Goal: Answer question/provide support

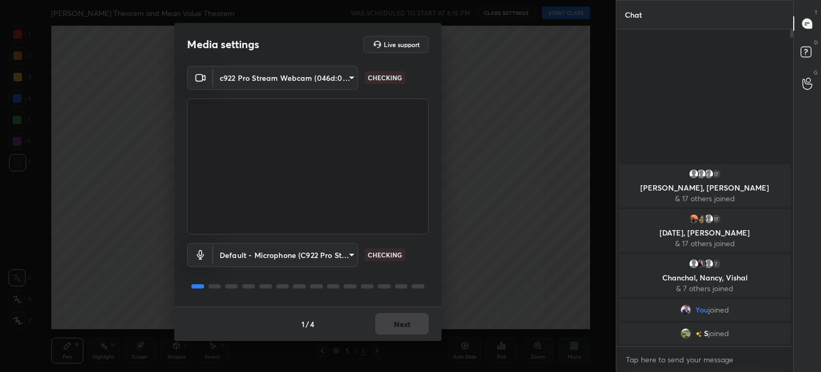
click at [405, 321] on div "1 / 4 Next" at bounding box center [307, 323] width 267 height 34
click at [405, 325] on div "1 / 4 Next" at bounding box center [307, 323] width 267 height 34
click at [404, 325] on button "Next" at bounding box center [401, 323] width 53 height 21
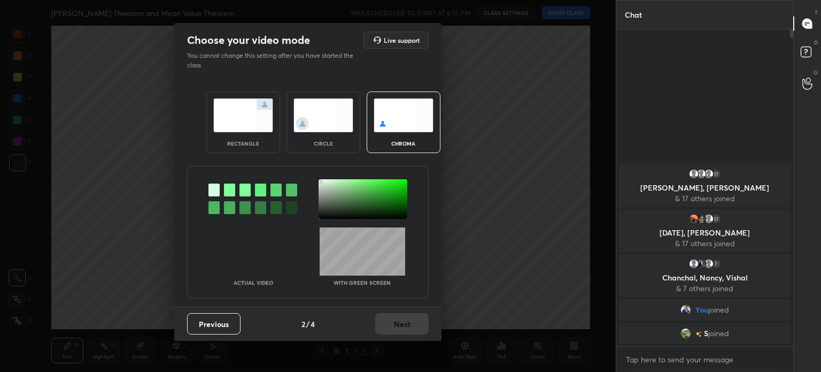
click at [321, 181] on div at bounding box center [363, 199] width 89 height 40
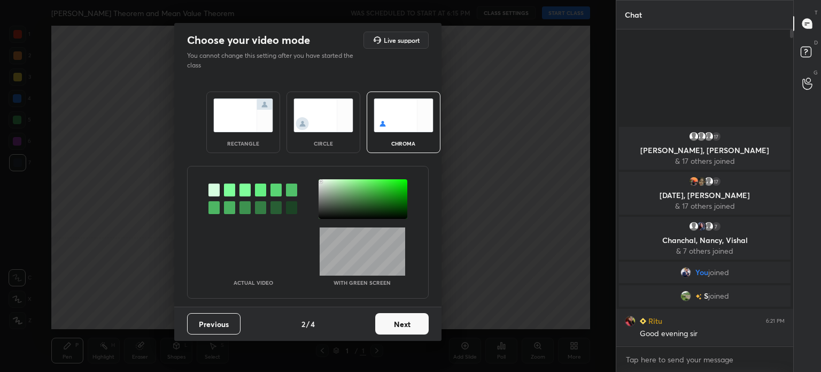
click at [406, 318] on button "Next" at bounding box center [401, 323] width 53 height 21
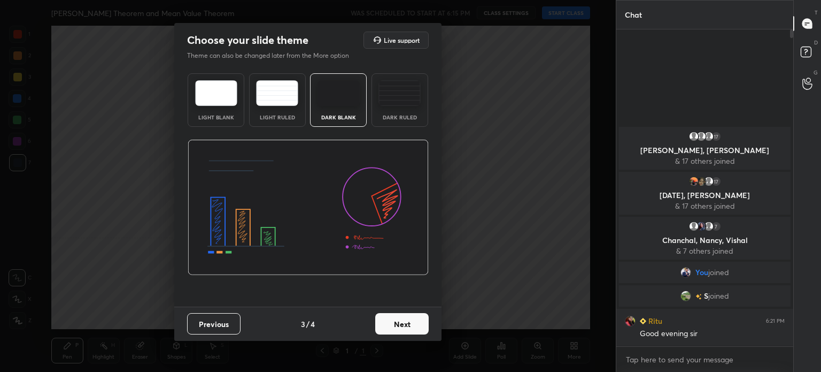
click at [408, 318] on button "Next" at bounding box center [401, 323] width 53 height 21
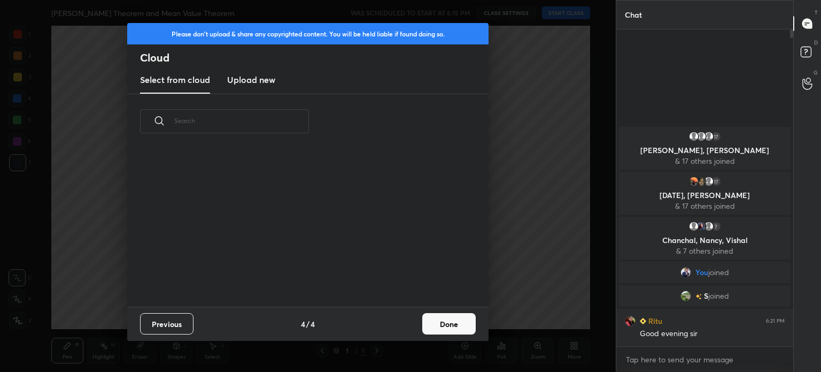
click at [430, 318] on button "Done" at bounding box center [448, 323] width 53 height 21
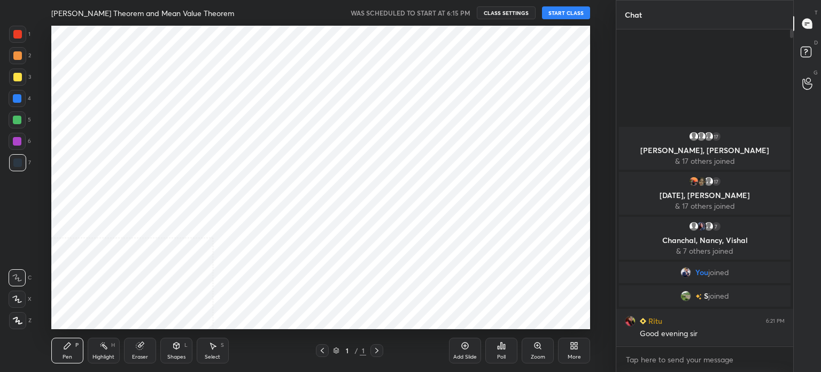
scroll to position [158, 343]
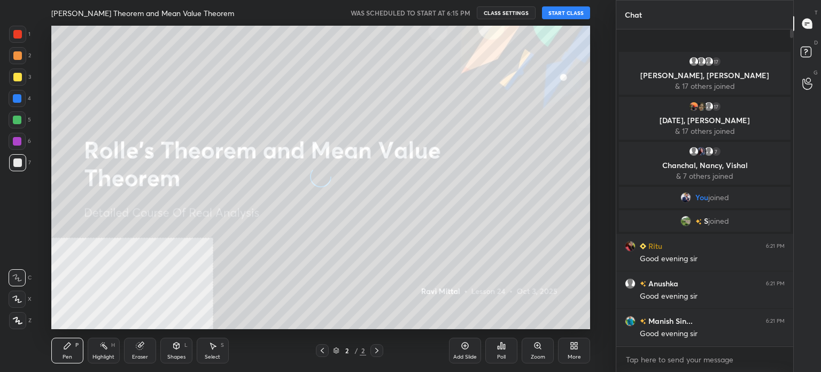
click at [558, 16] on button "START CLASS" at bounding box center [566, 12] width 48 height 13
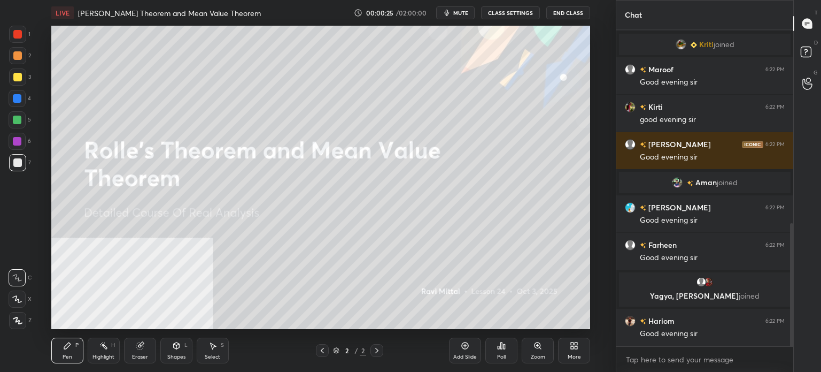
scroll to position [536, 0]
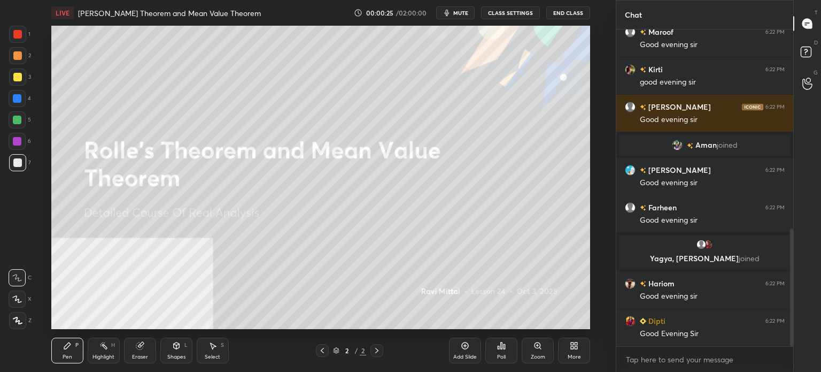
click at [467, 11] on span "mute" at bounding box center [460, 12] width 15 height 7
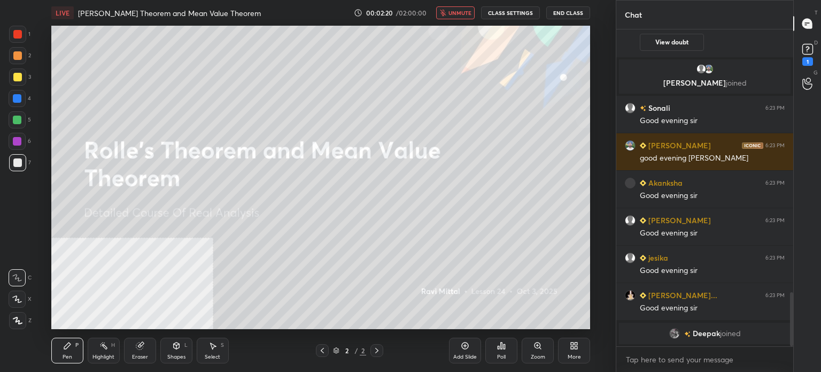
scroll to position [1552, 0]
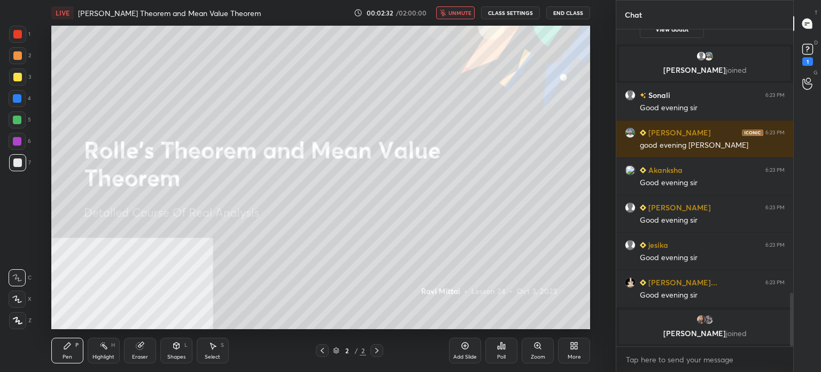
click at [452, 11] on span "unmute" at bounding box center [460, 12] width 23 height 7
click at [813, 53] on icon at bounding box center [808, 49] width 16 height 16
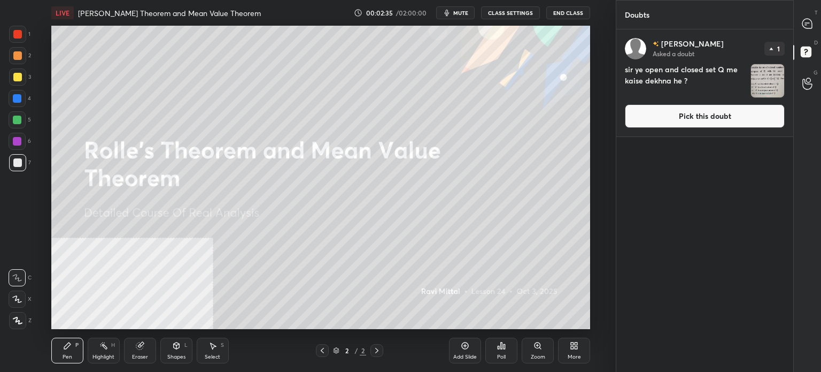
click at [804, 22] on icon at bounding box center [807, 24] width 10 height 10
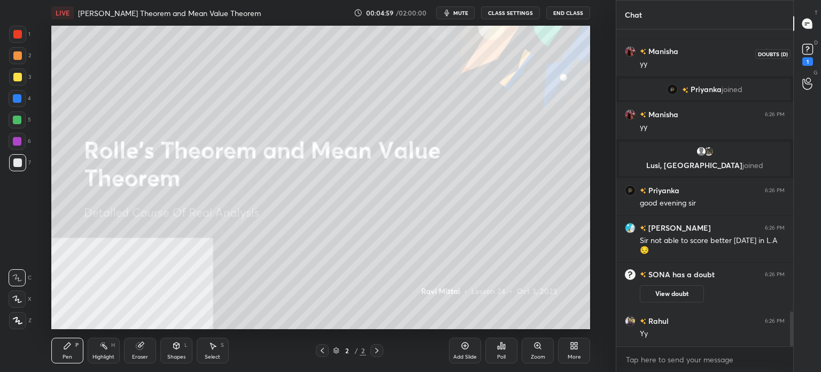
scroll to position [2587, 0]
click at [809, 60] on div "1" at bounding box center [807, 61] width 11 height 9
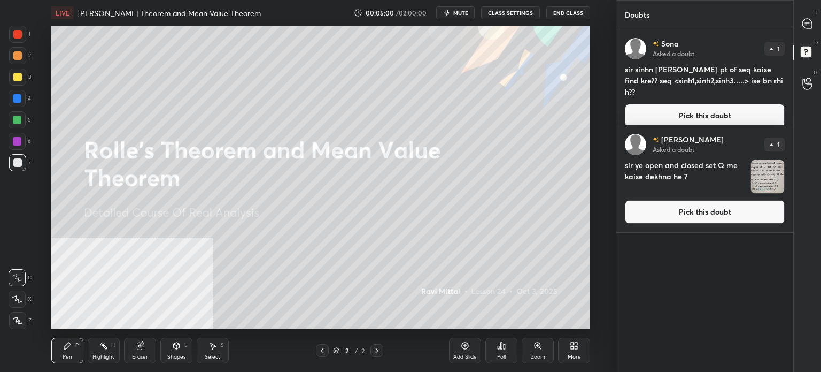
click at [821, 28] on div "T Messages (T)" at bounding box center [807, 24] width 27 height 30
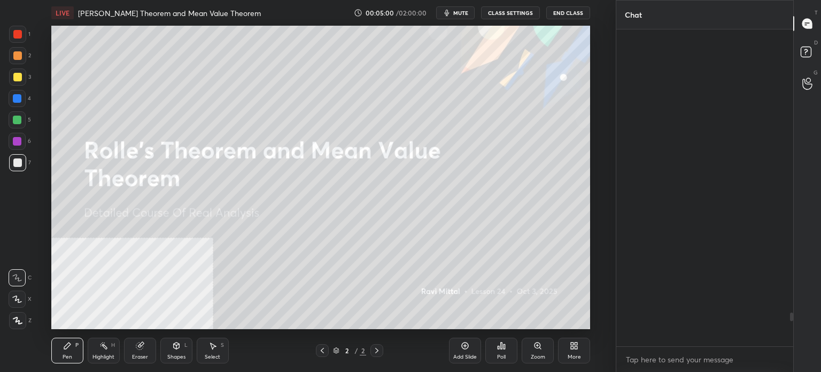
scroll to position [313, 174]
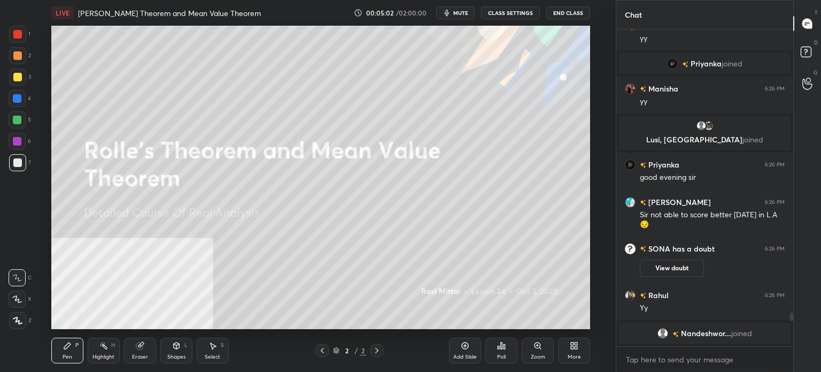
click at [574, 348] on icon at bounding box center [574, 345] width 9 height 9
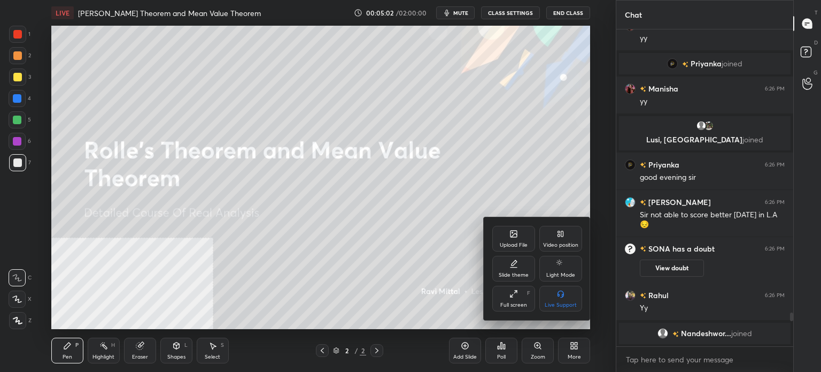
click at [526, 239] on div "Upload File" at bounding box center [513, 239] width 43 height 26
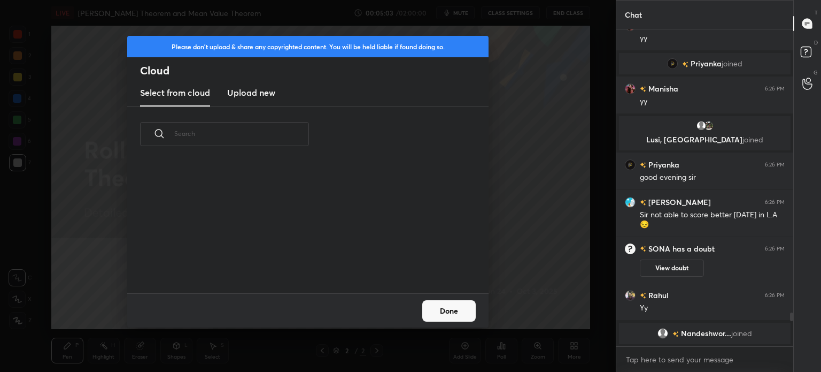
scroll to position [132, 343]
click at [269, 88] on h3 "Upload new" at bounding box center [251, 92] width 48 height 13
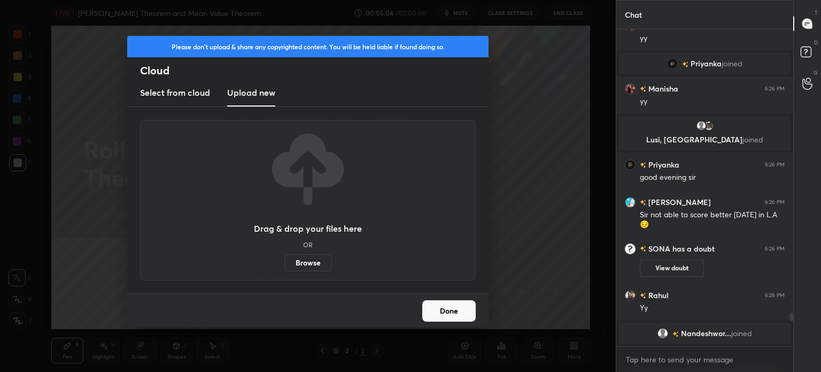
click at [316, 262] on label "Browse" at bounding box center [308, 262] width 48 height 17
click at [284, 262] on input "Browse" at bounding box center [284, 262] width 0 height 17
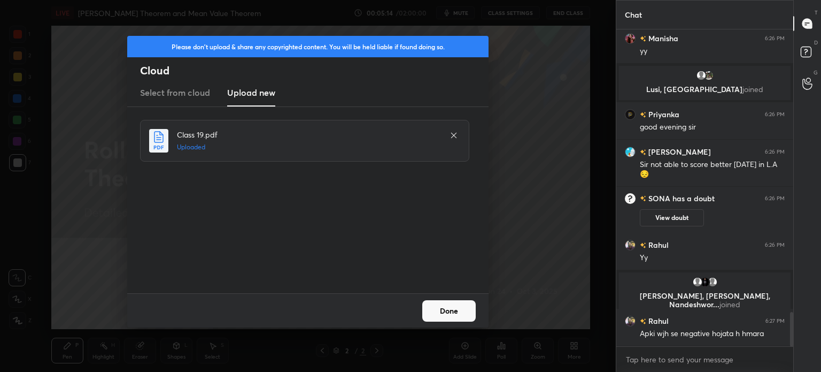
scroll to position [2664, 0]
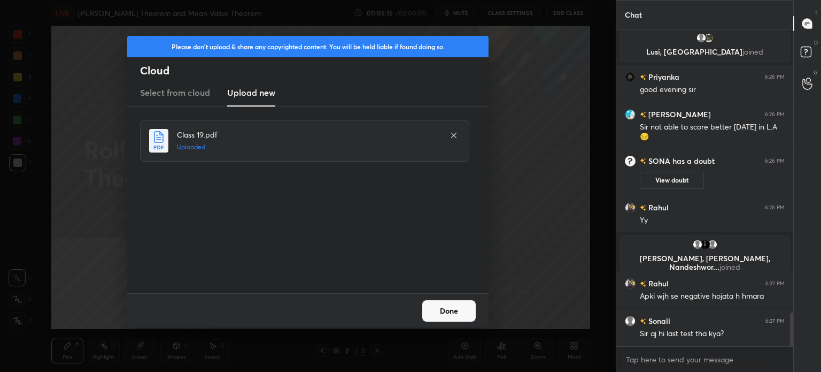
click at [450, 307] on button "Done" at bounding box center [448, 310] width 53 height 21
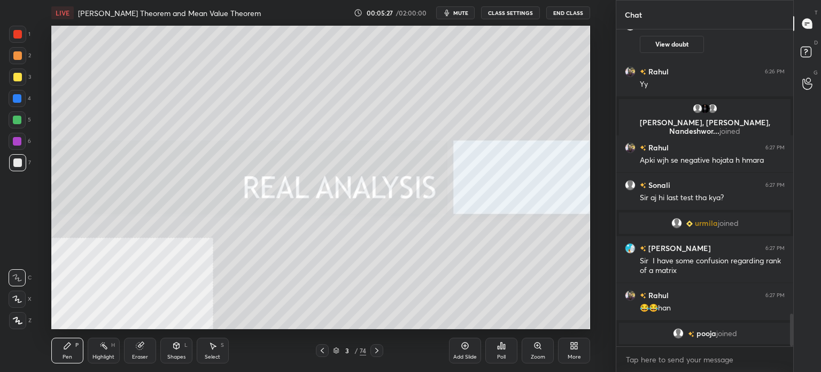
scroll to position [2763, 0]
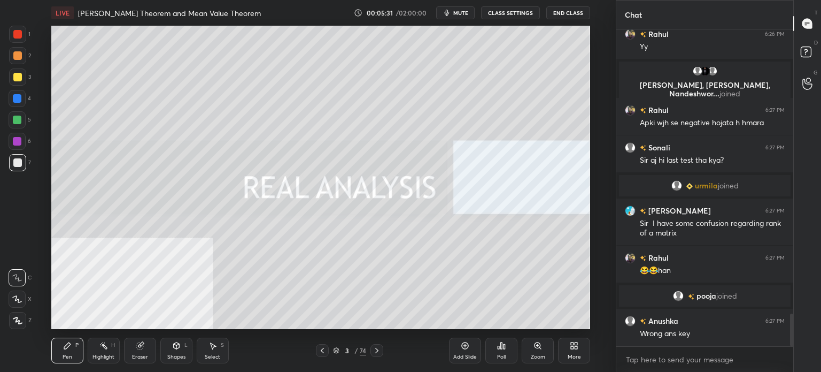
click at [18, 324] on div at bounding box center [17, 320] width 17 height 17
click at [19, 77] on div at bounding box center [17, 77] width 9 height 9
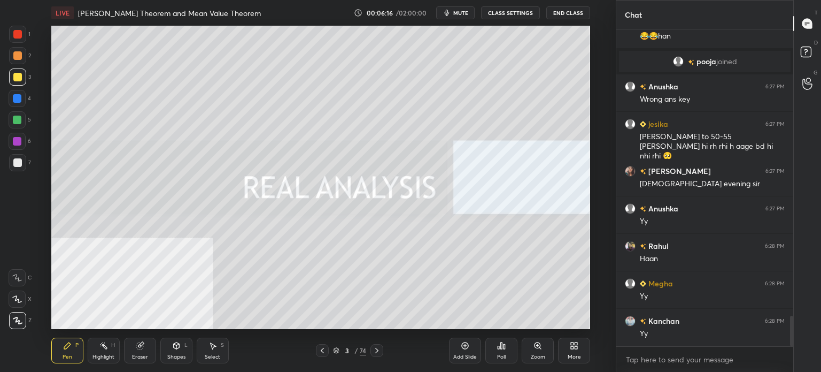
scroll to position [3023, 0]
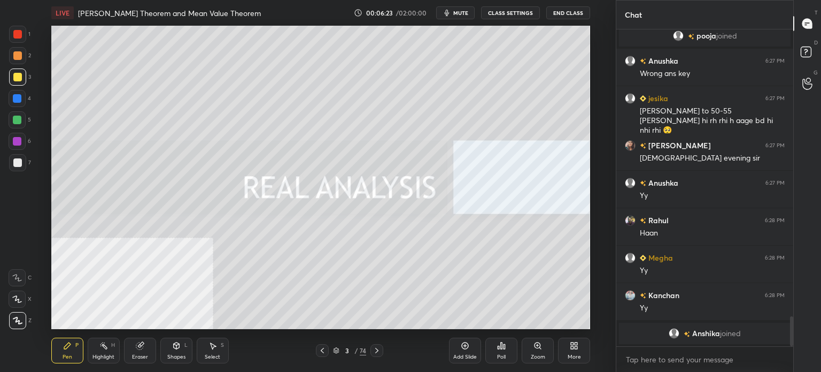
click at [14, 58] on div at bounding box center [17, 55] width 9 height 9
click at [17, 79] on div at bounding box center [17, 77] width 9 height 9
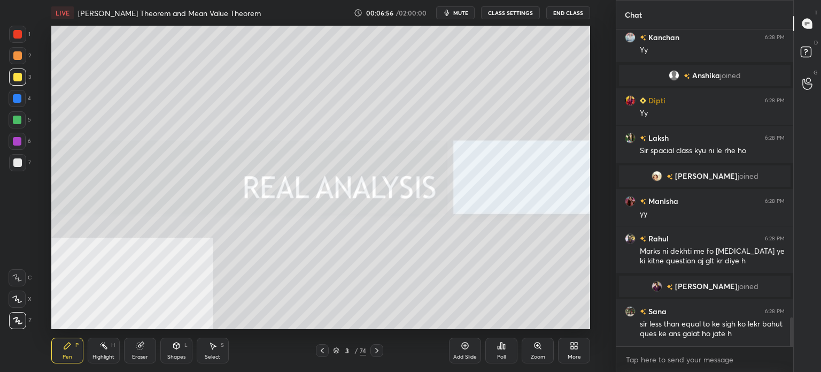
scroll to position [3171, 0]
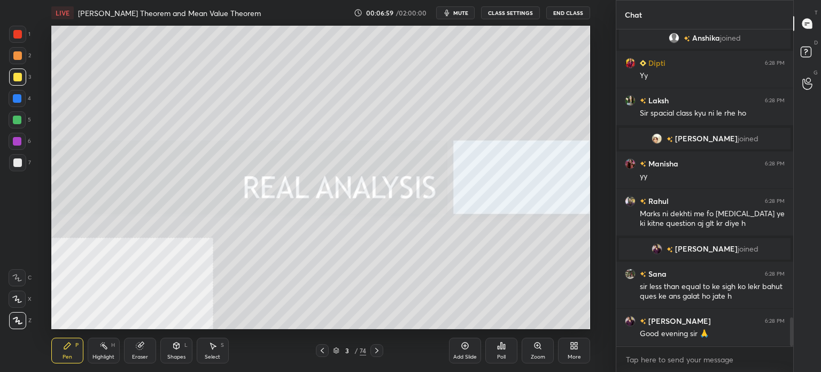
drag, startPoint x: 24, startPoint y: 58, endPoint x: 22, endPoint y: 64, distance: 6.1
click at [24, 56] on div at bounding box center [17, 55] width 17 height 17
click at [17, 75] on div at bounding box center [17, 77] width 9 height 9
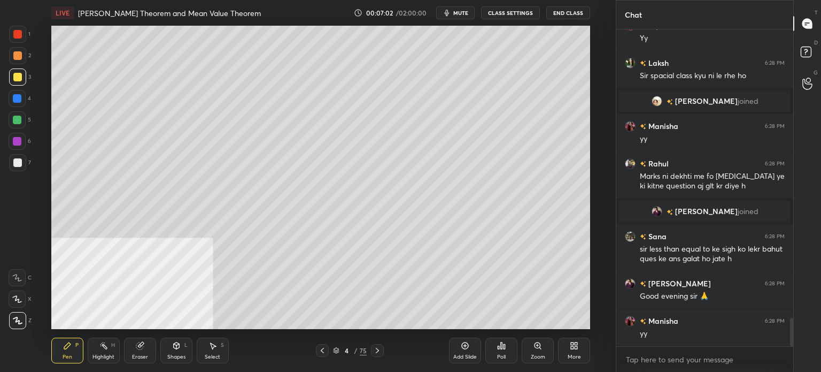
scroll to position [3246, 0]
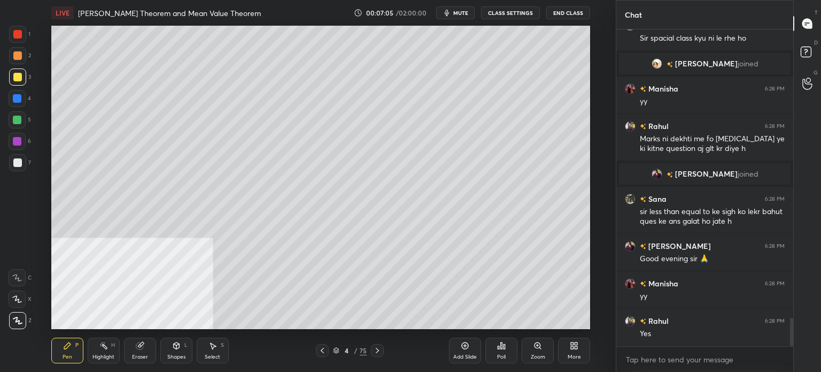
click at [27, 79] on div "3" at bounding box center [20, 76] width 22 height 17
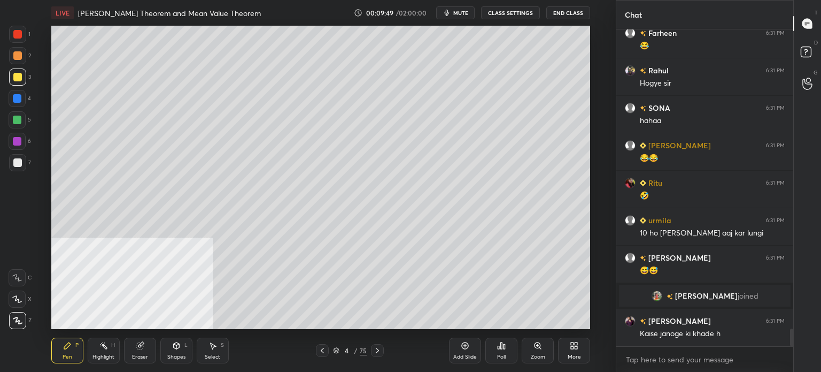
scroll to position [5344, 0]
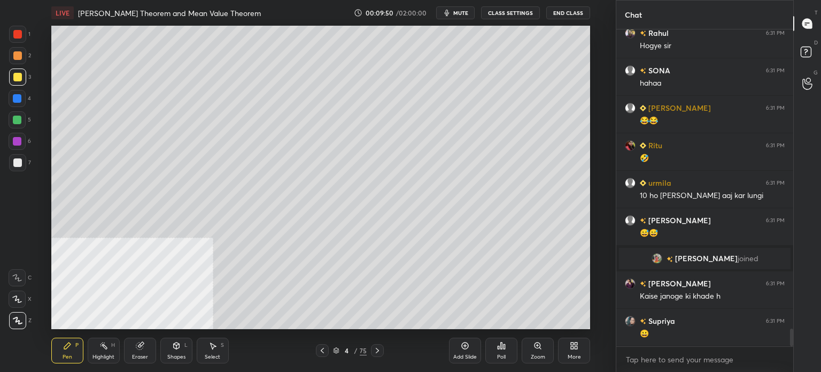
click at [13, 86] on div "3" at bounding box center [20, 78] width 22 height 21
click at [80, 83] on div "LIVE [PERSON_NAME] Theorem and Mean Value Theorem 00:09:52 / 02:00:00 mute CLAS…" at bounding box center [320, 186] width 573 height 372
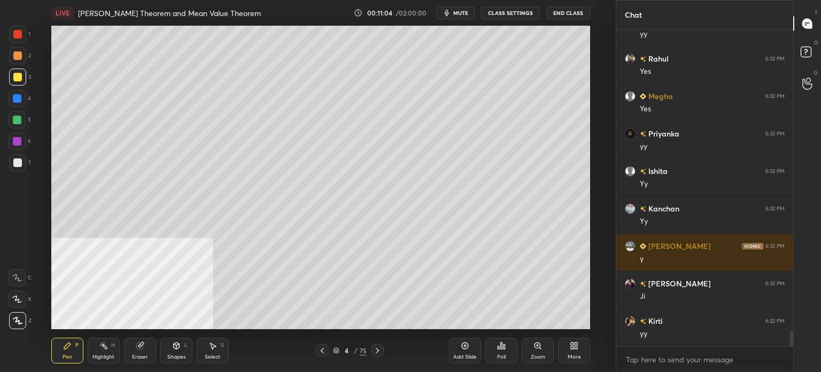
scroll to position [6055, 0]
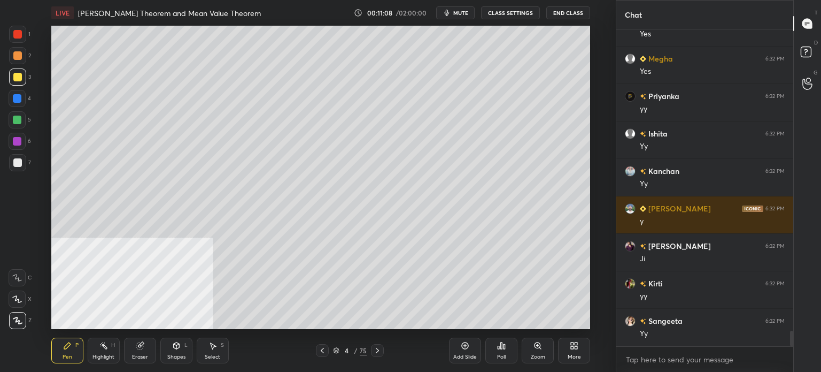
click at [21, 60] on div at bounding box center [17, 55] width 17 height 17
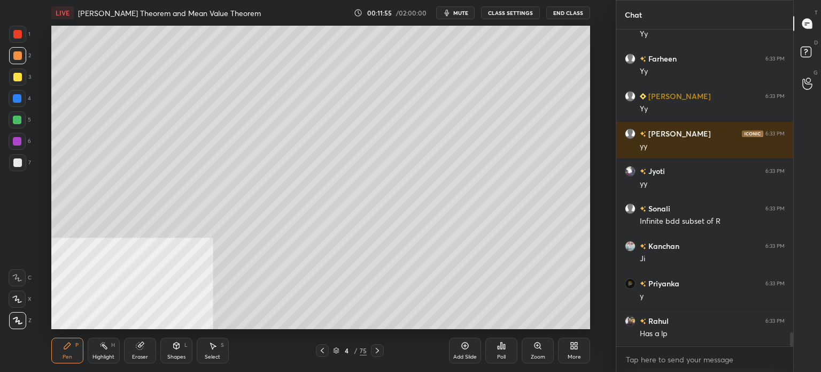
scroll to position [6825, 0]
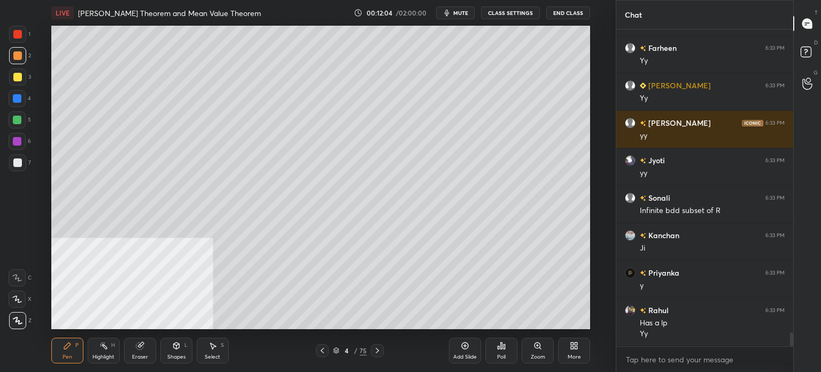
click at [25, 165] on div at bounding box center [17, 162] width 17 height 17
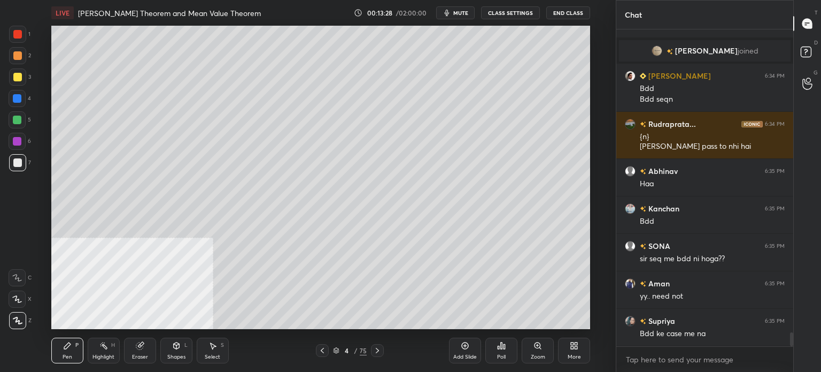
scroll to position [6936, 0]
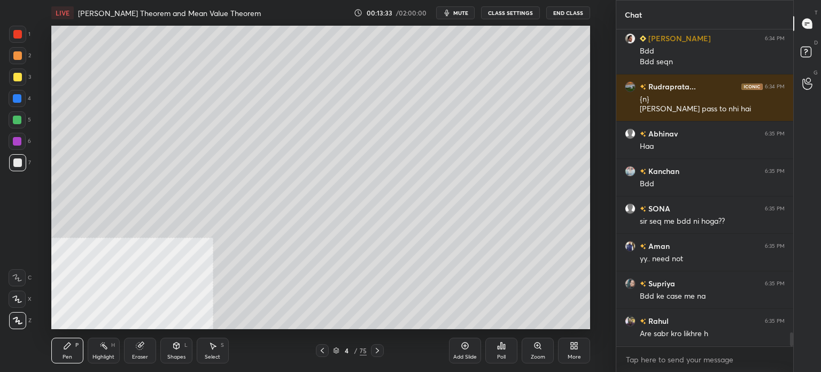
click at [216, 352] on div "Select S" at bounding box center [213, 350] width 32 height 26
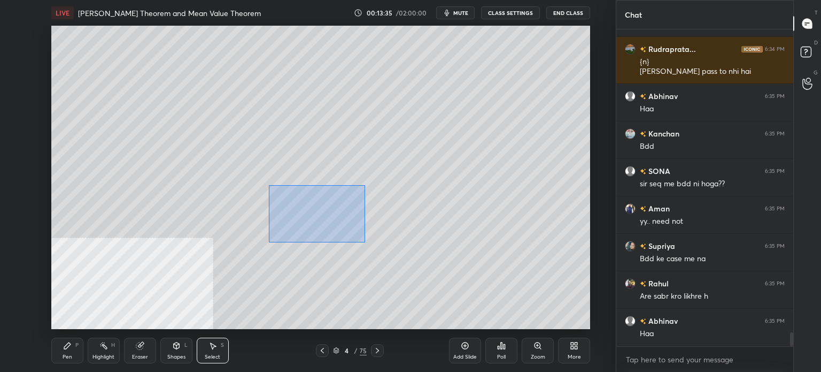
drag, startPoint x: 272, startPoint y: 188, endPoint x: 354, endPoint y: 226, distance: 91.1
click at [365, 241] on div "0 ° Undo Copy Duplicate Duplicate to new slide Delete" at bounding box center [320, 177] width 539 height 303
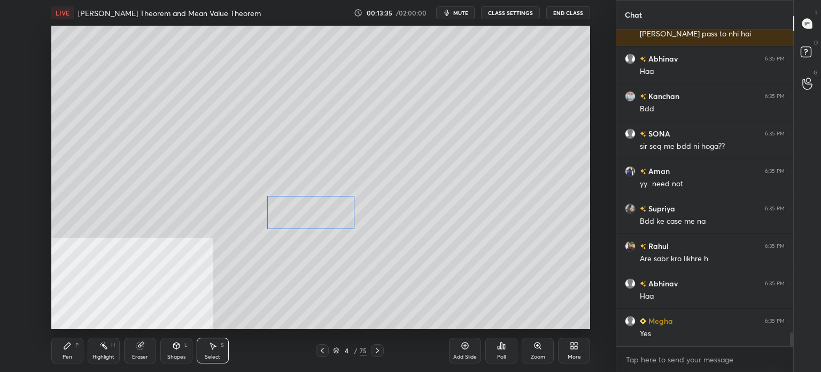
drag, startPoint x: 349, startPoint y: 220, endPoint x: 330, endPoint y: 247, distance: 32.6
click at [338, 220] on div "0 ° Undo Copy Duplicate Duplicate to new slide Delete" at bounding box center [320, 177] width 539 height 303
click at [331, 249] on div "0 ° Undo Copy Duplicate Duplicate to new slide Delete" at bounding box center [320, 177] width 539 height 303
drag, startPoint x: 328, startPoint y: 186, endPoint x: 359, endPoint y: 220, distance: 46.6
click at [361, 222] on div "0 ° Undo Copy Duplicate Duplicate to new slide Delete" at bounding box center [320, 177] width 539 height 303
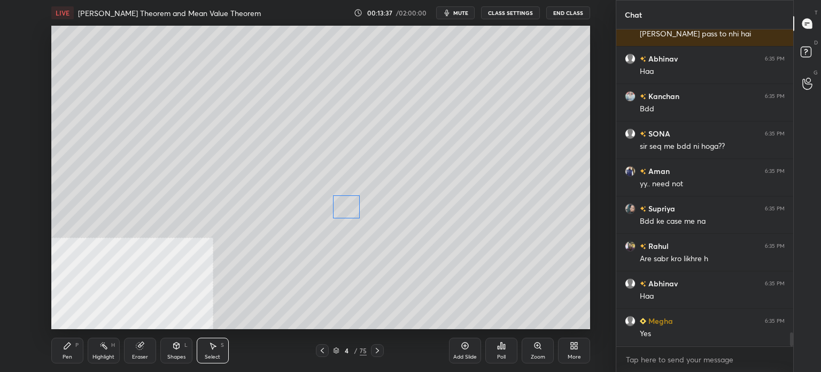
drag, startPoint x: 353, startPoint y: 209, endPoint x: 311, endPoint y: 233, distance: 48.3
click at [353, 209] on div "0 ° Undo Copy Duplicate Duplicate to new slide Delete" at bounding box center [320, 177] width 539 height 303
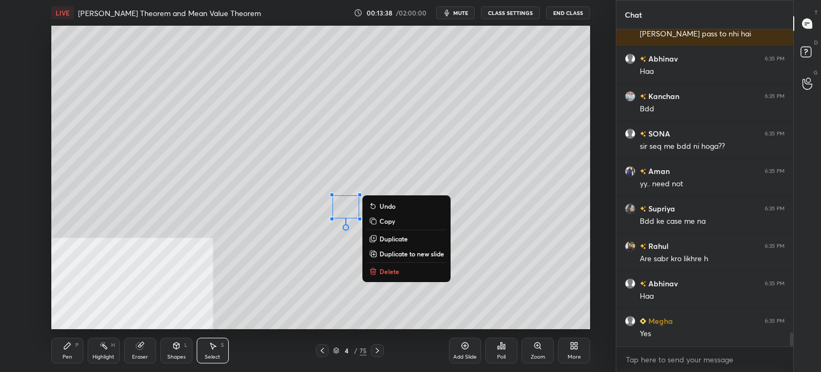
drag, startPoint x: 63, startPoint y: 354, endPoint x: 87, endPoint y: 331, distance: 33.7
click at [65, 354] on div "Pen" at bounding box center [68, 356] width 10 height 5
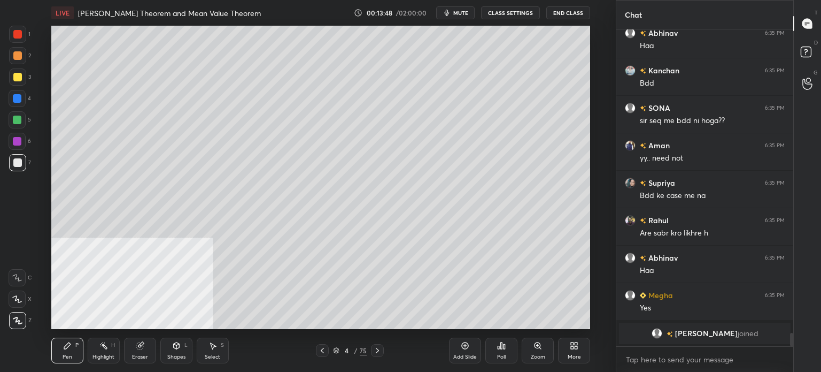
scroll to position [6935, 0]
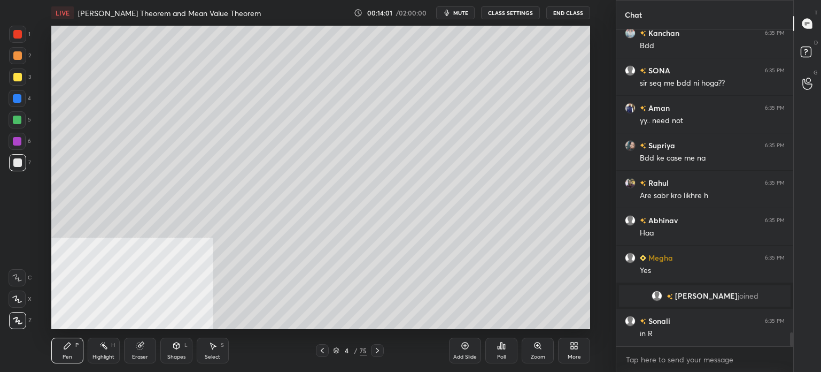
click at [214, 354] on div "Select" at bounding box center [213, 356] width 16 height 5
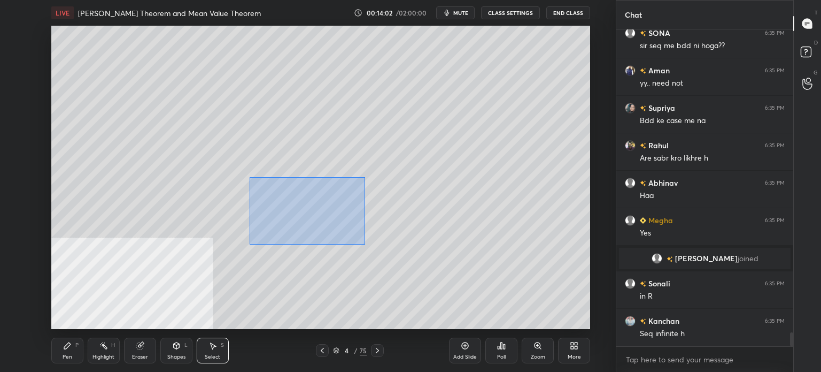
drag, startPoint x: 262, startPoint y: 180, endPoint x: 353, endPoint y: 221, distance: 99.8
click at [363, 243] on div "0 ° Undo Copy Duplicate Duplicate to new slide Delete" at bounding box center [320, 177] width 539 height 303
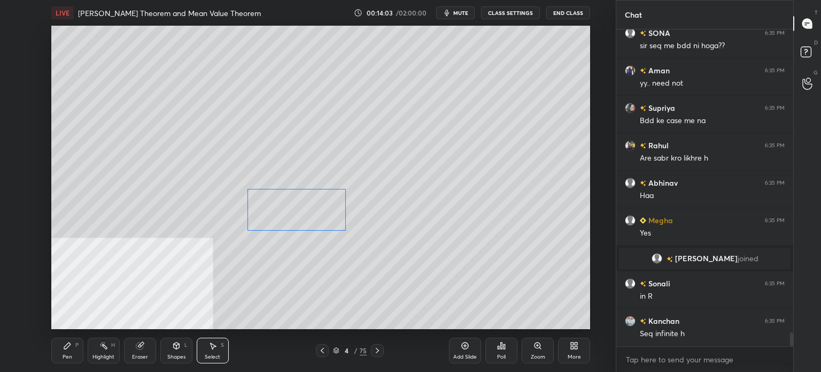
drag, startPoint x: 344, startPoint y: 220, endPoint x: 331, endPoint y: 220, distance: 12.8
click at [331, 220] on div "0 ° Undo Copy Duplicate Duplicate to new slide Delete" at bounding box center [320, 177] width 539 height 303
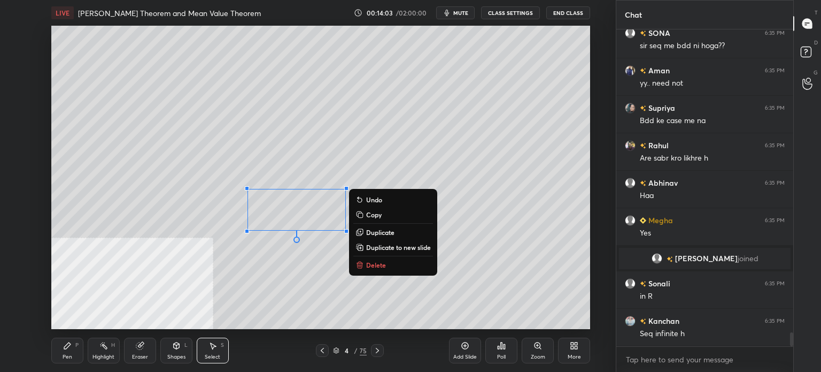
click at [64, 354] on div "Pen" at bounding box center [68, 356] width 10 height 5
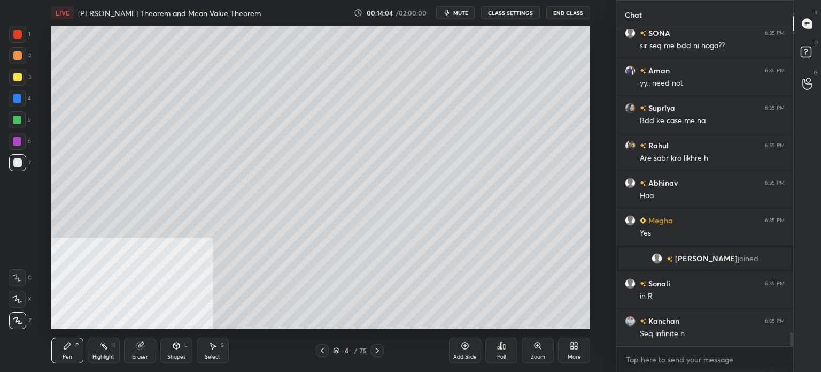
click at [222, 355] on div "Select S" at bounding box center [213, 350] width 32 height 26
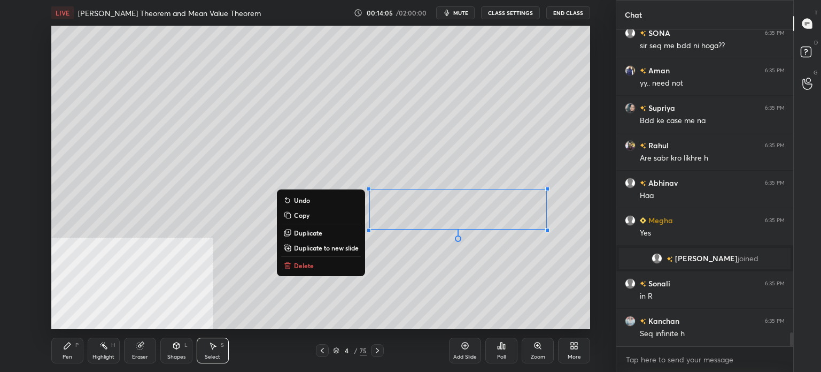
drag, startPoint x: 377, startPoint y: 181, endPoint x: 580, endPoint y: 240, distance: 210.3
click at [588, 243] on div "0 ° Undo Copy Duplicate Duplicate to new slide Delete" at bounding box center [320, 177] width 539 height 303
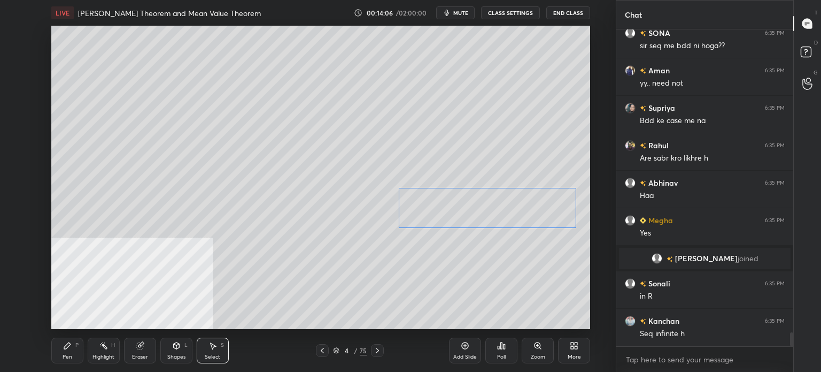
drag, startPoint x: 534, startPoint y: 210, endPoint x: 547, endPoint y: 209, distance: 12.9
click at [547, 209] on div "0 ° Undo Copy Duplicate Duplicate to new slide Delete" at bounding box center [320, 177] width 539 height 303
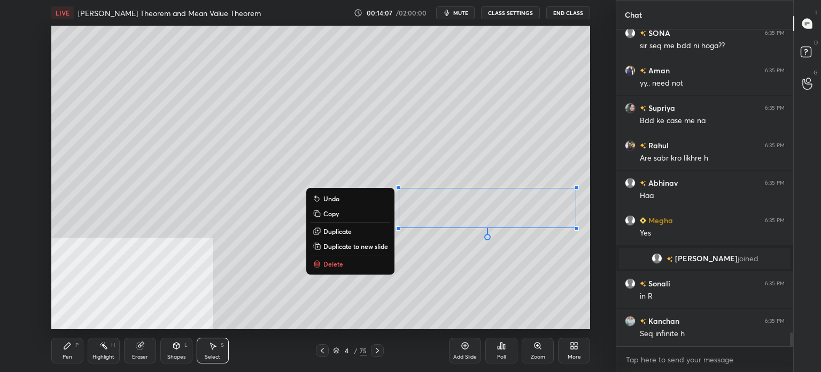
click at [71, 350] on div "Pen P" at bounding box center [67, 350] width 32 height 26
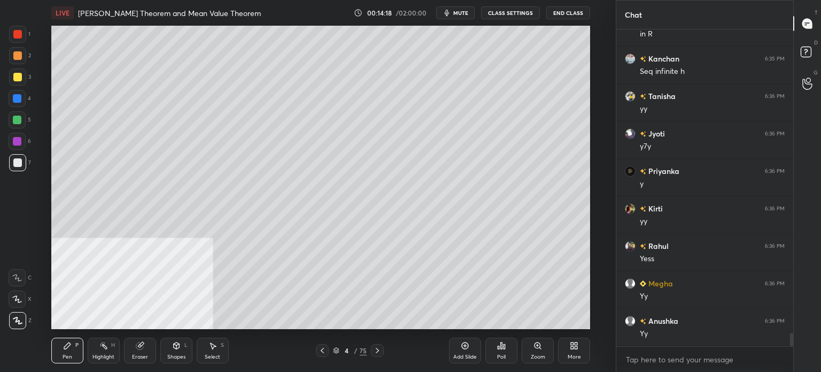
scroll to position [7272, 0]
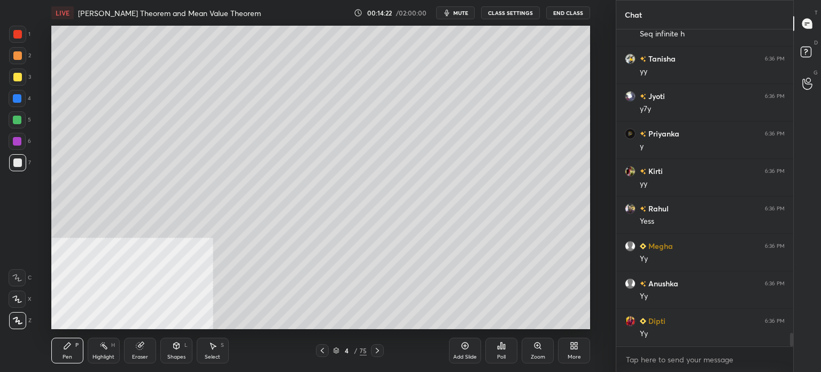
click at [215, 357] on div "Select" at bounding box center [213, 356] width 16 height 5
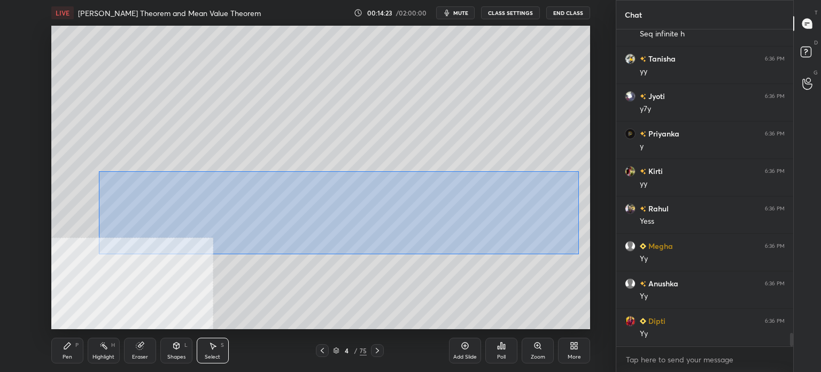
drag, startPoint x: 99, startPoint y: 171, endPoint x: 573, endPoint y: 251, distance: 480.4
click at [576, 253] on div "0 ° Undo Copy Duplicate Duplicate to new slide Delete" at bounding box center [320, 177] width 539 height 303
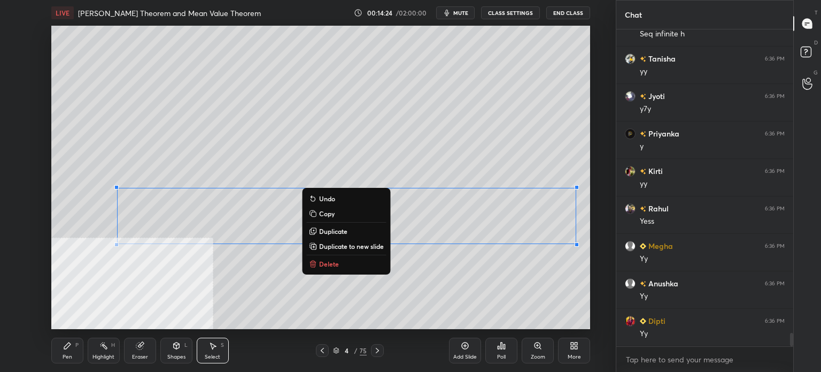
click at [354, 243] on p "Duplicate to new slide" at bounding box center [351, 246] width 65 height 9
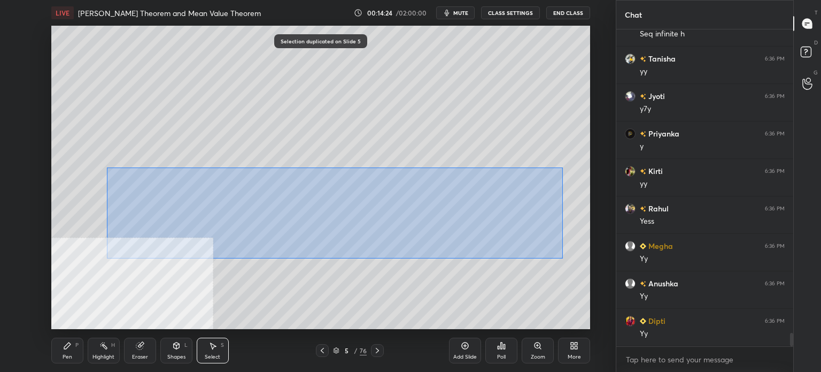
drag, startPoint x: 107, startPoint y: 167, endPoint x: 598, endPoint y: 260, distance: 500.0
click at [605, 264] on div "0 ° Undo Copy Duplicate Duplicate to new slide Delete Selection duplicated on S…" at bounding box center [320, 177] width 573 height 303
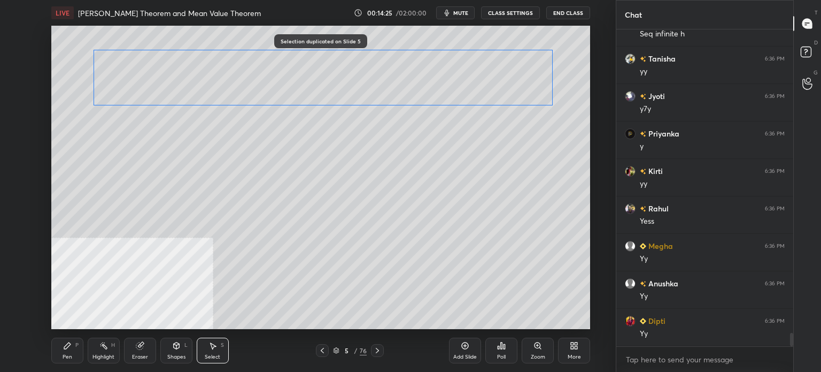
drag, startPoint x: 505, startPoint y: 192, endPoint x: 428, endPoint y: 120, distance: 106.3
click at [483, 60] on div "0 ° Undo Copy Duplicate Duplicate to new slide Delete" at bounding box center [320, 177] width 539 height 303
click at [289, 236] on div "0 ° Undo Copy Duplicate Duplicate to new slide Delete" at bounding box center [320, 177] width 539 height 303
click at [73, 354] on div "Pen P" at bounding box center [67, 350] width 32 height 26
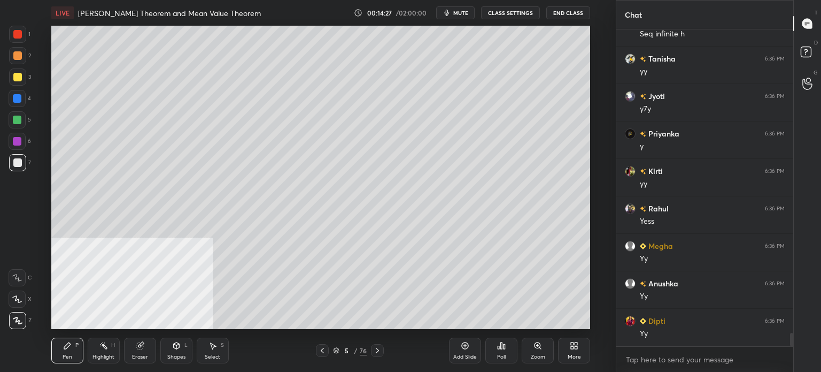
click at [17, 164] on div at bounding box center [17, 162] width 9 height 9
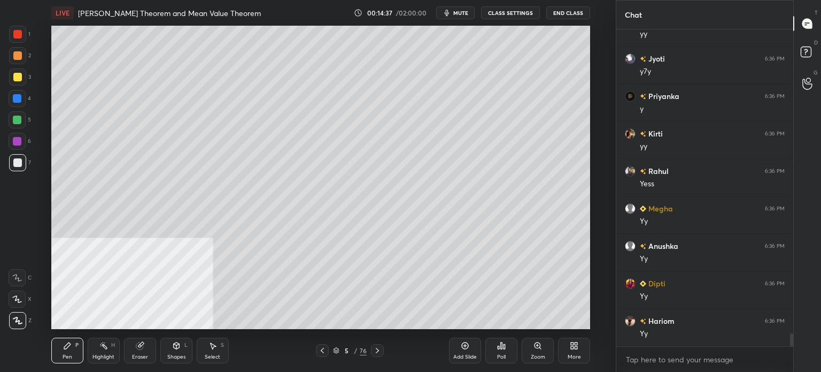
scroll to position [7347, 0]
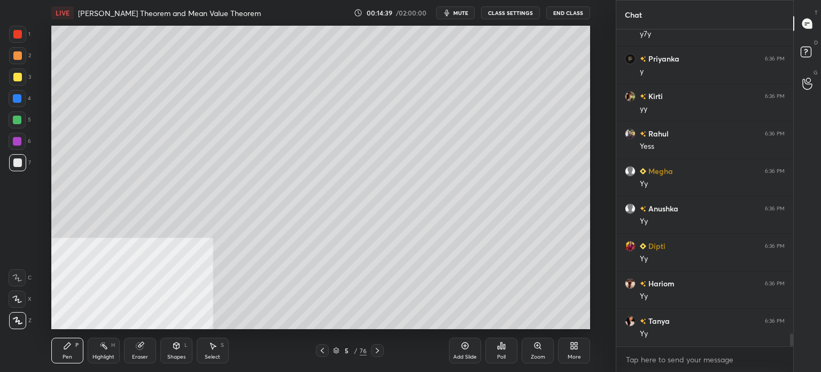
click at [205, 342] on div "Select S" at bounding box center [213, 350] width 32 height 26
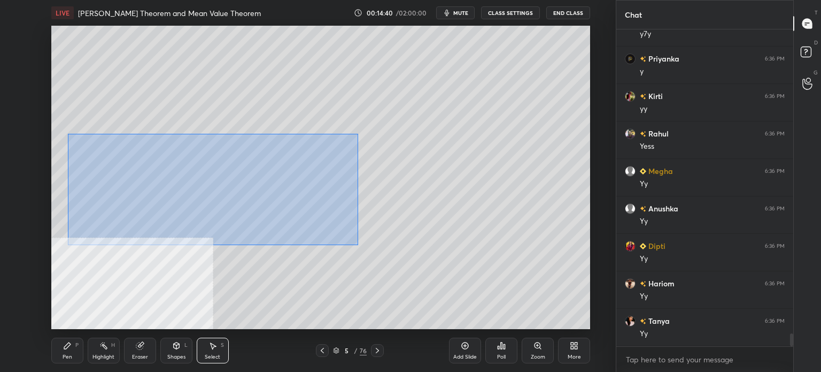
drag, startPoint x: 72, startPoint y: 130, endPoint x: 331, endPoint y: 231, distance: 278.1
click at [350, 237] on div "0 ° Undo Copy Duplicate Duplicate to new slide Delete" at bounding box center [320, 177] width 539 height 303
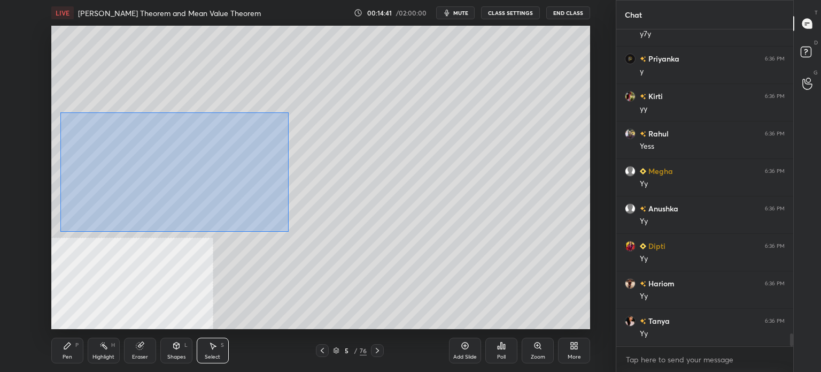
drag, startPoint x: 90, startPoint y: 130, endPoint x: 339, endPoint y: 248, distance: 275.7
click at [357, 264] on div "0 ° Undo Copy Duplicate Duplicate to new slide Delete" at bounding box center [320, 177] width 539 height 303
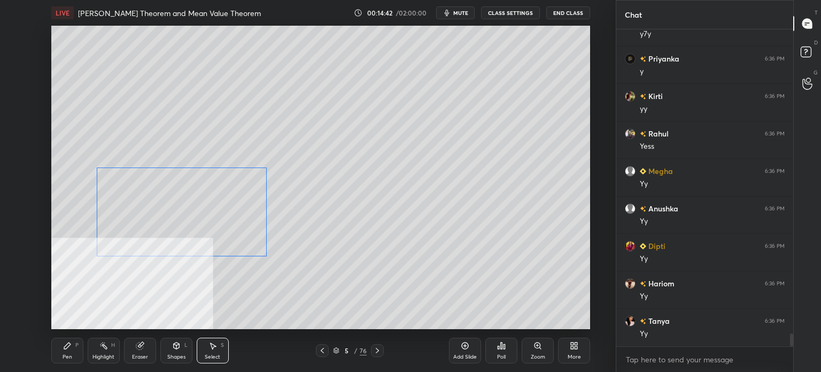
drag, startPoint x: 265, startPoint y: 230, endPoint x: 141, endPoint y: 290, distance: 137.2
click at [261, 216] on div "0 ° Undo Copy Duplicate Duplicate to new slide Delete" at bounding box center [320, 177] width 539 height 303
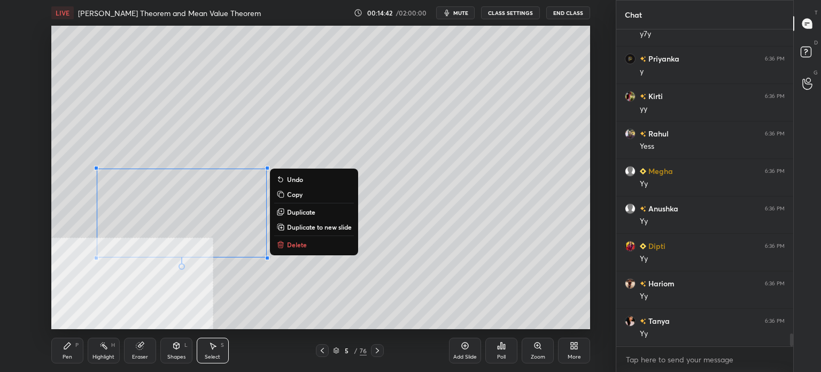
click at [79, 354] on div "Pen P" at bounding box center [67, 350] width 32 height 26
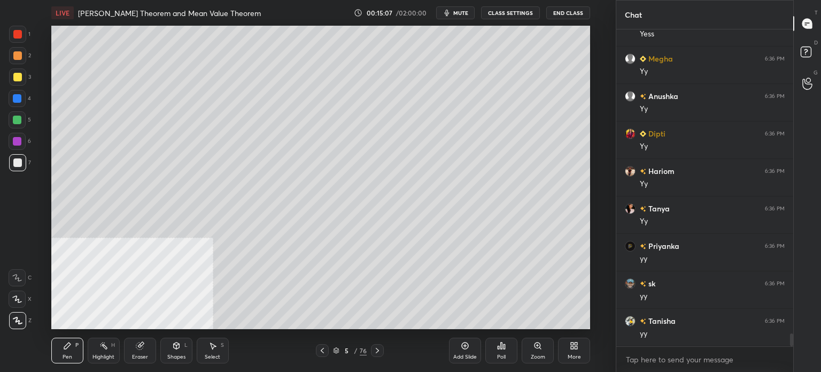
scroll to position [7496, 0]
click at [455, 15] on span "mute" at bounding box center [460, 12] width 15 height 7
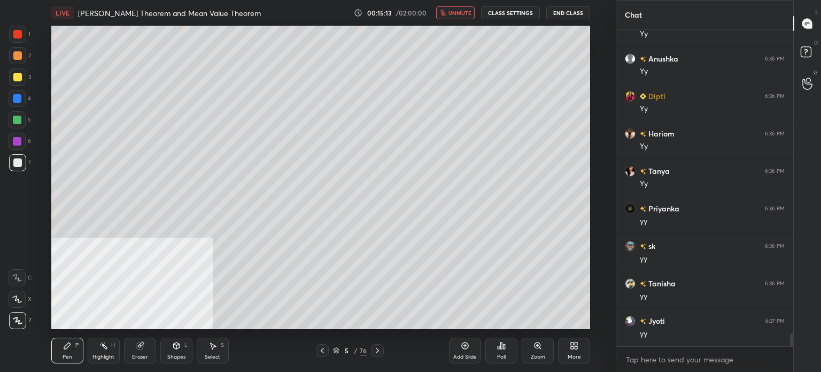
click at [464, 14] on span "unmute" at bounding box center [460, 12] width 23 height 7
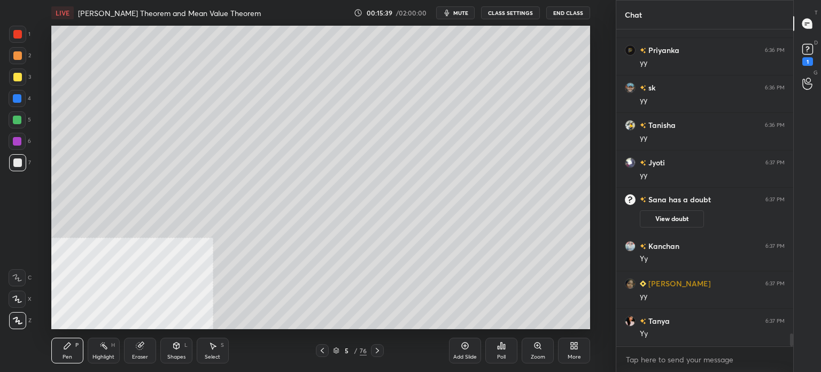
scroll to position [7502, 0]
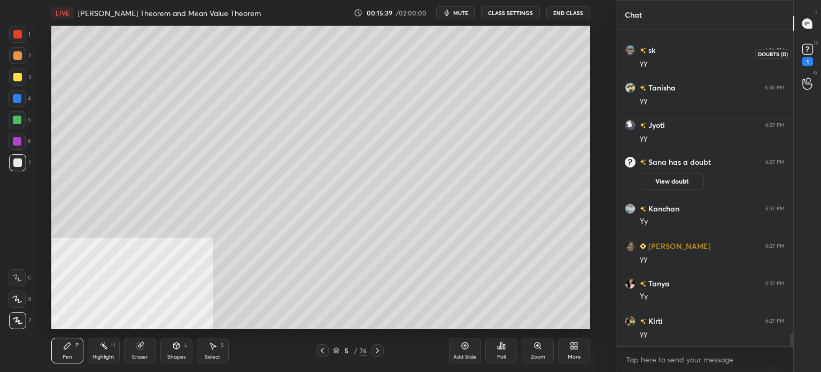
click at [815, 53] on icon at bounding box center [808, 49] width 16 height 16
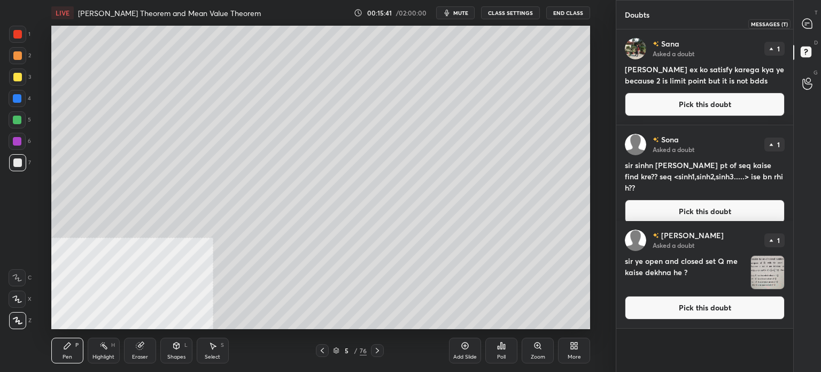
click at [807, 26] on icon at bounding box center [807, 24] width 10 height 10
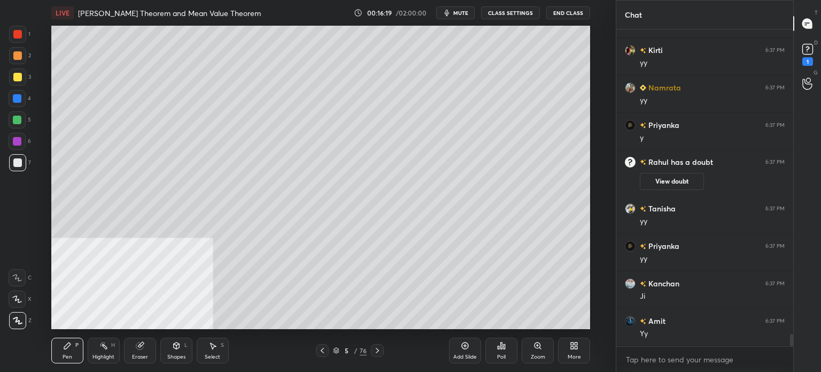
scroll to position [7713, 0]
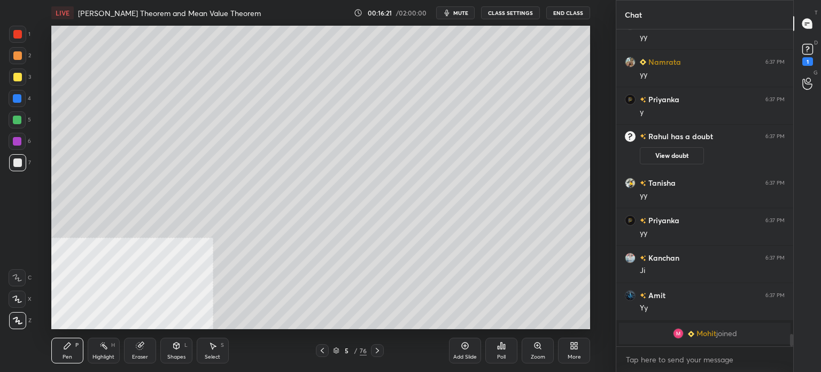
click at [216, 358] on div "Select" at bounding box center [213, 356] width 16 height 5
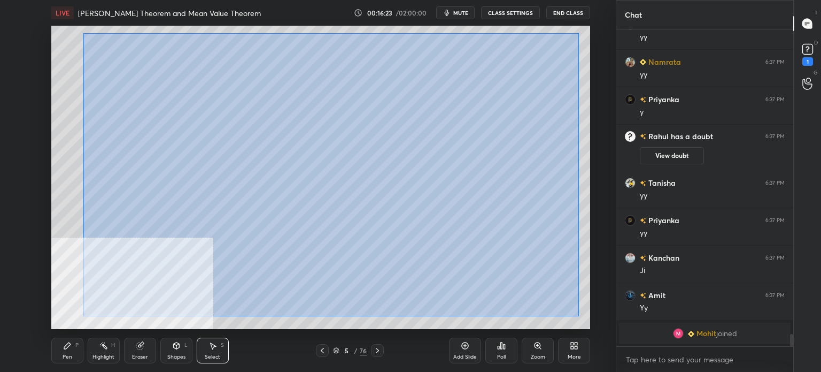
drag, startPoint x: 83, startPoint y: 34, endPoint x: 584, endPoint y: 307, distance: 570.1
click at [577, 314] on div "0 ° Undo Copy Duplicate Duplicate to new slide Delete" at bounding box center [320, 177] width 539 height 303
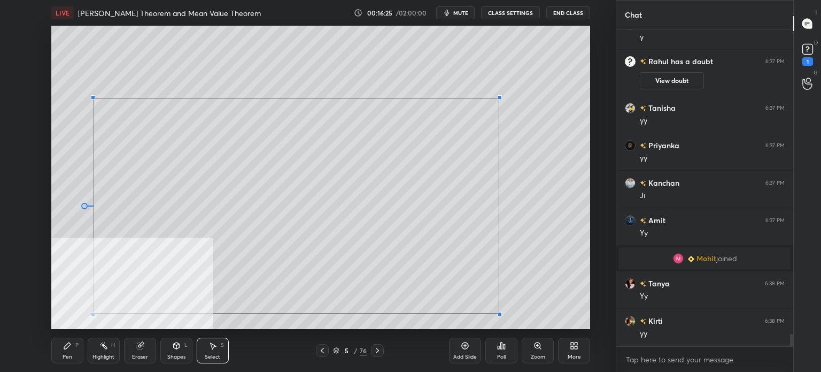
drag, startPoint x: 578, startPoint y: 49, endPoint x: 480, endPoint y: 115, distance: 118.8
click at [498, 99] on div at bounding box center [500, 97] width 4 height 4
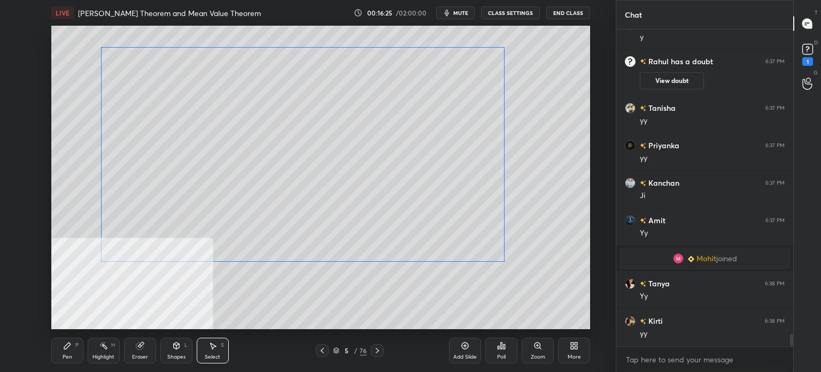
scroll to position [7804, 0]
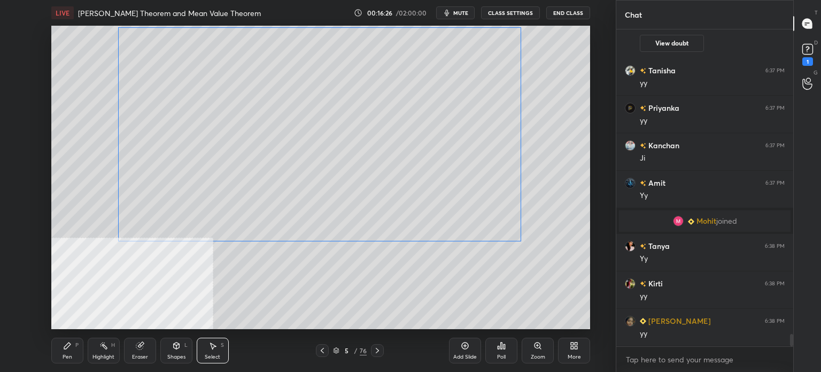
drag, startPoint x: 411, startPoint y: 138, endPoint x: 428, endPoint y: 123, distance: 23.1
click at [428, 119] on div "0 ° Undo Copy Duplicate Duplicate to new slide Delete" at bounding box center [320, 177] width 539 height 303
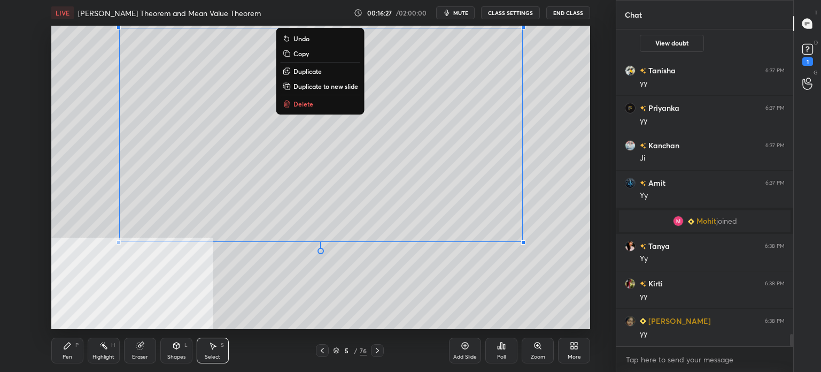
scroll to position [7842, 0]
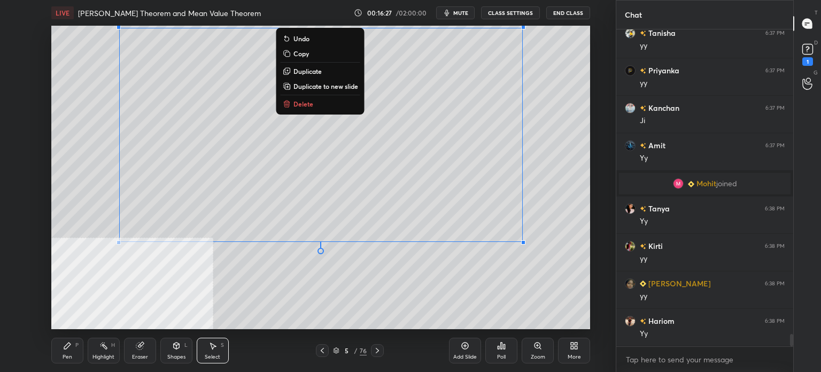
click at [393, 273] on div "0 ° Undo Copy Duplicate Duplicate to new slide Delete" at bounding box center [320, 177] width 539 height 303
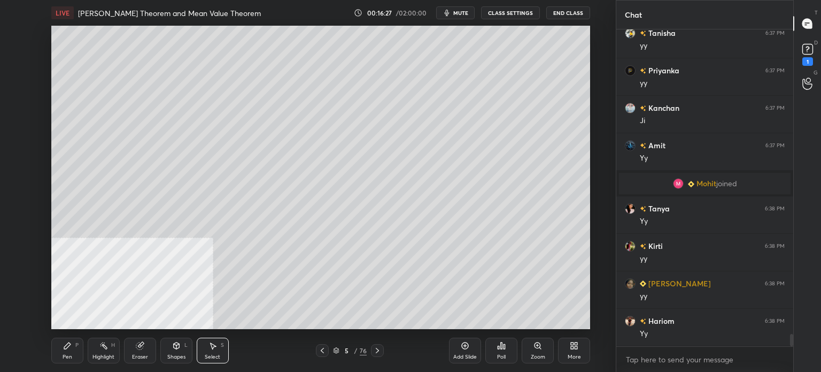
click at [68, 354] on div "Pen" at bounding box center [68, 356] width 10 height 5
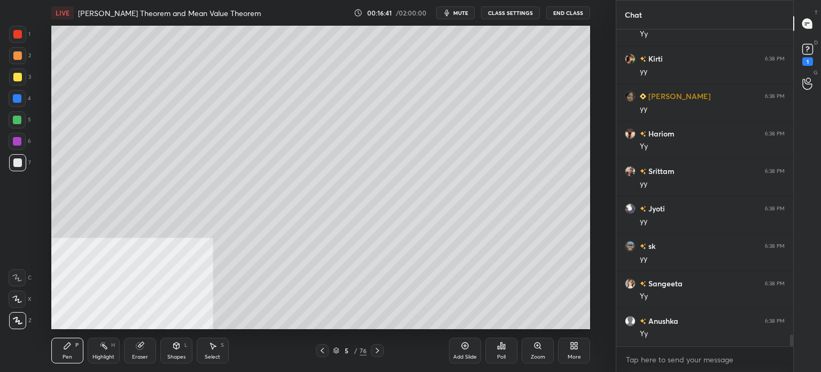
scroll to position [8066, 0]
click at [20, 74] on div at bounding box center [17, 77] width 9 height 9
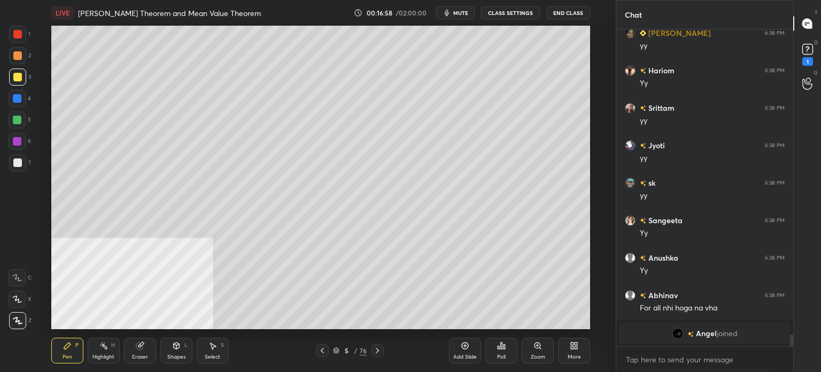
scroll to position [8012, 0]
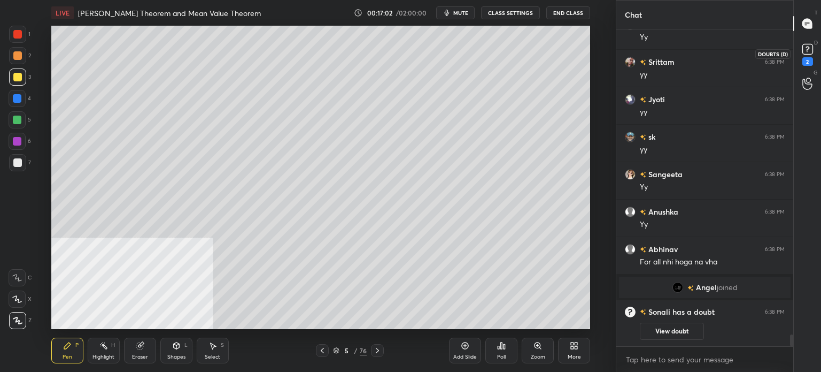
click at [816, 47] on div "2" at bounding box center [807, 53] width 21 height 19
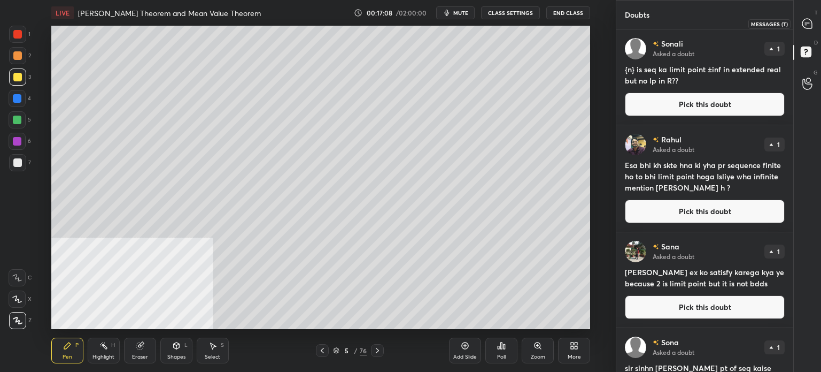
click at [816, 21] on div at bounding box center [807, 23] width 21 height 19
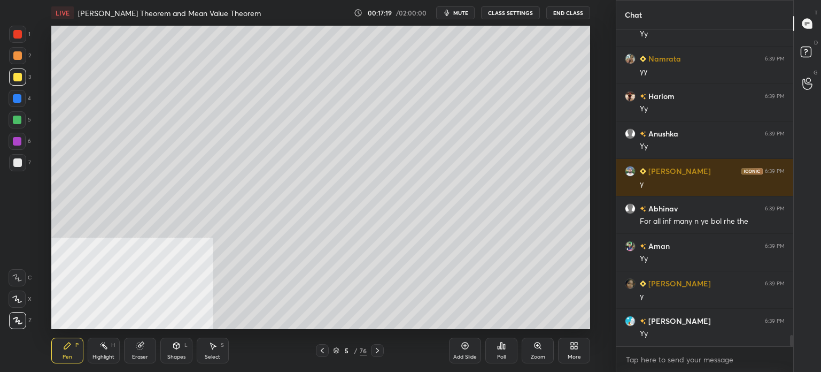
scroll to position [8633, 0]
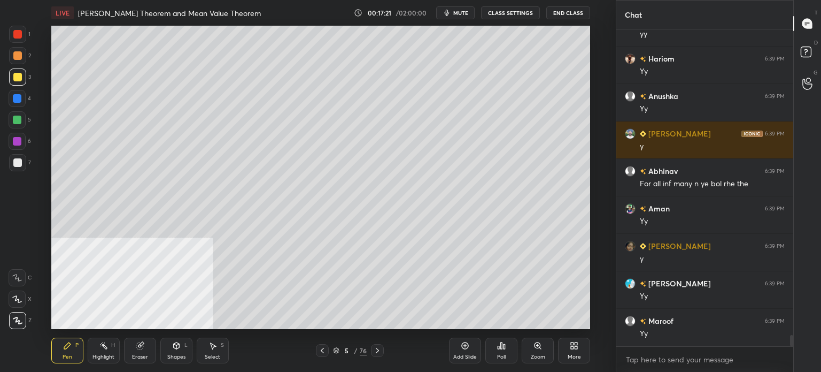
click at [141, 360] on div "Eraser" at bounding box center [140, 350] width 32 height 26
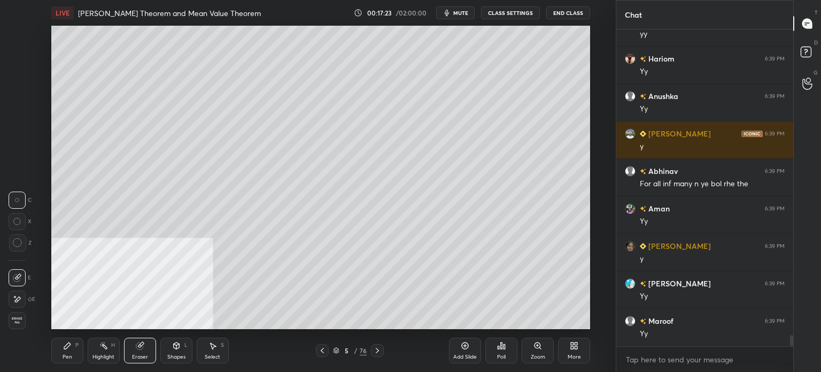
scroll to position [8670, 0]
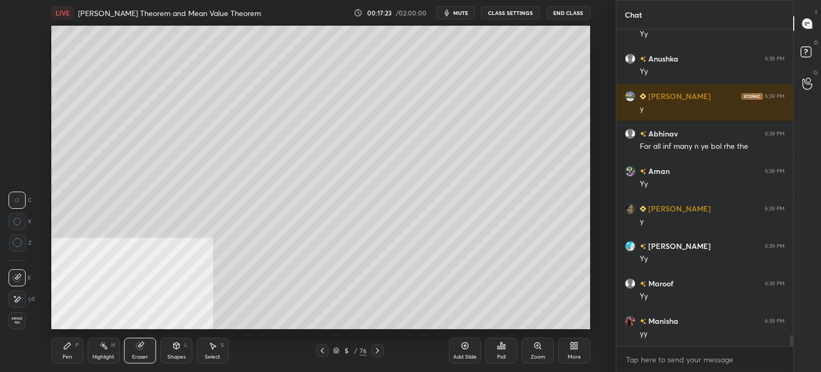
drag, startPoint x: 56, startPoint y: 354, endPoint x: 92, endPoint y: 335, distance: 41.6
click at [57, 356] on div "Pen P" at bounding box center [67, 350] width 32 height 26
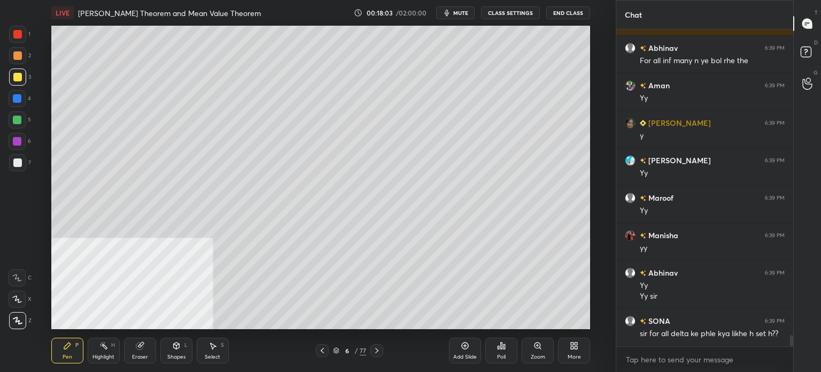
scroll to position [8766, 0]
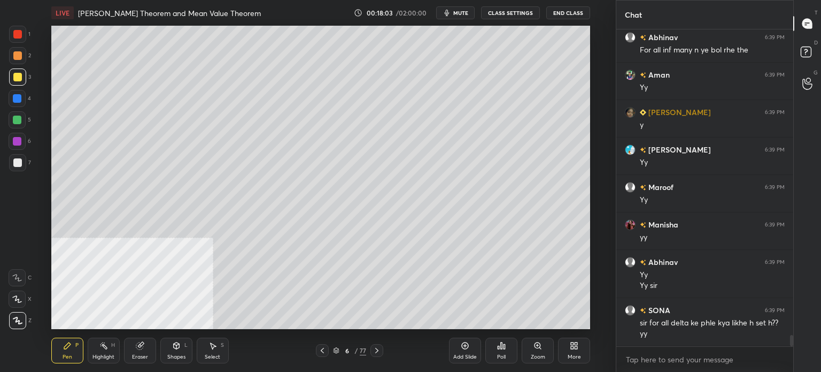
click at [13, 81] on div at bounding box center [17, 76] width 17 height 17
drag, startPoint x: 17, startPoint y: 159, endPoint x: 16, endPoint y: 153, distance: 5.5
click at [17, 158] on div at bounding box center [17, 162] width 9 height 9
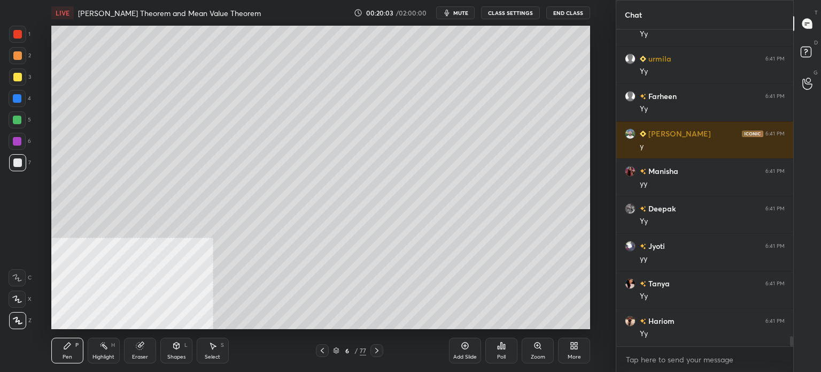
scroll to position [9824, 0]
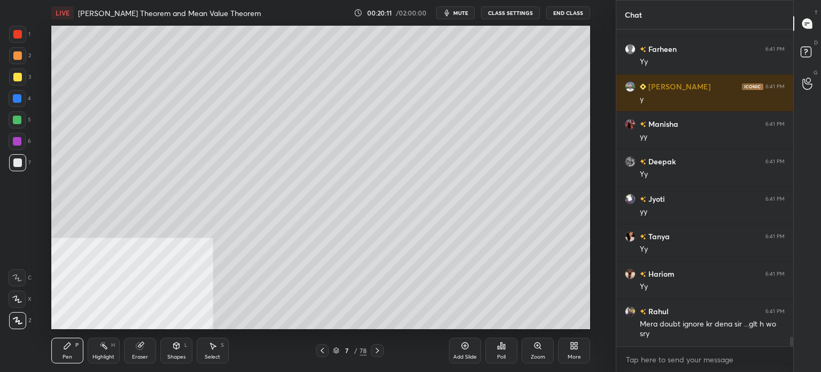
click at [21, 74] on div at bounding box center [17, 76] width 17 height 17
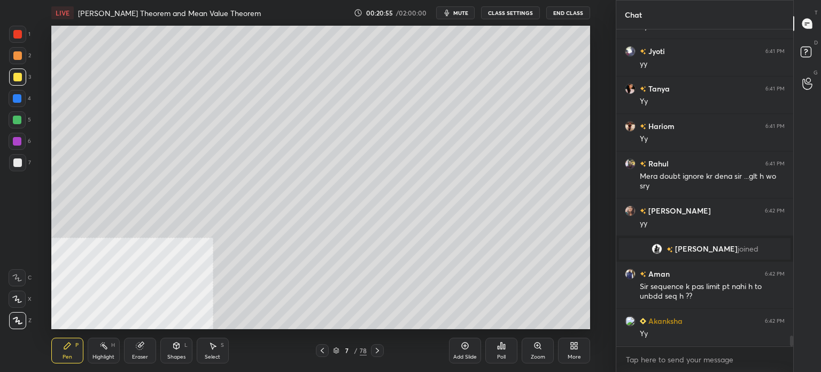
scroll to position [9282, 0]
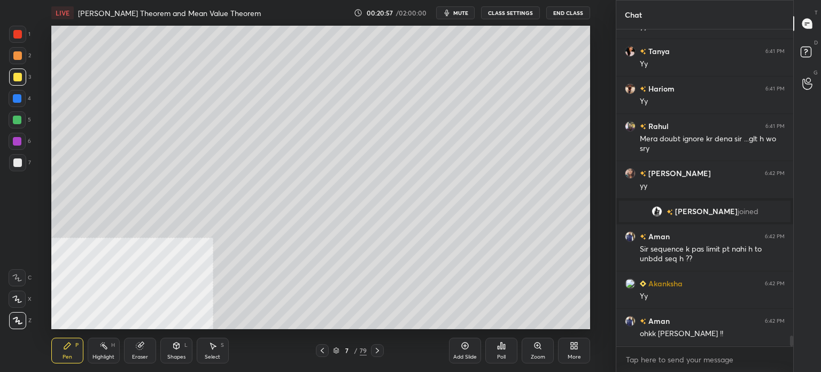
click at [23, 53] on div at bounding box center [17, 55] width 17 height 17
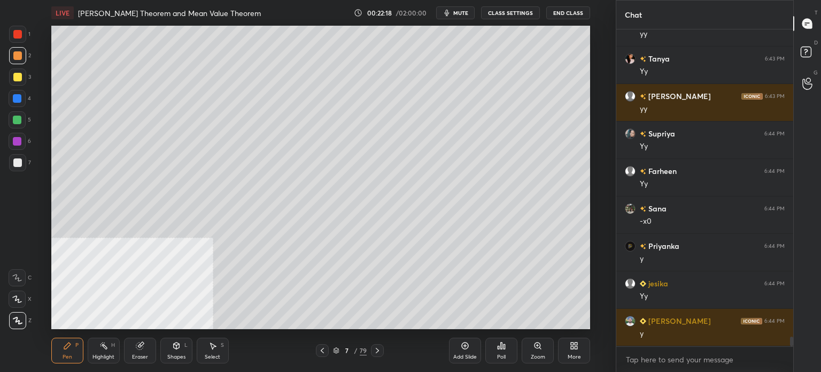
scroll to position [10142, 0]
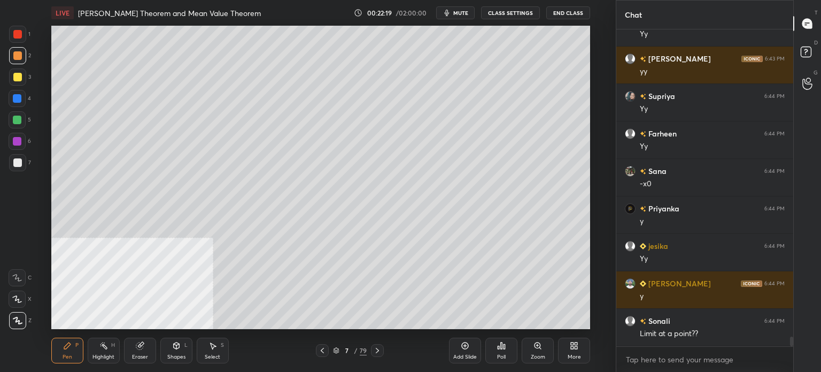
click at [223, 352] on div "Select S" at bounding box center [213, 350] width 32 height 26
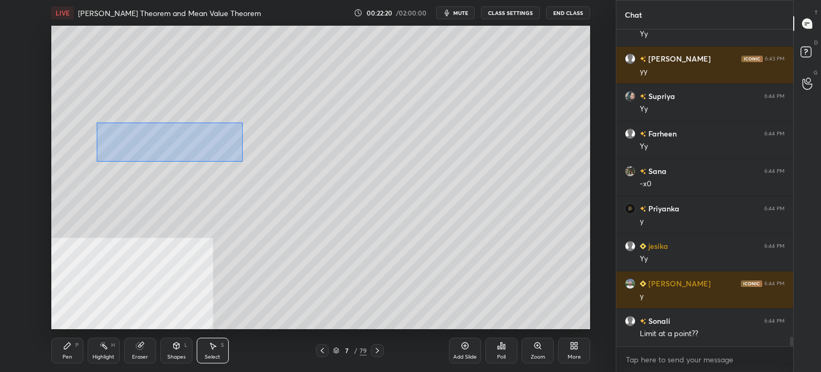
scroll to position [10180, 0]
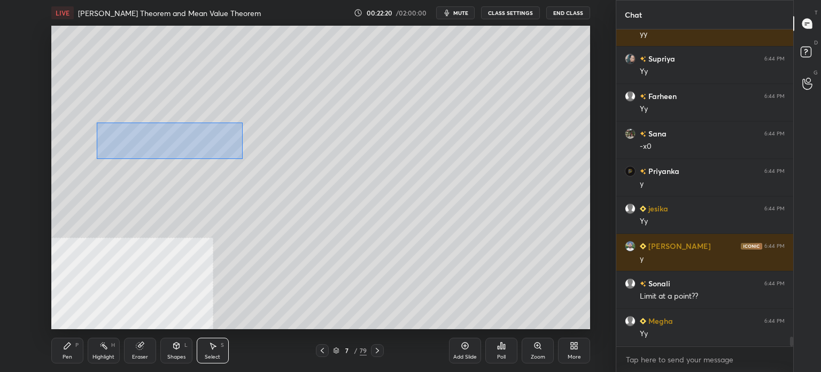
drag, startPoint x: 102, startPoint y: 125, endPoint x: 243, endPoint y: 158, distance: 145.1
click at [243, 158] on div "0 ° Undo Copy Duplicate Duplicate to new slide Delete" at bounding box center [320, 177] width 539 height 303
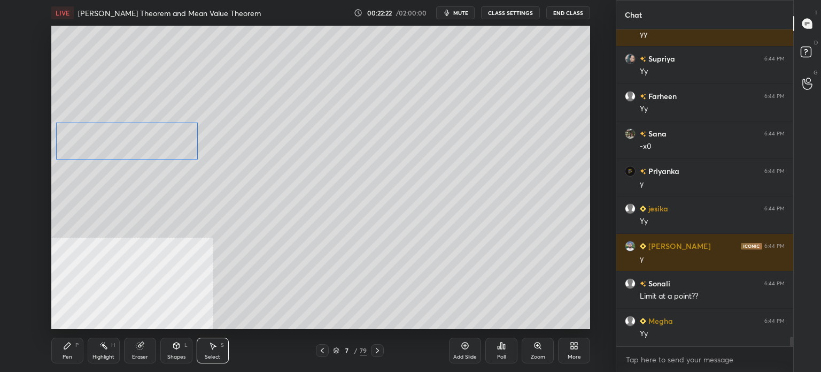
drag, startPoint x: 229, startPoint y: 149, endPoint x: 138, endPoint y: 203, distance: 105.4
click at [189, 148] on div "0 ° Undo Copy Duplicate Duplicate to new slide Delete" at bounding box center [320, 177] width 539 height 303
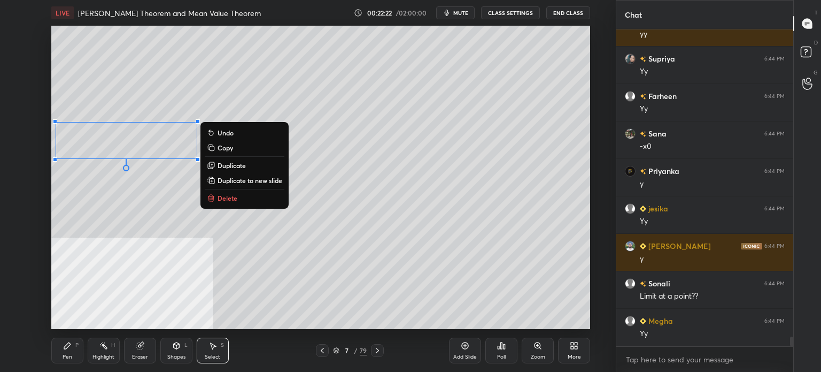
drag, startPoint x: 118, startPoint y: 226, endPoint x: 158, endPoint y: 174, distance: 65.5
click at [120, 224] on div "0 ° Undo Copy Duplicate Duplicate to new slide Delete" at bounding box center [320, 177] width 539 height 303
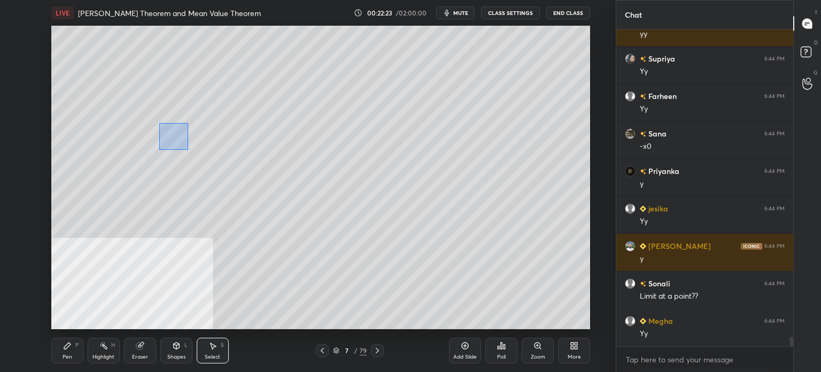
drag, startPoint x: 180, startPoint y: 143, endPoint x: 204, endPoint y: 157, distance: 27.8
click at [206, 158] on div "0 ° Undo Copy Duplicate Duplicate to new slide Delete" at bounding box center [320, 177] width 539 height 303
click at [161, 143] on div "0 ° Undo Copy Duplicate Duplicate to new slide Delete" at bounding box center [320, 177] width 539 height 303
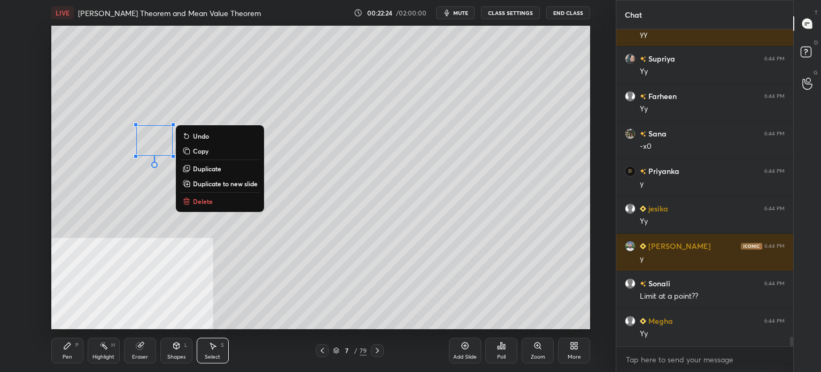
click at [54, 350] on div "Pen P" at bounding box center [67, 350] width 32 height 26
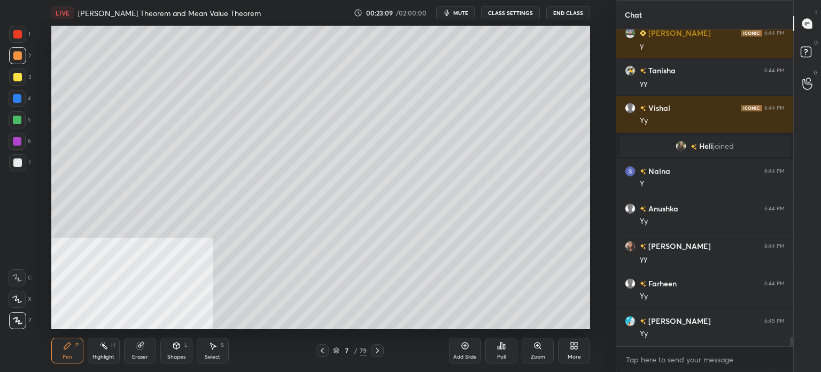
scroll to position [10682, 0]
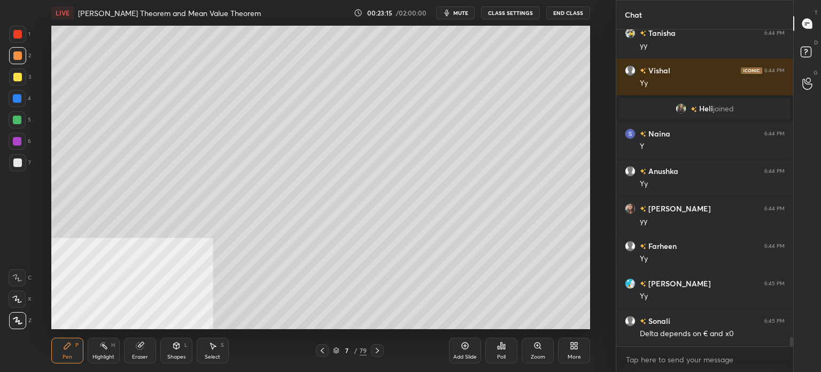
click at [140, 338] on div "Eraser" at bounding box center [140, 350] width 32 height 26
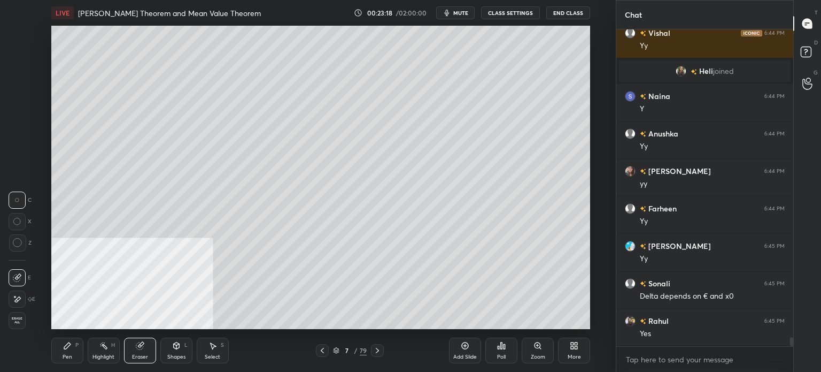
scroll to position [10757, 0]
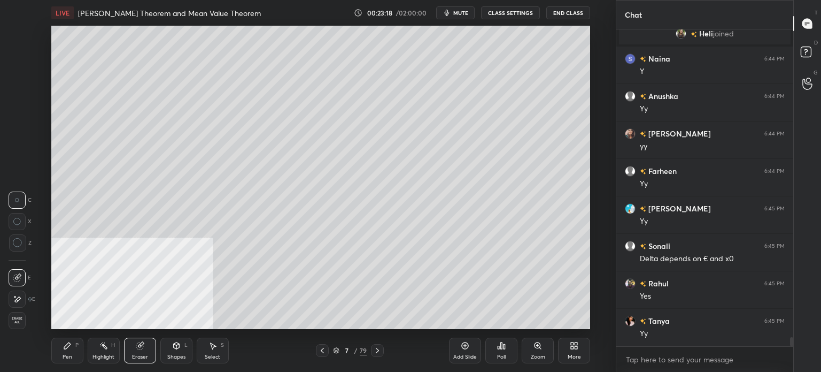
click at [65, 359] on div "Pen" at bounding box center [68, 356] width 10 height 5
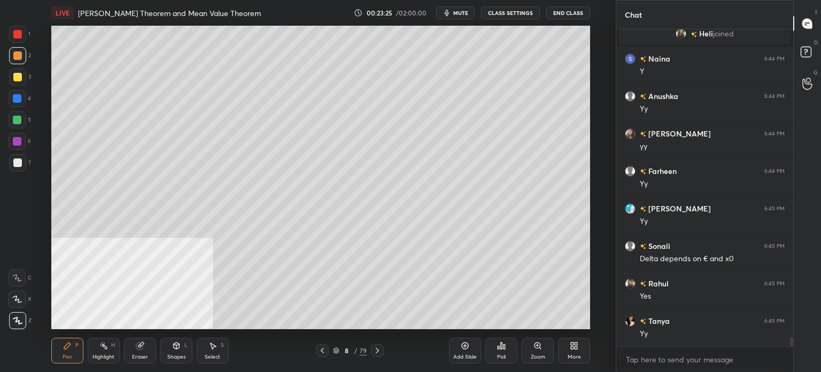
click at [21, 79] on div at bounding box center [17, 77] width 9 height 9
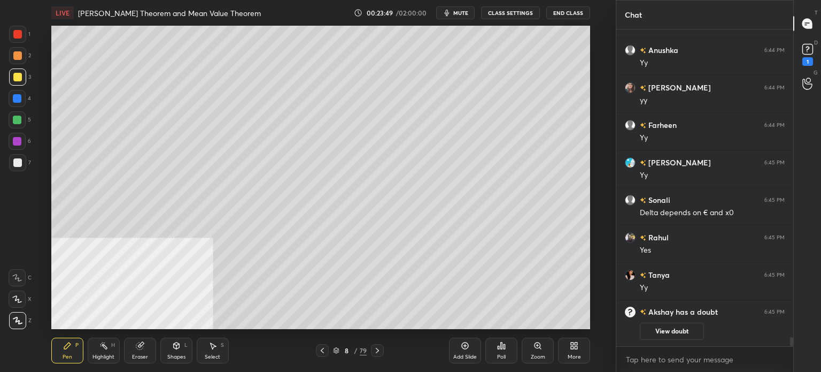
click at [146, 350] on div "Eraser" at bounding box center [140, 350] width 32 height 26
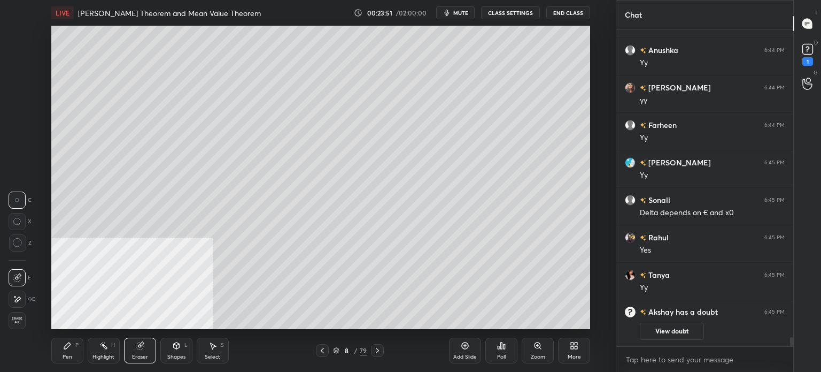
click at [71, 354] on div "Pen" at bounding box center [68, 356] width 10 height 5
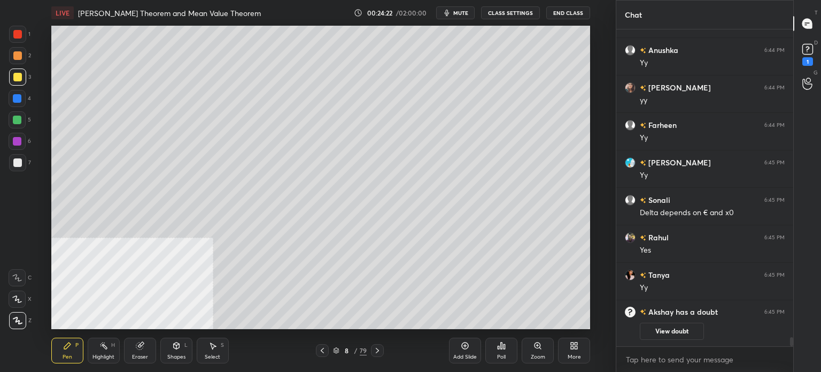
click at [145, 348] on div "Eraser" at bounding box center [140, 350] width 32 height 26
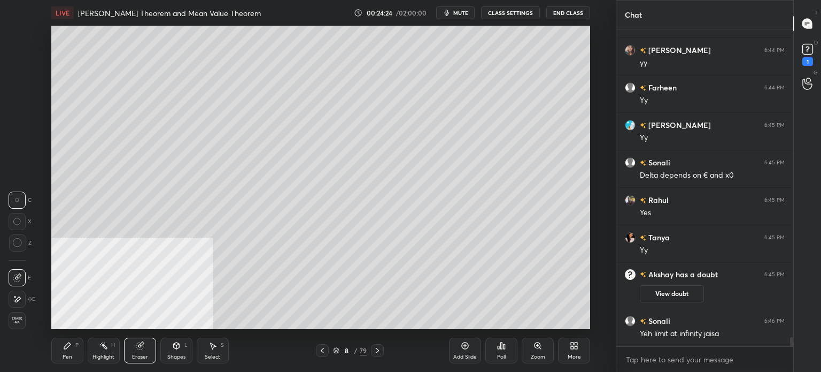
click at [61, 352] on div "Pen P" at bounding box center [67, 350] width 32 height 26
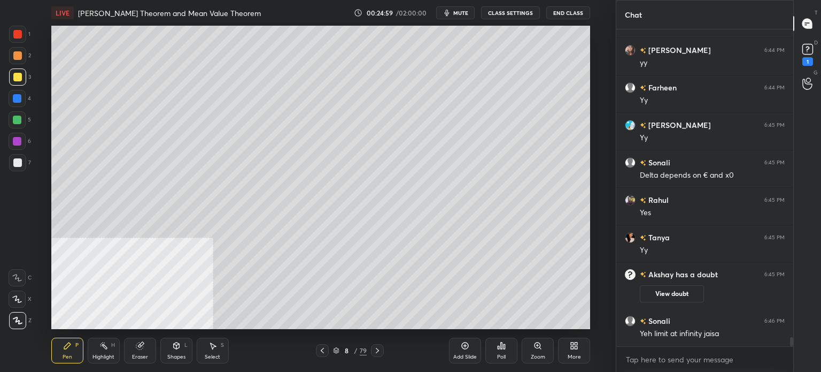
click at [13, 160] on div at bounding box center [17, 162] width 9 height 9
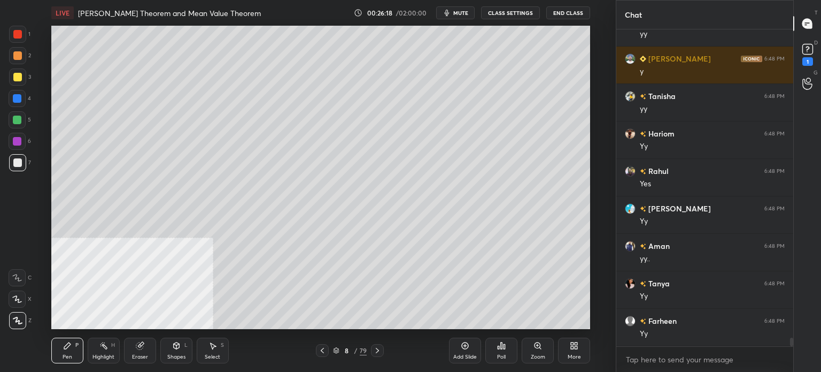
scroll to position [11307, 0]
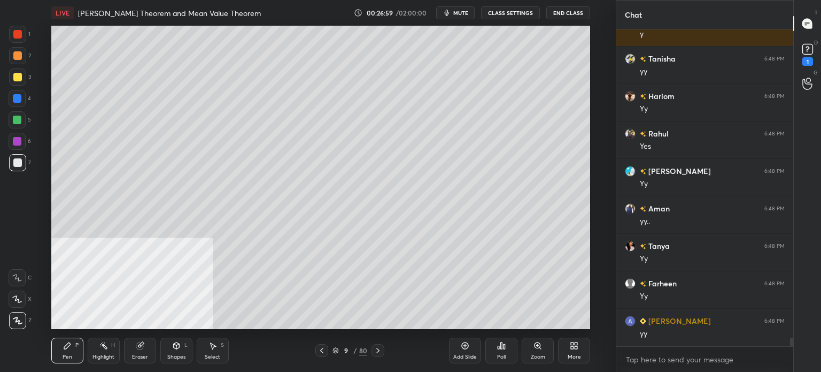
click at [18, 72] on div at bounding box center [17, 76] width 17 height 17
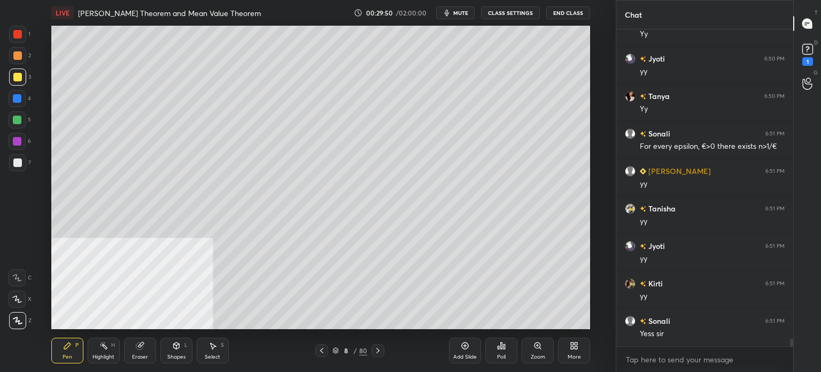
scroll to position [12926, 0]
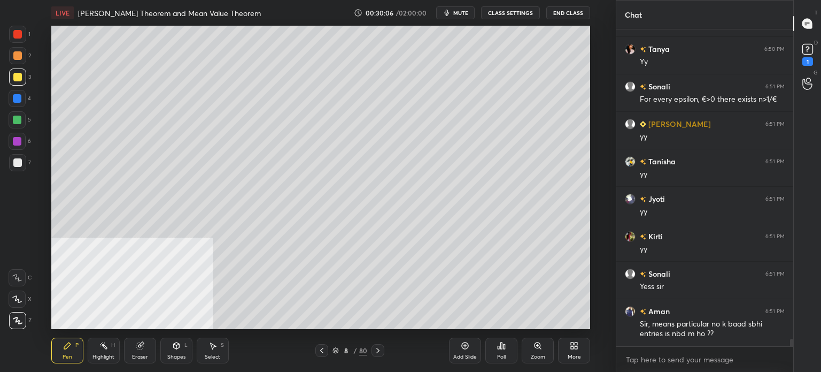
click at [146, 354] on div "Eraser" at bounding box center [140, 356] width 16 height 5
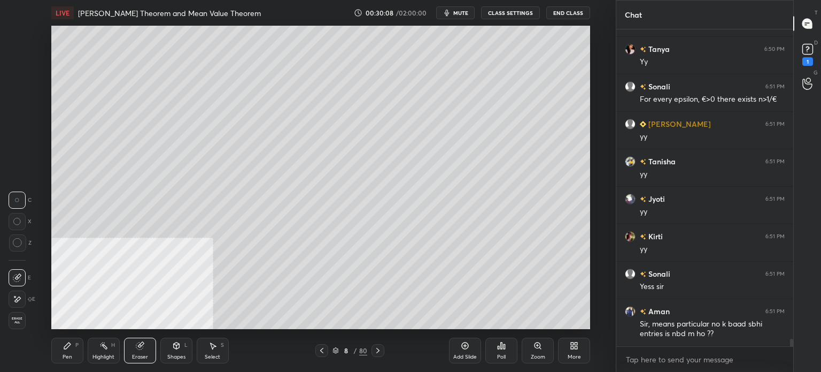
click at [13, 299] on icon at bounding box center [17, 299] width 9 height 9
click at [69, 351] on div "Pen P" at bounding box center [67, 350] width 32 height 26
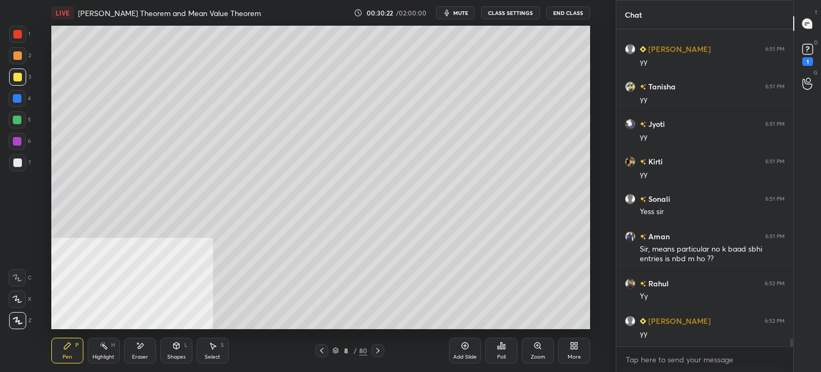
scroll to position [13038, 0]
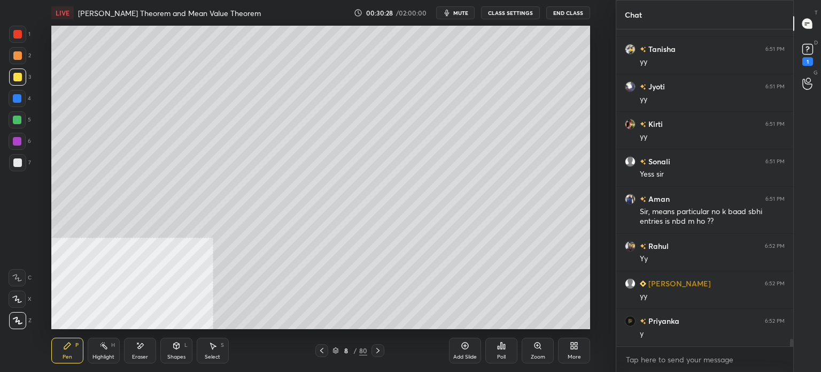
click at [14, 166] on div at bounding box center [17, 162] width 9 height 9
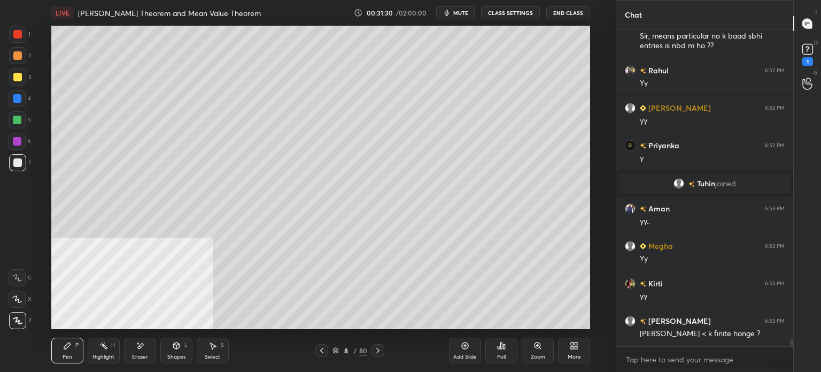
scroll to position [12656, 0]
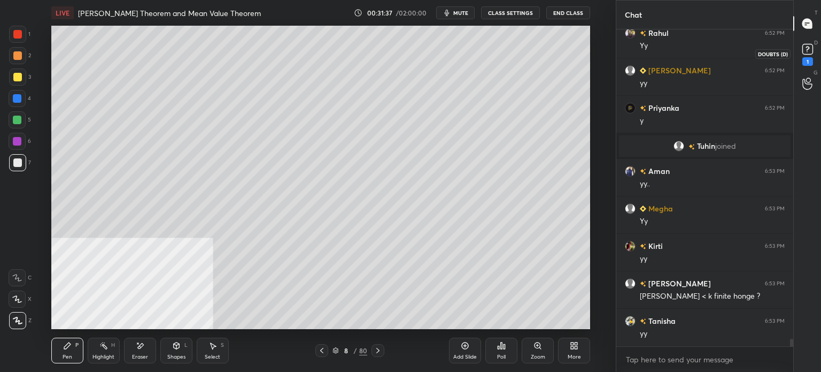
click at [808, 48] on icon at bounding box center [808, 49] width 4 height 4
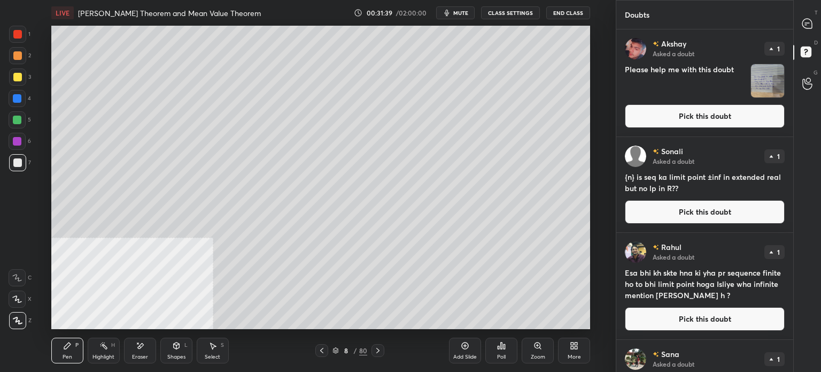
click at [721, 116] on button "Pick this doubt" at bounding box center [705, 116] width 160 height 24
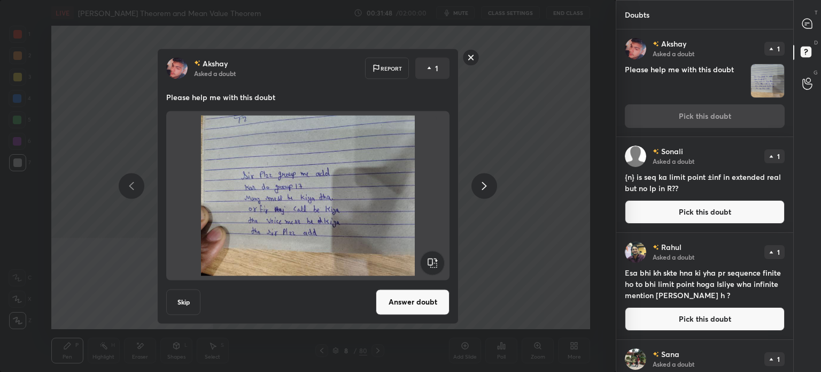
click at [475, 60] on rect at bounding box center [471, 57] width 17 height 17
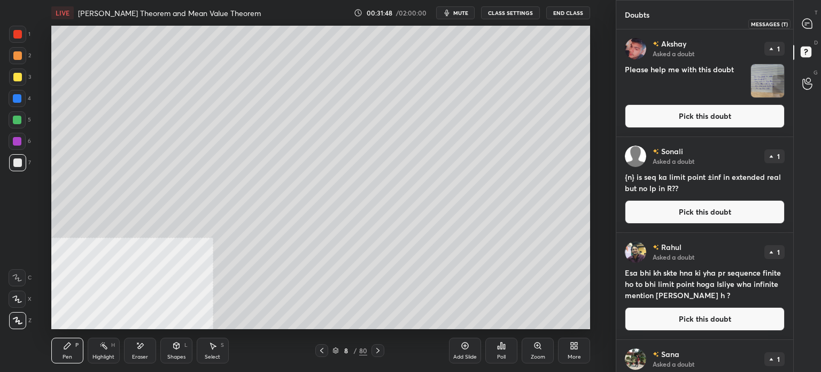
click at [814, 25] on div at bounding box center [807, 23] width 21 height 19
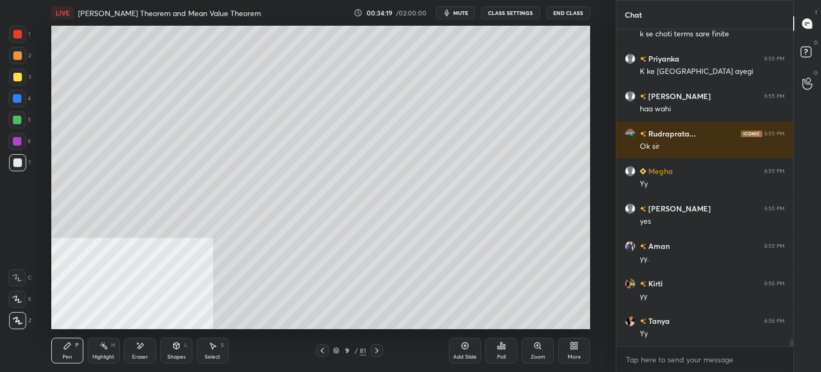
scroll to position [13831, 0]
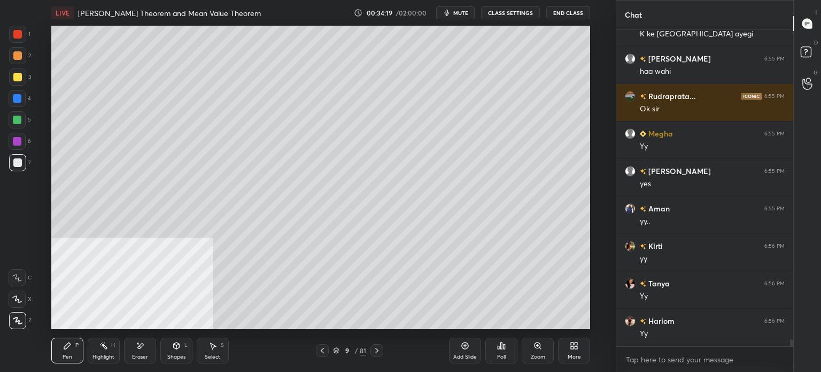
drag, startPoint x: 16, startPoint y: 76, endPoint x: 47, endPoint y: 72, distance: 31.2
click at [16, 76] on div at bounding box center [17, 77] width 9 height 9
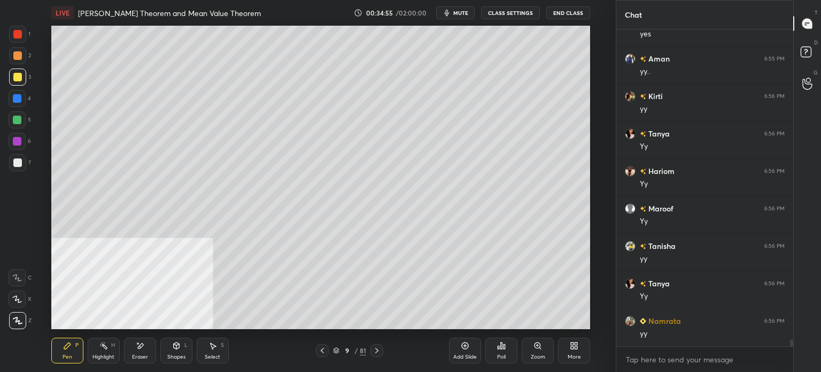
scroll to position [14018, 0]
click at [20, 59] on div at bounding box center [17, 55] width 9 height 9
click at [16, 80] on div at bounding box center [17, 77] width 9 height 9
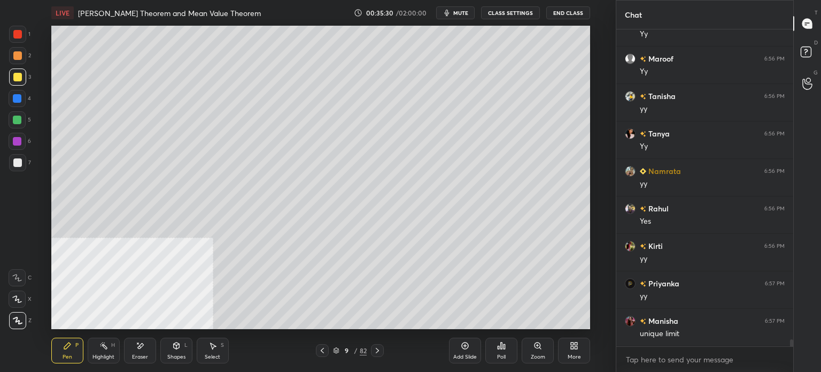
click at [213, 352] on div "Select S" at bounding box center [213, 350] width 32 height 26
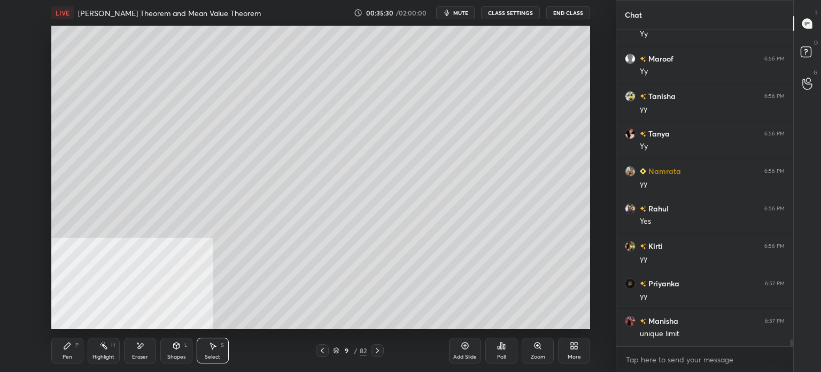
click at [146, 351] on div "Eraser" at bounding box center [140, 350] width 32 height 26
click at [58, 354] on div "Pen P" at bounding box center [67, 350] width 32 height 26
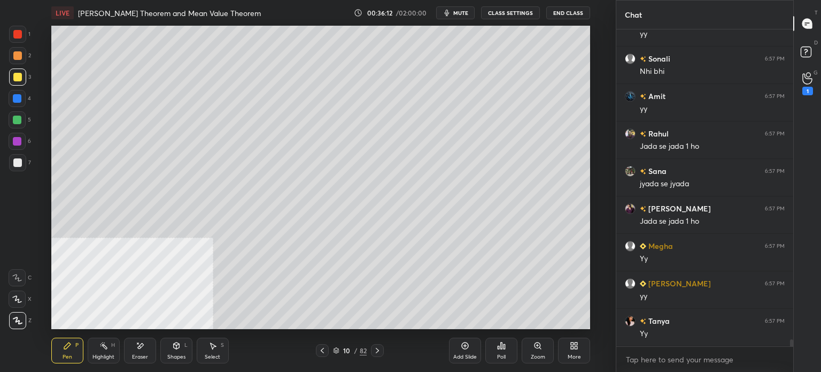
scroll to position [14006, 0]
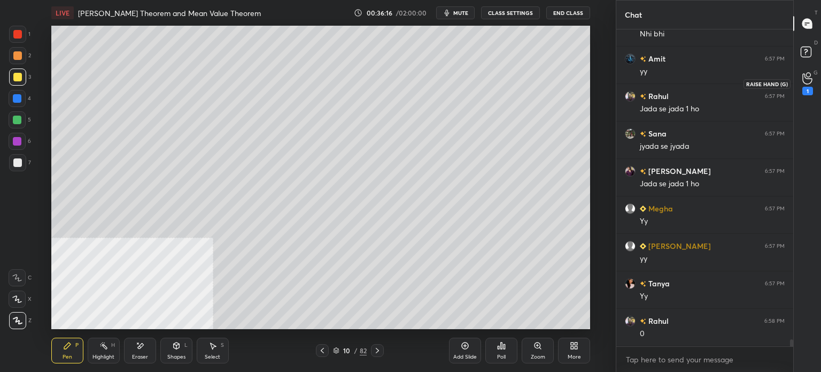
click at [808, 76] on icon at bounding box center [807, 78] width 10 height 12
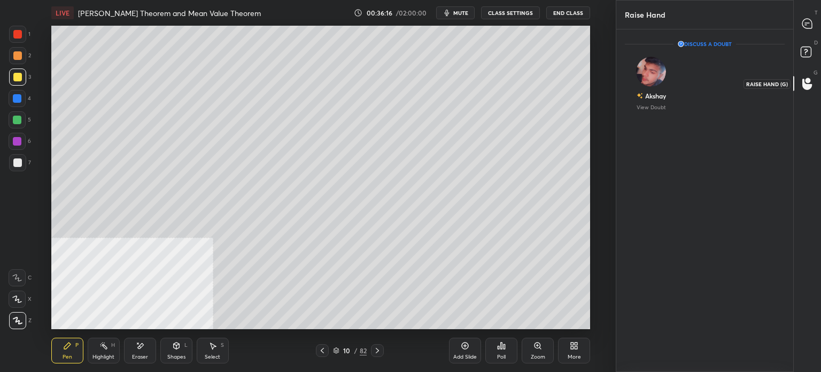
scroll to position [3, 3]
click at [804, 50] on icon at bounding box center [806, 51] width 4 height 4
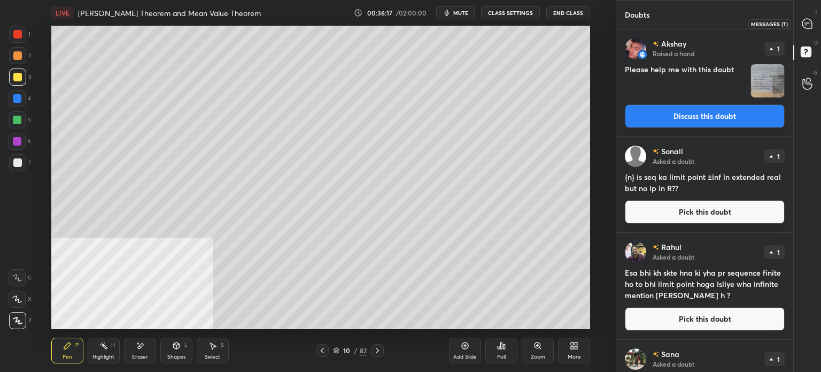
click at [804, 23] on icon at bounding box center [807, 24] width 10 height 10
type textarea "x"
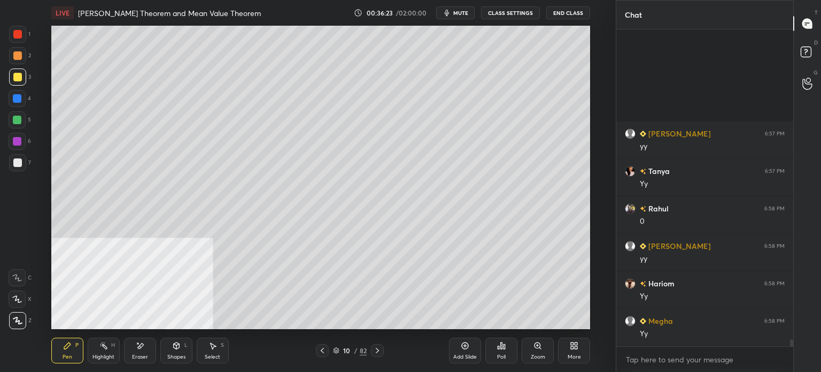
scroll to position [14477, 0]
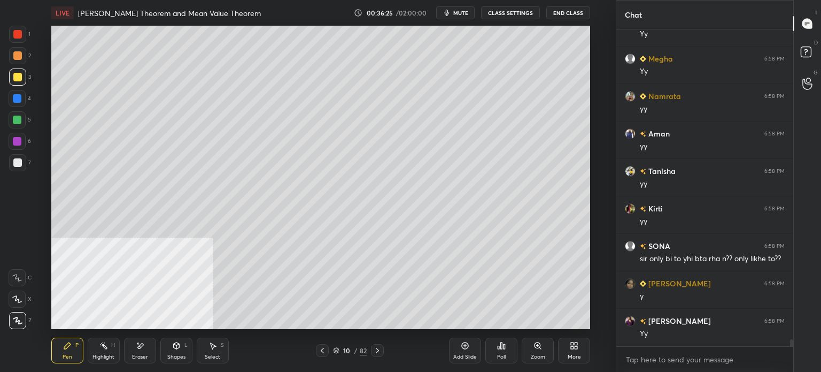
click at [470, 19] on div "LIVE [PERSON_NAME] Theorem and Mean Value Theorem 00:36:25 / 02:00:00 mute CLAS…" at bounding box center [320, 13] width 539 height 26
click at [458, 17] on button "mute" at bounding box center [455, 12] width 38 height 13
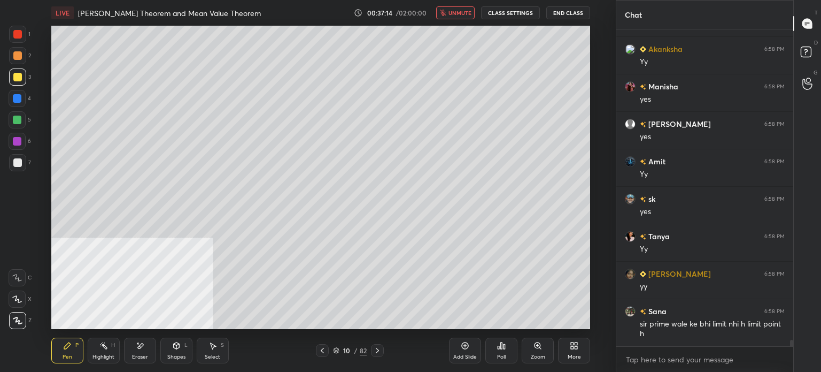
scroll to position [14973, 0]
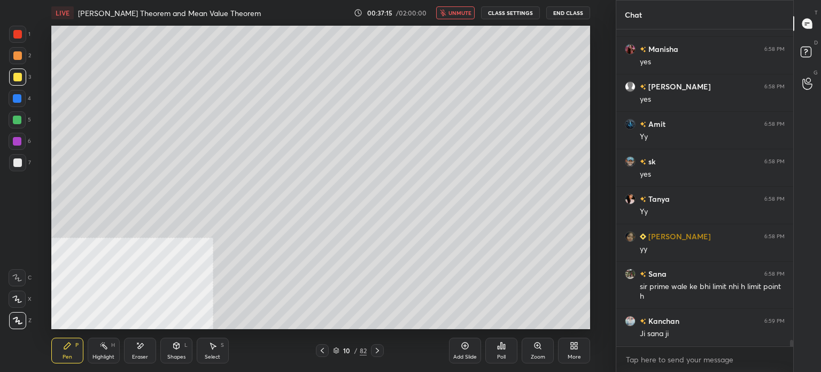
click at [458, 17] on button "unmute" at bounding box center [455, 12] width 38 height 13
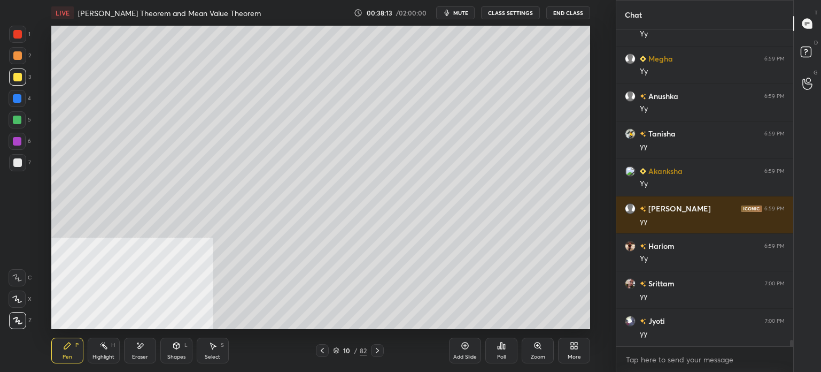
scroll to position [14992, 0]
click at [207, 341] on div "Select S" at bounding box center [213, 350] width 32 height 26
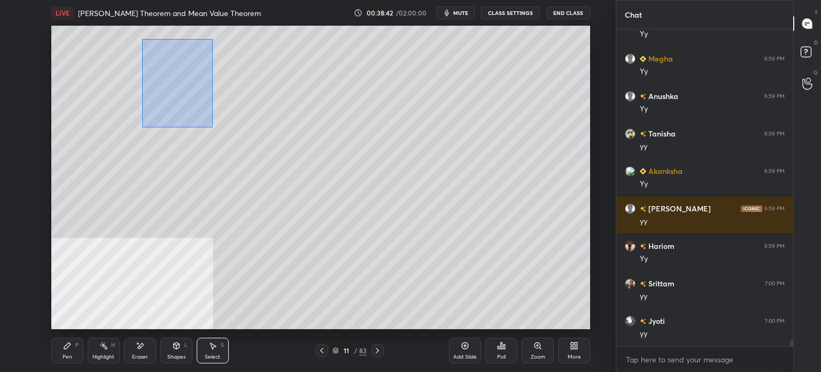
drag, startPoint x: 188, startPoint y: 96, endPoint x: 217, endPoint y: 135, distance: 48.5
click at [218, 135] on div "0 ° Undo Copy Duplicate Duplicate to new slide Delete" at bounding box center [320, 177] width 539 height 303
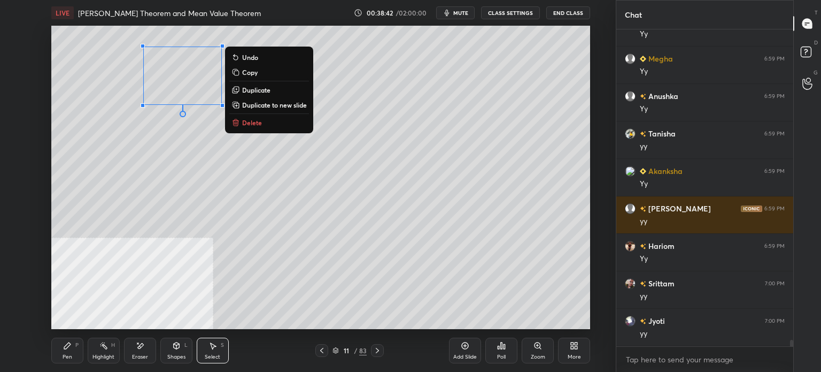
click at [266, 128] on button "Delete" at bounding box center [269, 122] width 80 height 13
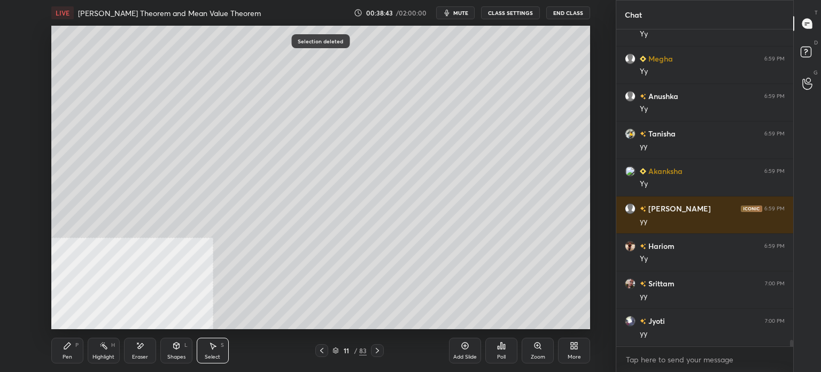
click at [61, 342] on div "Pen P" at bounding box center [67, 350] width 32 height 26
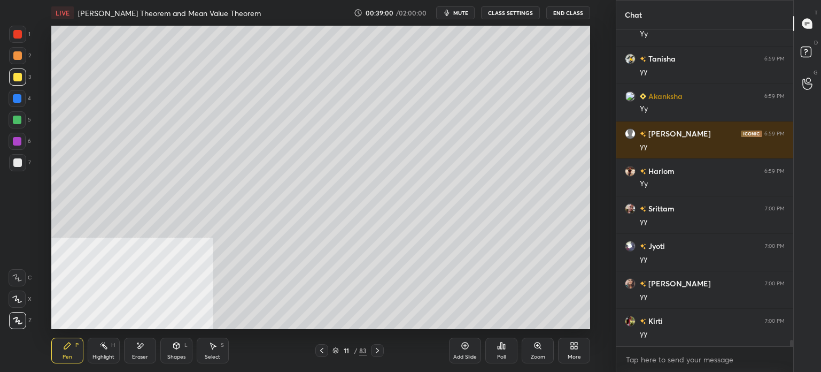
scroll to position [15105, 0]
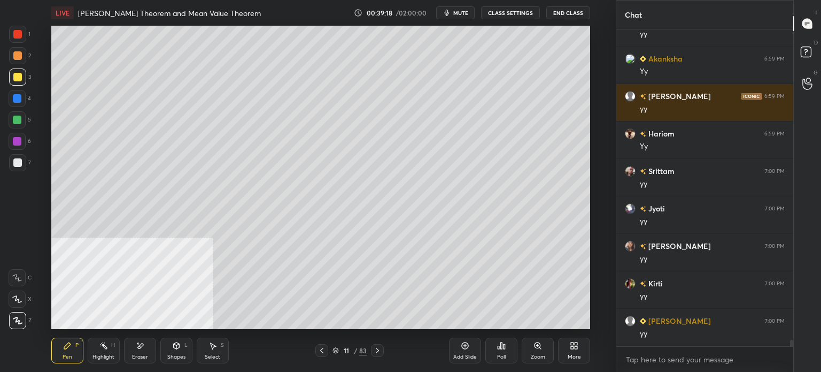
drag, startPoint x: 17, startPoint y: 57, endPoint x: 26, endPoint y: 55, distance: 9.3
click at [16, 58] on div at bounding box center [17, 55] width 9 height 9
click at [15, 174] on div "7" at bounding box center [20, 164] width 22 height 21
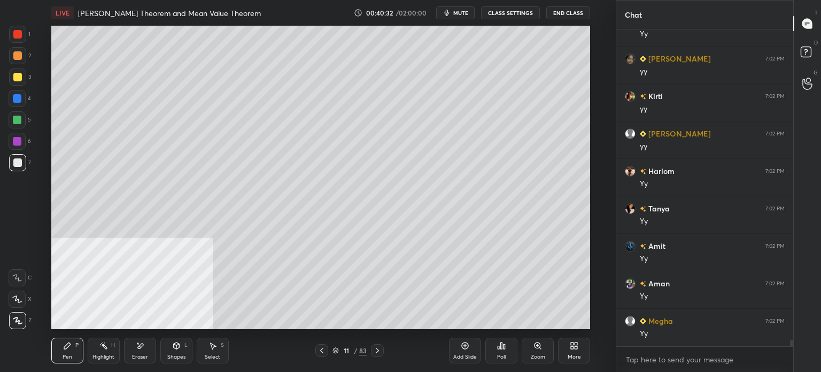
scroll to position [15666, 0]
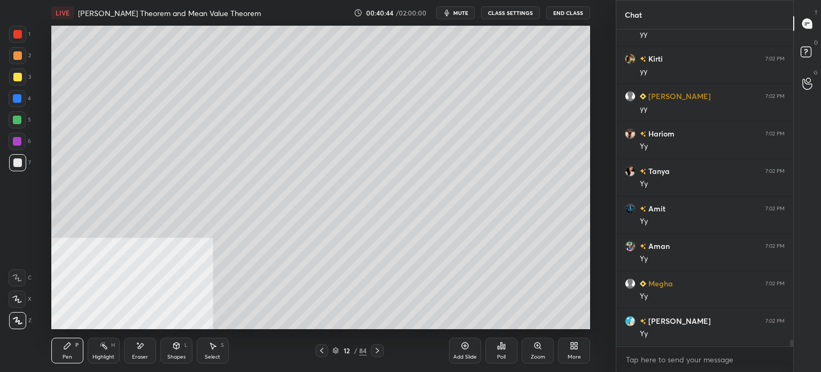
click at [17, 78] on div at bounding box center [17, 77] width 9 height 9
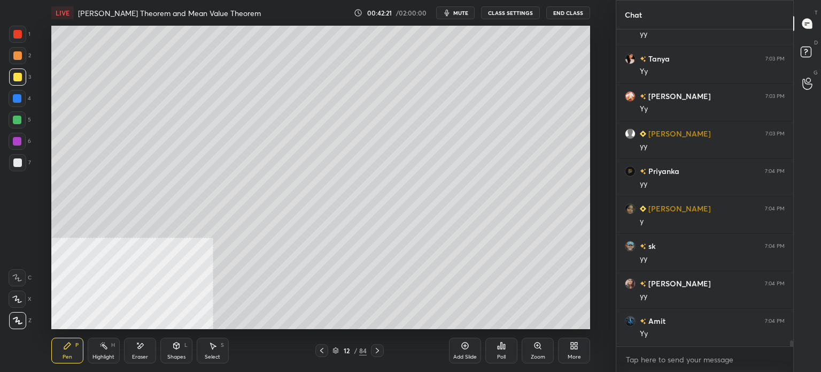
scroll to position [16901, 0]
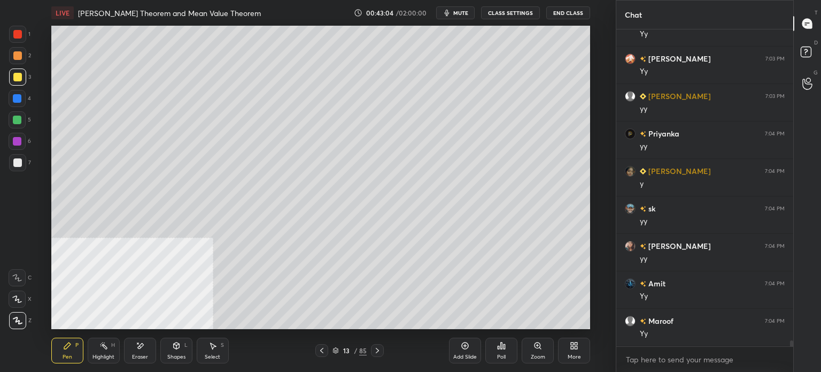
click at [12, 57] on div at bounding box center [17, 55] width 17 height 17
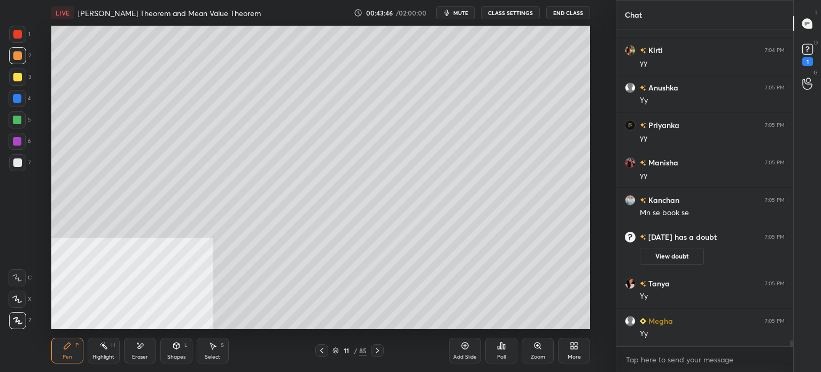
scroll to position [16607, 0]
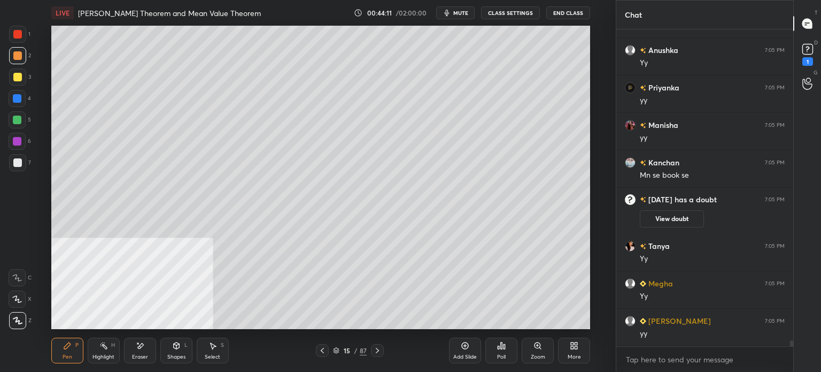
click at [20, 79] on div at bounding box center [17, 77] width 9 height 9
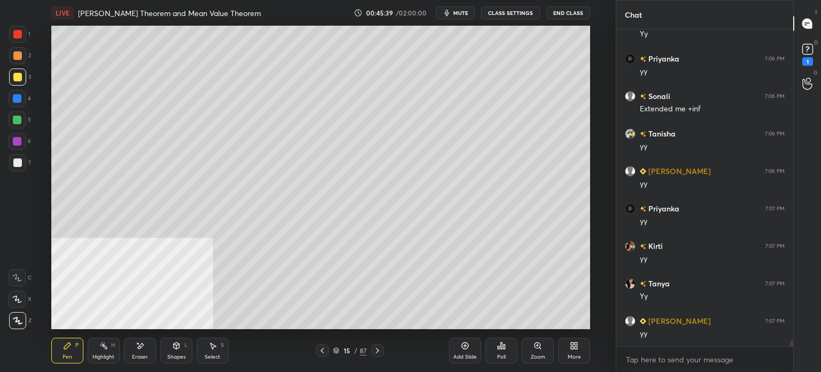
scroll to position [16981, 0]
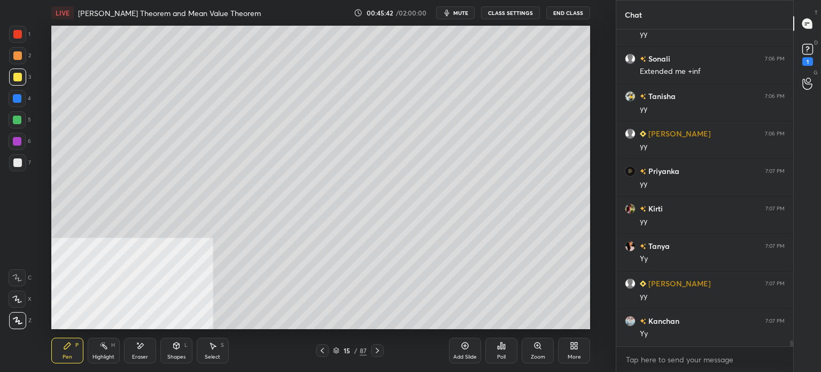
click at [451, 14] on icon "button" at bounding box center [447, 13] width 9 height 9
click at [453, 14] on span "unmute" at bounding box center [460, 12] width 23 height 7
click at [12, 58] on div at bounding box center [17, 55] width 17 height 17
click at [815, 47] on div "1" at bounding box center [807, 53] width 21 height 19
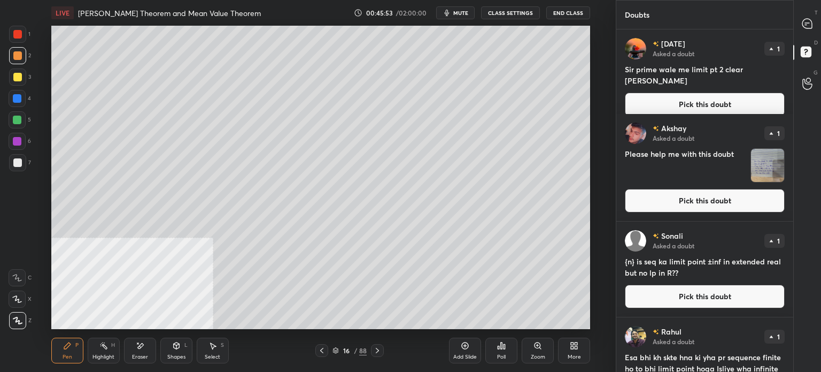
click at [808, 27] on icon at bounding box center [807, 24] width 10 height 10
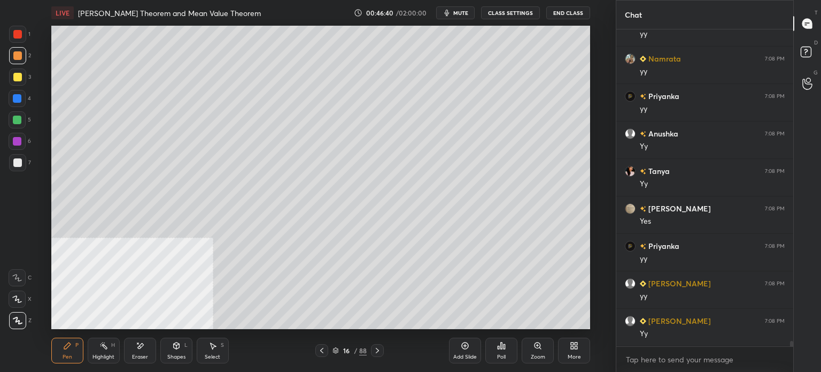
scroll to position [18089, 0]
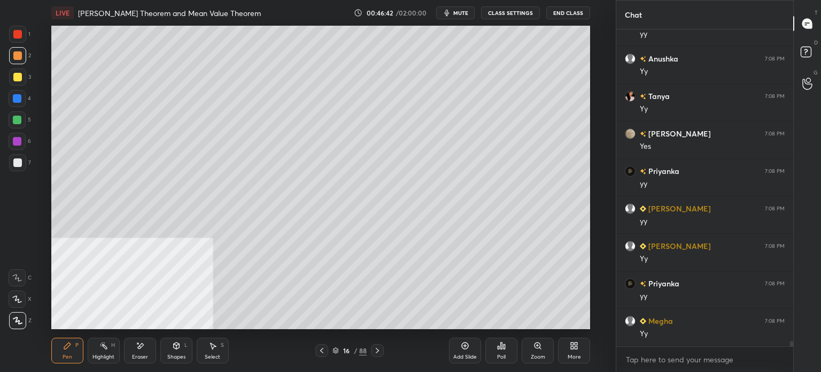
click at [173, 352] on div "Shapes L" at bounding box center [176, 350] width 32 height 26
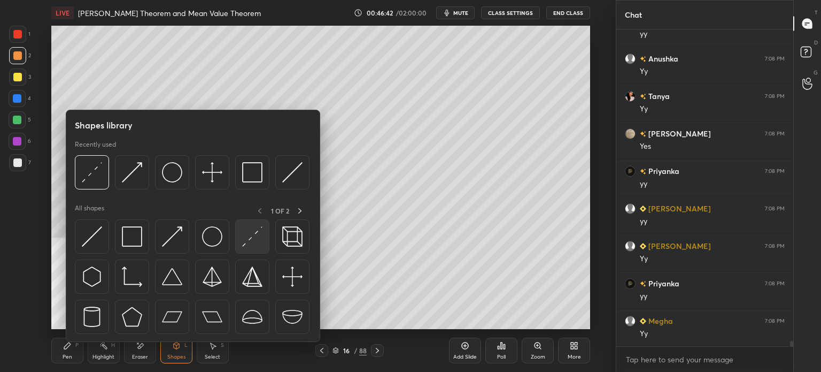
scroll to position [18164, 0]
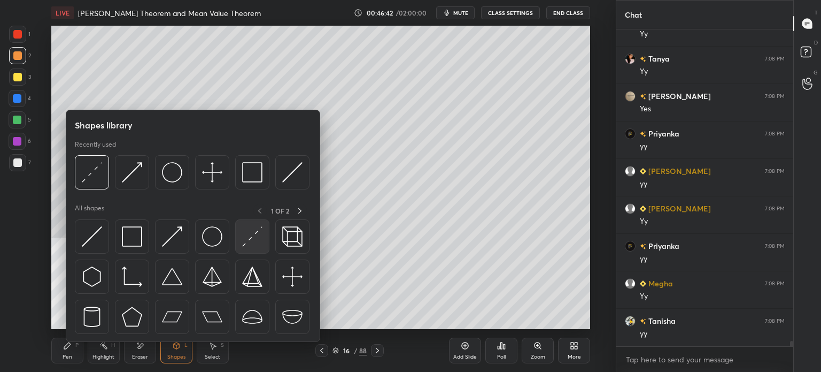
click at [259, 233] on img at bounding box center [252, 236] width 20 height 20
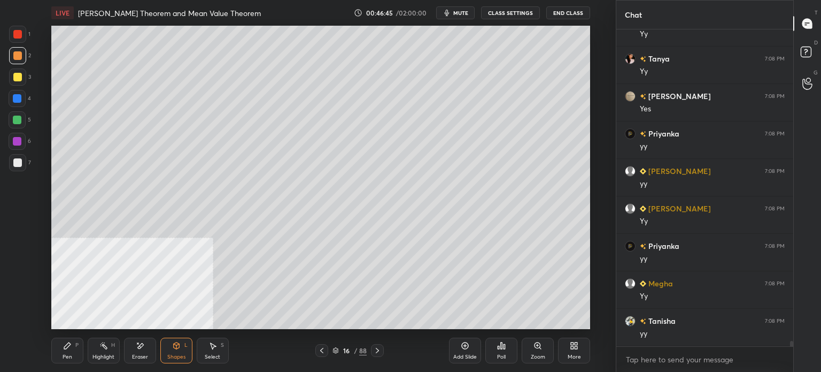
click at [66, 356] on div "Pen" at bounding box center [68, 356] width 10 height 5
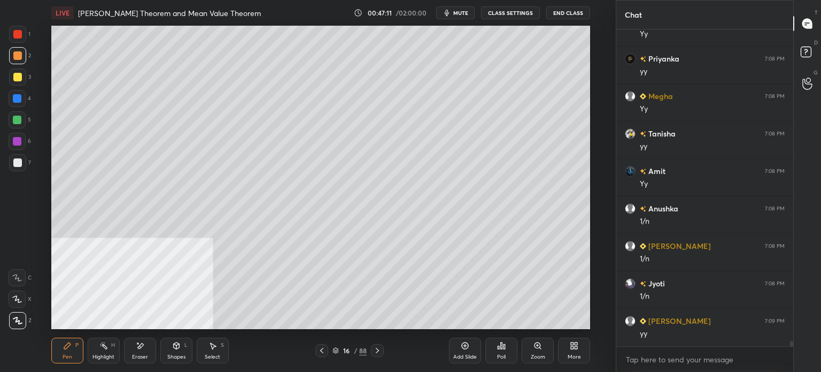
scroll to position [18388, 0]
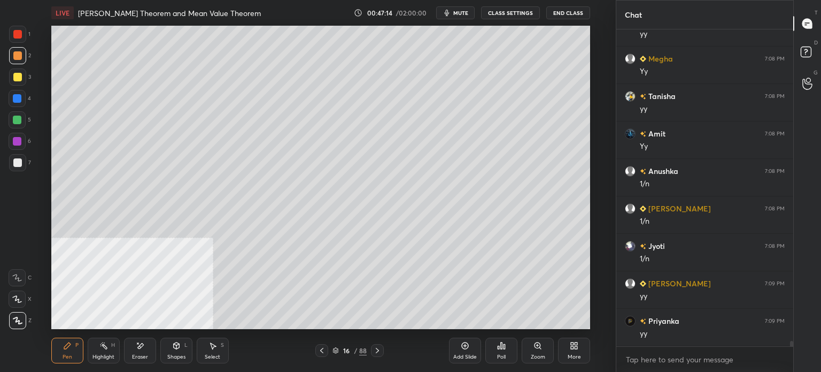
click at [212, 352] on div "Select S" at bounding box center [213, 350] width 32 height 26
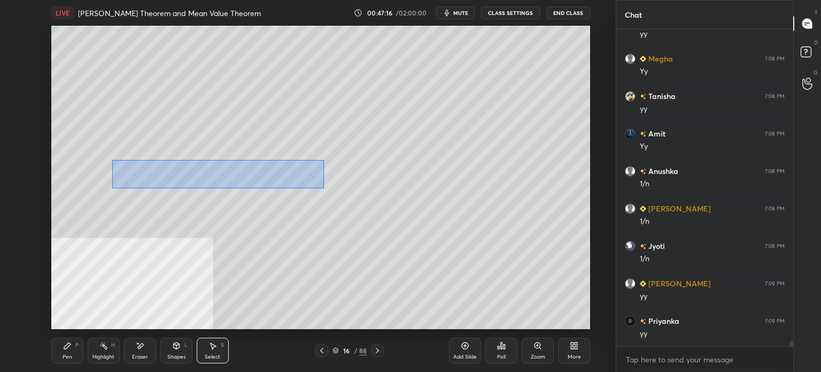
drag, startPoint x: 112, startPoint y: 160, endPoint x: 323, endPoint y: 190, distance: 213.3
click at [323, 189] on div "0 ° Undo Copy Duplicate Duplicate to new slide Delete" at bounding box center [320, 177] width 539 height 303
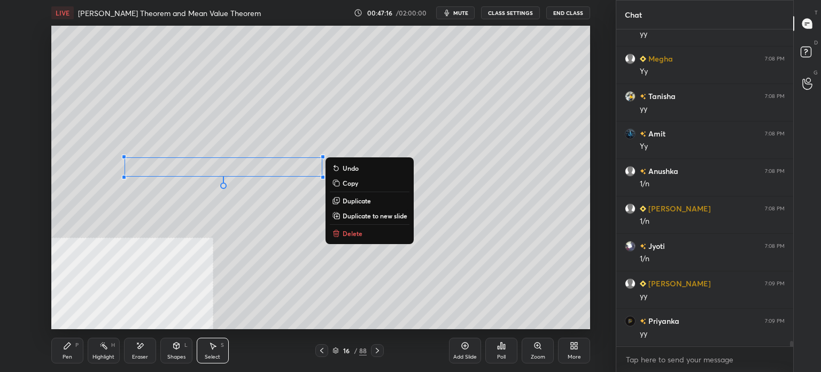
click at [364, 199] on p "Duplicate" at bounding box center [357, 200] width 28 height 9
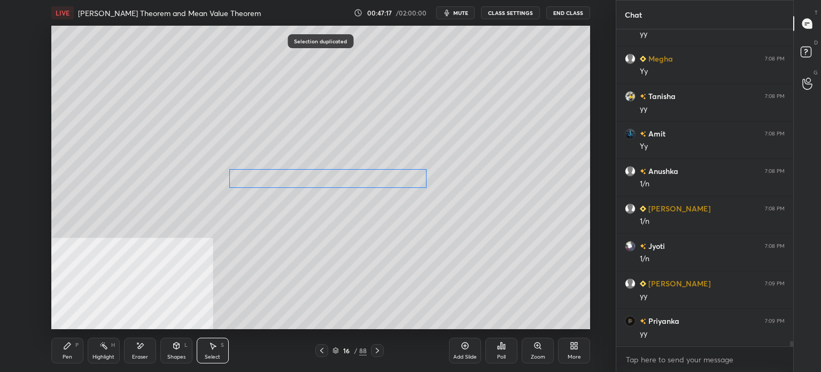
scroll to position [18399, 0]
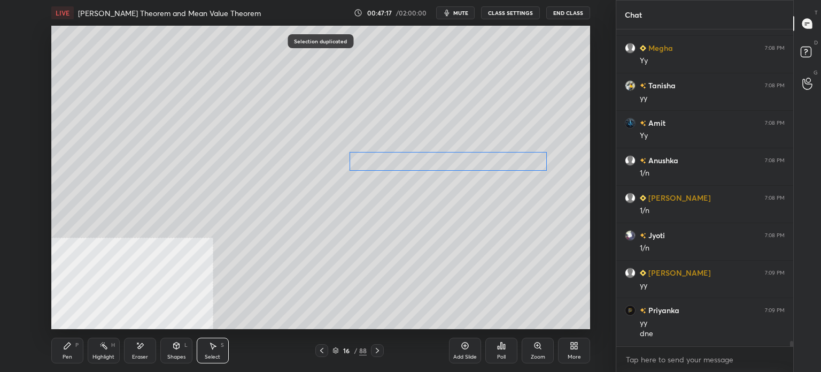
drag, startPoint x: 359, startPoint y: 175, endPoint x: 401, endPoint y: 207, distance: 52.9
click at [480, 158] on div "0 ° Undo Copy Duplicate Duplicate to new slide Delete" at bounding box center [320, 177] width 539 height 303
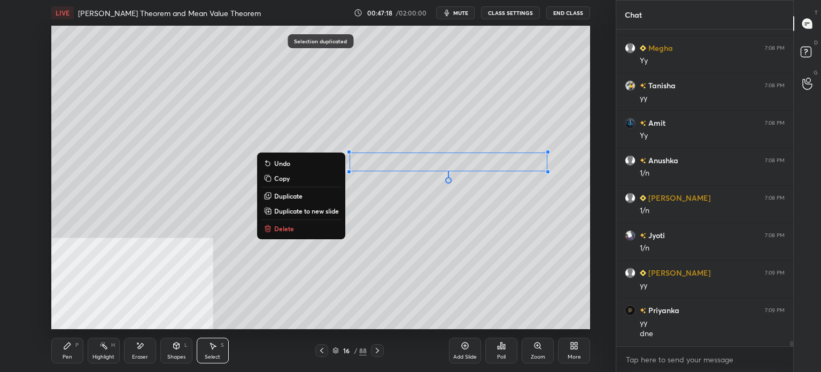
click at [182, 354] on div "Shapes" at bounding box center [176, 356] width 18 height 5
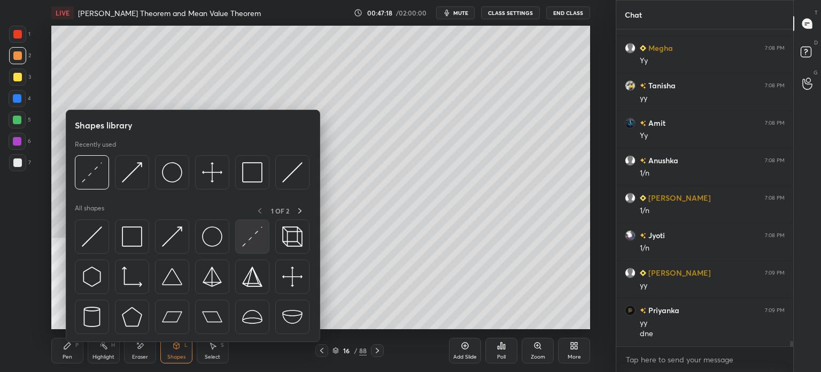
click at [250, 238] on img at bounding box center [252, 236] width 20 height 20
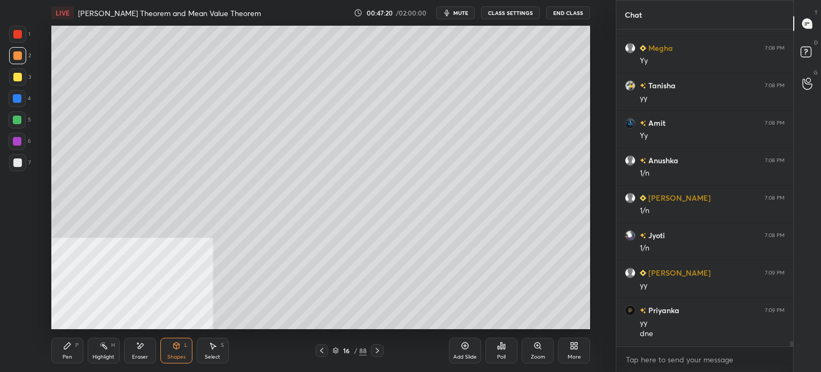
click at [58, 347] on div "Pen P" at bounding box center [67, 350] width 32 height 26
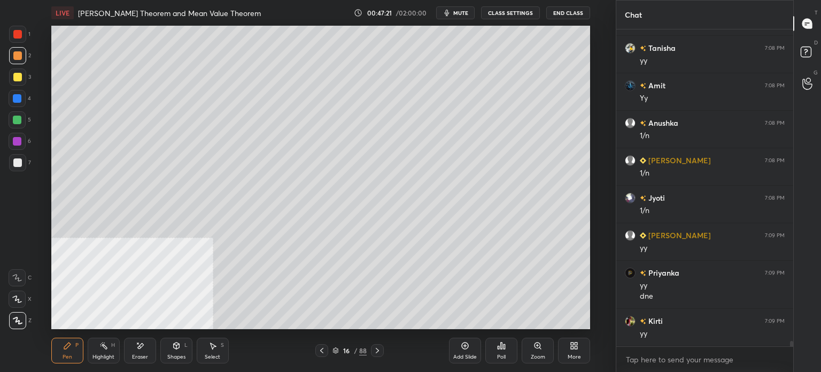
click at [19, 75] on div at bounding box center [17, 77] width 9 height 9
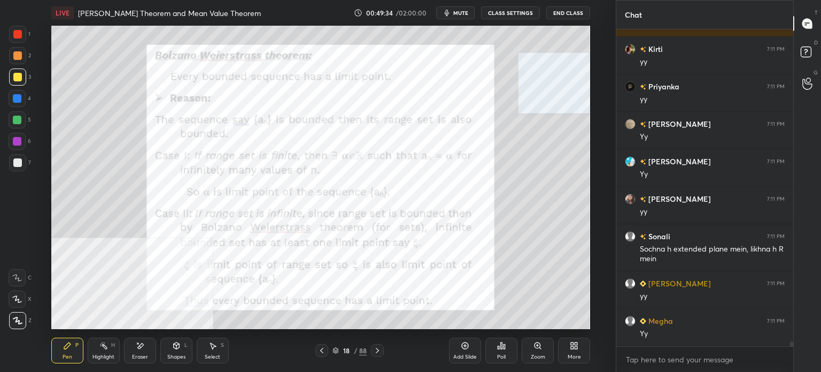
scroll to position [20364, 0]
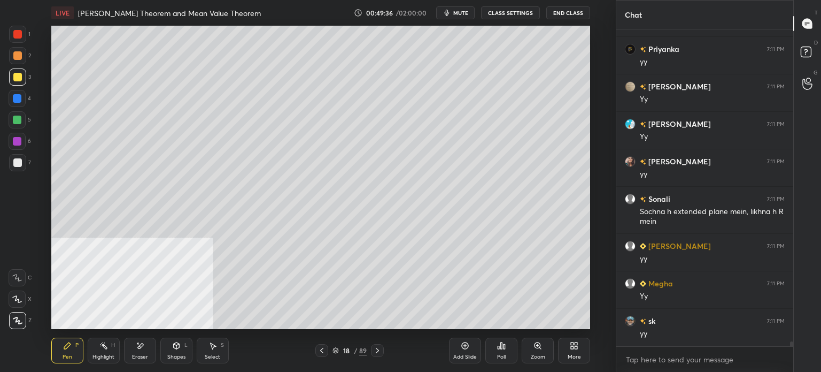
click at [16, 77] on div at bounding box center [17, 77] width 9 height 9
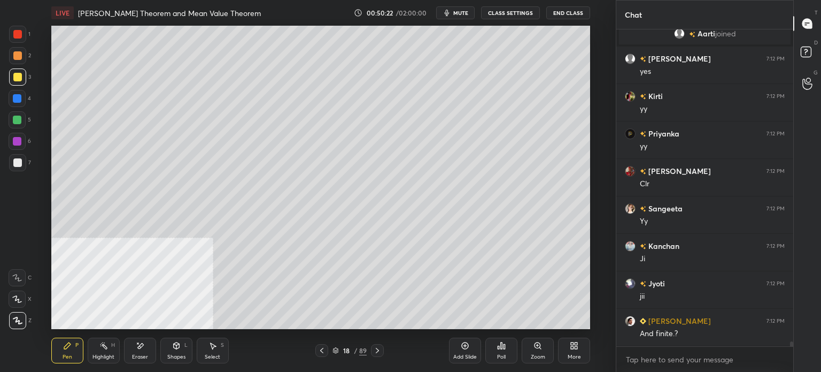
scroll to position [19541, 0]
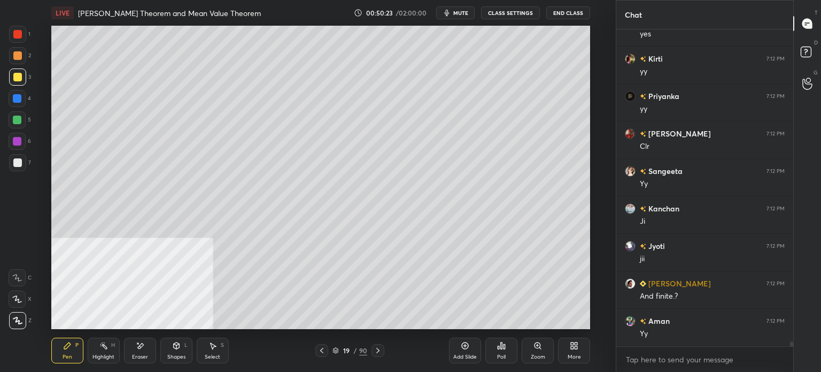
click at [17, 59] on div at bounding box center [17, 55] width 9 height 9
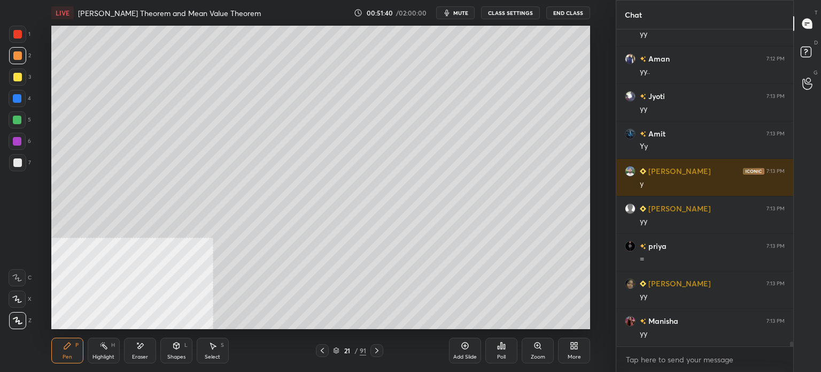
scroll to position [20439, 0]
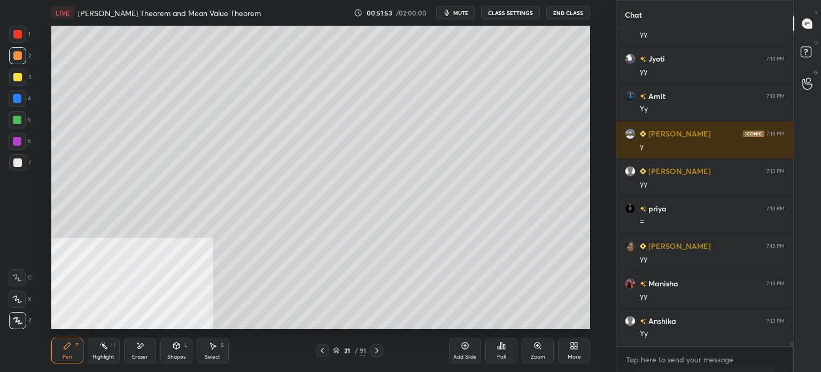
click at [170, 354] on div "Shapes" at bounding box center [176, 356] width 18 height 5
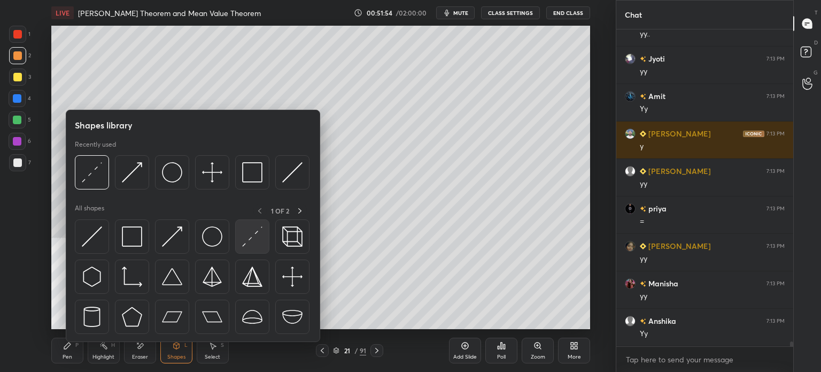
click at [252, 242] on img at bounding box center [252, 236] width 20 height 20
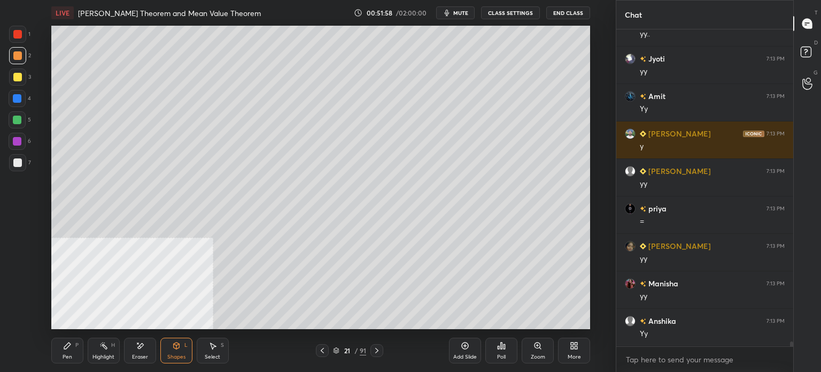
click at [71, 354] on div "Pen" at bounding box center [68, 356] width 10 height 5
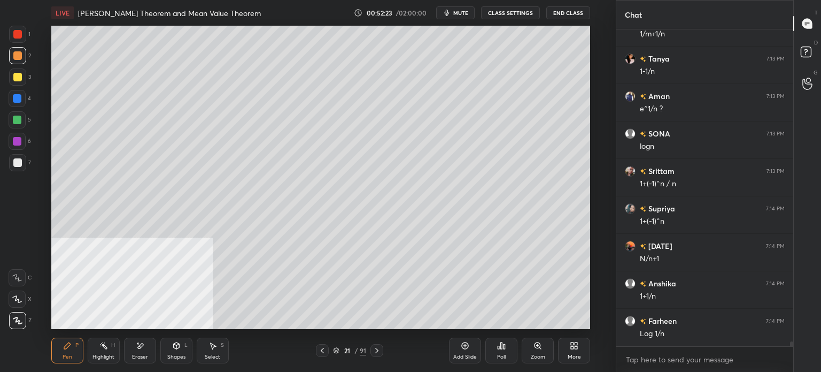
scroll to position [21010, 0]
click at [19, 80] on div at bounding box center [17, 77] width 9 height 9
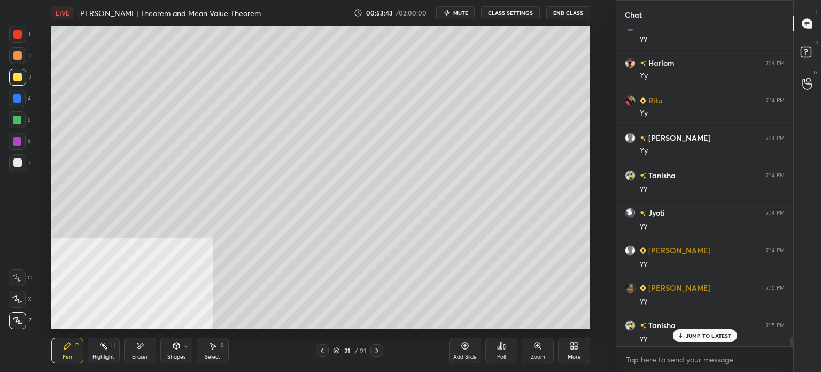
scroll to position [22207, 0]
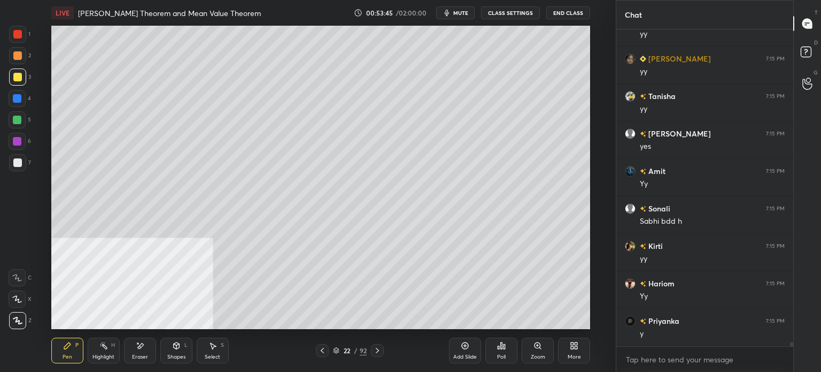
drag, startPoint x: 18, startPoint y: 55, endPoint x: 48, endPoint y: 53, distance: 29.4
click at [19, 55] on div at bounding box center [17, 55] width 9 height 9
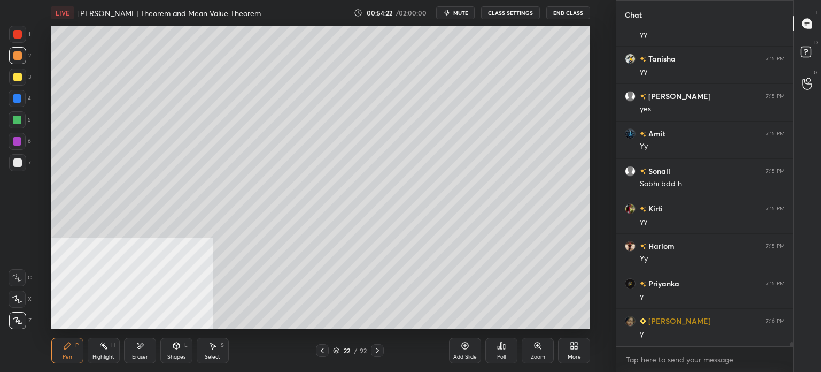
click at [461, 14] on span "mute" at bounding box center [460, 12] width 15 height 7
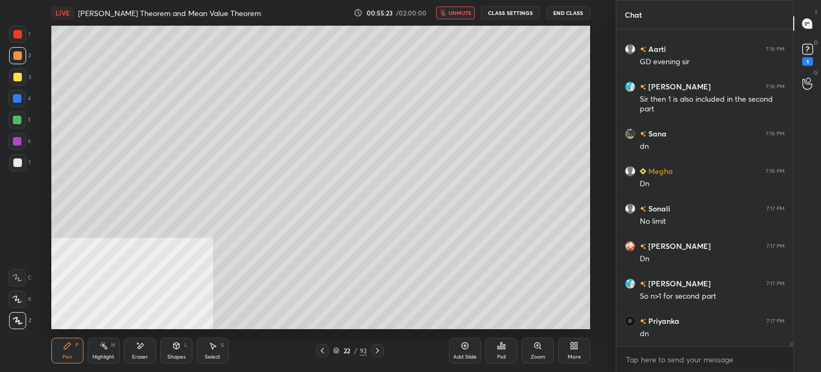
scroll to position [22602, 0]
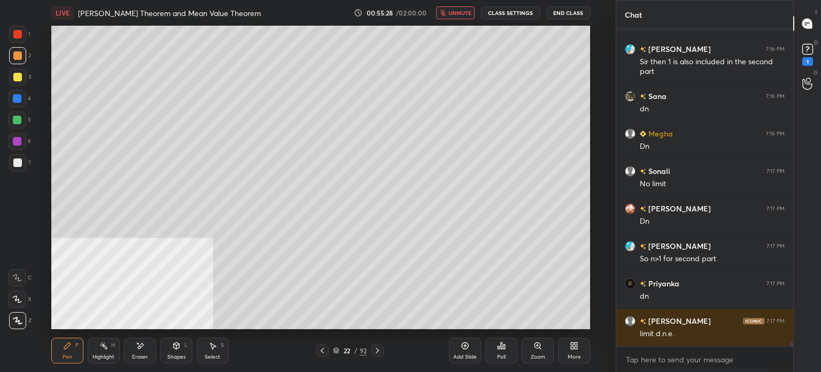
click at [460, 16] on span "unmute" at bounding box center [460, 12] width 23 height 7
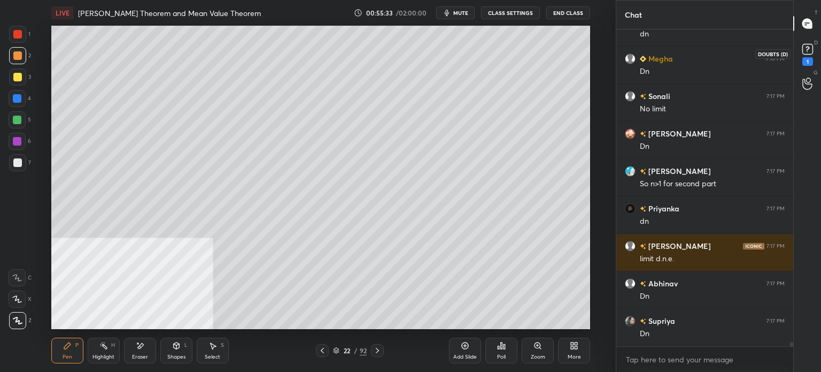
scroll to position [22714, 0]
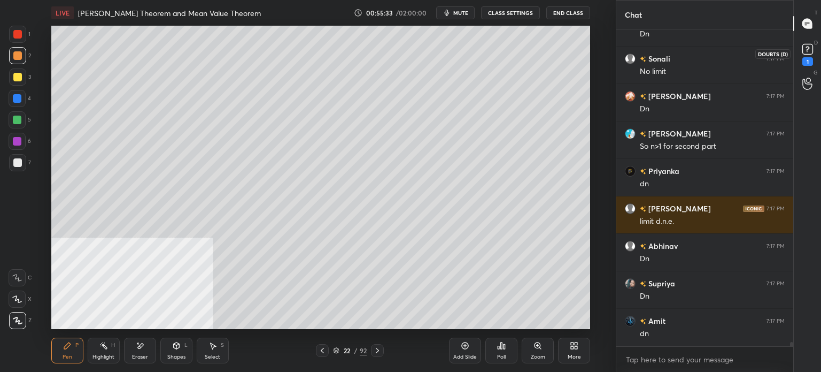
click at [811, 57] on div "1" at bounding box center [807, 61] width 11 height 9
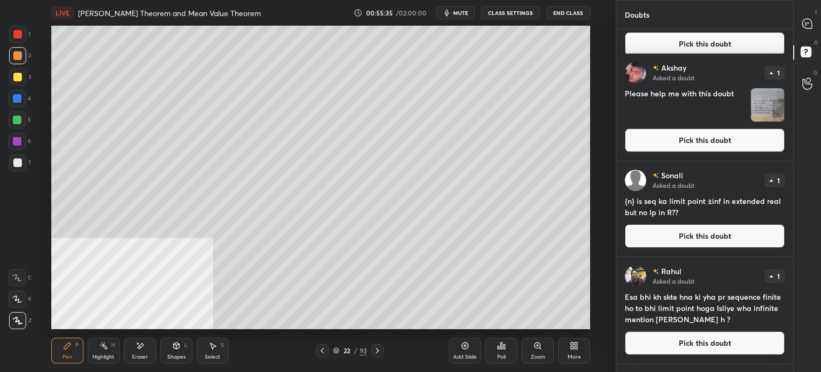
scroll to position [160, 0]
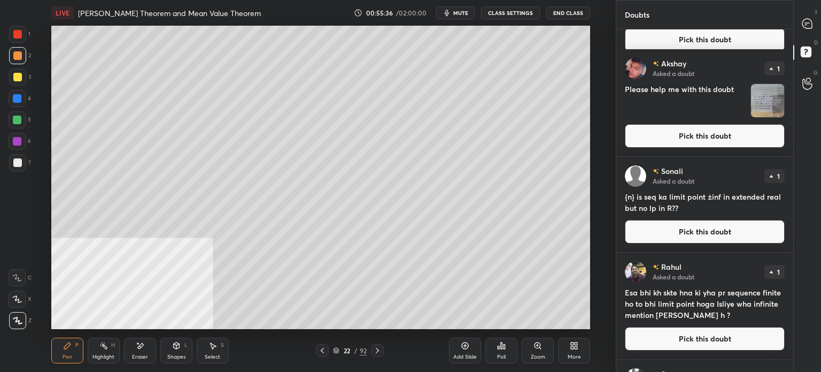
click at [788, 2] on div "Doubts" at bounding box center [704, 14] width 177 height 29
click at [813, 24] on div at bounding box center [807, 23] width 21 height 19
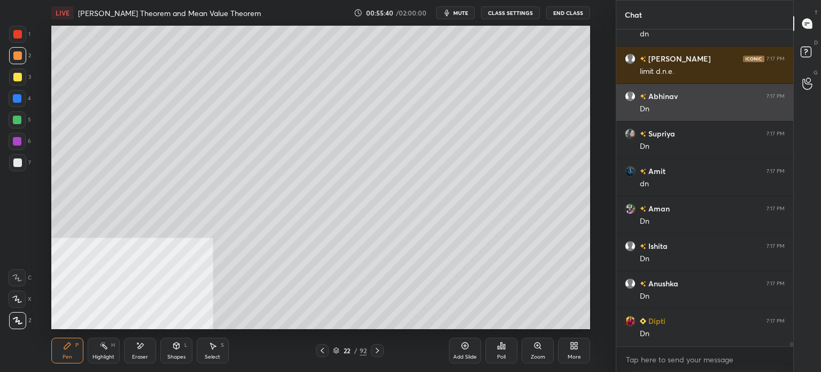
scroll to position [23111, 0]
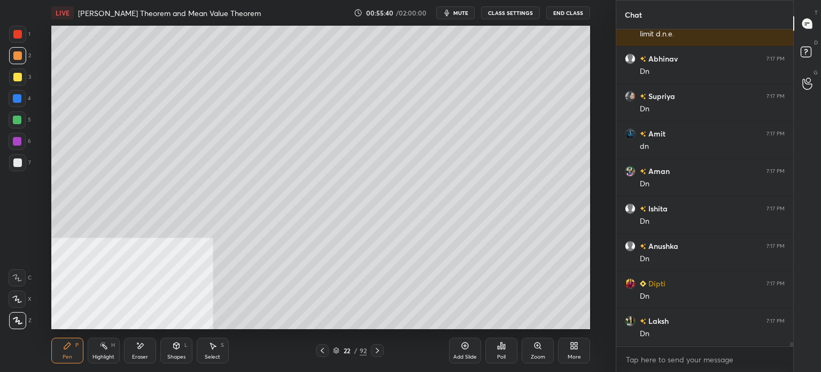
click at [451, 17] on icon "button" at bounding box center [447, 13] width 9 height 9
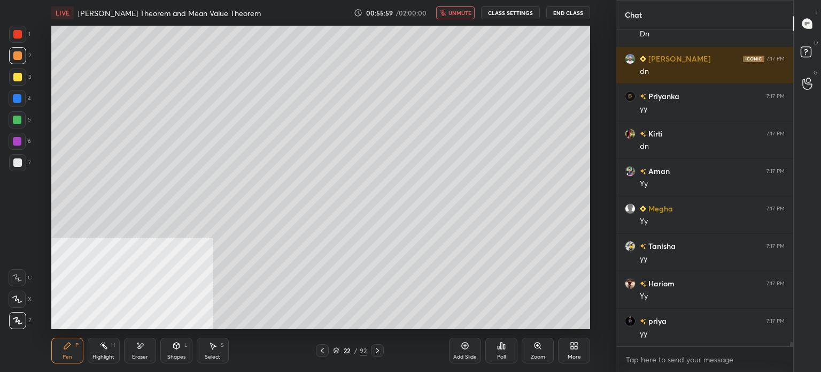
scroll to position [23448, 0]
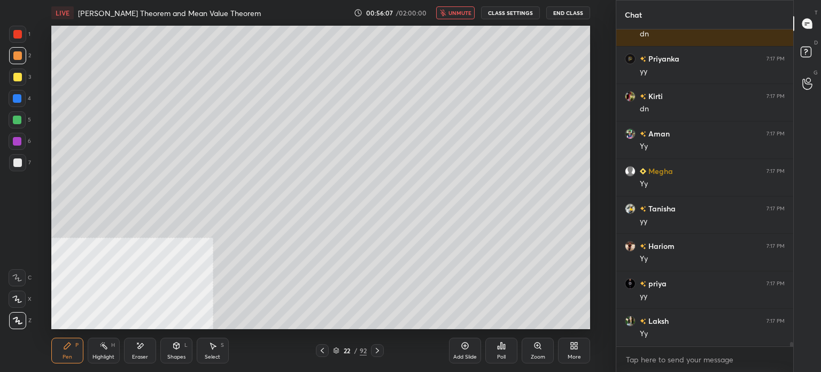
drag, startPoint x: 12, startPoint y: 163, endPoint x: 45, endPoint y: 165, distance: 33.7
click at [11, 165] on div at bounding box center [17, 162] width 17 height 17
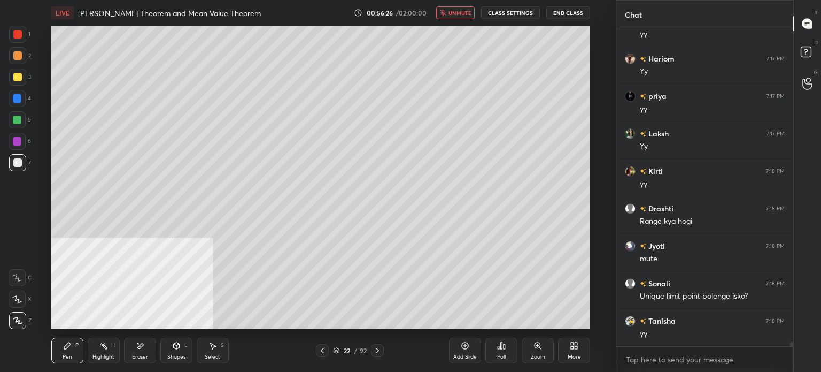
scroll to position [23672, 0]
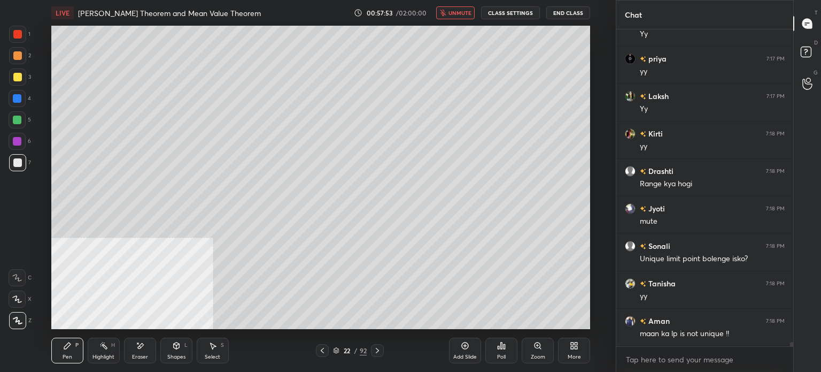
drag, startPoint x: 464, startPoint y: 12, endPoint x: 459, endPoint y: 25, distance: 14.2
click at [462, 12] on span "unmute" at bounding box center [460, 12] width 23 height 7
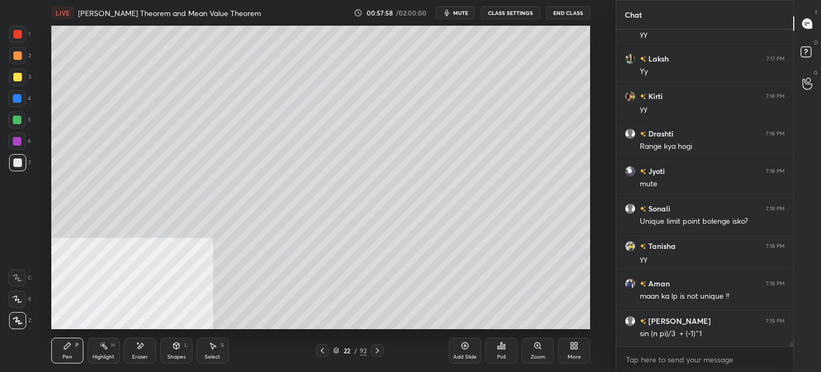
click at [473, 10] on button "mute" at bounding box center [455, 12] width 38 height 13
click at [451, 7] on div "LIVE [PERSON_NAME] Theorem and Mean Value Theorem 00:58:17 / 02:00:00 unmute CL…" at bounding box center [320, 13] width 539 height 26
click at [466, 9] on button "unmute" at bounding box center [455, 12] width 38 height 13
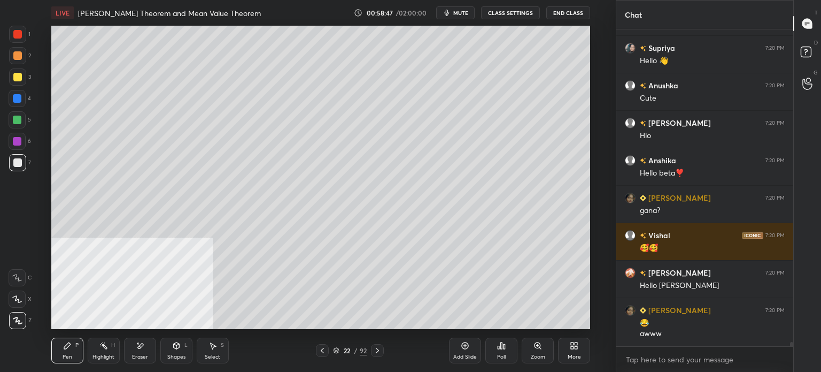
scroll to position [24581, 0]
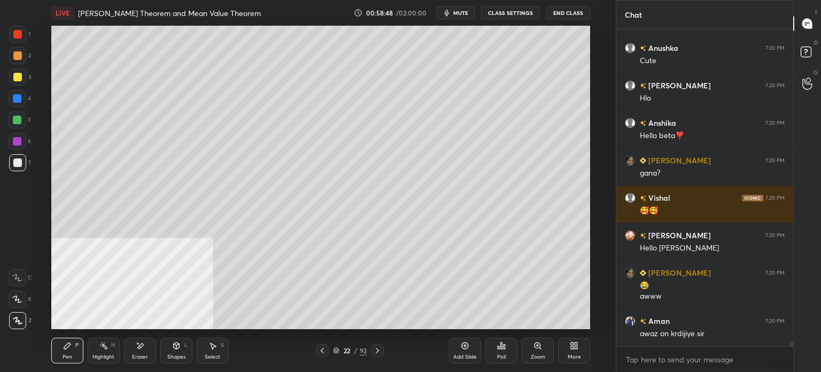
click at [466, 10] on span "mute" at bounding box center [460, 12] width 15 height 7
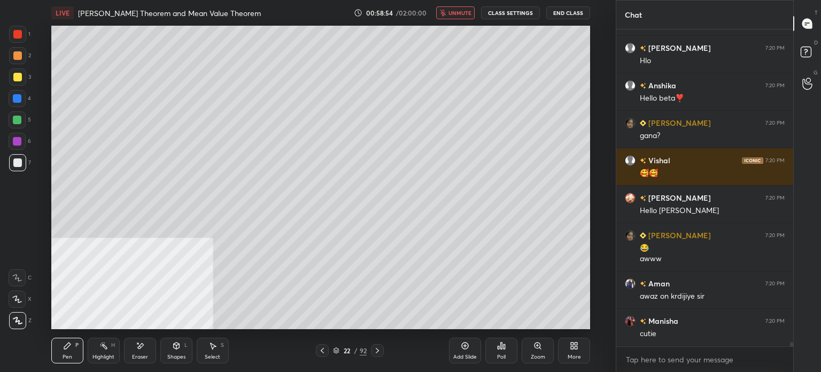
click at [450, 12] on button "unmute" at bounding box center [455, 12] width 38 height 13
drag, startPoint x: 17, startPoint y: 79, endPoint x: 49, endPoint y: 73, distance: 32.6
click at [18, 79] on div at bounding box center [17, 77] width 9 height 9
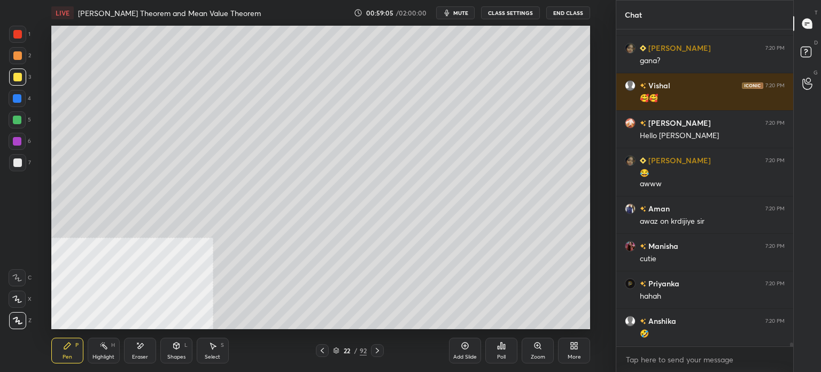
scroll to position [24731, 0]
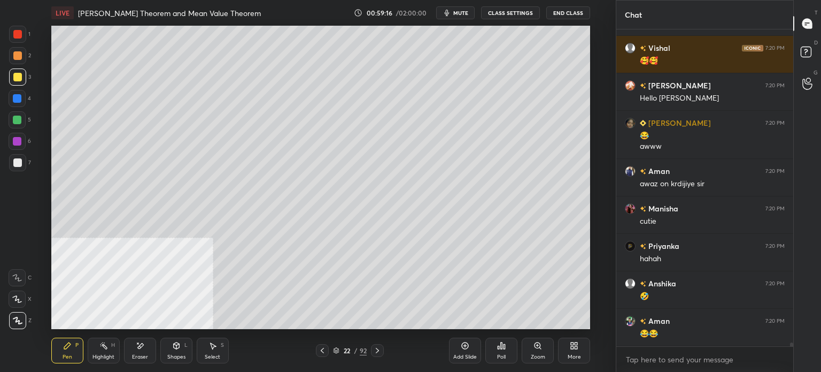
click at [145, 352] on div "Eraser" at bounding box center [140, 350] width 32 height 26
click at [71, 354] on div "Pen" at bounding box center [68, 356] width 10 height 5
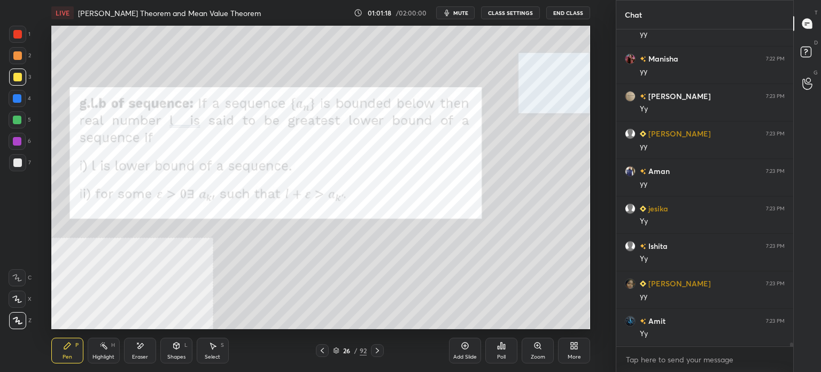
scroll to position [26323, 0]
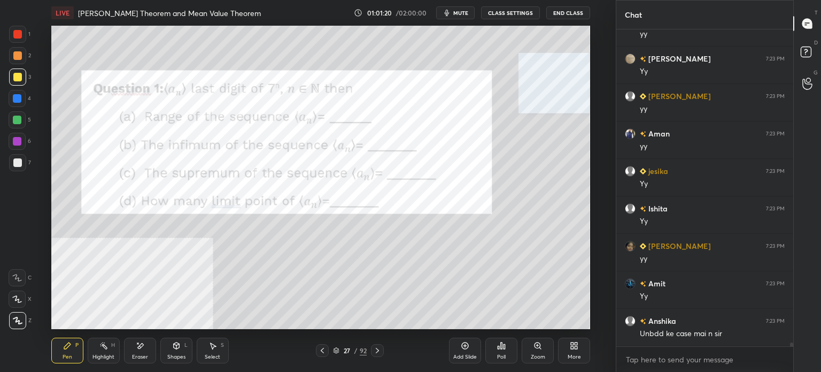
click at [19, 32] on div at bounding box center [17, 34] width 9 height 9
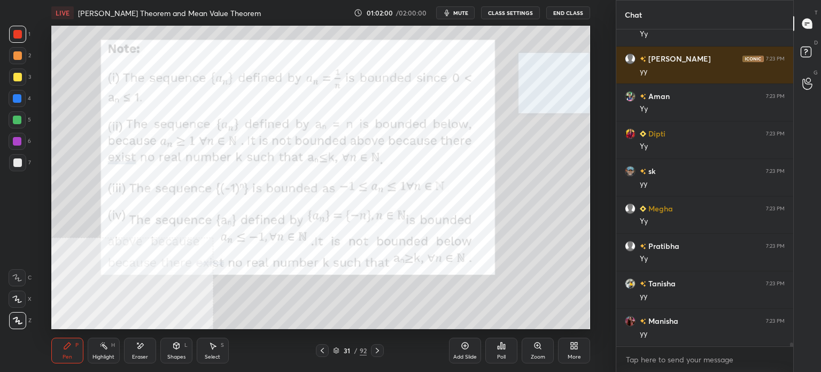
scroll to position [27194, 0]
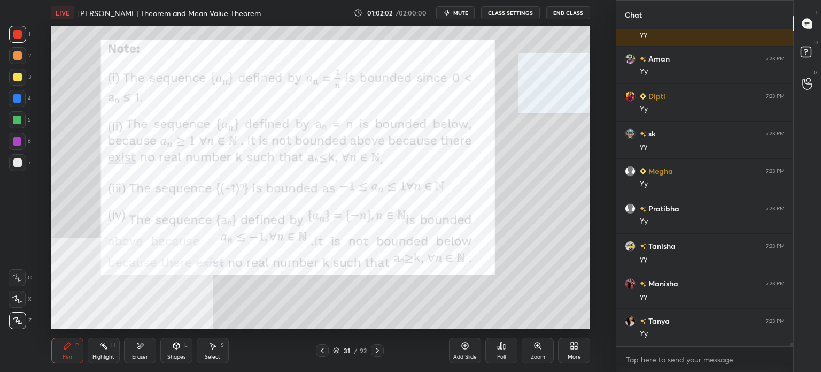
click at [577, 349] on icon at bounding box center [576, 347] width 3 height 3
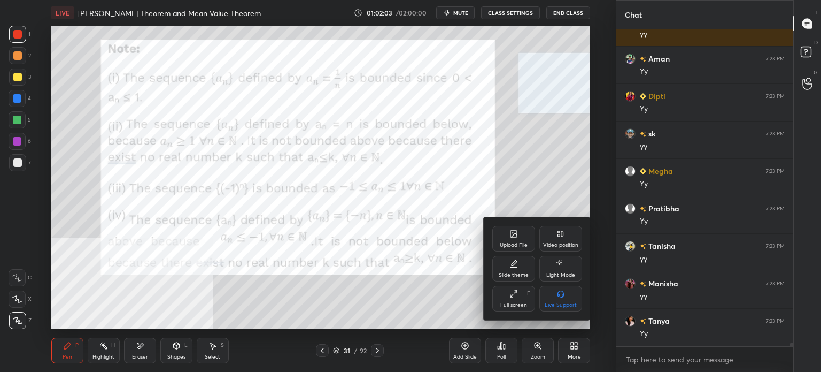
click at [562, 240] on div "Video position" at bounding box center [560, 239] width 43 height 26
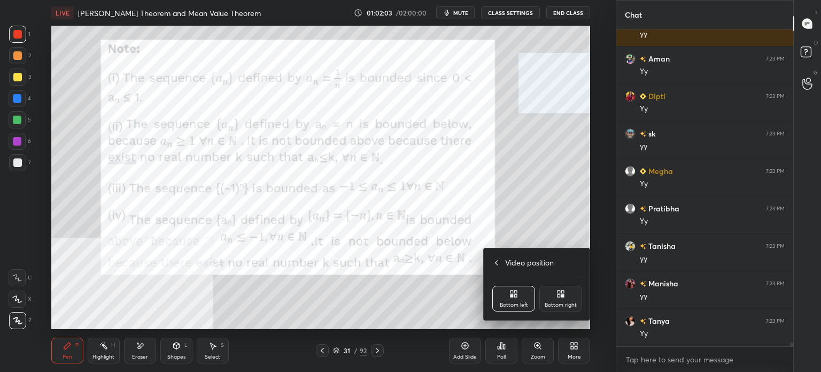
click at [566, 295] on div "Bottom right" at bounding box center [560, 298] width 43 height 26
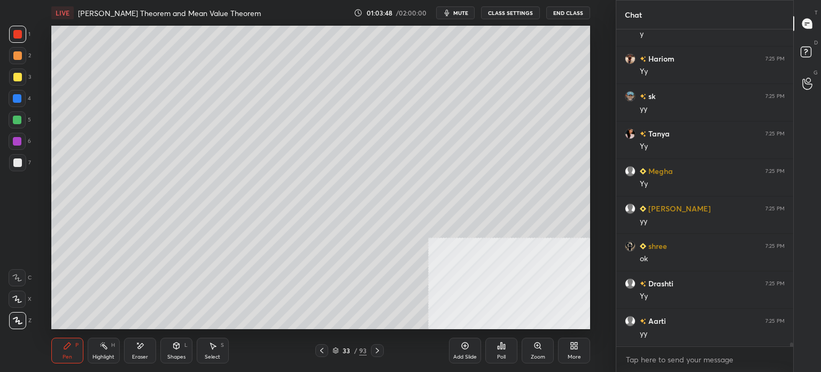
scroll to position [28242, 0]
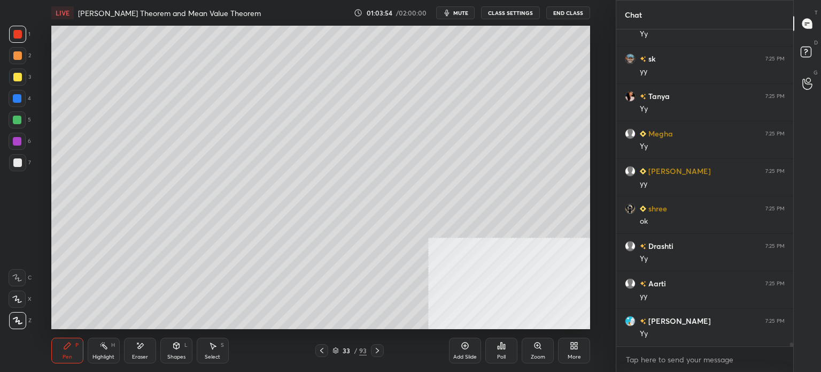
click at [13, 82] on div at bounding box center [17, 76] width 17 height 17
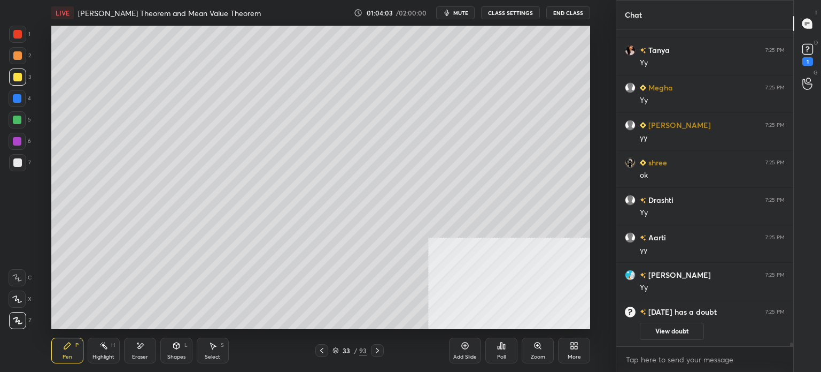
click at [820, 52] on div "D Doubts (D) 1" at bounding box center [807, 53] width 27 height 30
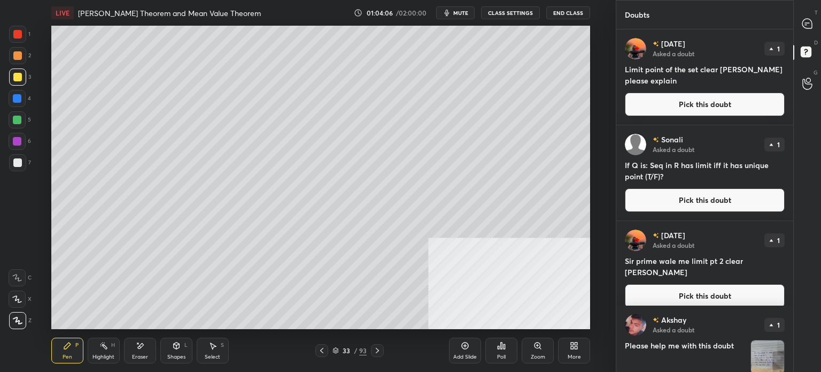
click at [663, 112] on button "Pick this doubt" at bounding box center [705, 104] width 160 height 24
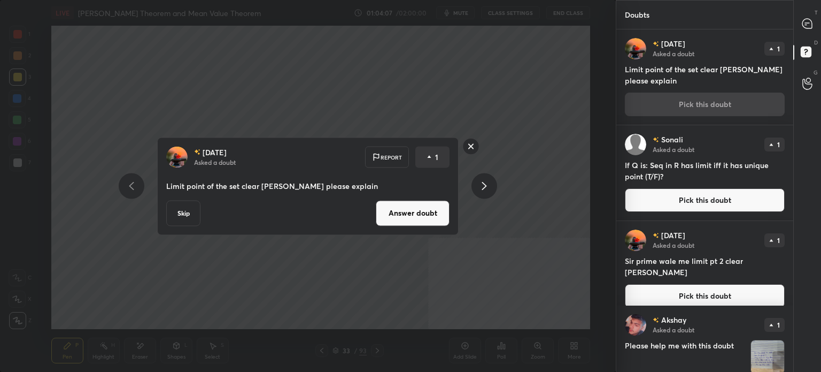
click at [421, 222] on button "Answer doubt" at bounding box center [413, 213] width 74 height 26
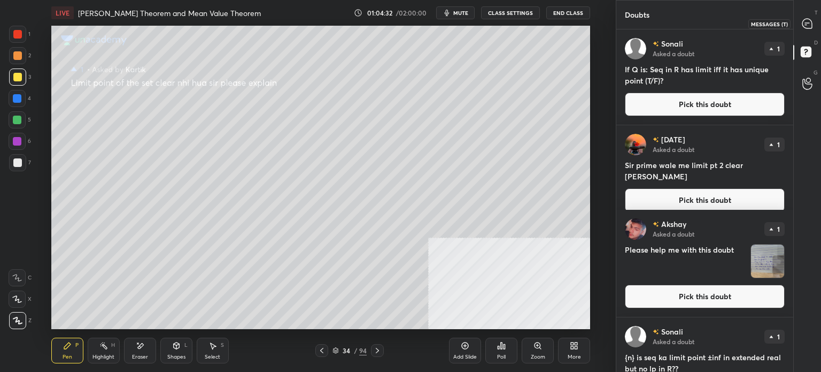
click at [806, 23] on icon at bounding box center [807, 23] width 4 height 0
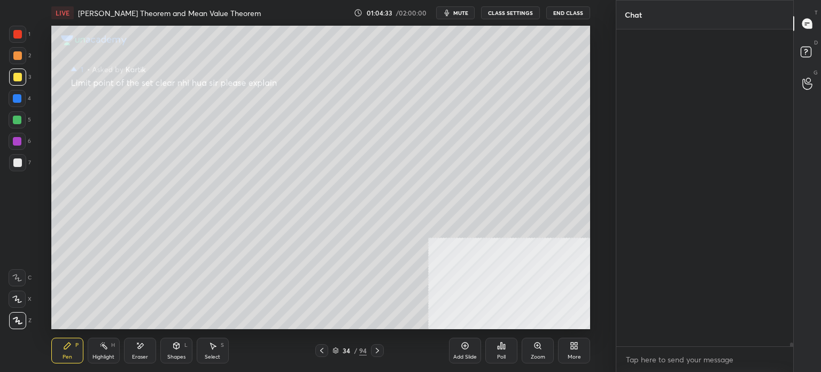
scroll to position [313, 174]
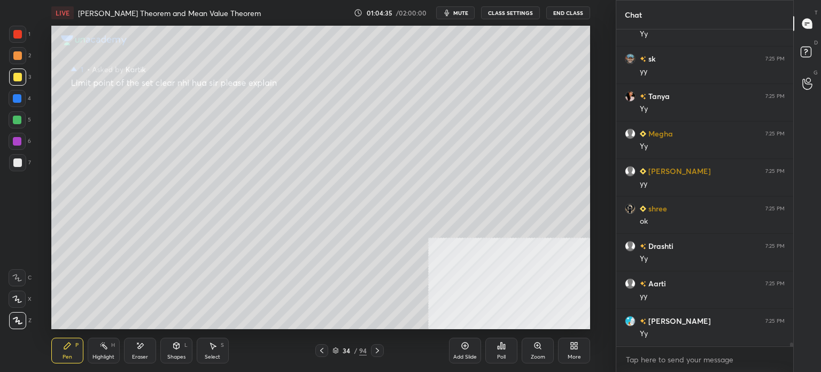
click at [820, 43] on div "D Doubts (D)" at bounding box center [807, 53] width 27 height 30
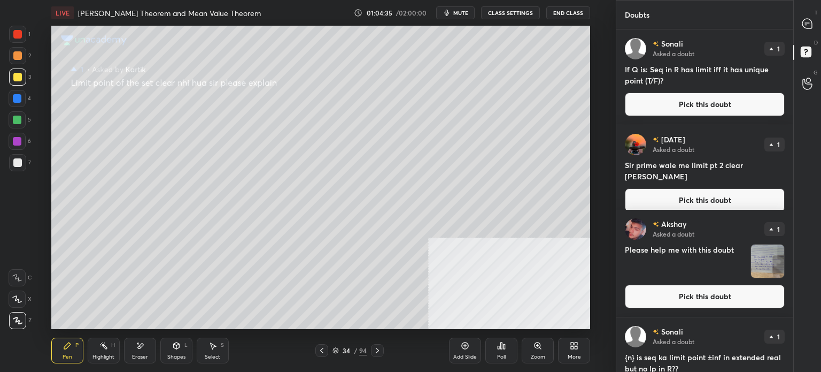
click at [810, 26] on icon at bounding box center [807, 24] width 10 height 10
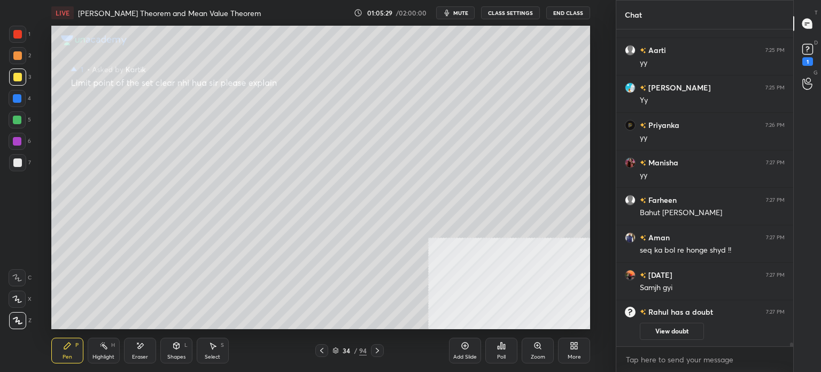
scroll to position [25684, 0]
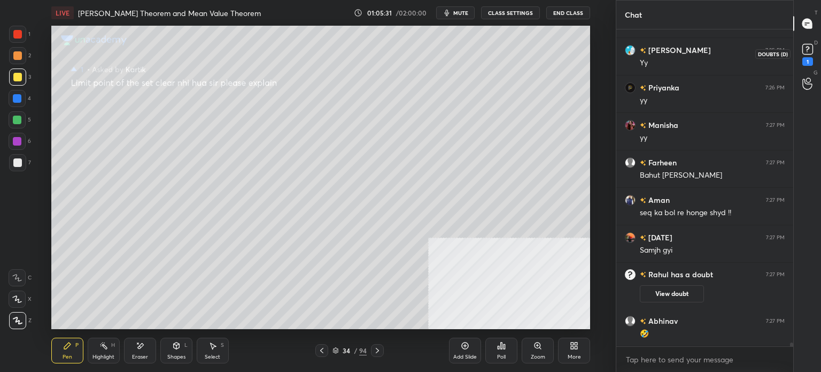
click at [808, 51] on rect at bounding box center [807, 49] width 10 height 10
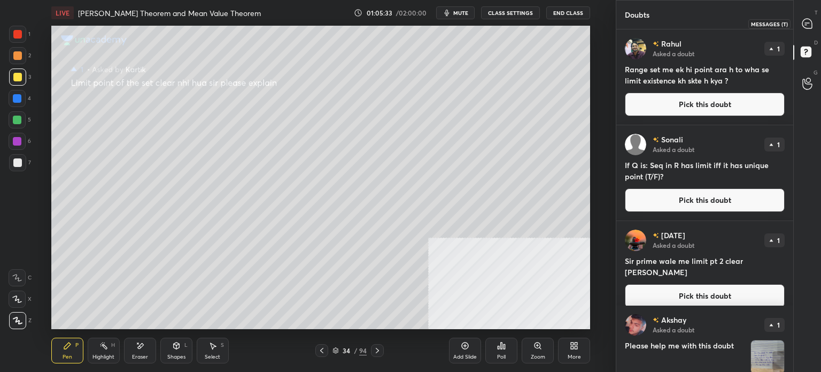
click at [809, 31] on div at bounding box center [807, 23] width 21 height 19
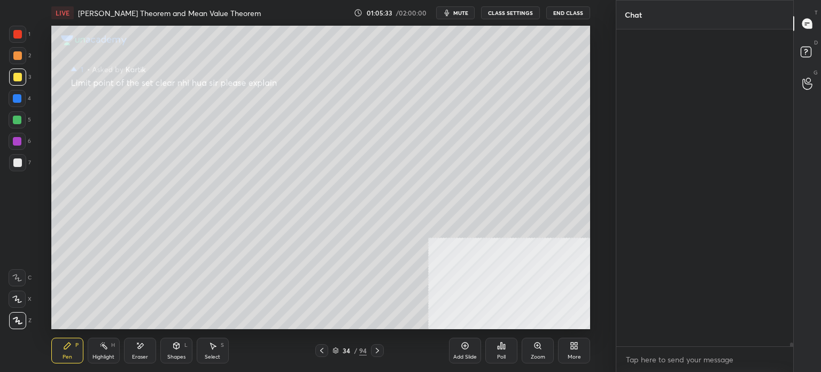
scroll to position [313, 174]
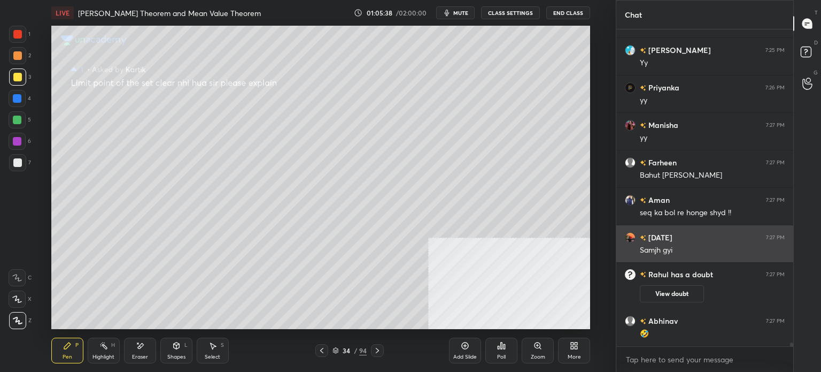
click at [735, 243] on div "Samjh gyi" at bounding box center [712, 249] width 145 height 13
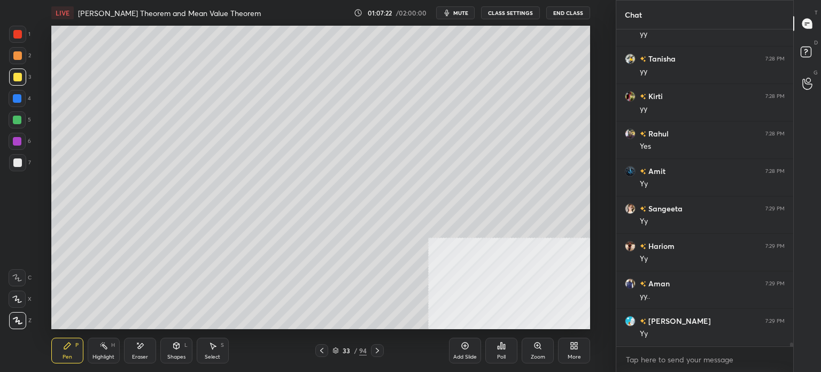
scroll to position [26568, 0]
click at [602, 219] on div "Setting up your live class Poll for secs No correct answer Start poll" at bounding box center [320, 177] width 573 height 303
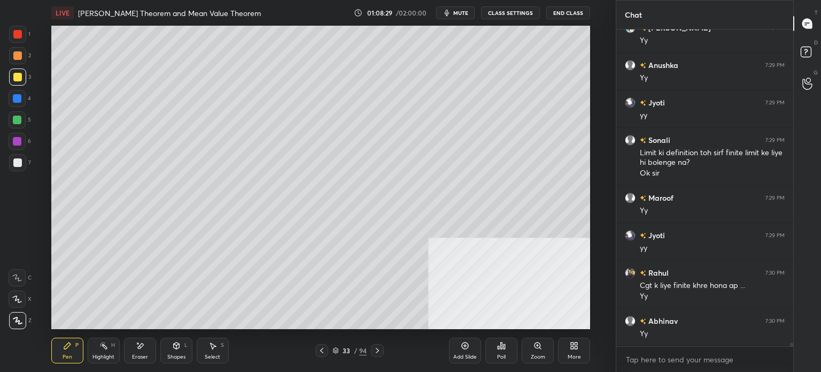
scroll to position [26861, 0]
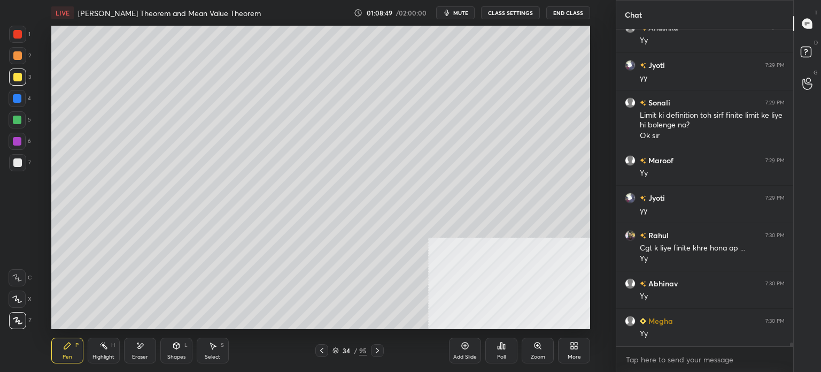
click at [12, 161] on div at bounding box center [17, 162] width 17 height 17
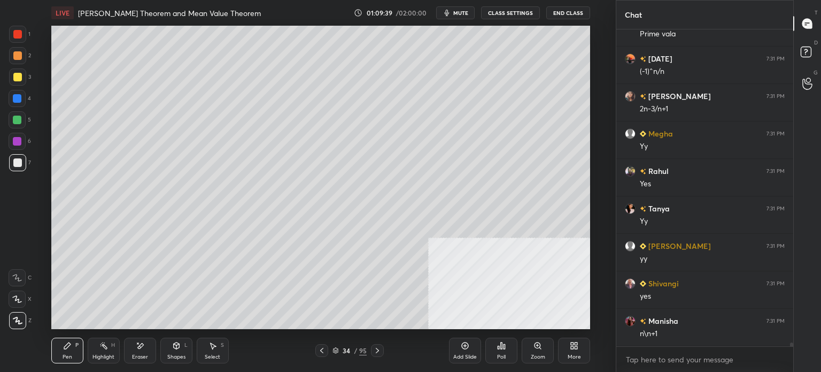
scroll to position [27384, 0]
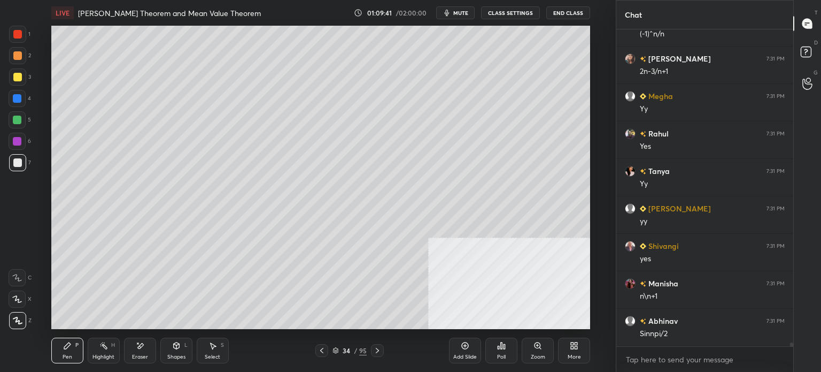
drag, startPoint x: 18, startPoint y: 160, endPoint x: 47, endPoint y: 141, distance: 34.7
click at [19, 159] on div at bounding box center [17, 162] width 9 height 9
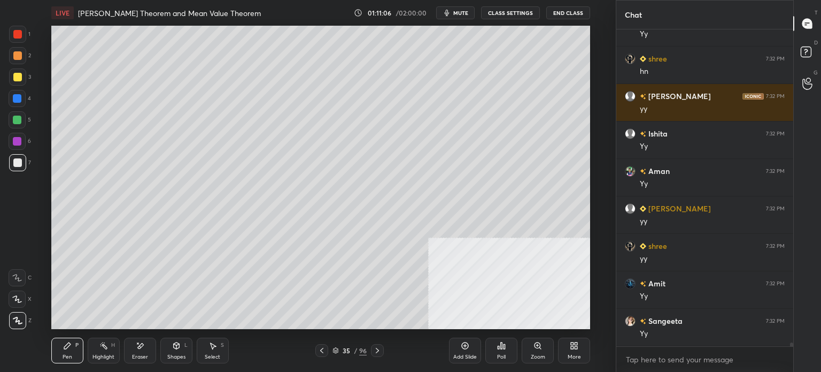
scroll to position [28320, 0]
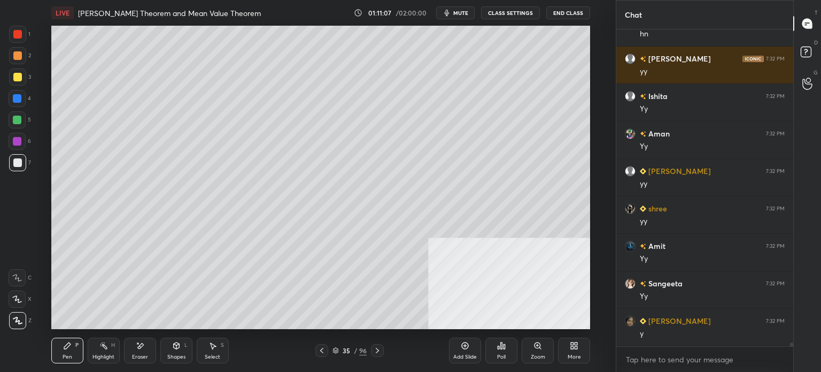
click at [184, 358] on div "Shapes" at bounding box center [176, 356] width 18 height 5
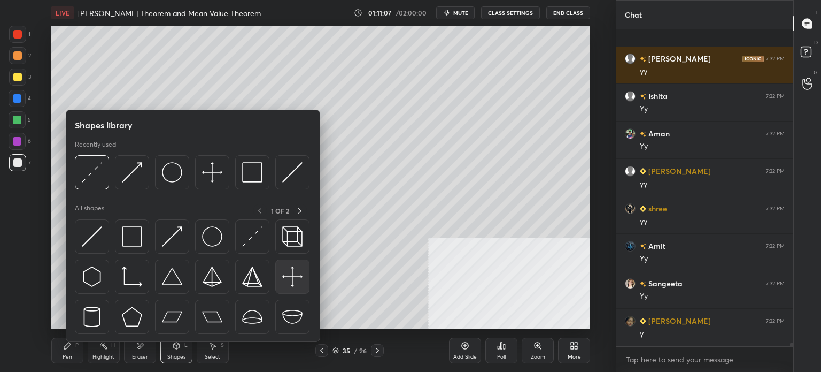
scroll to position [28395, 0]
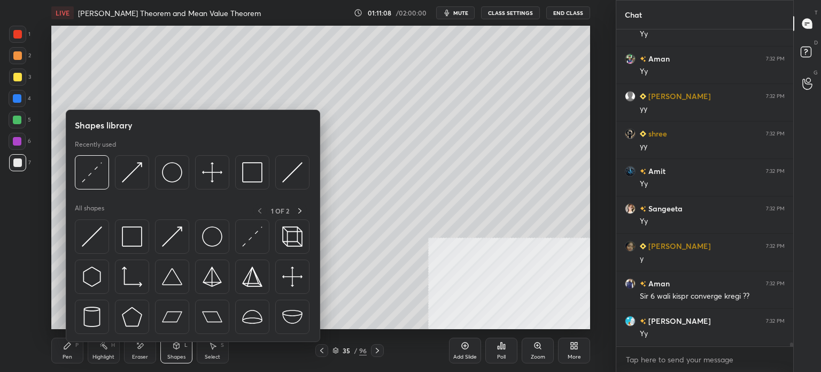
click at [66, 350] on div "Pen P" at bounding box center [67, 350] width 32 height 26
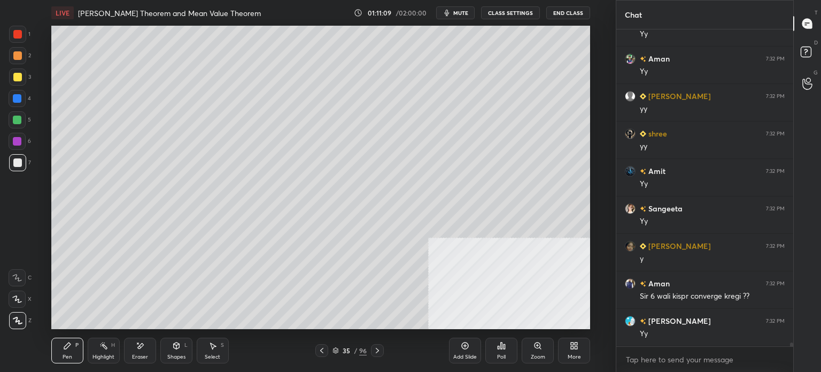
click at [21, 78] on div at bounding box center [17, 77] width 9 height 9
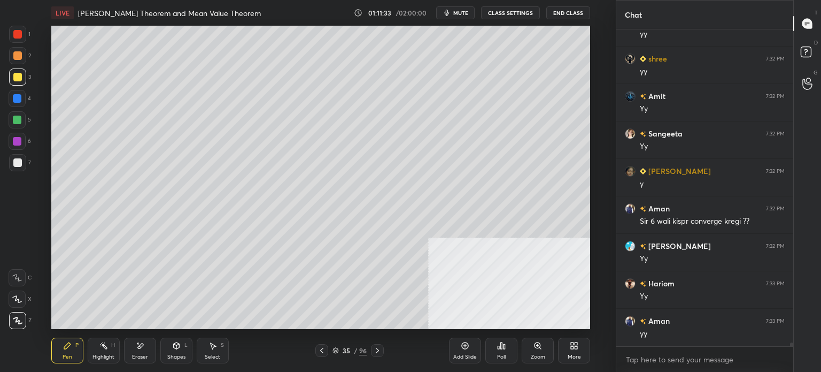
scroll to position [28507, 0]
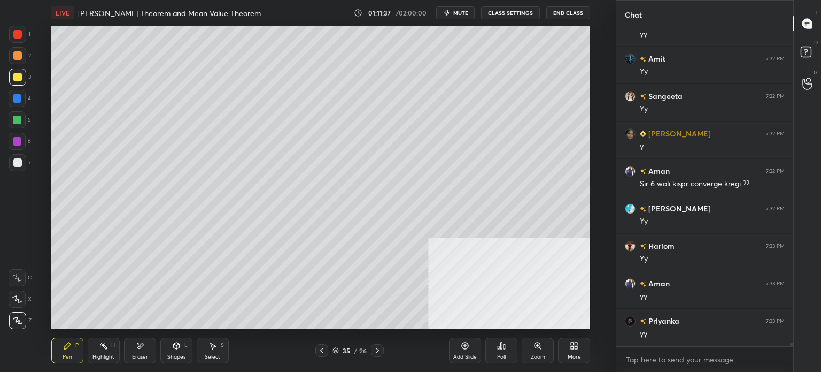
click at [192, 352] on div "Pen P Highlight H Eraser Shapes L Select S" at bounding box center [150, 350] width 199 height 26
click at [174, 340] on div "Shapes L" at bounding box center [176, 350] width 32 height 26
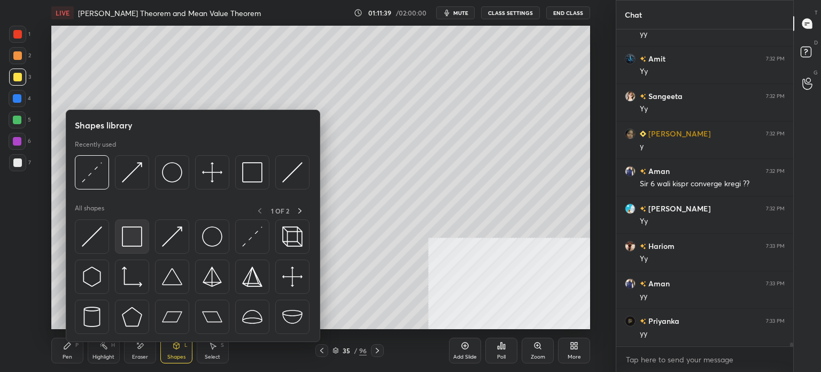
click at [139, 234] on img at bounding box center [132, 236] width 20 height 20
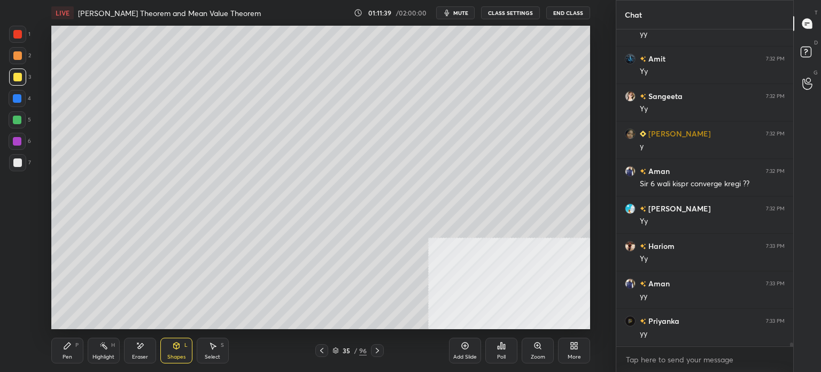
click at [21, 163] on div at bounding box center [17, 162] width 17 height 17
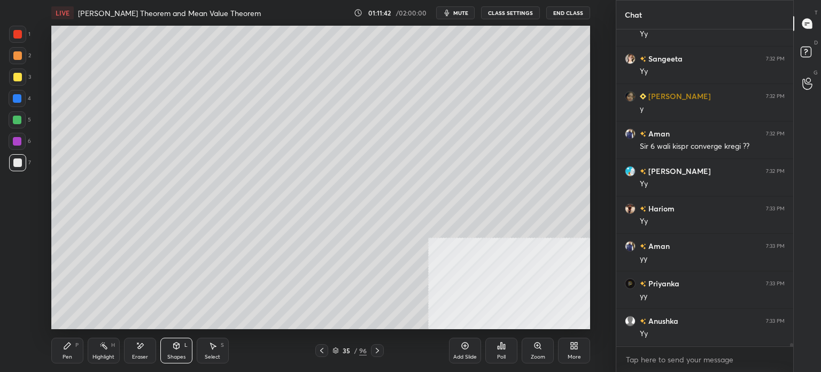
click at [67, 356] on div "Pen" at bounding box center [68, 356] width 10 height 5
click at [13, 77] on div at bounding box center [17, 77] width 9 height 9
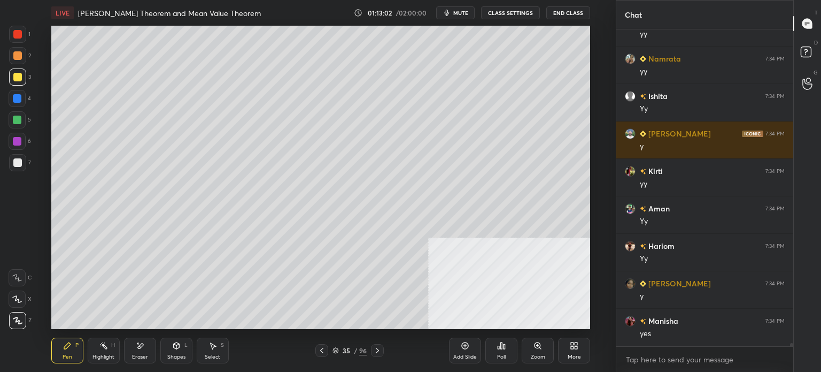
scroll to position [29293, 0]
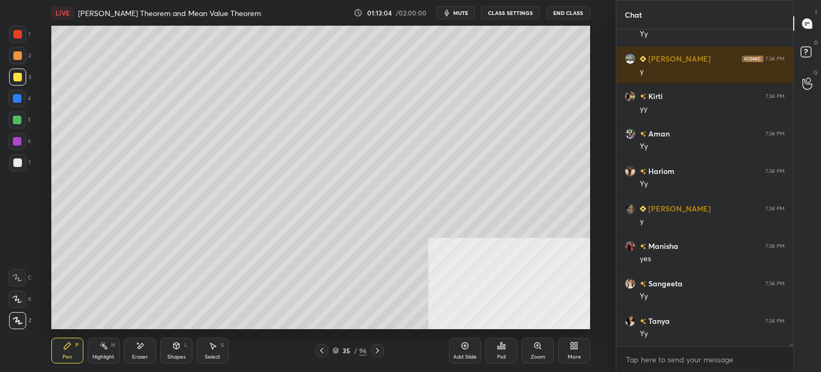
drag, startPoint x: 600, startPoint y: 161, endPoint x: 594, endPoint y: 161, distance: 5.9
click at [598, 160] on div "Setting up your live class Poll for secs No correct answer Start poll" at bounding box center [320, 177] width 573 height 303
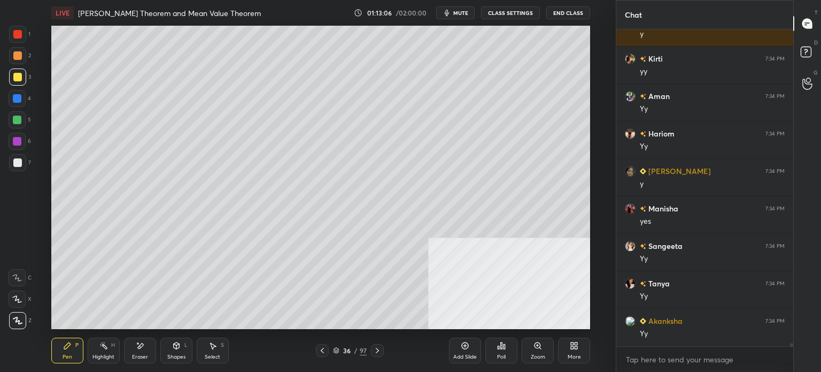
click at [24, 62] on div at bounding box center [17, 55] width 17 height 17
click at [221, 353] on div "Select S" at bounding box center [213, 350] width 32 height 26
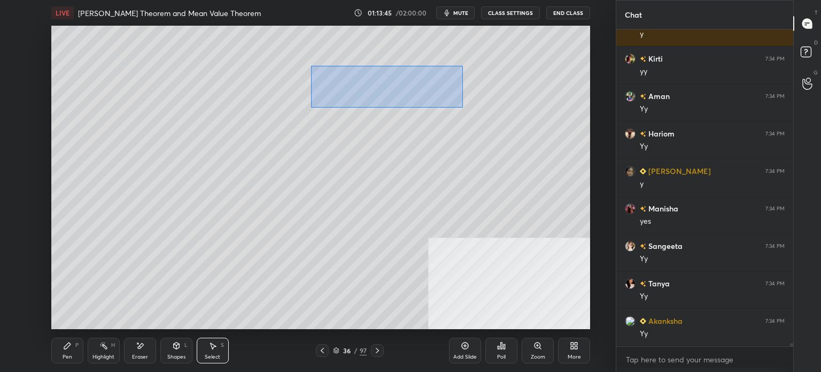
drag, startPoint x: 371, startPoint y: 102, endPoint x: 466, endPoint y: 106, distance: 94.7
click at [466, 106] on div "0 ° Undo Copy Duplicate Duplicate to new slide Delete" at bounding box center [320, 177] width 539 height 303
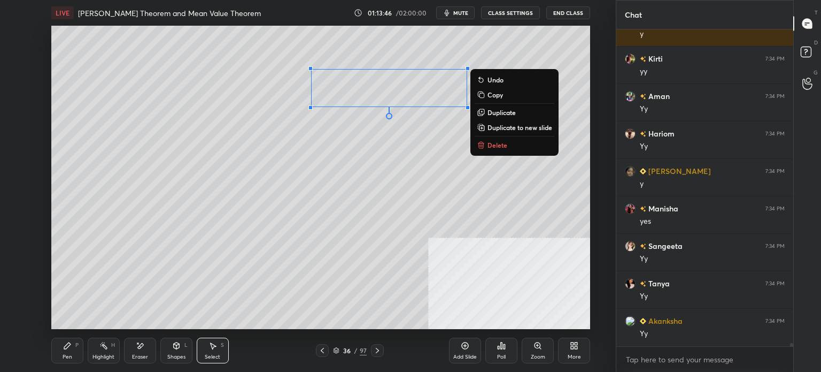
click at [496, 112] on p "Duplicate" at bounding box center [502, 112] width 28 height 9
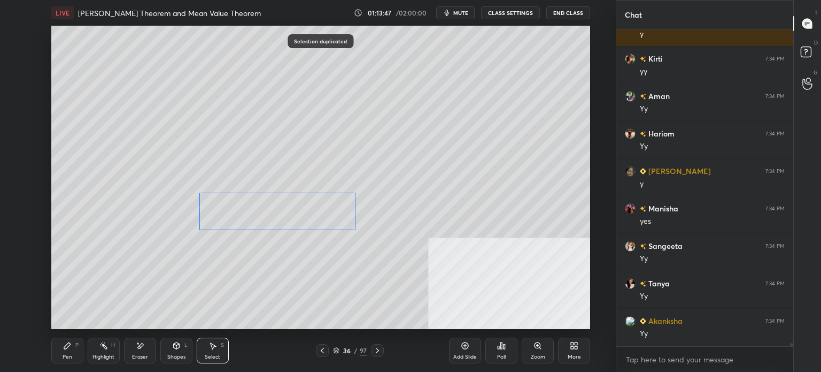
drag, startPoint x: 393, startPoint y: 132, endPoint x: 306, endPoint y: 204, distance: 113.6
click at [308, 204] on div "0 ° Undo Copy Duplicate Duplicate to new slide Delete" at bounding box center [320, 177] width 539 height 303
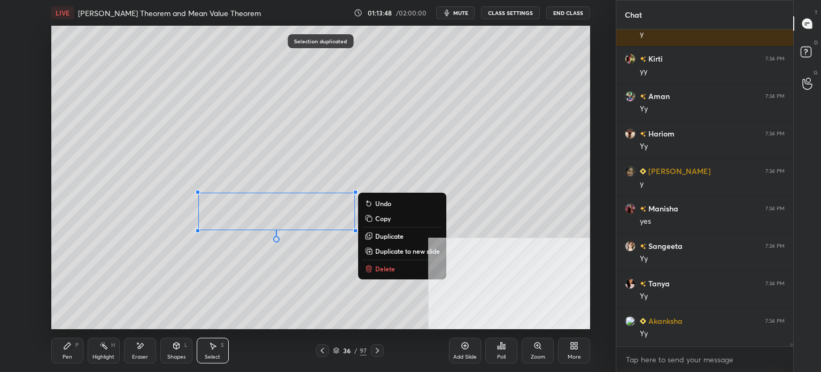
click at [74, 347] on div "Pen P" at bounding box center [67, 350] width 32 height 26
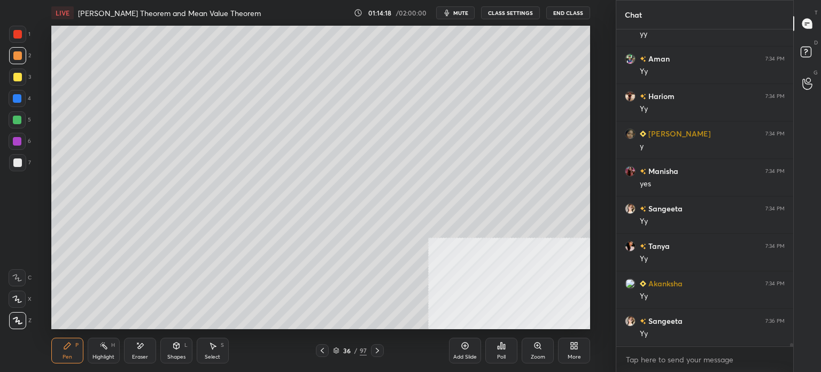
scroll to position [29405, 0]
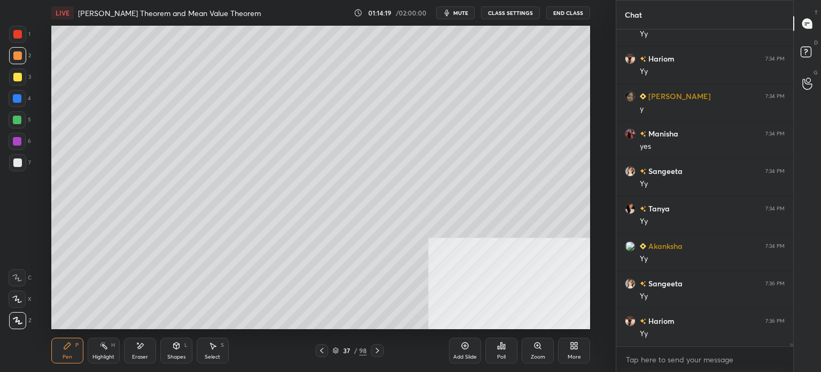
click at [19, 79] on div at bounding box center [17, 77] width 9 height 9
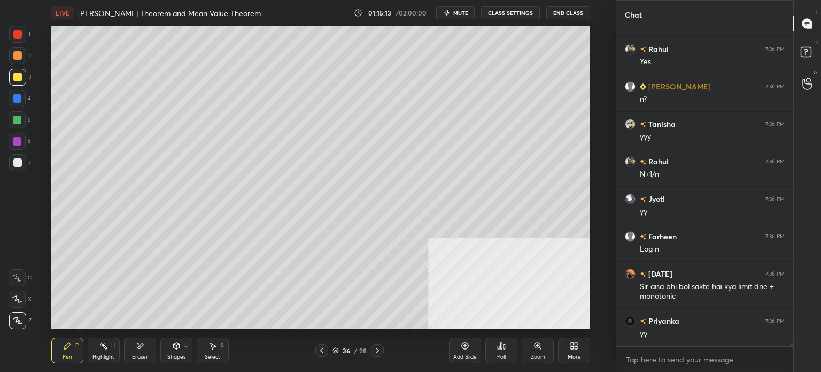
scroll to position [29752, 0]
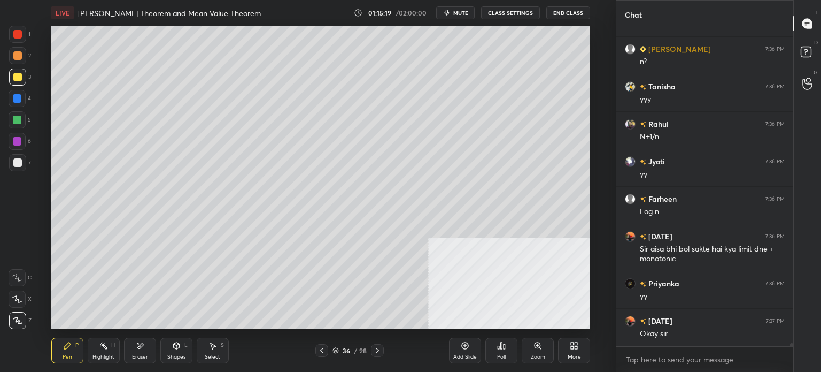
click at [464, 13] on span "mute" at bounding box center [460, 12] width 15 height 7
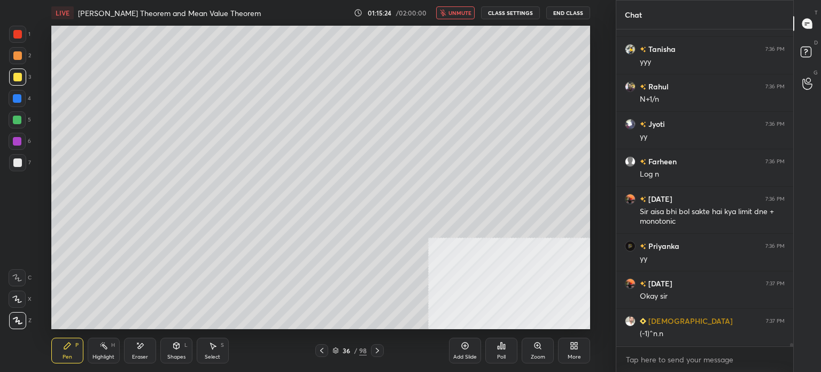
click at [464, 13] on span "unmute" at bounding box center [460, 12] width 23 height 7
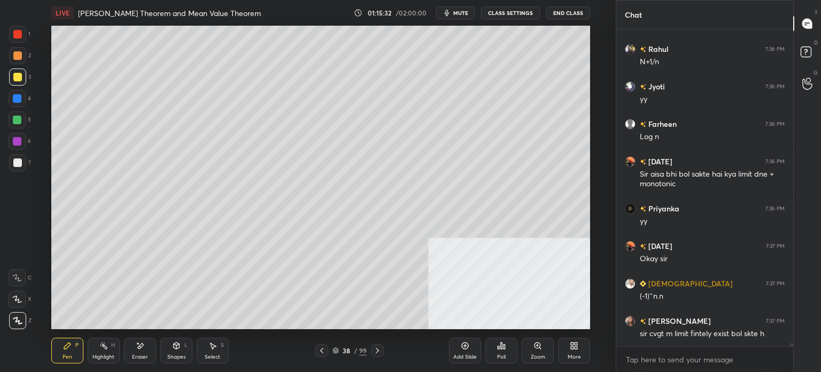
drag, startPoint x: 16, startPoint y: 80, endPoint x: 41, endPoint y: 73, distance: 25.6
click at [17, 81] on div at bounding box center [17, 77] width 9 height 9
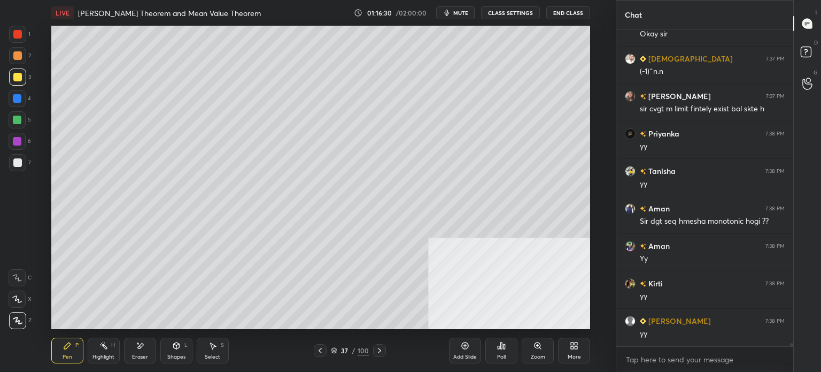
scroll to position [30089, 0]
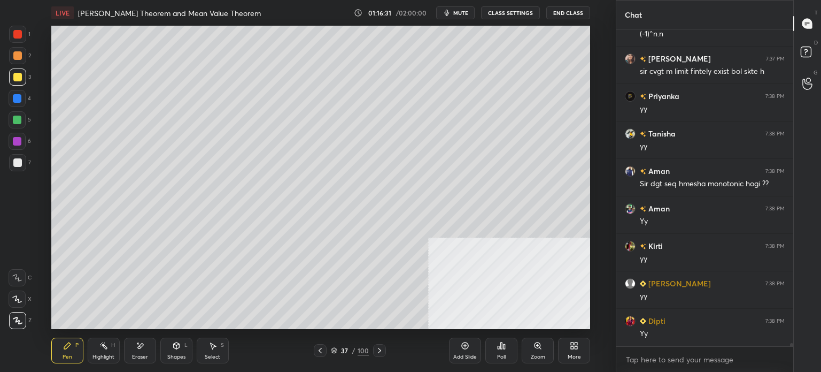
drag, startPoint x: 16, startPoint y: 62, endPoint x: 42, endPoint y: 59, distance: 26.9
click at [16, 61] on div at bounding box center [17, 55] width 17 height 17
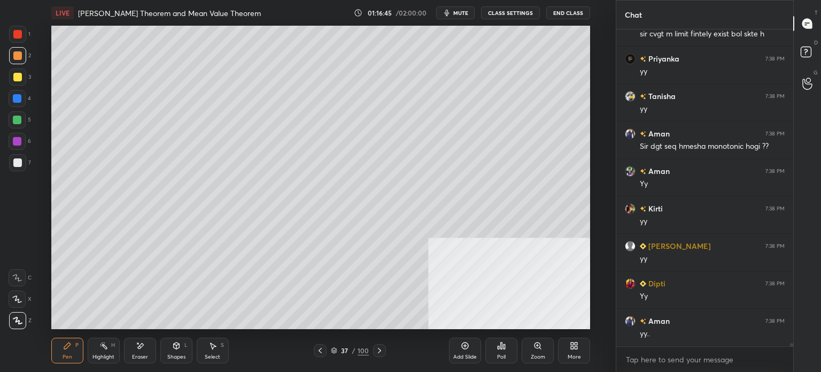
click at [16, 79] on div at bounding box center [17, 77] width 9 height 9
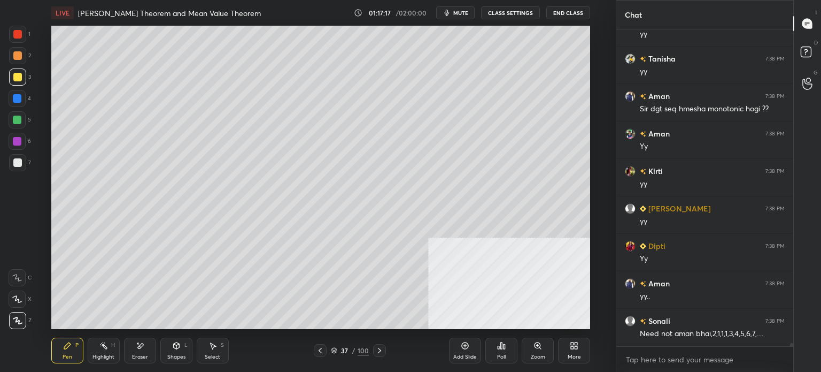
click at [146, 350] on div "Eraser" at bounding box center [140, 350] width 32 height 26
click at [72, 347] on div "Pen P" at bounding box center [67, 350] width 32 height 26
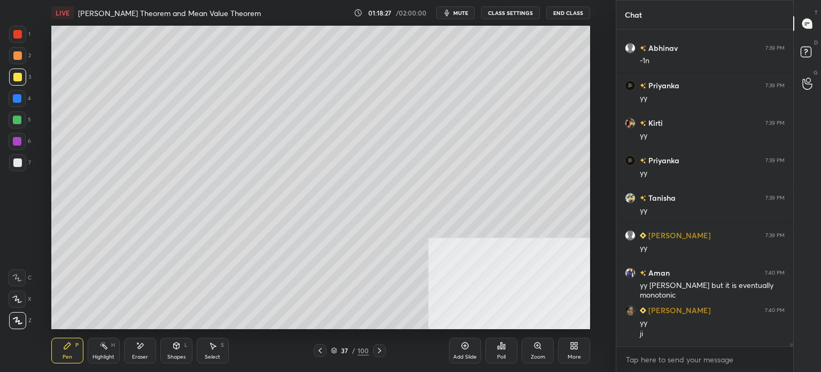
scroll to position [30586, 0]
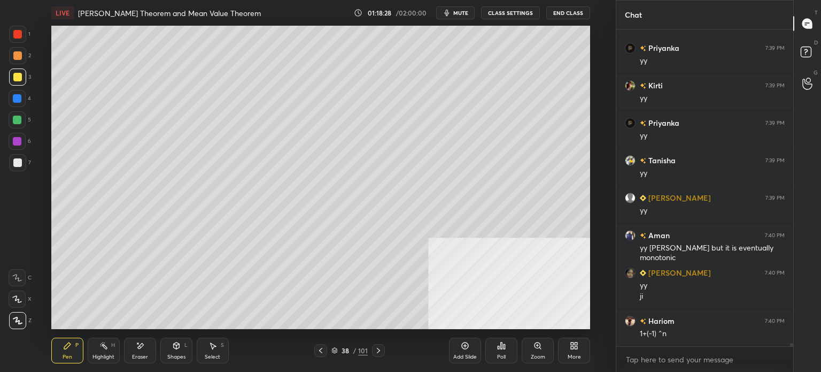
click at [19, 61] on div at bounding box center [17, 55] width 17 height 17
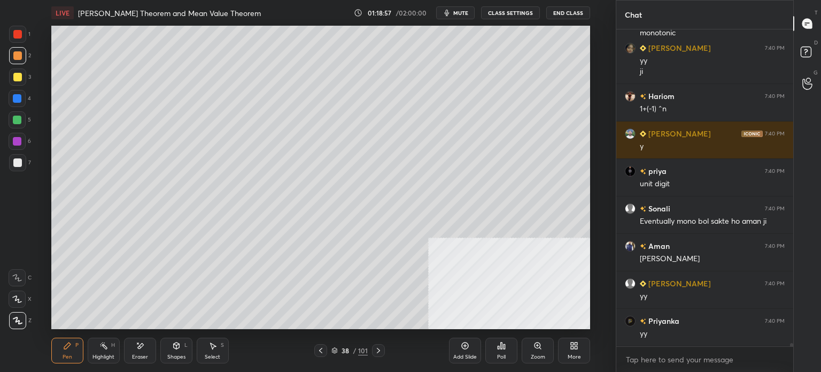
scroll to position [30848, 0]
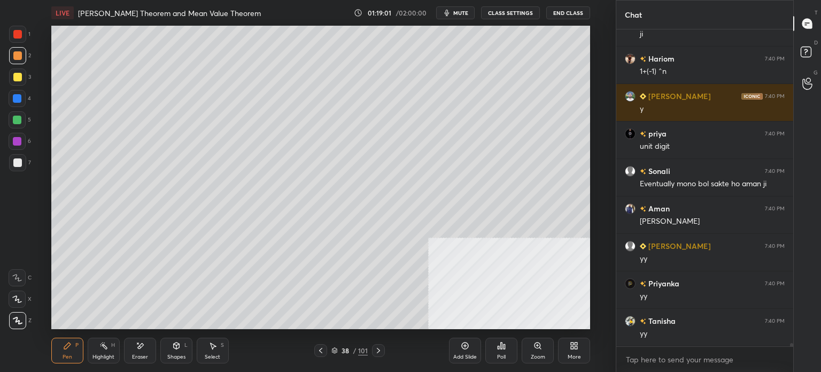
drag, startPoint x: 27, startPoint y: 78, endPoint x: 48, endPoint y: 96, distance: 27.7
click at [26, 79] on div "3" at bounding box center [20, 76] width 22 height 17
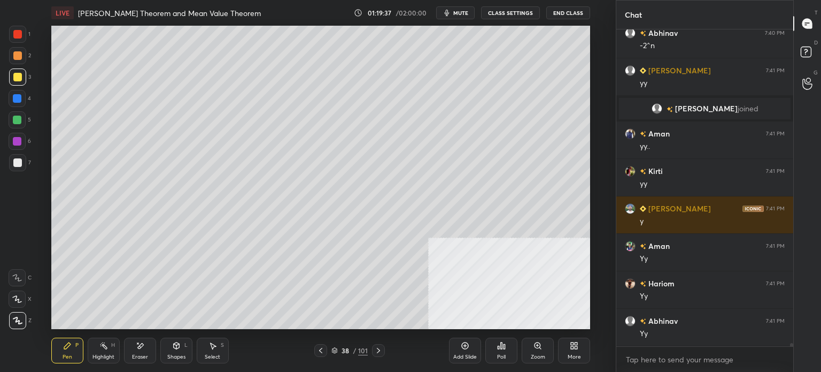
scroll to position [29508, 0]
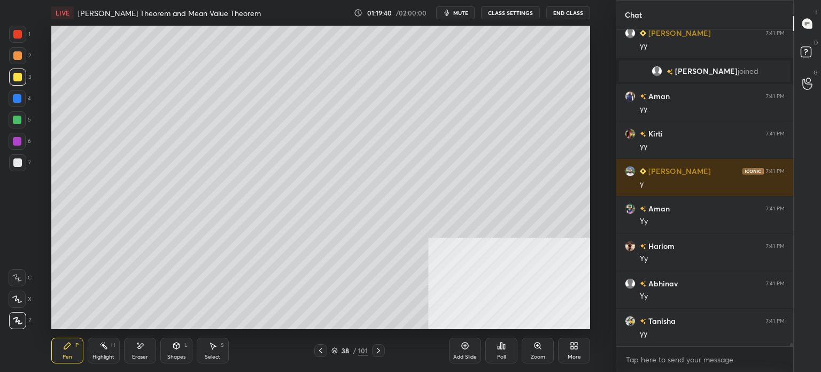
click at [591, 198] on div "Setting up your live class Poll for secs No correct answer Start poll" at bounding box center [320, 177] width 573 height 303
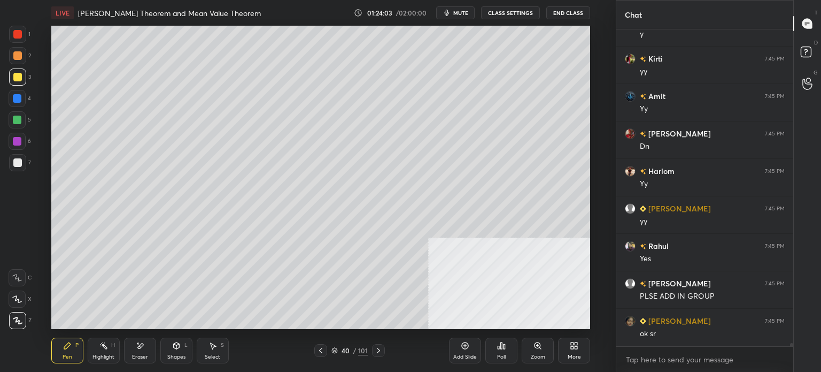
scroll to position [30718, 0]
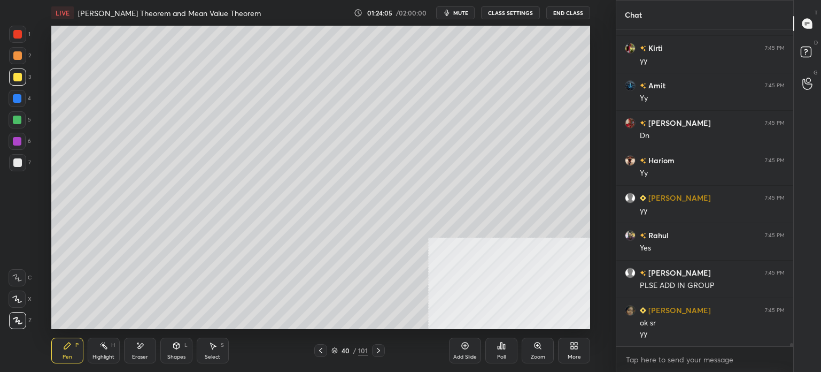
click at [473, 10] on button "mute" at bounding box center [455, 12] width 38 height 13
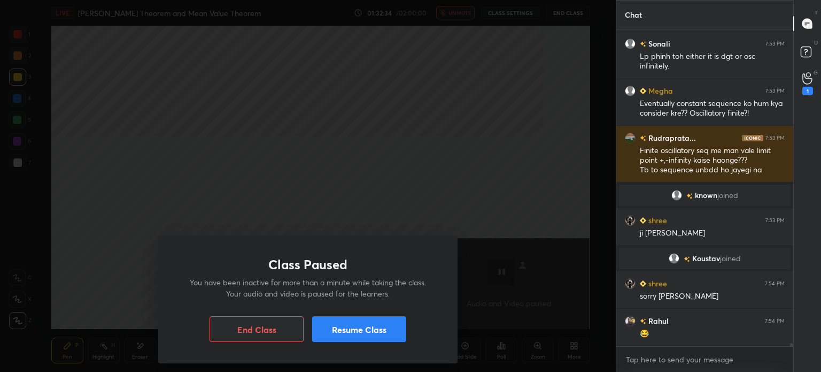
scroll to position [31460, 0]
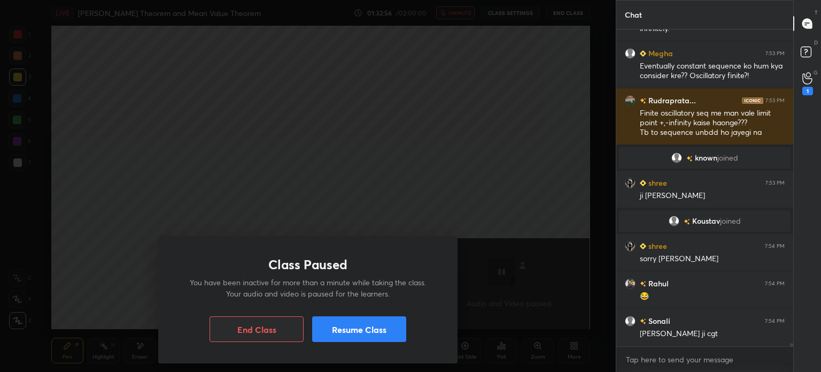
click at [381, 340] on button "Resume Class" at bounding box center [359, 329] width 94 height 26
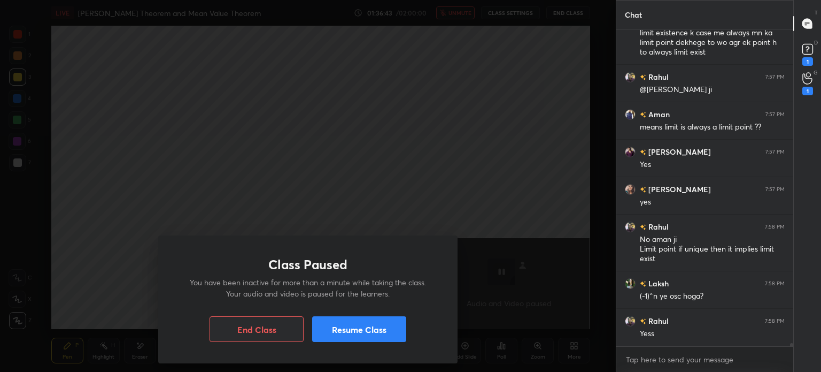
scroll to position [32141, 0]
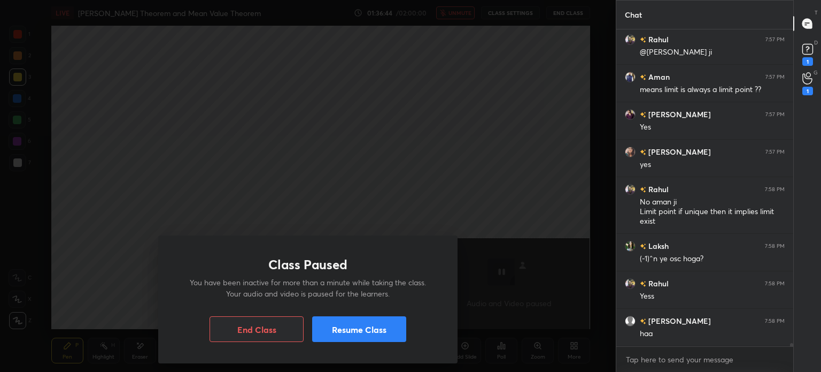
click at [347, 329] on button "Resume Class" at bounding box center [359, 329] width 94 height 26
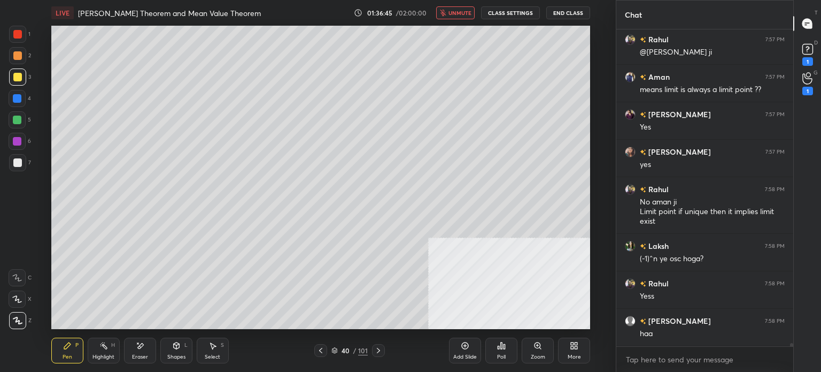
scroll to position [32179, 0]
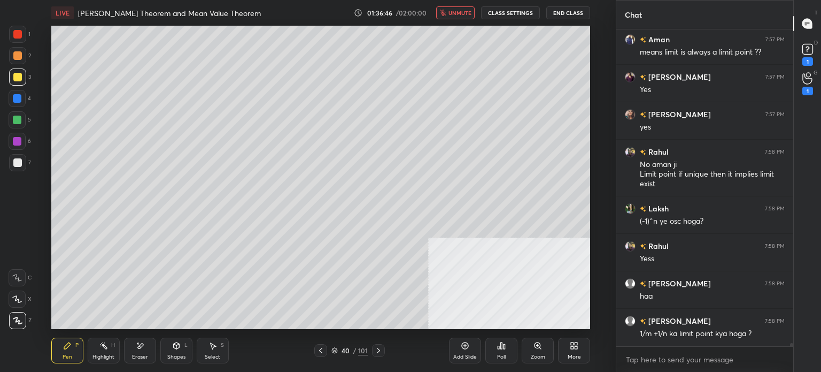
click at [450, 13] on button "unmute" at bounding box center [455, 12] width 38 height 13
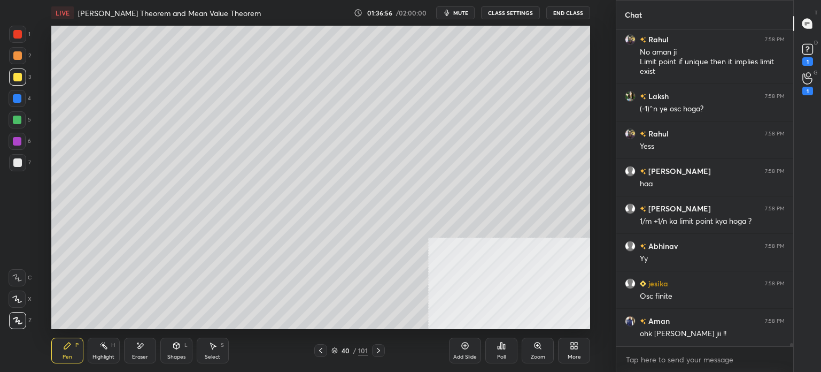
scroll to position [32328, 0]
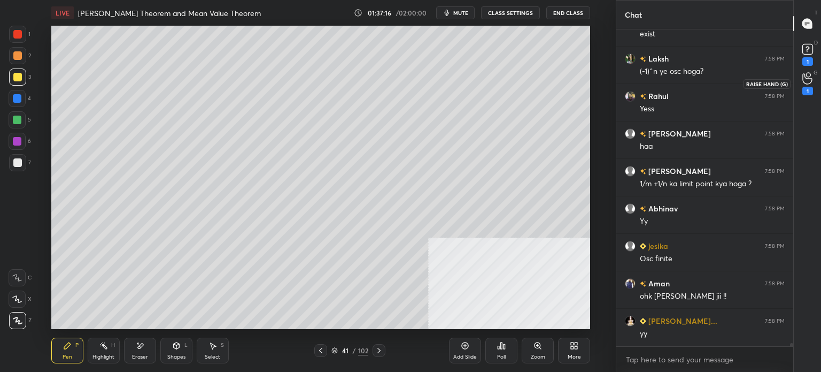
click at [804, 81] on icon at bounding box center [807, 78] width 10 height 12
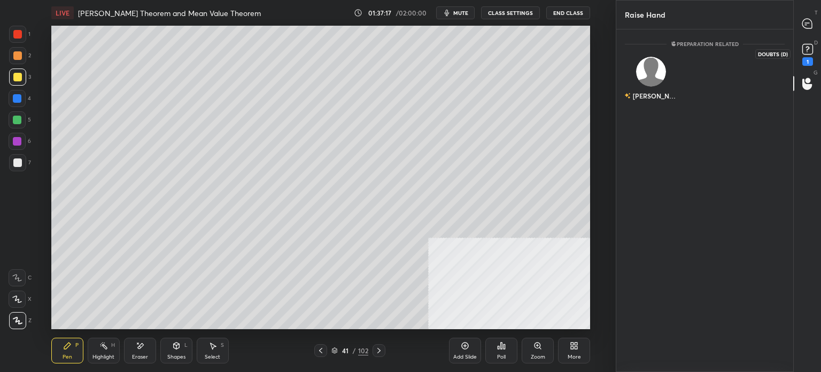
click at [812, 46] on rect at bounding box center [807, 49] width 10 height 10
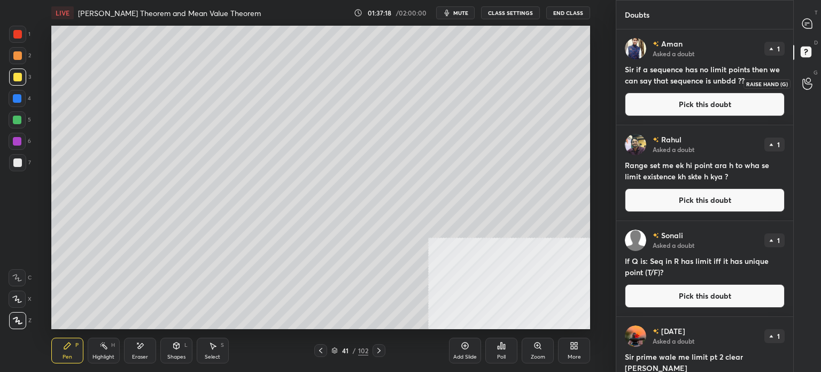
click at [814, 79] on div at bounding box center [807, 83] width 21 height 19
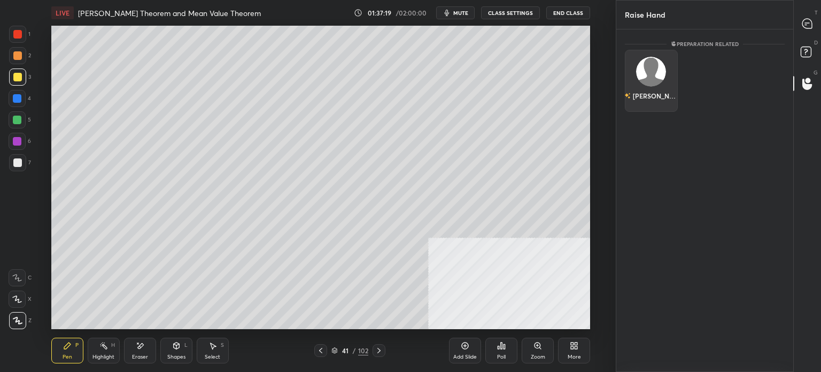
click at [666, 63] on div "[PERSON_NAME]" at bounding box center [651, 81] width 53 height 62
click at [652, 98] on button "INVITE" at bounding box center [651, 103] width 43 height 14
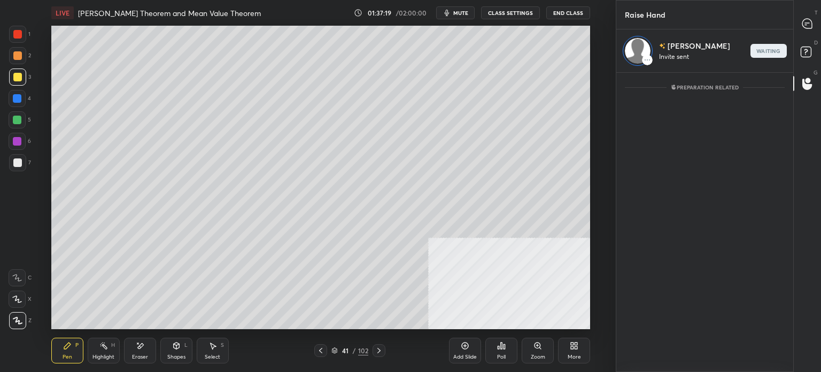
scroll to position [3, 3]
click at [813, 48] on icon at bounding box center [807, 53] width 19 height 19
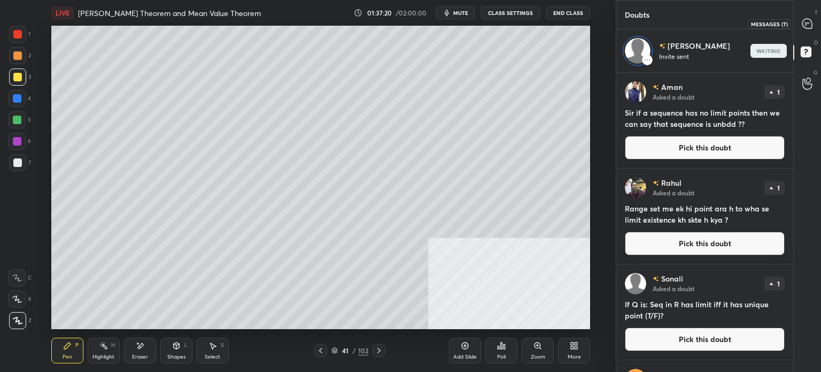
click at [814, 30] on div at bounding box center [807, 23] width 21 height 19
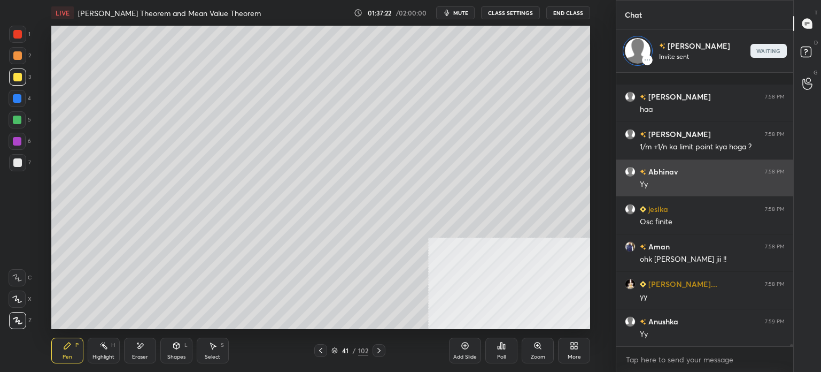
scroll to position [32691, 0]
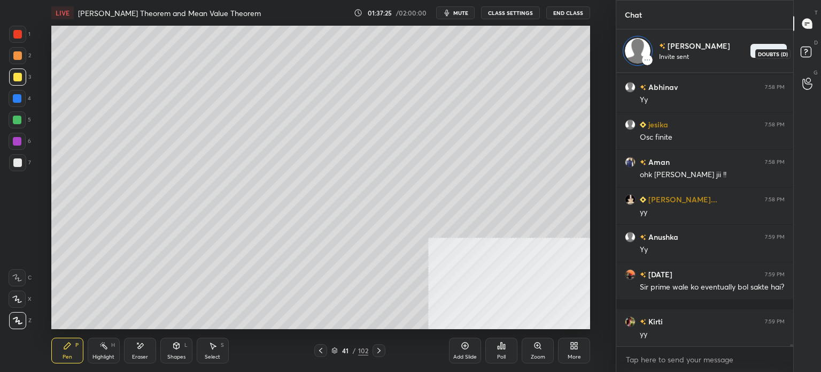
click at [808, 49] on rect at bounding box center [806, 52] width 10 height 10
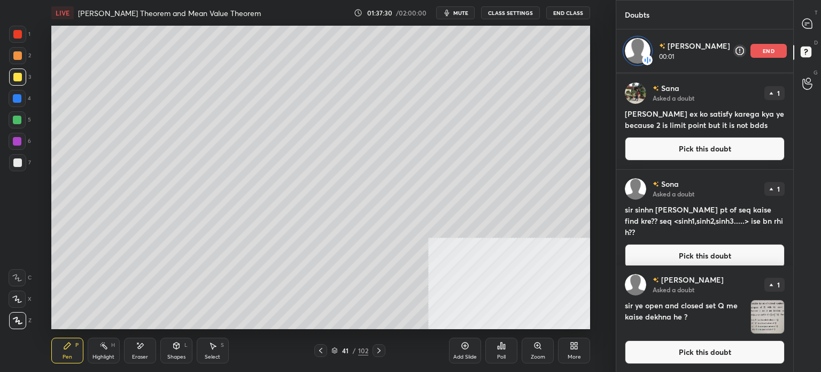
scroll to position [681, 0]
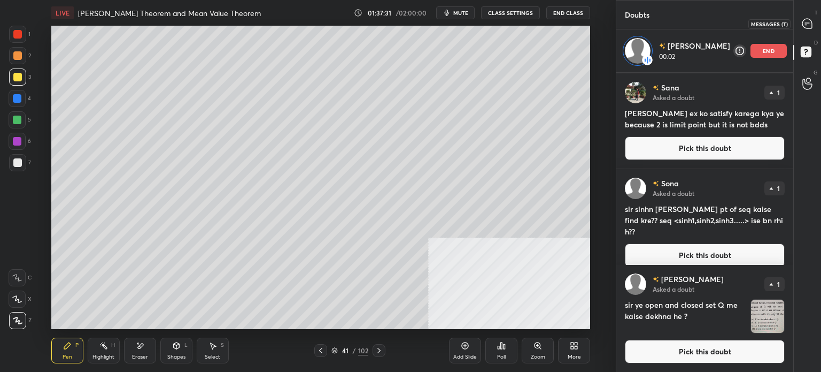
click at [811, 32] on div at bounding box center [807, 23] width 21 height 19
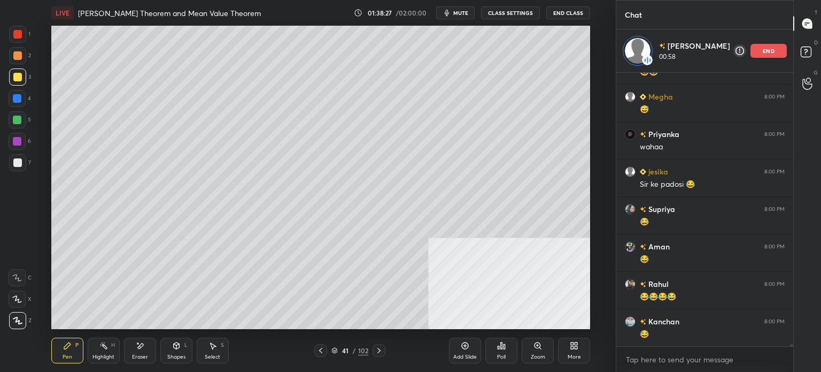
scroll to position [33365, 0]
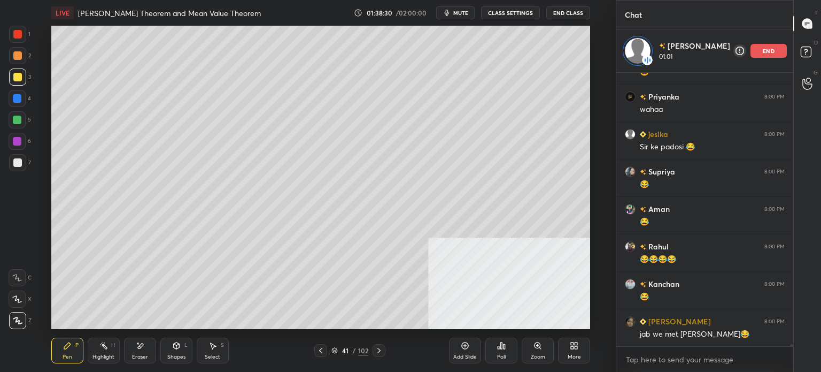
click at [762, 51] on div "end" at bounding box center [769, 51] width 36 height 14
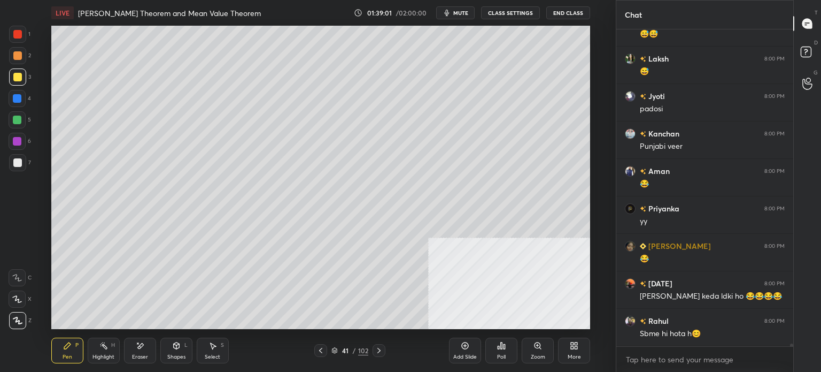
scroll to position [33808, 0]
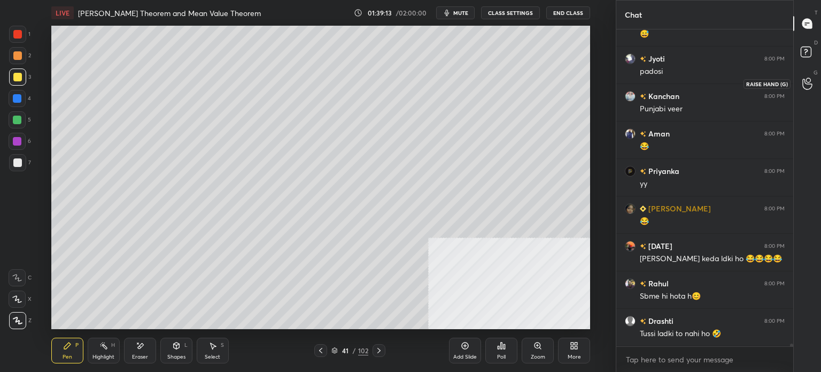
click at [806, 88] on icon at bounding box center [807, 84] width 10 height 12
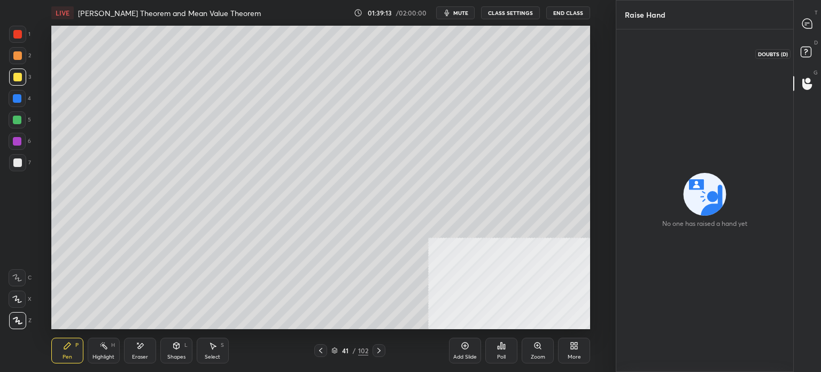
click at [806, 57] on icon at bounding box center [807, 53] width 19 height 19
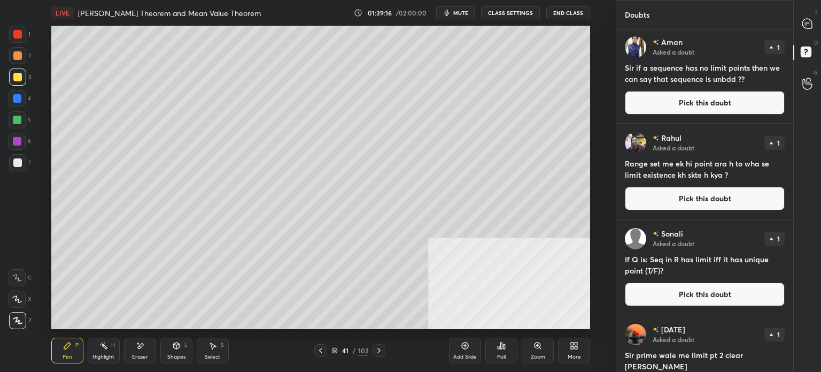
scroll to position [0, 0]
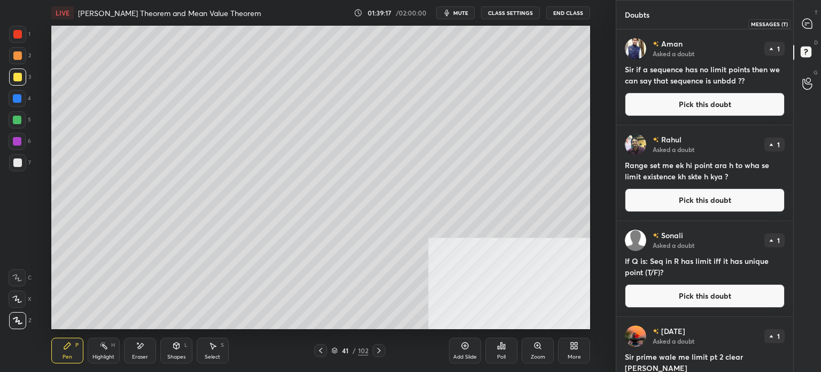
click at [815, 22] on div at bounding box center [807, 23] width 21 height 19
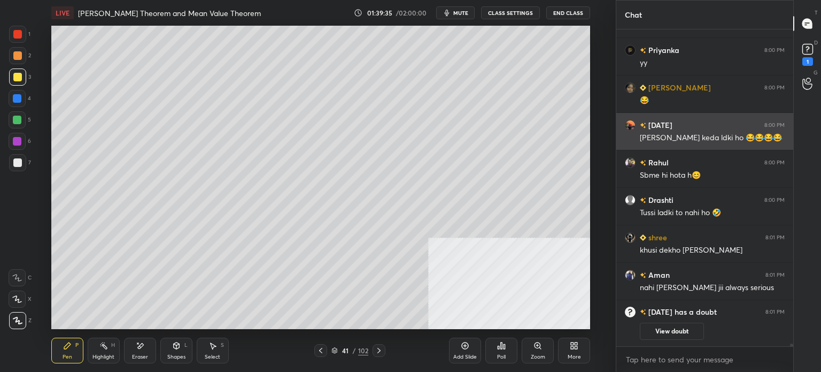
scroll to position [33038, 0]
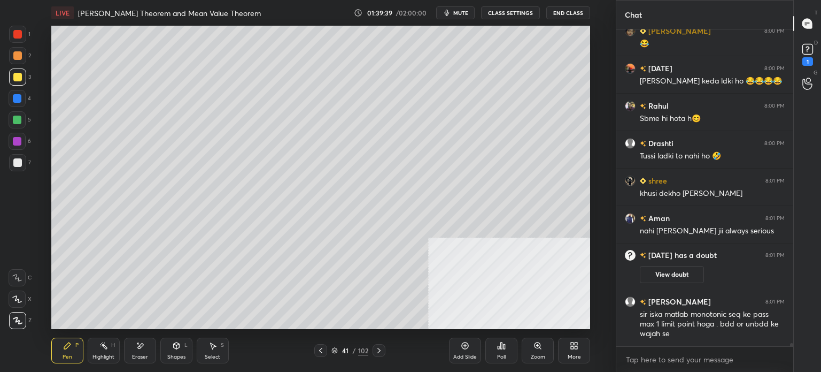
click at [818, 50] on div "D Doubts (D) 1" at bounding box center [807, 53] width 27 height 30
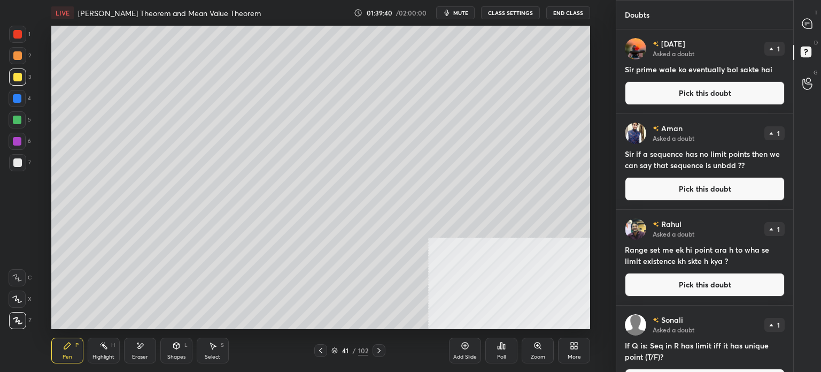
click at [702, 92] on button "Pick this doubt" at bounding box center [705, 93] width 160 height 24
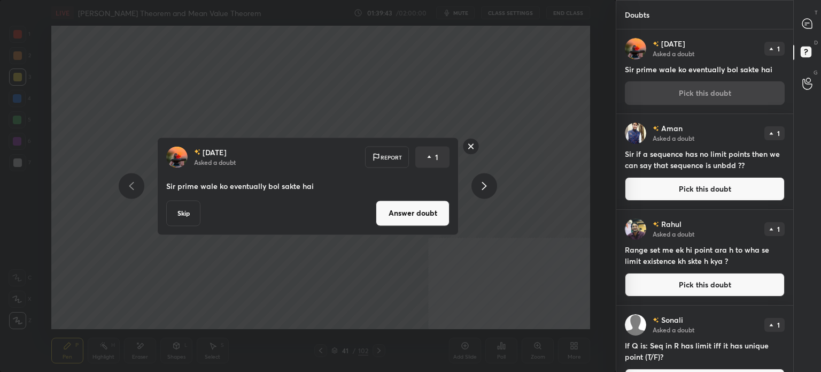
click at [430, 210] on button "Answer doubt" at bounding box center [413, 213] width 74 height 26
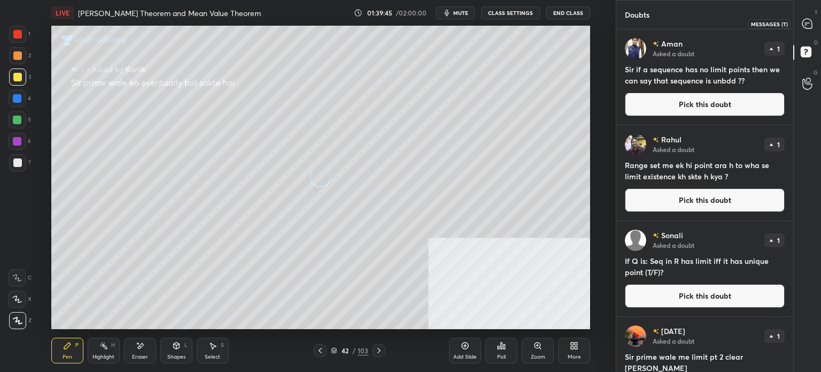
click at [809, 26] on icon at bounding box center [807, 24] width 10 height 10
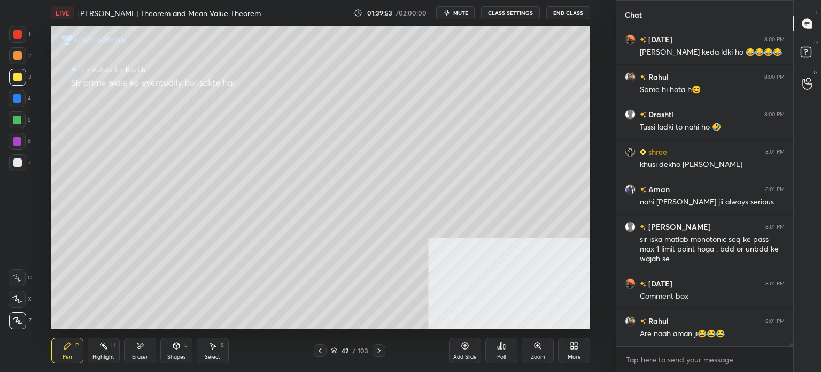
scroll to position [33314, 0]
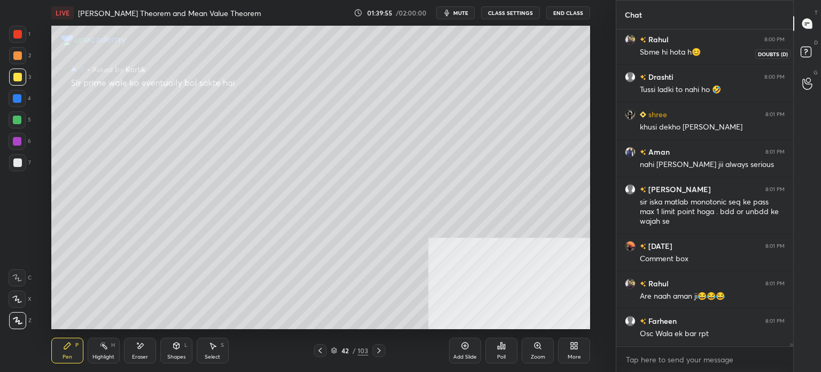
click at [808, 47] on rect at bounding box center [806, 52] width 10 height 10
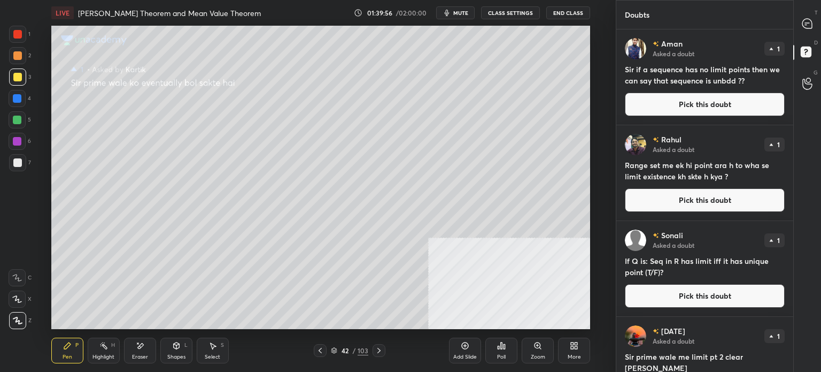
click at [686, 96] on button "Pick this doubt" at bounding box center [705, 104] width 160 height 24
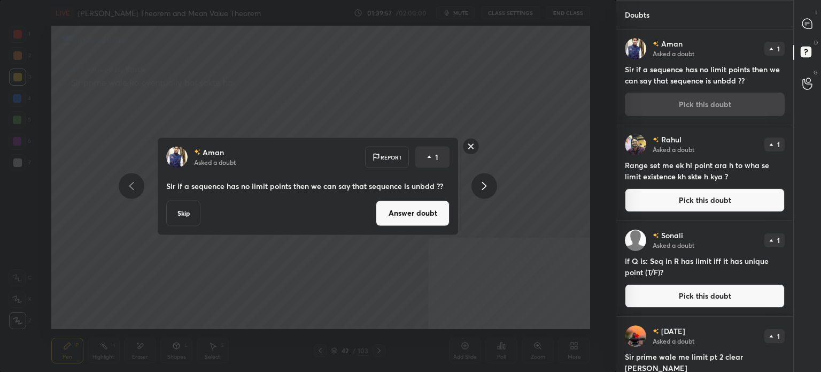
click at [429, 209] on button "Answer doubt" at bounding box center [413, 213] width 74 height 26
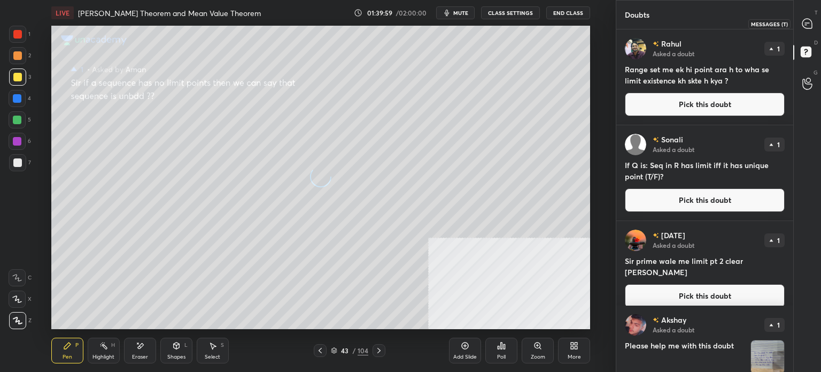
click at [807, 24] on icon at bounding box center [807, 24] width 10 height 10
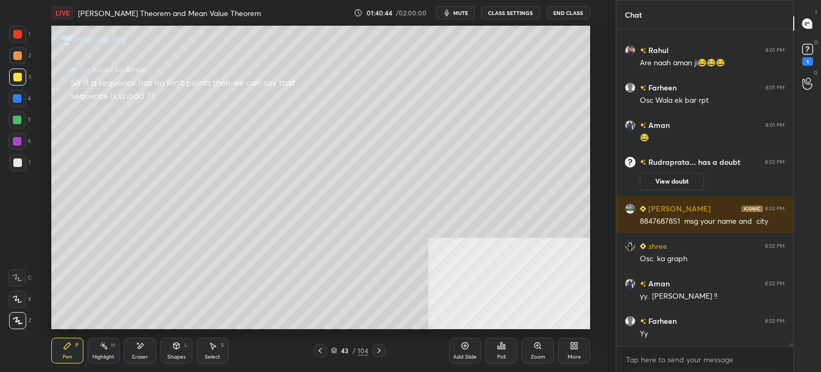
scroll to position [33284, 0]
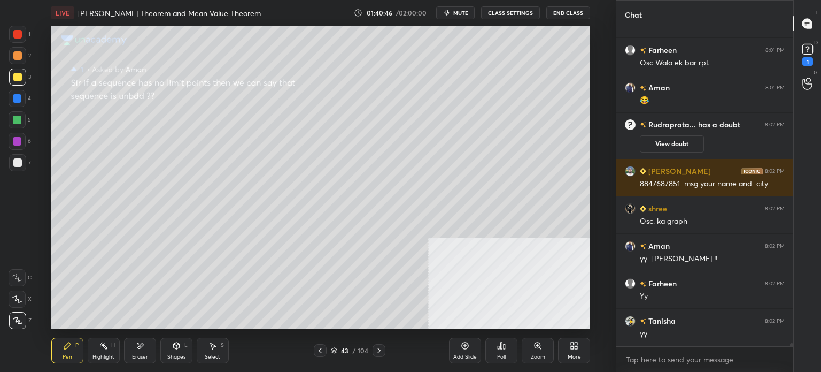
click at [819, 56] on div "D Doubts (D) 1" at bounding box center [807, 53] width 27 height 30
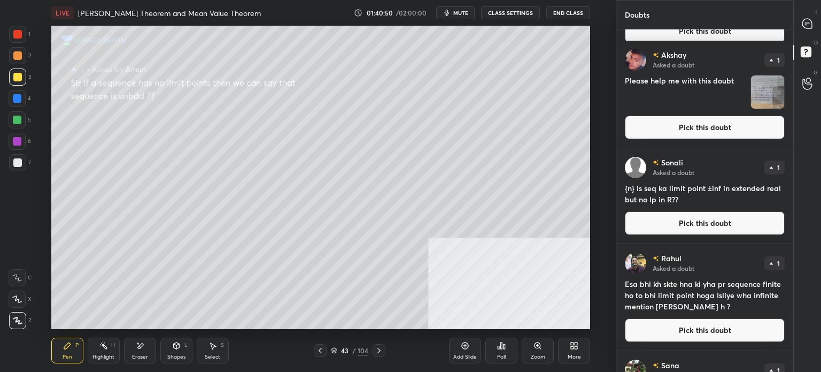
scroll to position [0, 0]
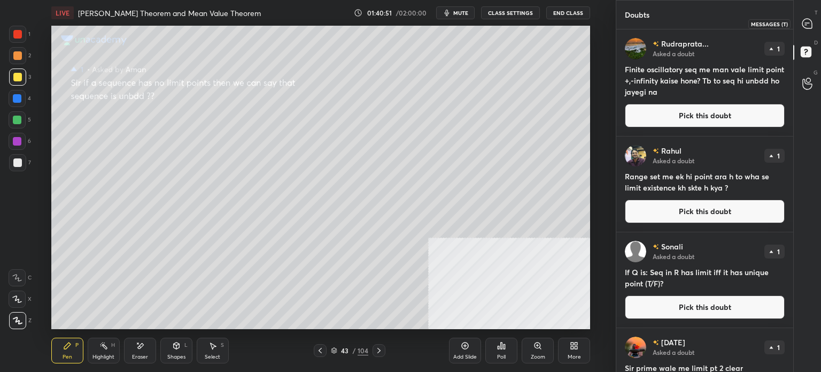
click at [813, 25] on icon at bounding box center [807, 23] width 11 height 11
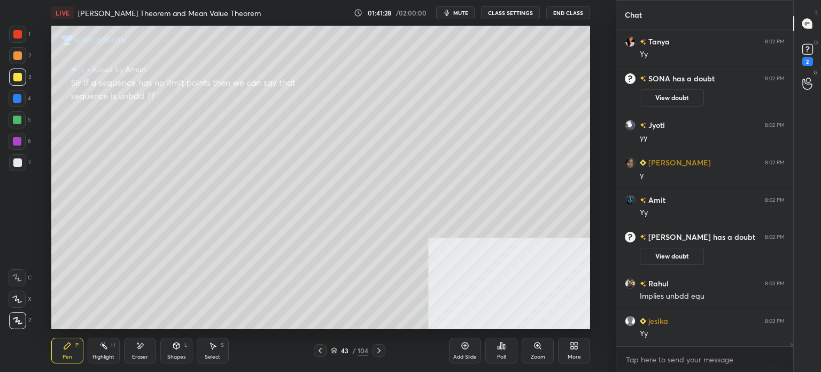
scroll to position [33585, 0]
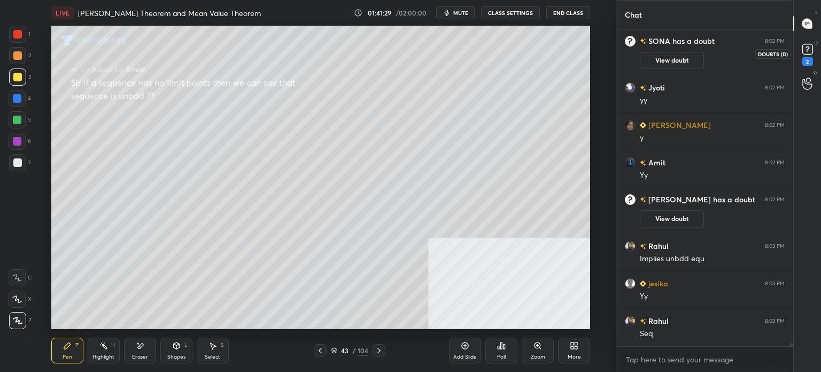
click at [810, 61] on div "2" at bounding box center [807, 61] width 11 height 9
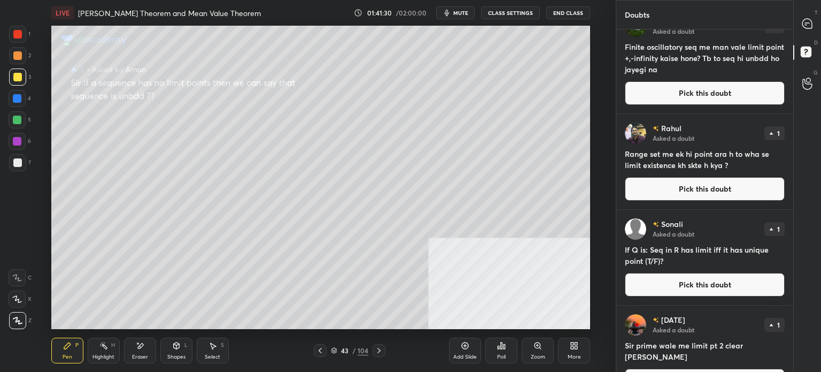
scroll to position [481, 0]
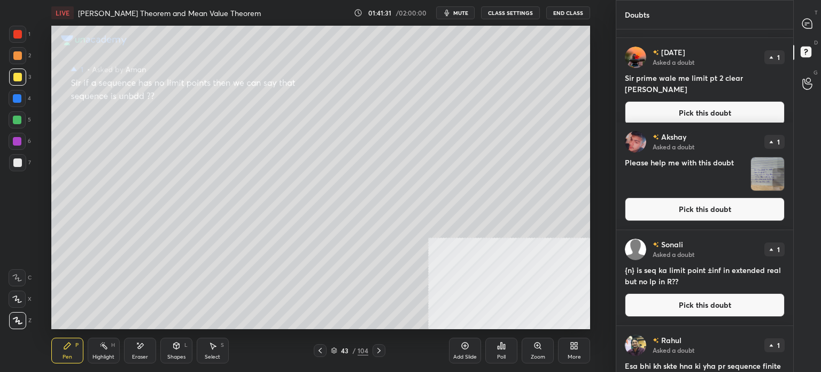
click at [699, 217] on button "Pick this doubt" at bounding box center [705, 209] width 160 height 24
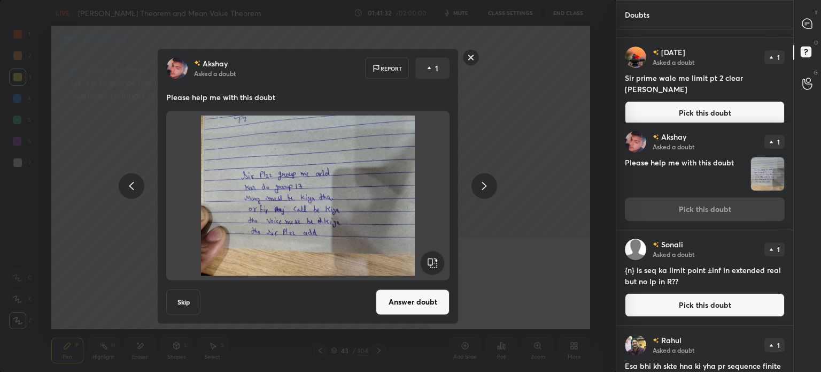
click at [430, 308] on button "Answer doubt" at bounding box center [413, 302] width 74 height 26
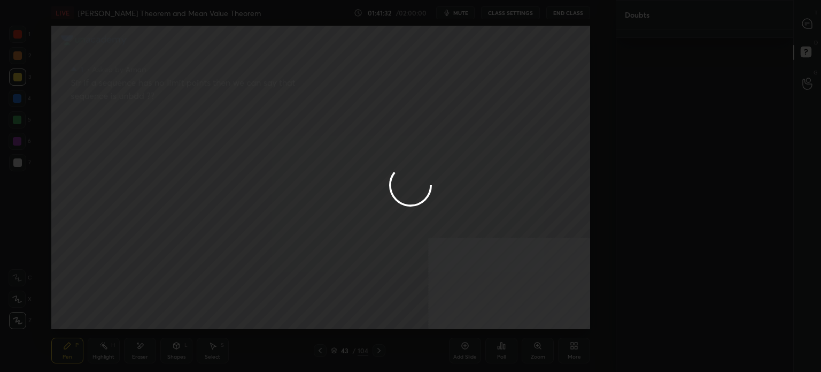
scroll to position [0, 0]
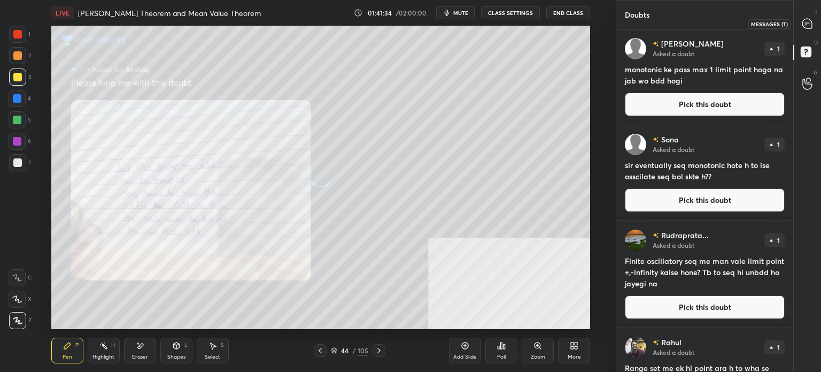
click at [805, 29] on div at bounding box center [807, 23] width 21 height 19
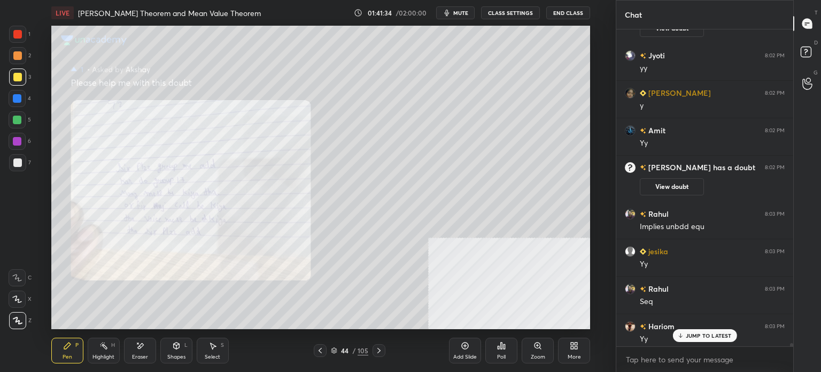
scroll to position [33805, 0]
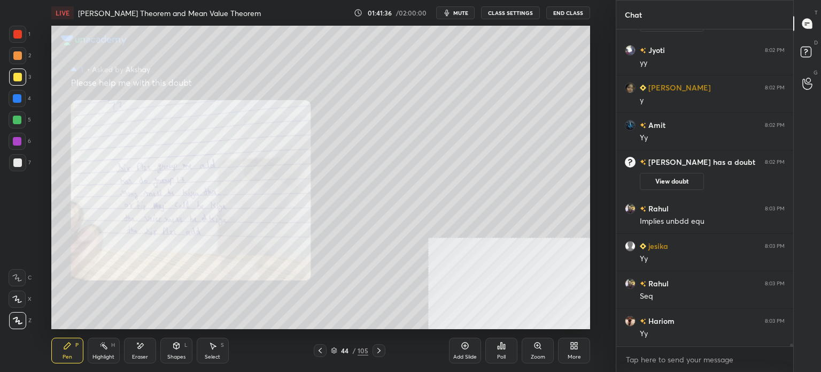
click at [536, 356] on div "Zoom" at bounding box center [538, 356] width 14 height 5
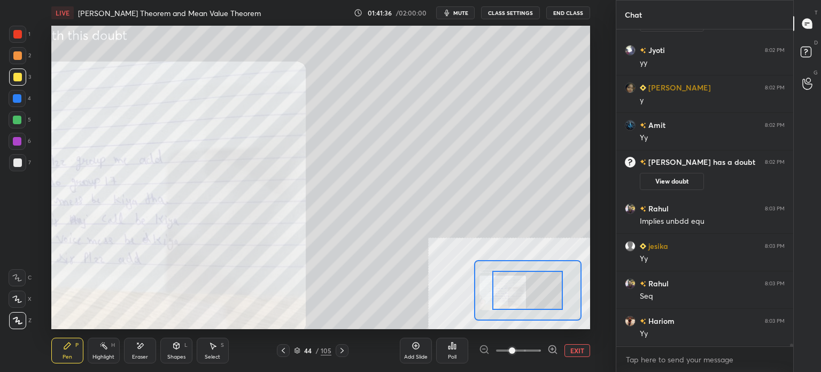
click at [512, 330] on div "Add Slide Poll EXIT" at bounding box center [495, 350] width 190 height 60
drag, startPoint x: 521, startPoint y: 326, endPoint x: 512, endPoint y: 323, distance: 9.3
click at [514, 325] on div "Add Slide Poll EXIT" at bounding box center [495, 350] width 190 height 60
click at [517, 306] on div at bounding box center [528, 290] width 108 height 60
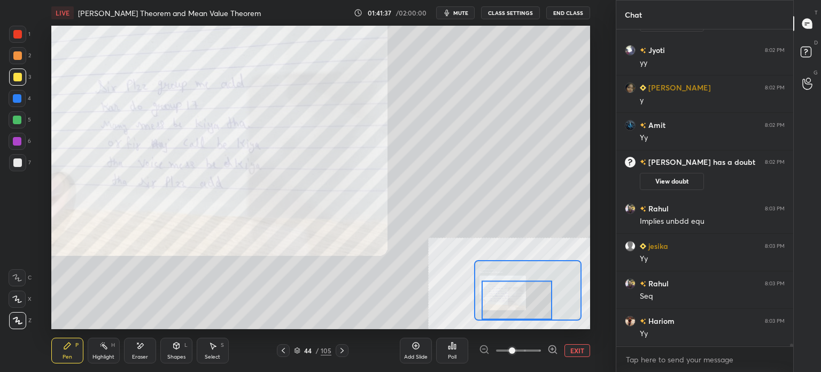
scroll to position [33842, 0]
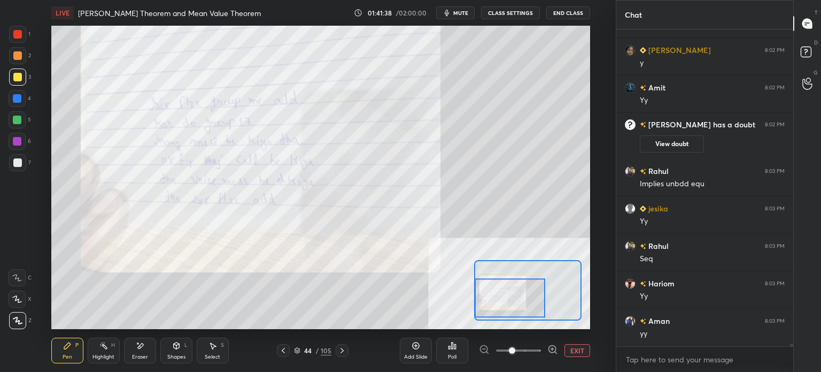
drag, startPoint x: 544, startPoint y: 298, endPoint x: 515, endPoint y: 296, distance: 28.4
click at [515, 296] on div at bounding box center [510, 297] width 71 height 39
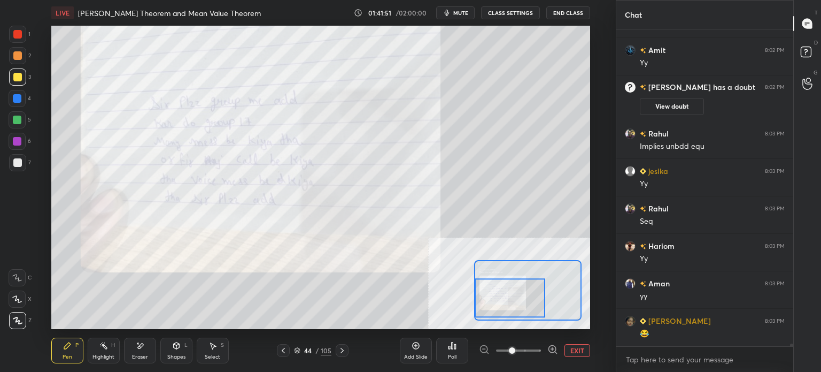
scroll to position [33917, 0]
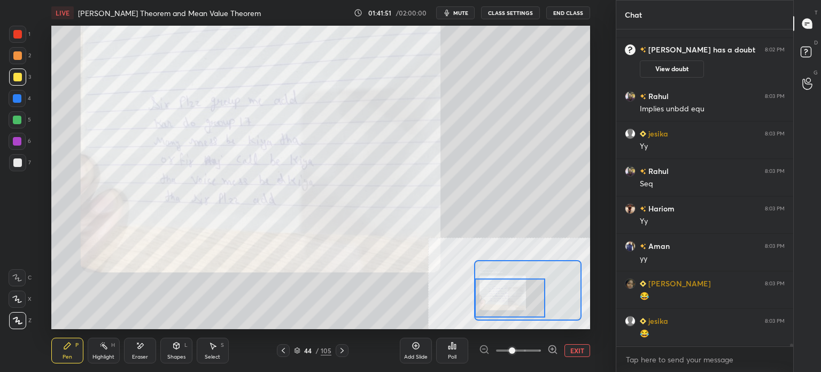
click at [569, 352] on button "EXIT" at bounding box center [578, 350] width 26 height 13
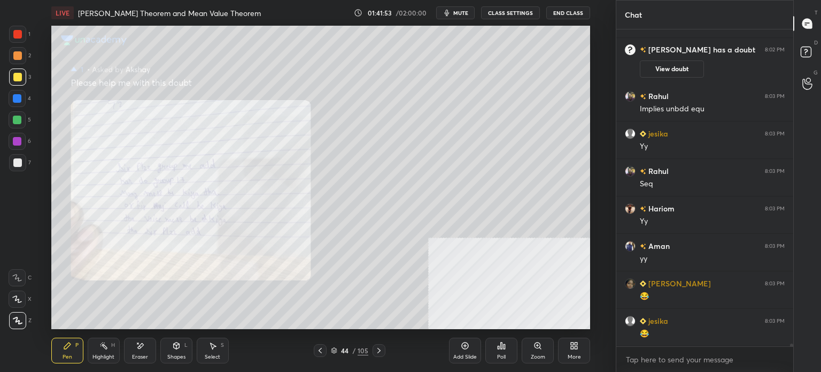
scroll to position [33955, 0]
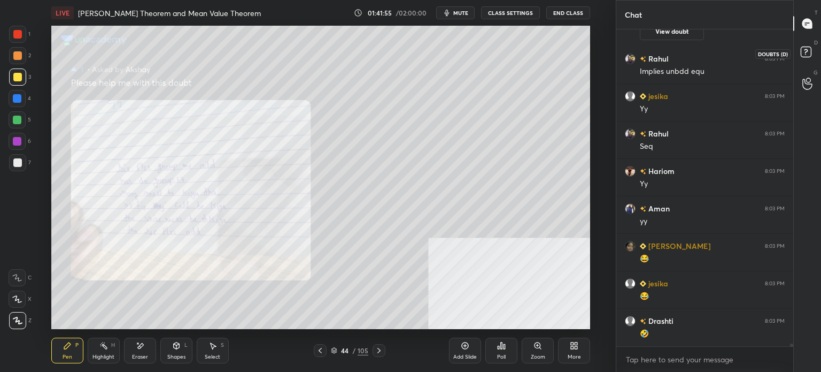
click at [804, 52] on rect at bounding box center [806, 52] width 10 height 10
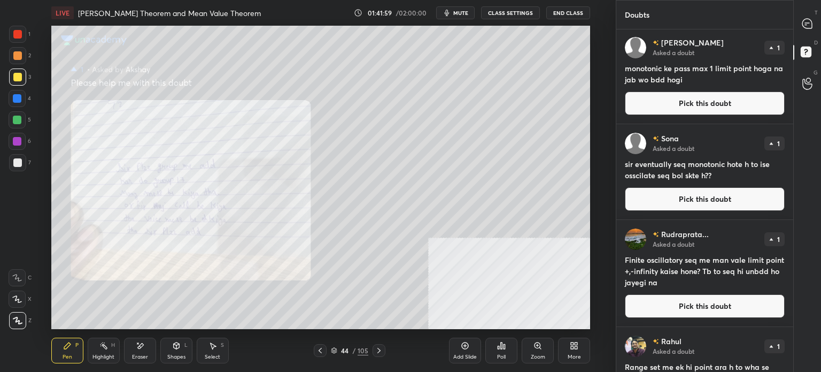
scroll to position [0, 0]
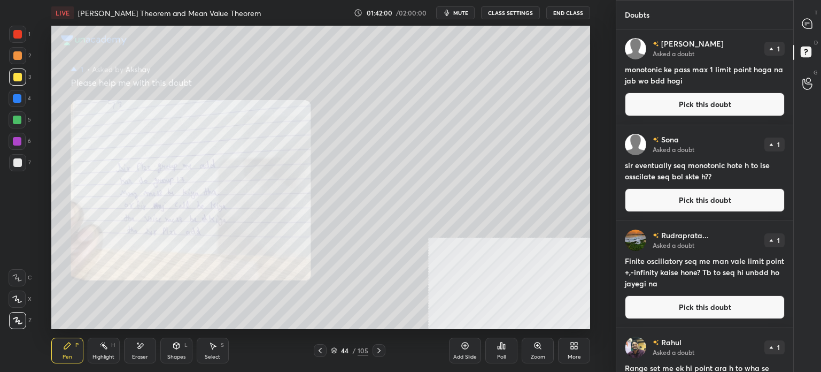
click at [678, 111] on button "Pick this doubt" at bounding box center [705, 104] width 160 height 24
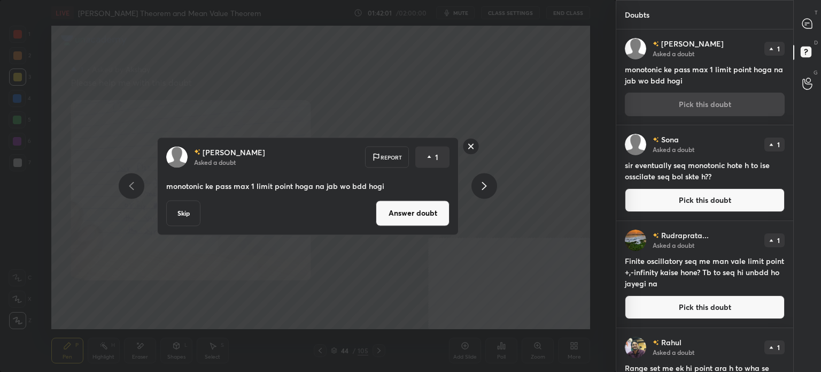
click at [421, 219] on button "Answer doubt" at bounding box center [413, 213] width 74 height 26
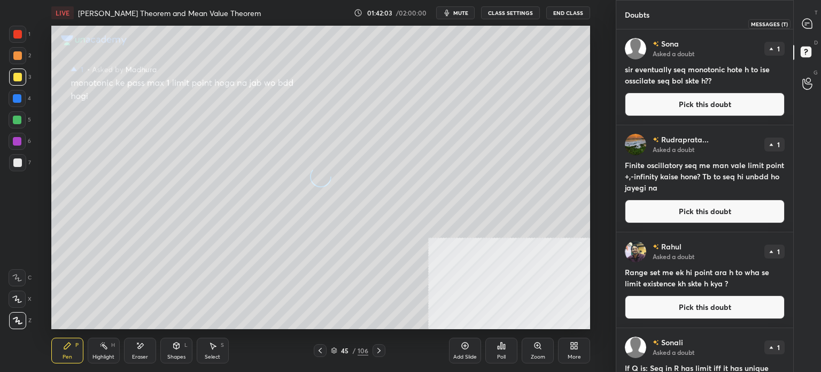
click at [806, 25] on icon at bounding box center [806, 25] width 2 height 0
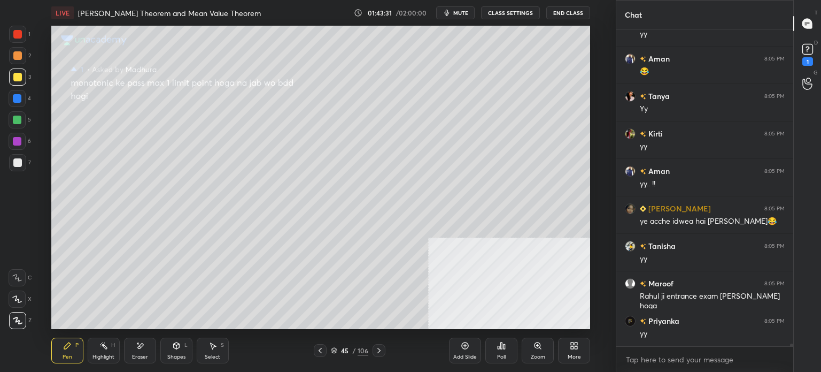
scroll to position [34300, 0]
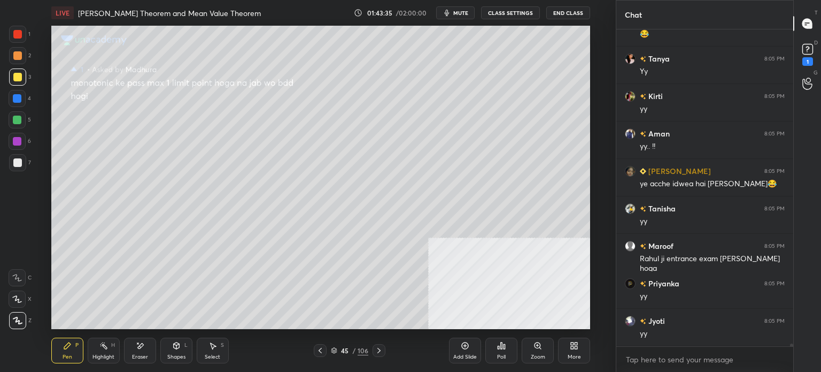
click at [814, 44] on icon at bounding box center [808, 49] width 16 height 16
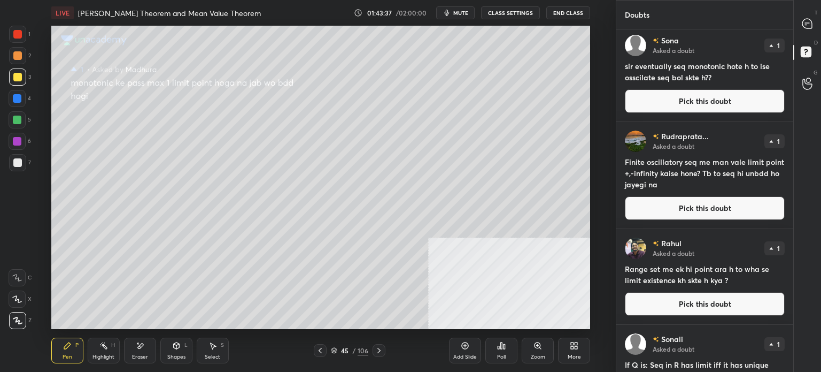
scroll to position [0, 0]
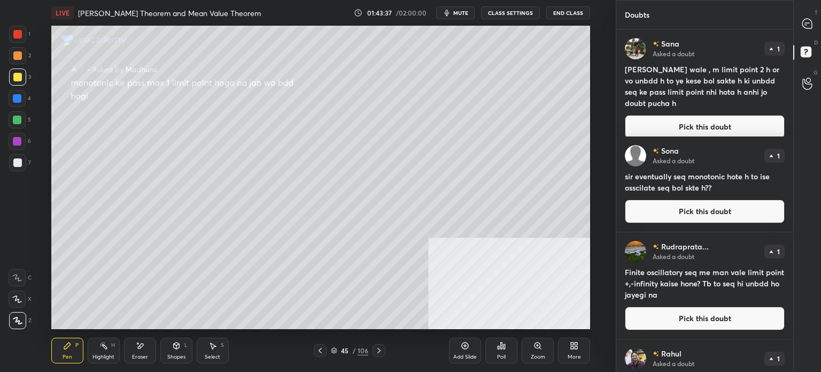
click at [693, 122] on button "Pick this doubt" at bounding box center [705, 127] width 160 height 24
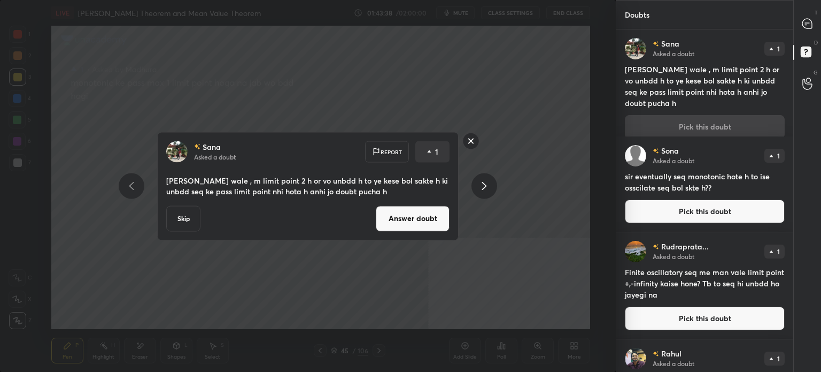
click at [450, 215] on div "[PERSON_NAME] Asked a doubt Report 1 [PERSON_NAME] wale , m limit point 2 h or …" at bounding box center [308, 186] width 302 height 109
click at [444, 217] on button "Answer doubt" at bounding box center [413, 218] width 74 height 26
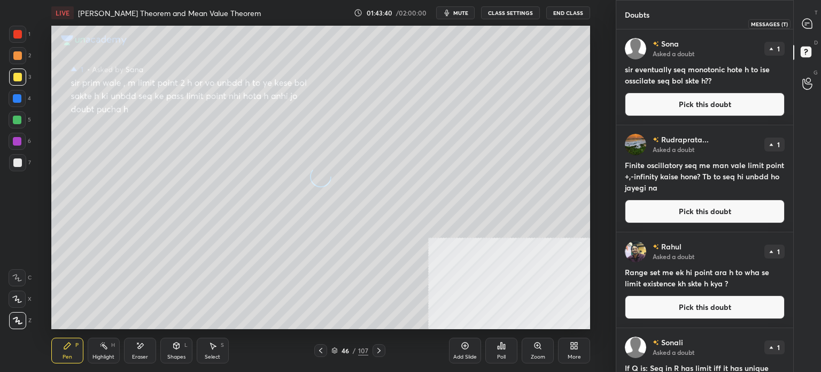
click at [807, 25] on icon at bounding box center [807, 24] width 10 height 10
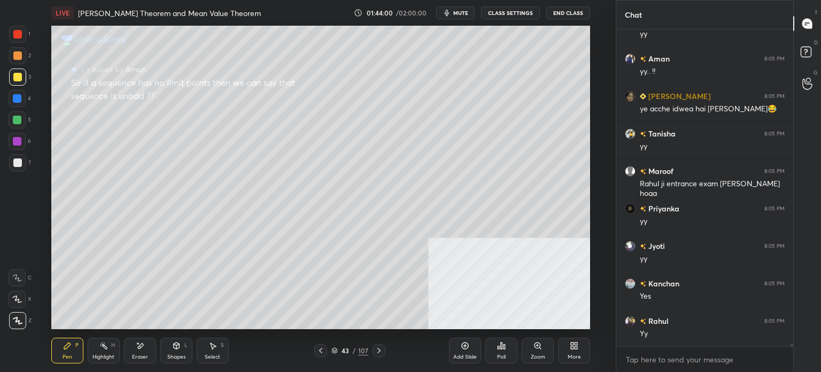
scroll to position [34576, 0]
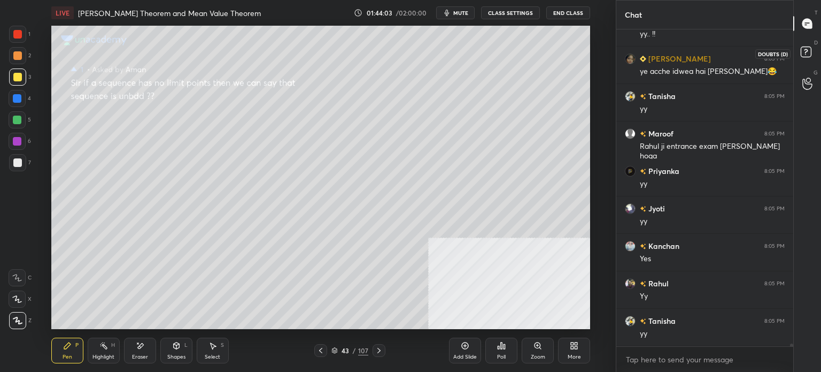
drag, startPoint x: 810, startPoint y: 56, endPoint x: 785, endPoint y: 88, distance: 40.4
click at [810, 55] on rect at bounding box center [806, 52] width 10 height 10
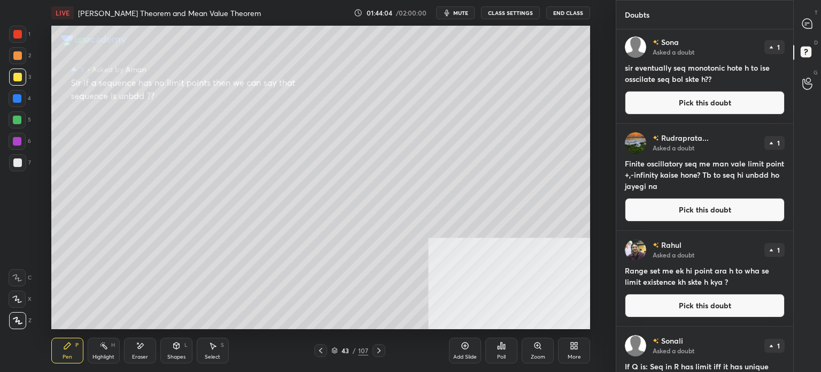
scroll to position [0, 0]
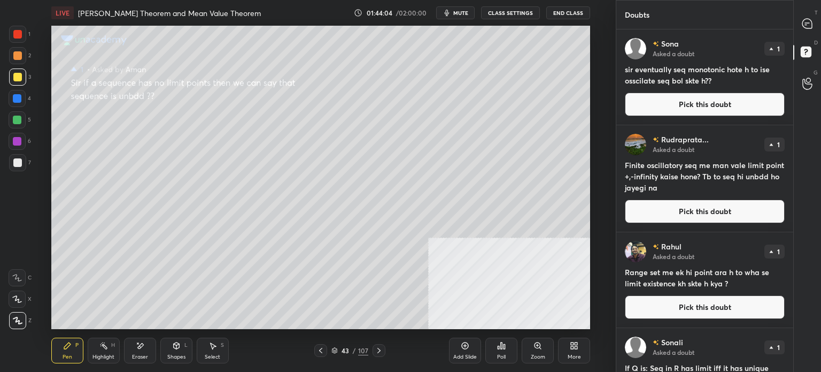
click at [683, 98] on button "Pick this doubt" at bounding box center [705, 104] width 160 height 24
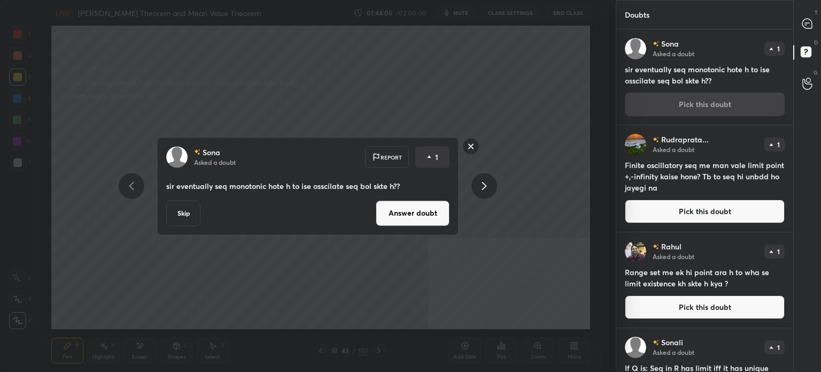
click at [435, 215] on button "Answer doubt" at bounding box center [413, 213] width 74 height 26
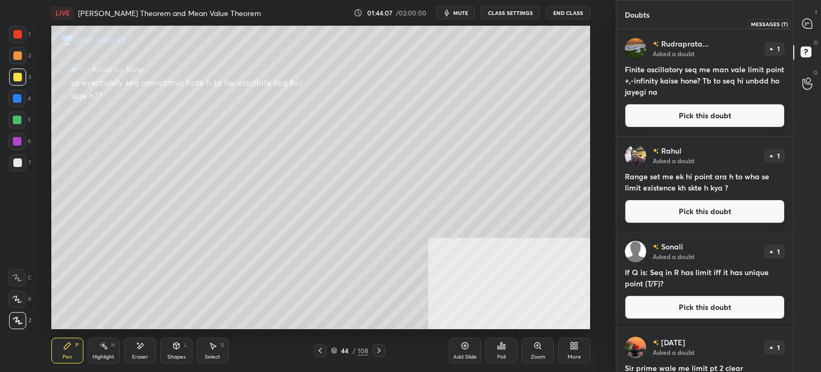
click at [806, 25] on icon at bounding box center [807, 24] width 10 height 10
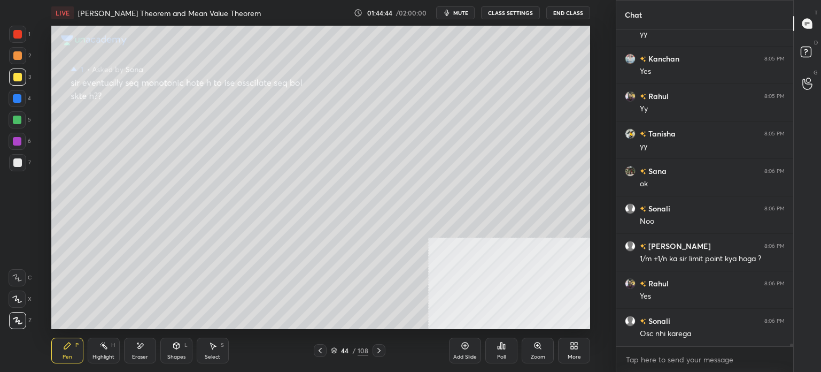
scroll to position [34774, 0]
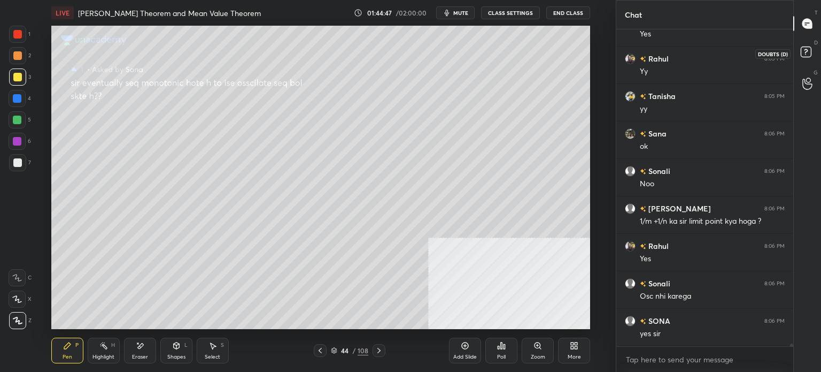
click at [806, 57] on rect at bounding box center [806, 52] width 10 height 10
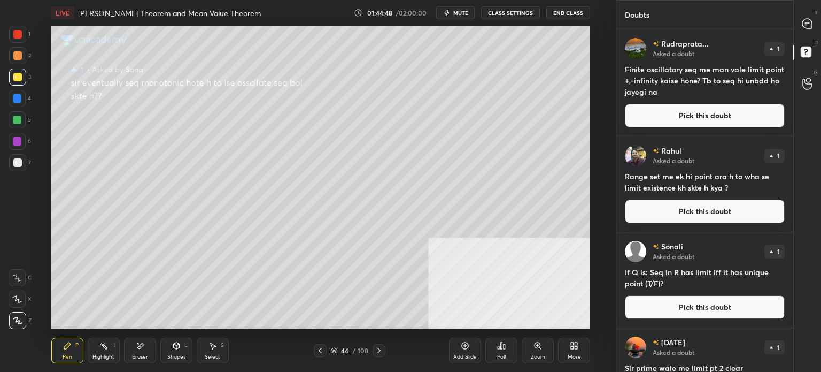
click at [692, 119] on button "Pick this doubt" at bounding box center [705, 116] width 160 height 24
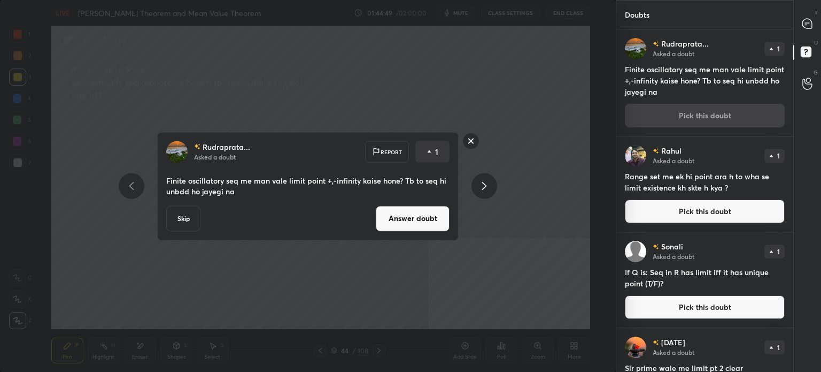
click at [403, 218] on button "Answer doubt" at bounding box center [413, 218] width 74 height 26
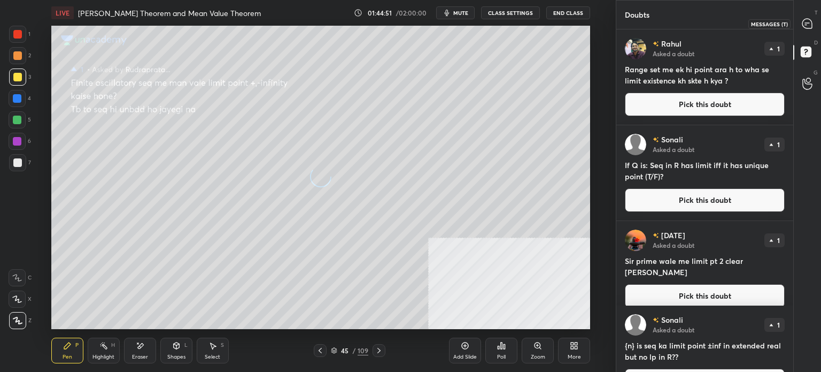
click at [808, 25] on icon at bounding box center [807, 24] width 10 height 10
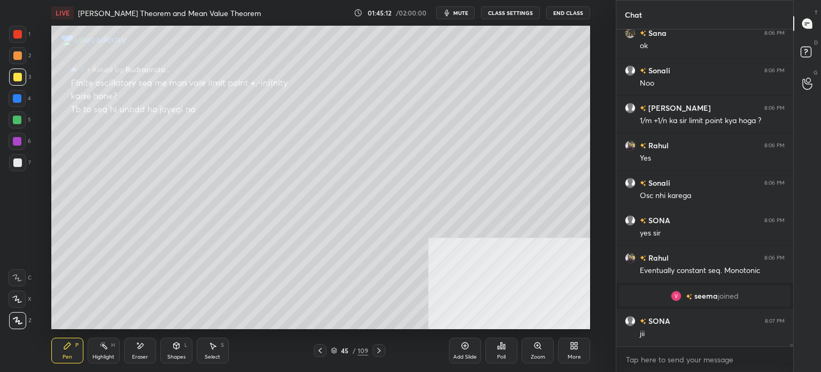
scroll to position [34442, 0]
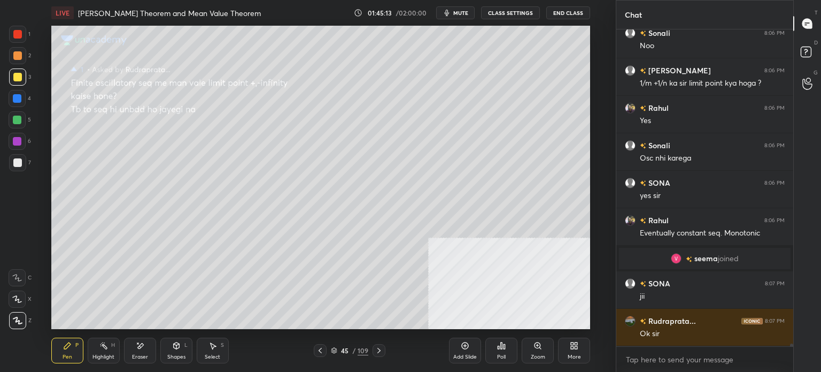
click at [821, 49] on div "D Doubts (D)" at bounding box center [807, 53] width 27 height 30
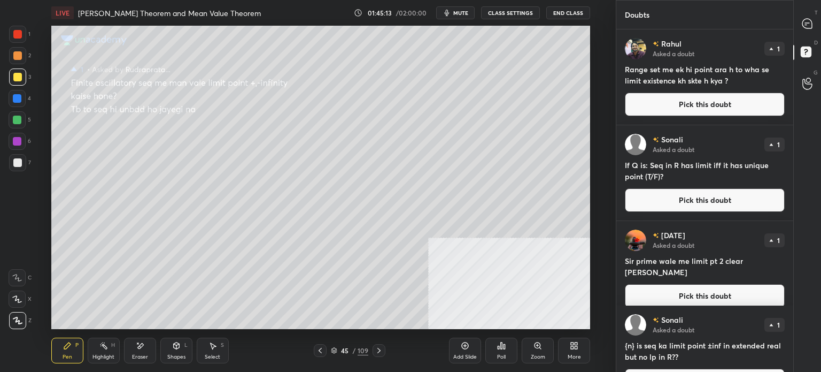
click at [693, 101] on button "Pick this doubt" at bounding box center [705, 104] width 160 height 24
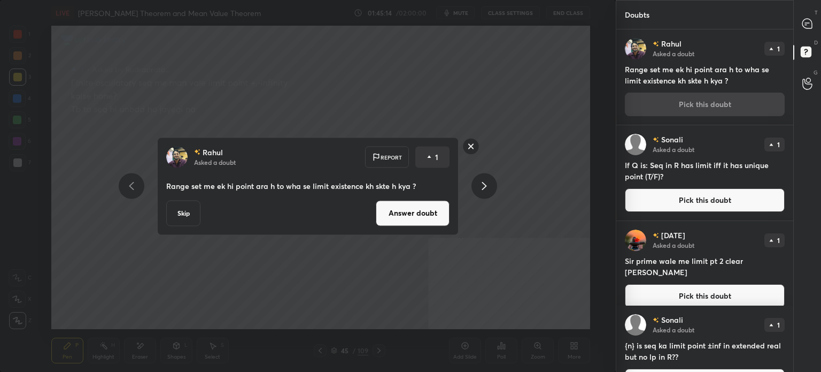
click at [418, 210] on button "Answer doubt" at bounding box center [413, 213] width 74 height 26
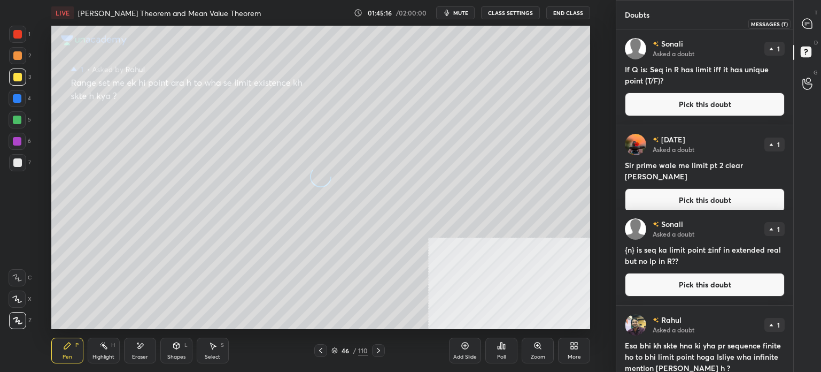
click at [808, 23] on icon at bounding box center [807, 24] width 10 height 10
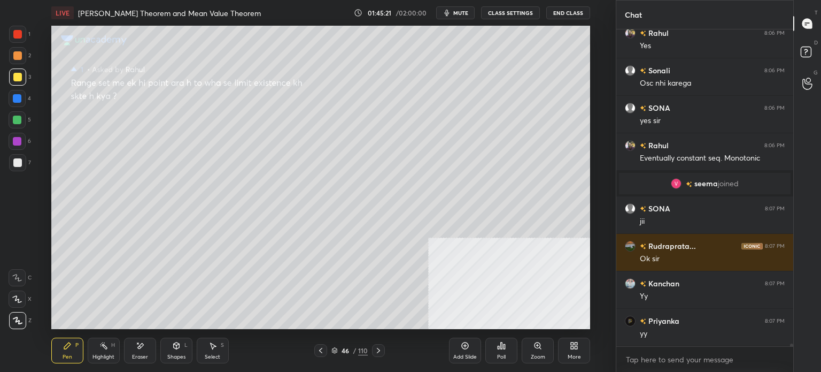
scroll to position [34737, 0]
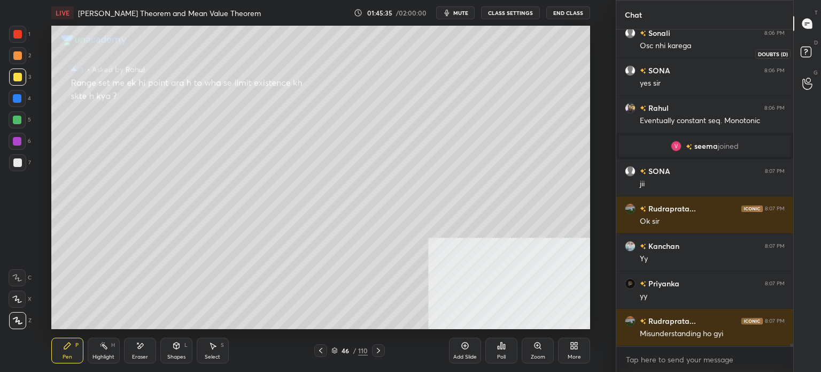
click at [802, 56] on rect at bounding box center [806, 52] width 10 height 10
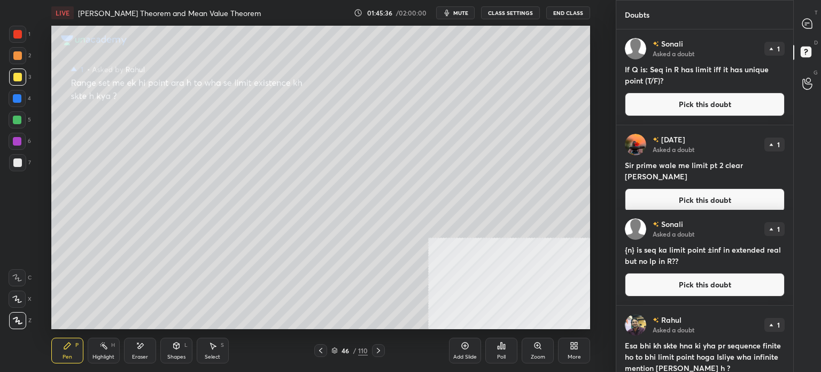
click at [701, 111] on button "Pick this doubt" at bounding box center [705, 104] width 160 height 24
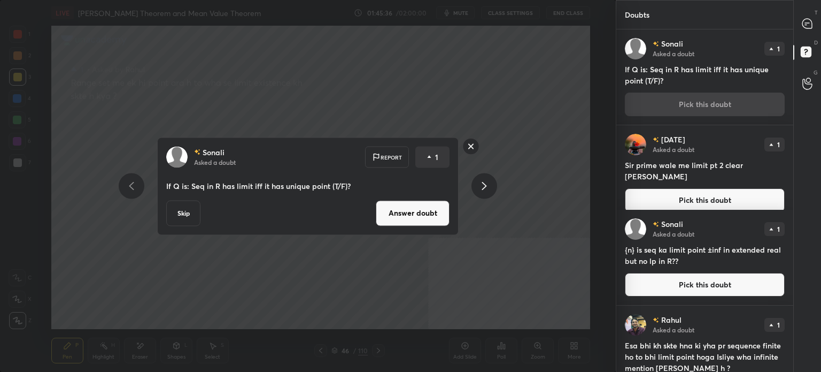
click at [409, 219] on button "Answer doubt" at bounding box center [413, 213] width 74 height 26
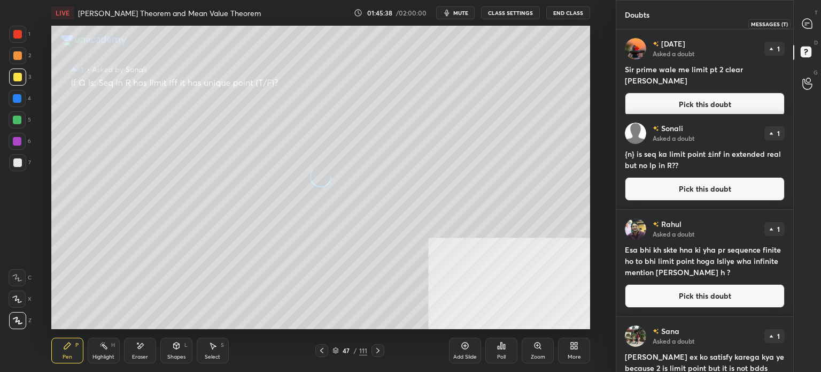
click at [806, 23] on icon at bounding box center [807, 24] width 10 height 10
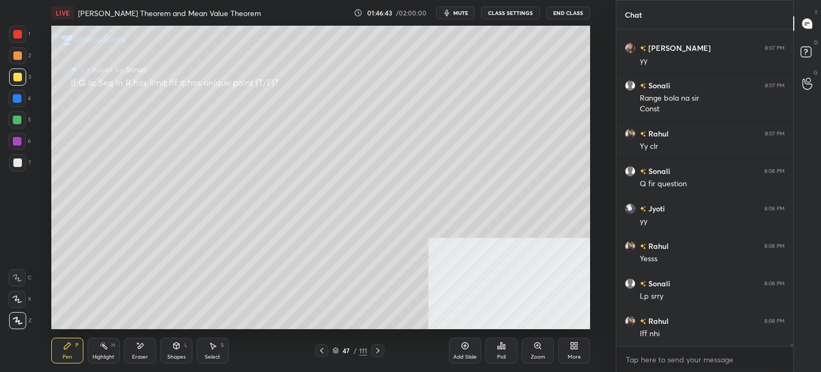
scroll to position [35096, 0]
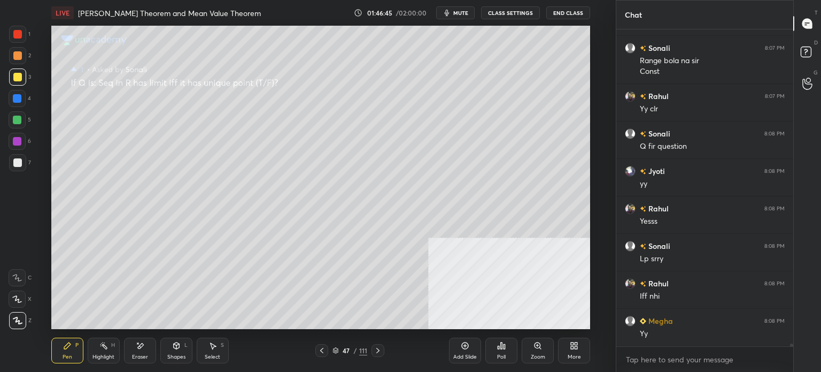
click at [812, 53] on icon at bounding box center [807, 53] width 19 height 19
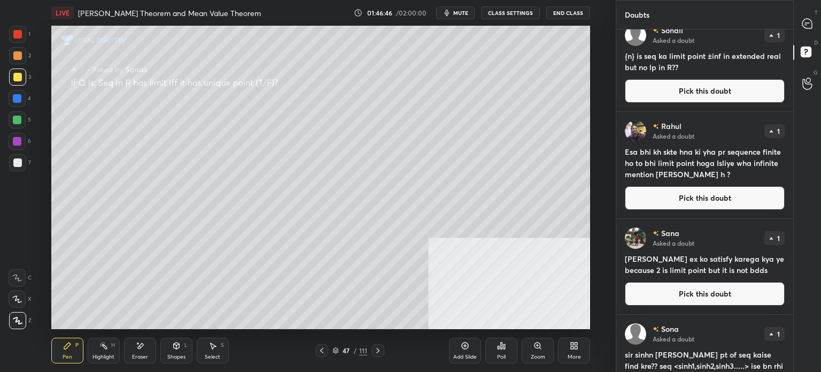
scroll to position [244, 0]
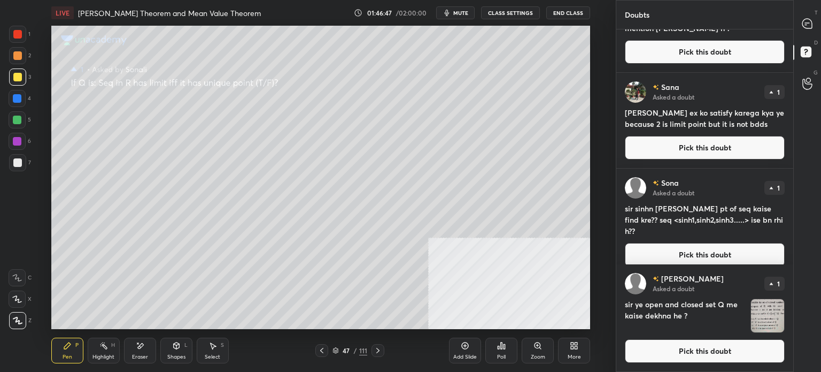
click at [707, 146] on button "Pick this doubt" at bounding box center [705, 148] width 160 height 24
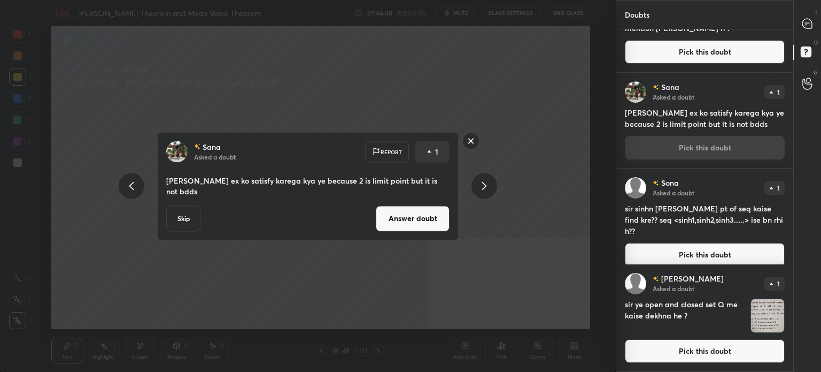
click at [406, 217] on button "Answer doubt" at bounding box center [413, 218] width 74 height 26
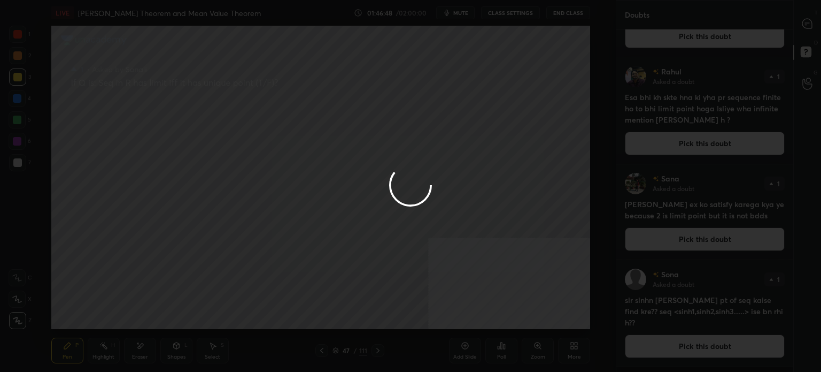
scroll to position [0, 0]
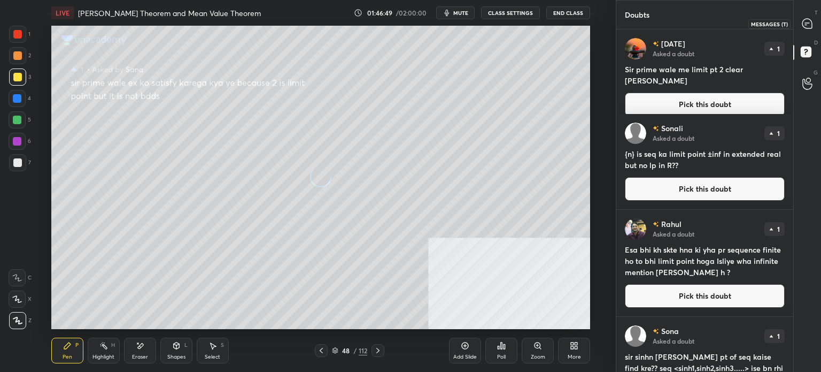
click at [807, 26] on icon at bounding box center [807, 24] width 10 height 10
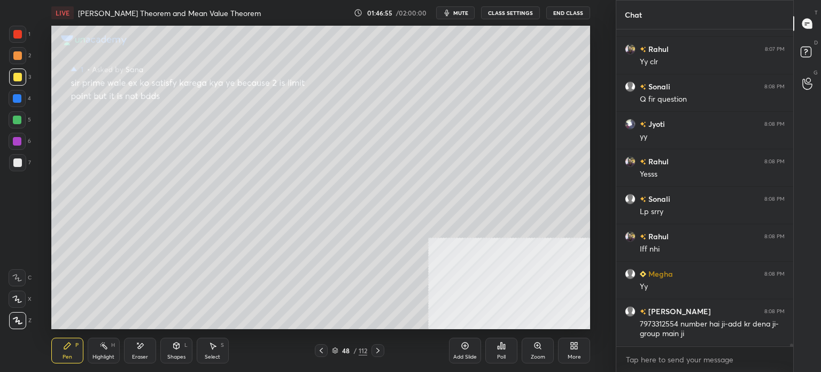
scroll to position [35154, 0]
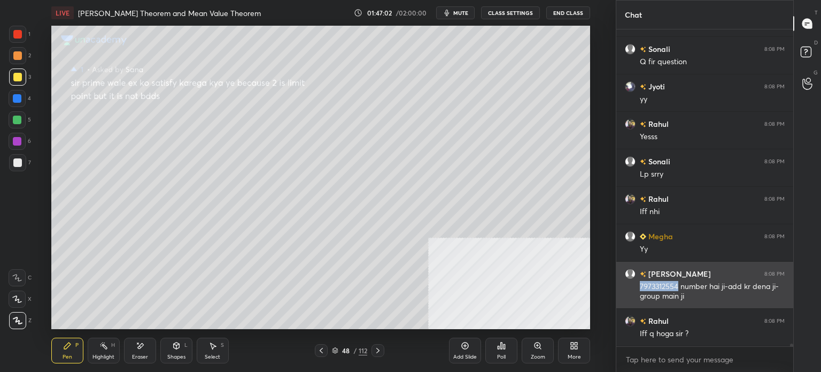
drag, startPoint x: 642, startPoint y: 286, endPoint x: 679, endPoint y: 286, distance: 37.4
click at [679, 286] on div "7973312554 number hai ji-add kr dena ji-group main ji" at bounding box center [712, 291] width 145 height 20
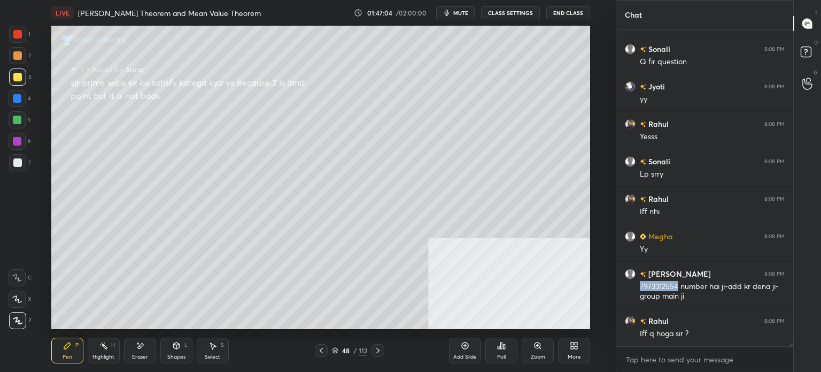
copy div "7973312554"
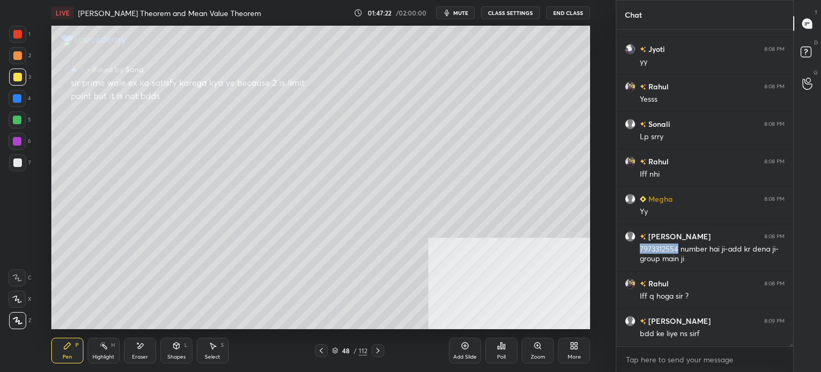
scroll to position [35229, 0]
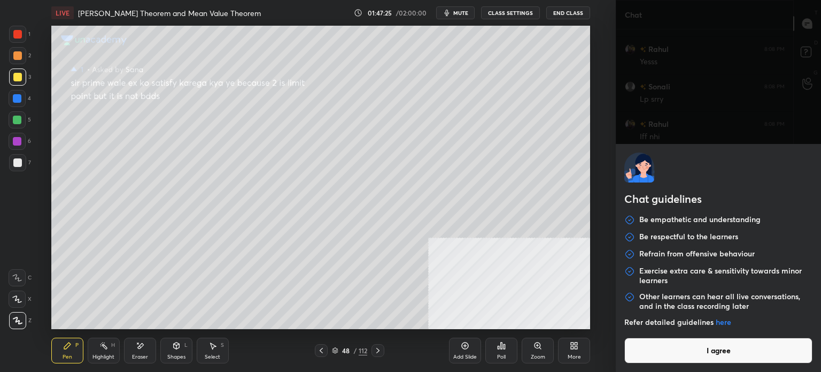
click at [659, 360] on body "1 2 3 4 5 6 7 C X Z E E Erase all H H LIVE [PERSON_NAME] Theorem and Mean Value…" at bounding box center [410, 186] width 821 height 372
click at [714, 364] on div "Chat guidelines Be empathetic and understanding Be respectful to the learners R…" at bounding box center [718, 258] width 205 height 228
click at [710, 356] on button "I agree" at bounding box center [718, 350] width 188 height 26
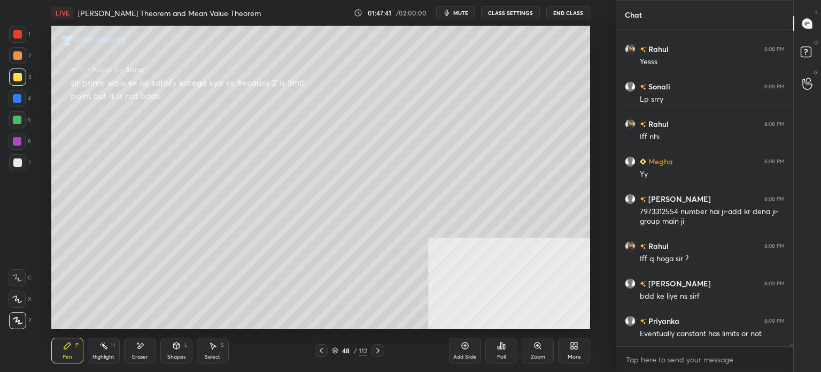
click at [793, 57] on div "T Messages (T) D Doubts (D) G Raise Hand (G)" at bounding box center [807, 186] width 28 height 372
click at [805, 55] on icon at bounding box center [805, 54] width 1 height 1
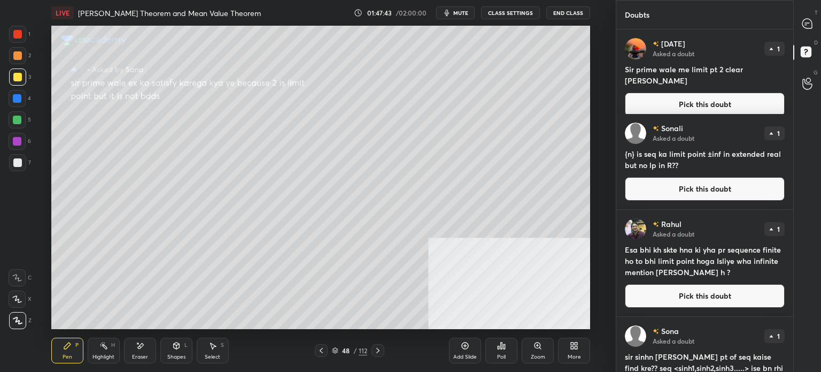
click at [697, 98] on button "Pick this doubt" at bounding box center [705, 104] width 160 height 24
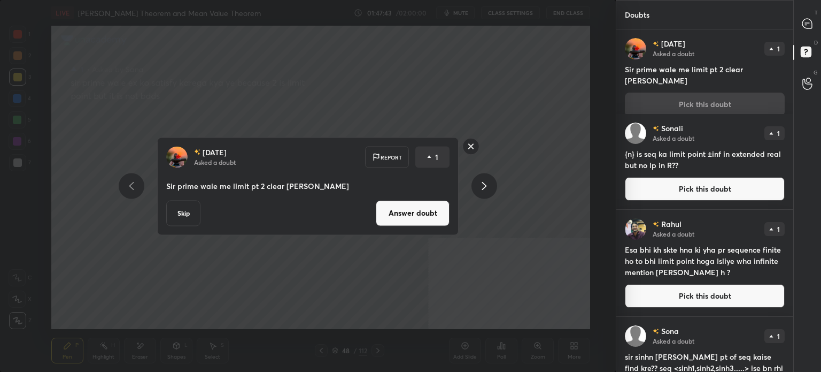
click at [426, 210] on button "Answer doubt" at bounding box center [413, 213] width 74 height 26
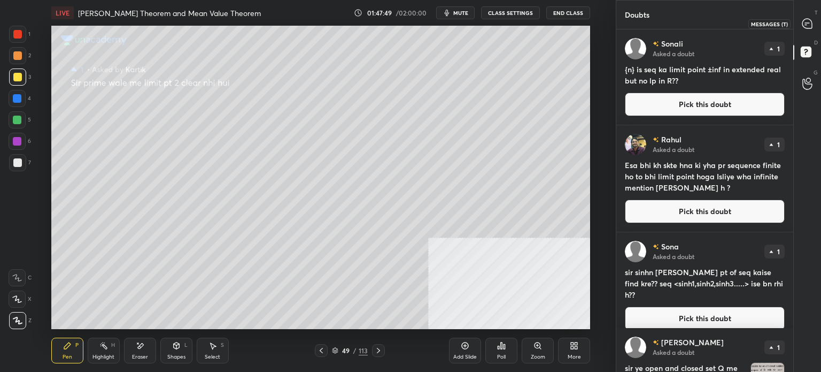
click at [808, 26] on icon at bounding box center [807, 24] width 10 height 10
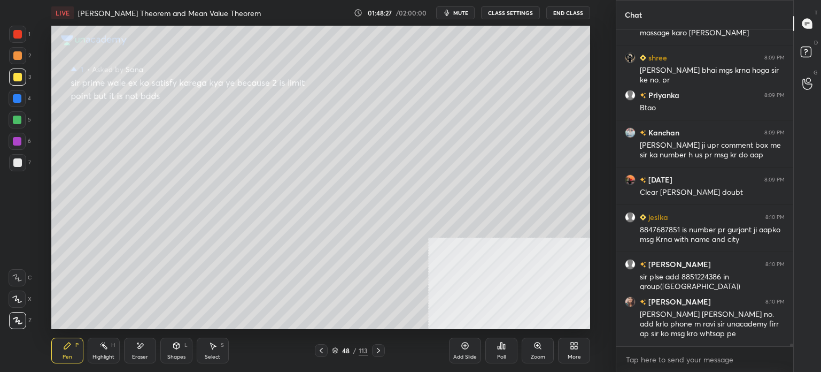
scroll to position [35587, 0]
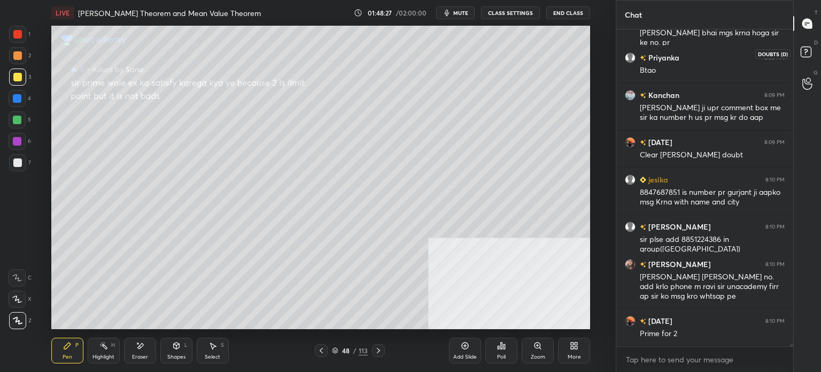
click at [808, 51] on rect at bounding box center [806, 52] width 10 height 10
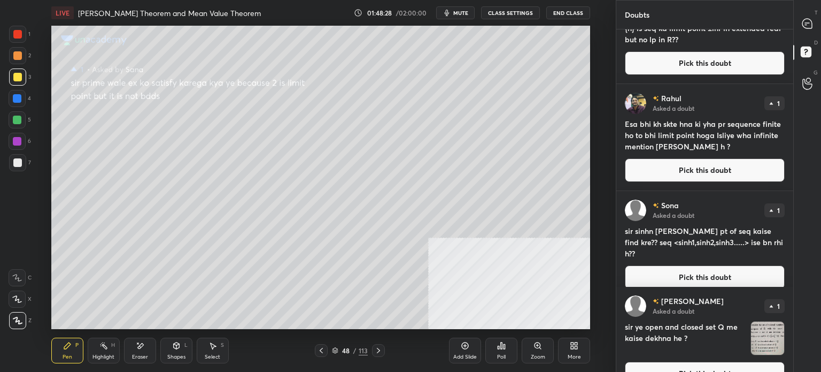
scroll to position [0, 0]
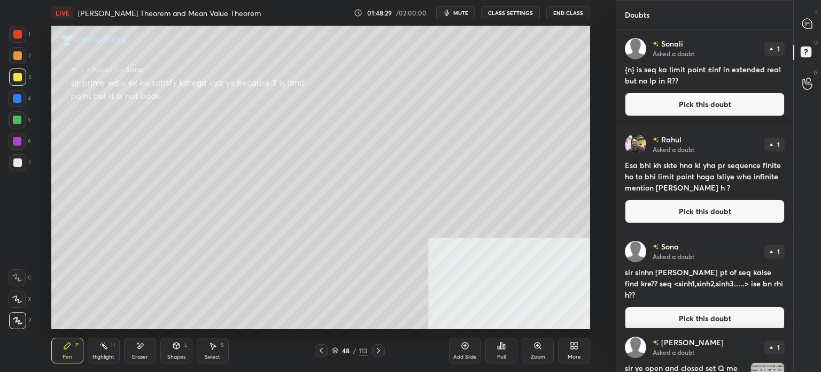
click at [686, 102] on button "Pick this doubt" at bounding box center [705, 104] width 160 height 24
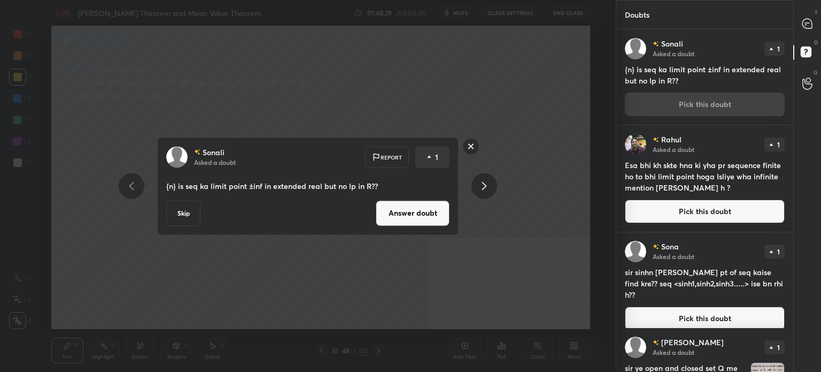
click at [417, 207] on button "Answer doubt" at bounding box center [413, 213] width 74 height 26
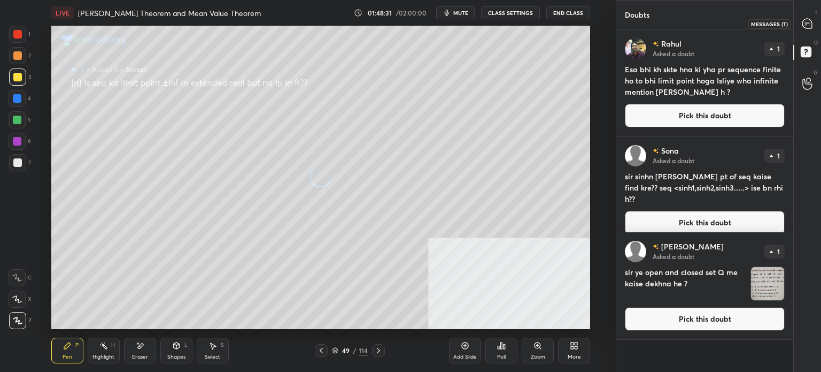
click at [805, 25] on icon at bounding box center [806, 25] width 2 height 0
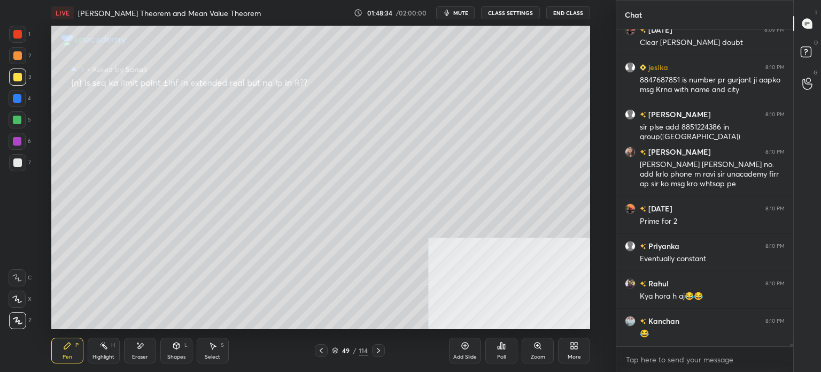
scroll to position [35710, 0]
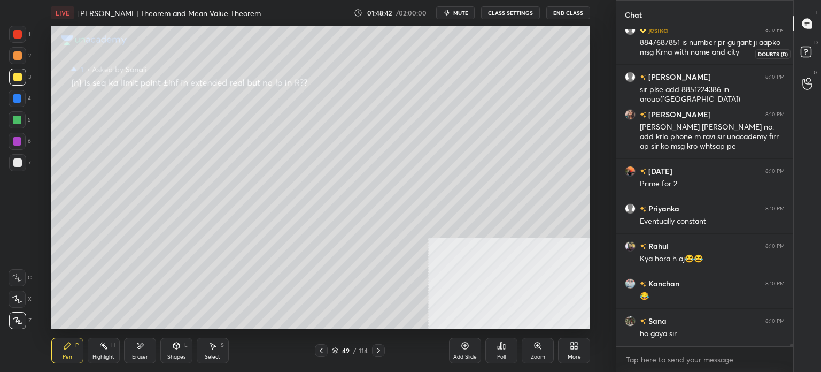
click at [807, 60] on icon at bounding box center [807, 53] width 19 height 19
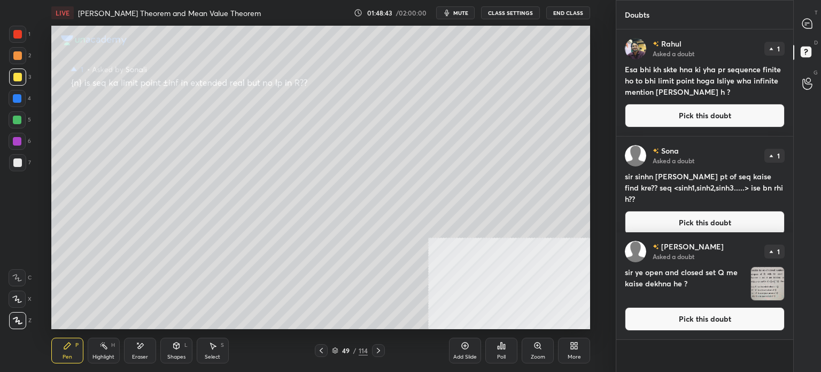
click at [678, 211] on button "Pick this doubt" at bounding box center [705, 223] width 160 height 24
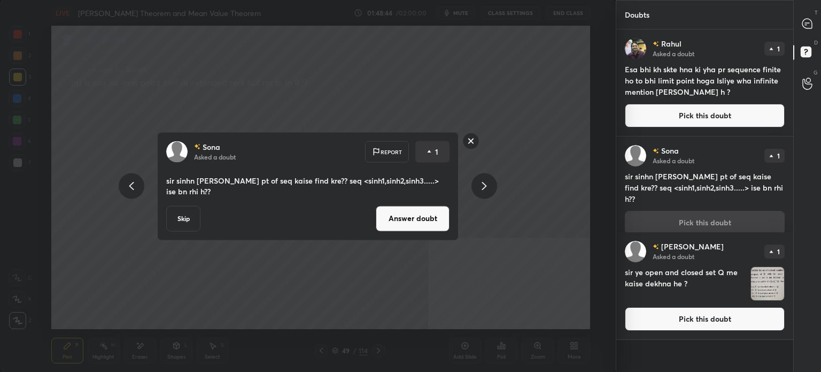
click at [389, 211] on button "Answer doubt" at bounding box center [413, 218] width 74 height 26
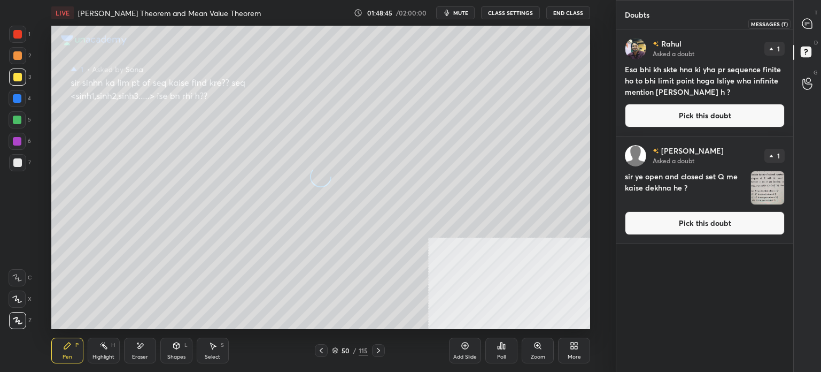
click at [806, 25] on icon at bounding box center [806, 25] width 2 height 0
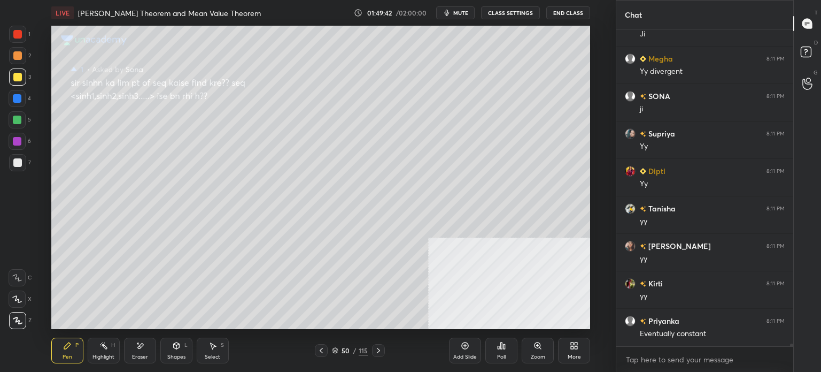
scroll to position [36263, 0]
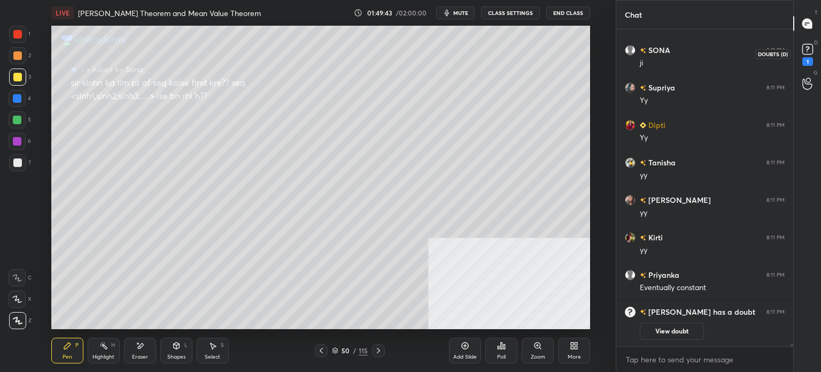
click at [816, 47] on div "1" at bounding box center [807, 53] width 21 height 19
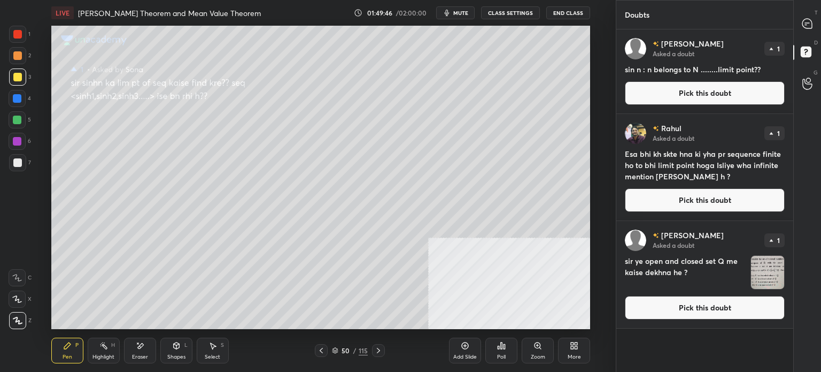
click at [687, 95] on button "Pick this doubt" at bounding box center [705, 93] width 160 height 24
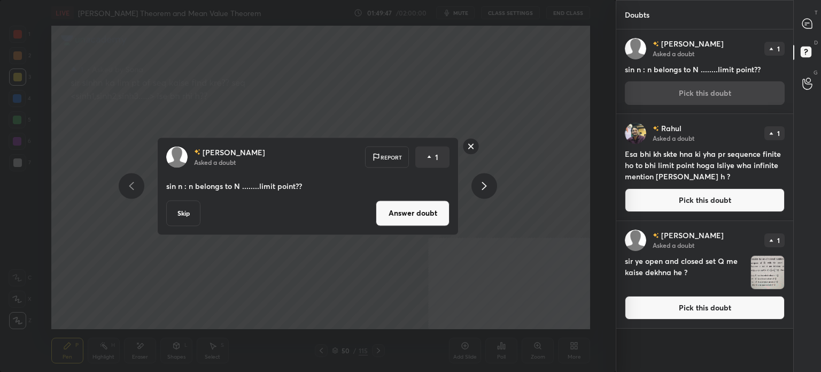
click at [417, 206] on button "Answer doubt" at bounding box center [413, 213] width 74 height 26
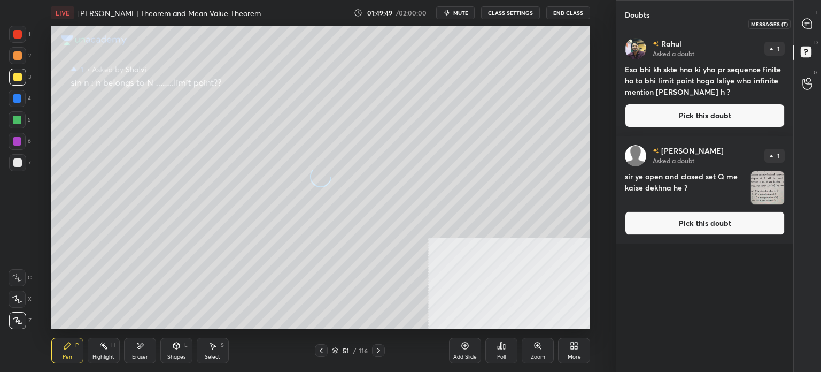
click at [807, 27] on icon at bounding box center [807, 24] width 10 height 10
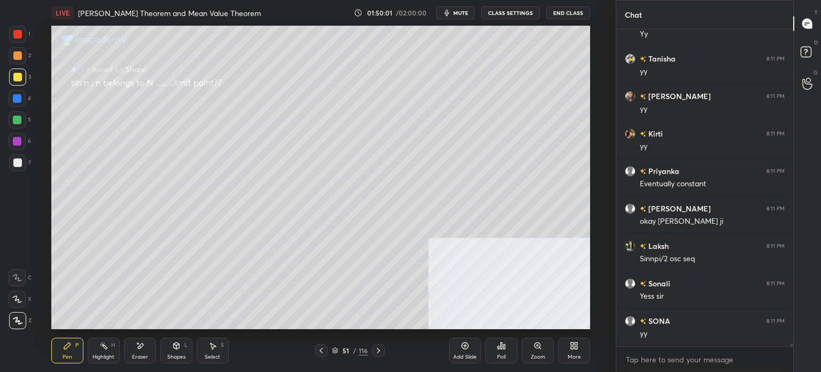
scroll to position [35738, 0]
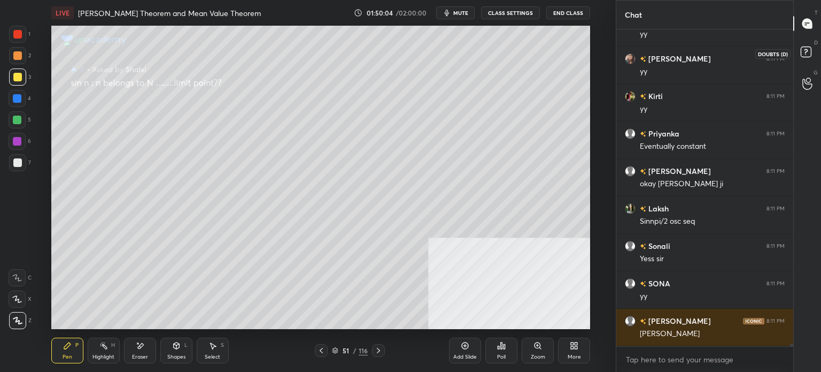
click at [808, 48] on rect at bounding box center [806, 52] width 10 height 10
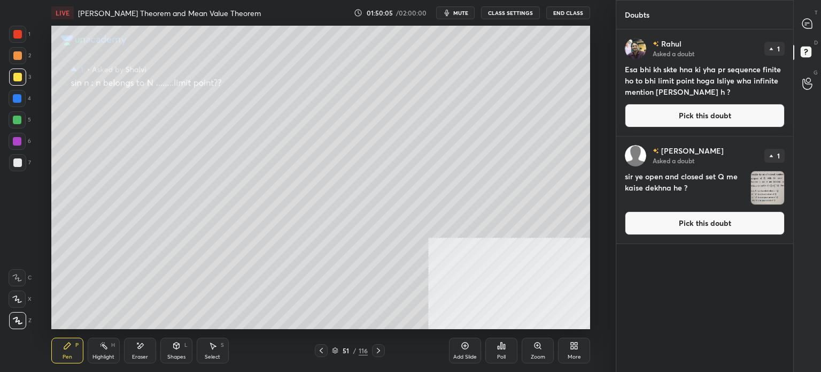
click at [656, 104] on button "Pick this doubt" at bounding box center [705, 116] width 160 height 24
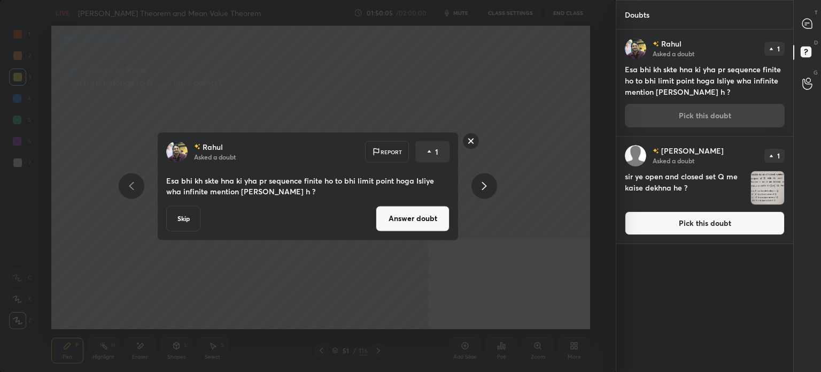
click at [406, 215] on button "Answer doubt" at bounding box center [413, 218] width 74 height 26
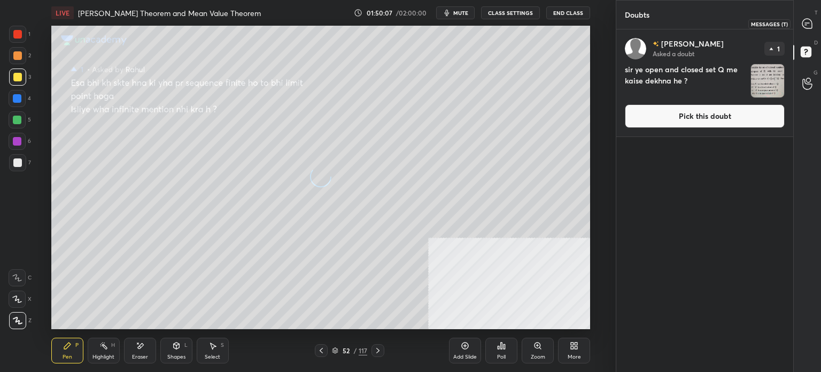
click at [805, 23] on icon at bounding box center [807, 24] width 10 height 10
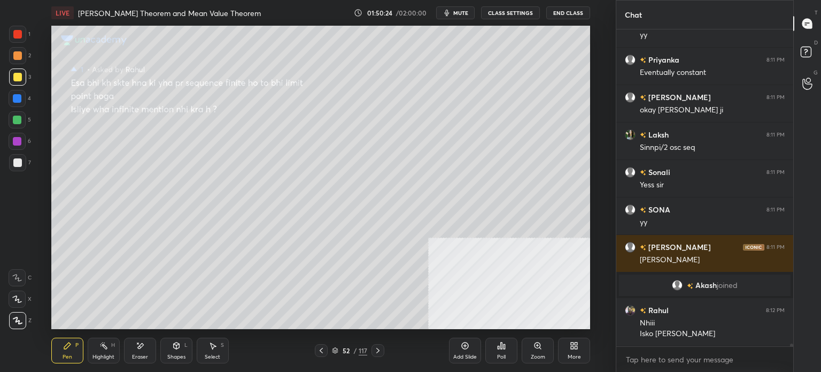
scroll to position [35649, 0]
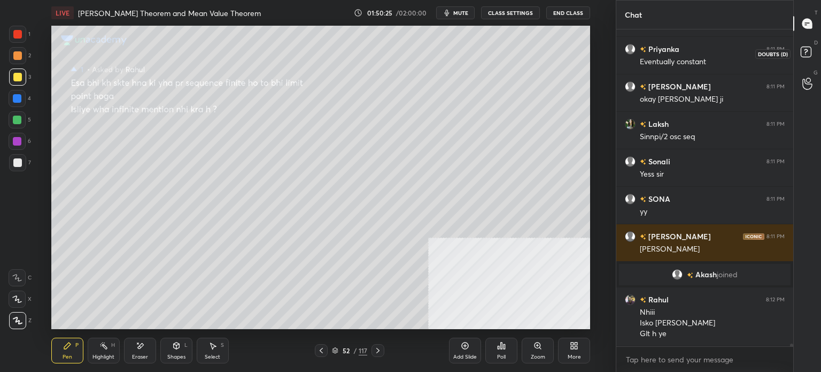
click at [810, 48] on rect at bounding box center [806, 52] width 10 height 10
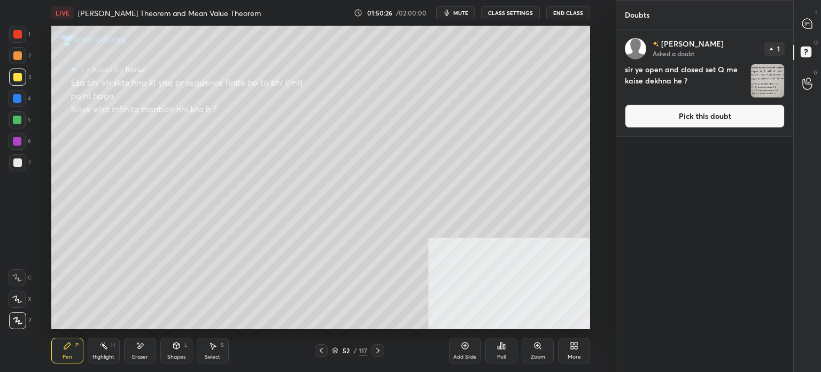
click at [696, 129] on div "[PERSON_NAME] Asked a doubt 1 sir ye open and closed set Q me kaise dekhna he ?…" at bounding box center [704, 82] width 177 height 107
click at [686, 117] on button "Pick this doubt" at bounding box center [705, 116] width 160 height 24
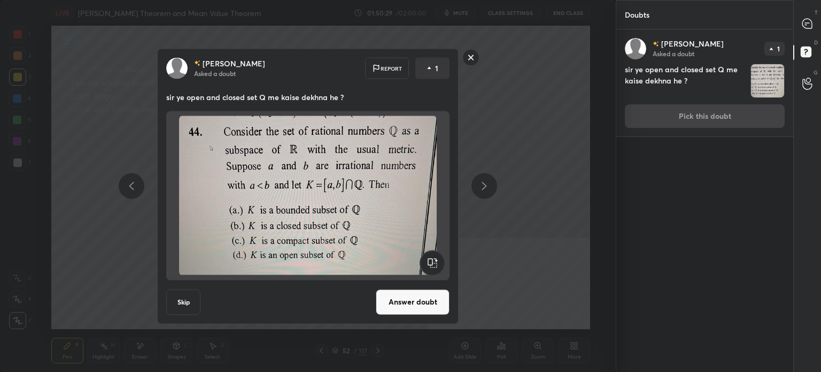
click at [401, 304] on button "Answer doubt" at bounding box center [413, 302] width 74 height 26
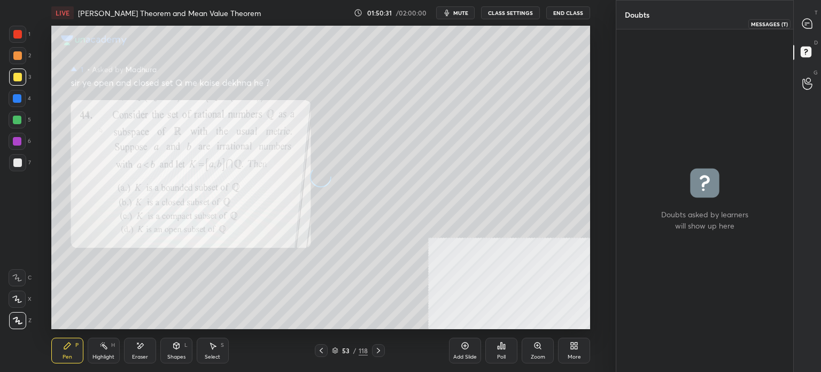
click at [805, 25] on icon at bounding box center [806, 25] width 2 height 0
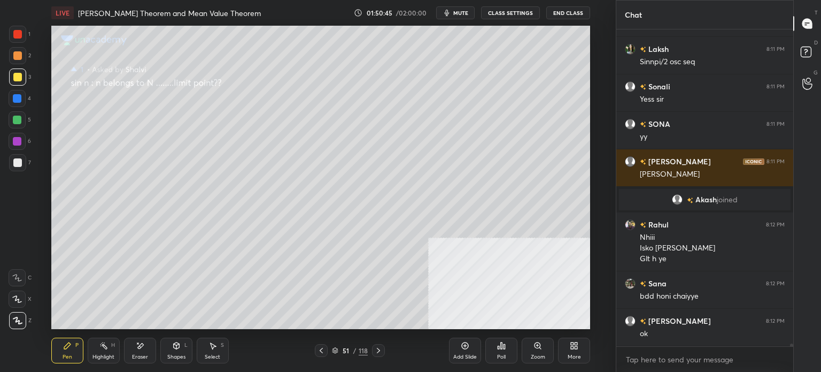
scroll to position [35954, 0]
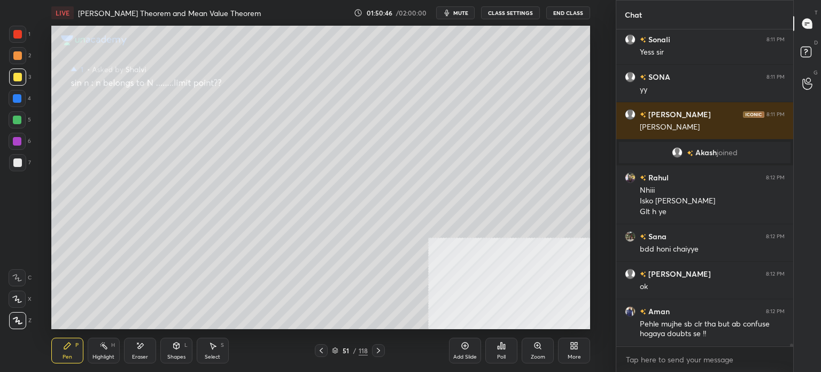
click at [344, 353] on div "51" at bounding box center [346, 350] width 11 height 6
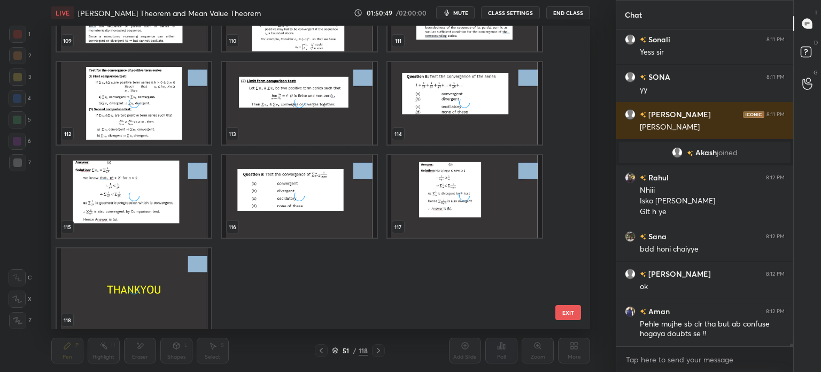
scroll to position [3417, 0]
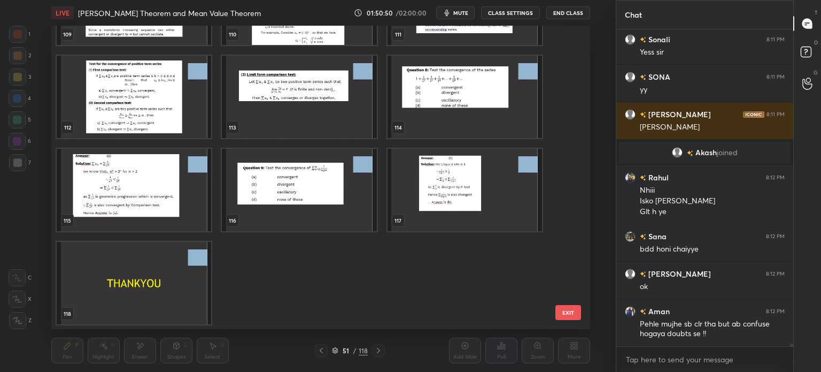
click at [195, 284] on img "grid" at bounding box center [134, 283] width 155 height 82
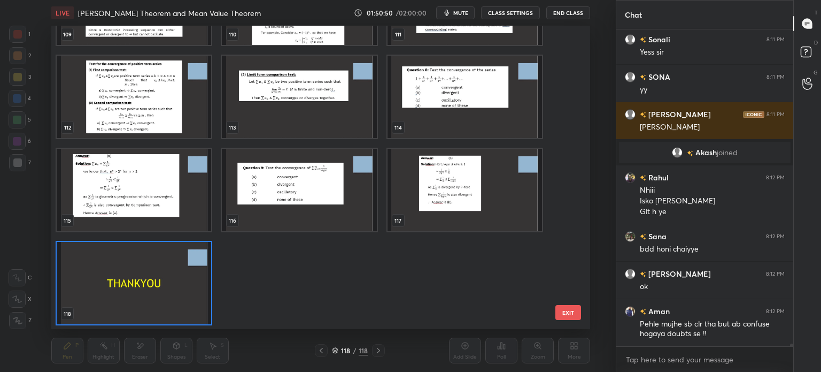
click at [195, 284] on img "grid" at bounding box center [134, 283] width 155 height 82
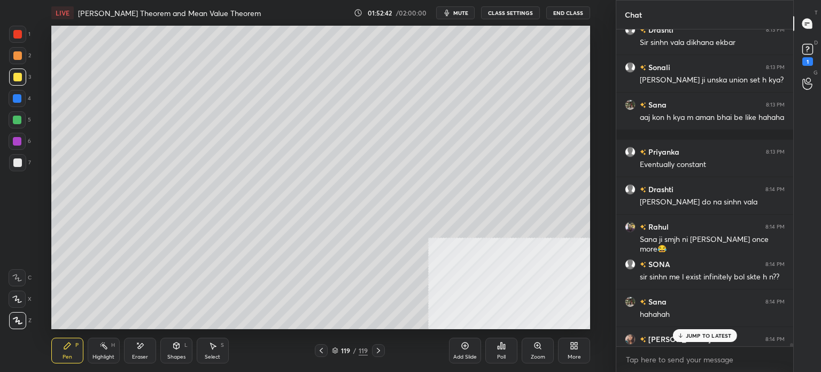
scroll to position [36404, 0]
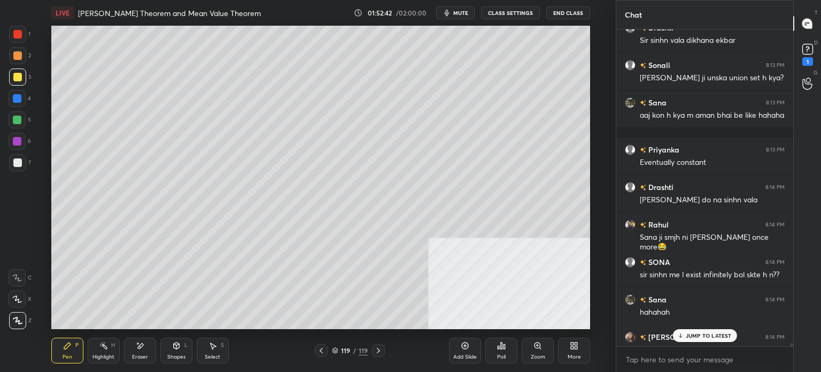
click at [812, 37] on div "T Messages (T)" at bounding box center [807, 24] width 27 height 30
click at [807, 58] on div "1" at bounding box center [807, 61] width 11 height 9
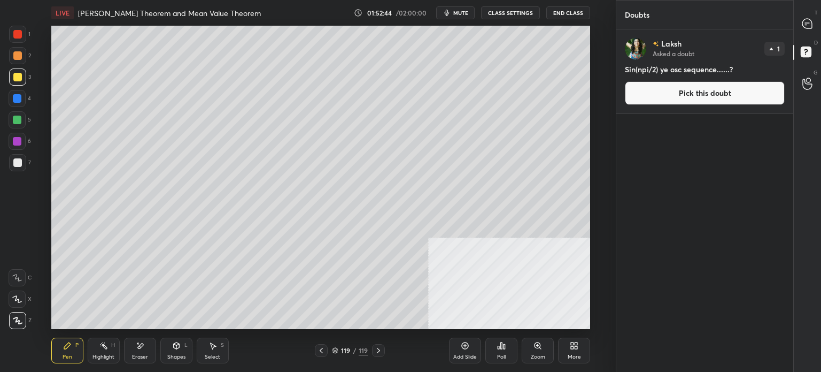
click at [697, 99] on button "Pick this doubt" at bounding box center [705, 93] width 160 height 24
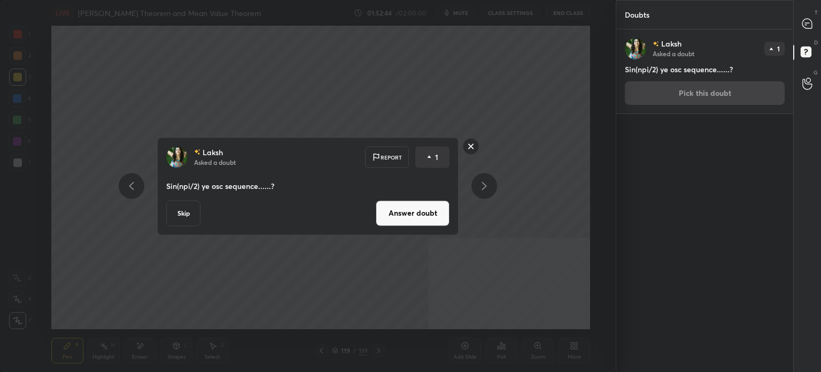
click at [425, 209] on button "Answer doubt" at bounding box center [413, 213] width 74 height 26
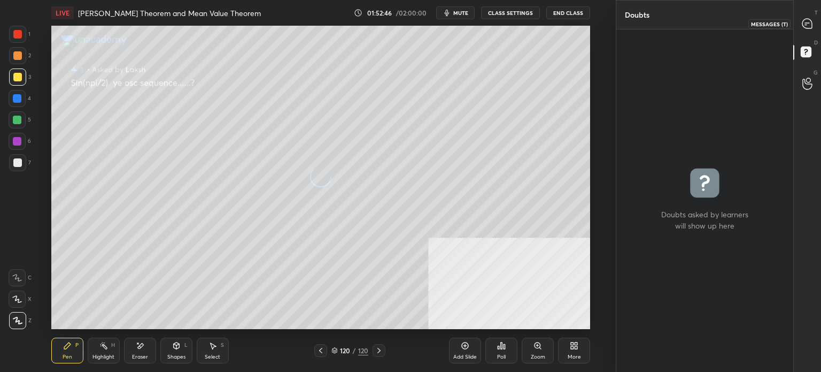
click at [800, 31] on div at bounding box center [807, 23] width 21 height 19
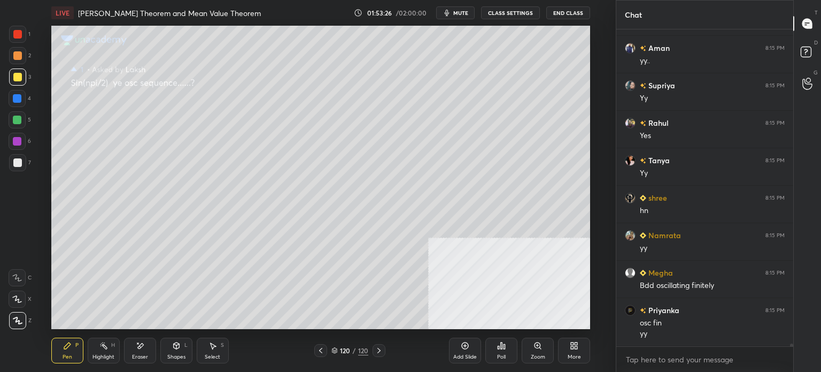
scroll to position [37231, 0]
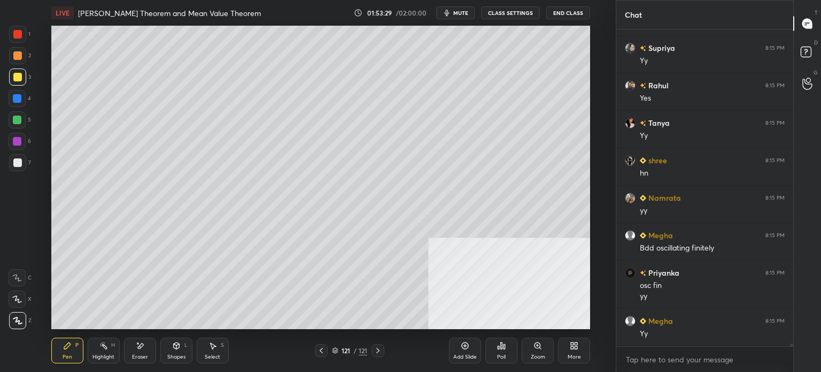
drag, startPoint x: 10, startPoint y: 57, endPoint x: 50, endPoint y: 49, distance: 41.0
click at [10, 57] on div at bounding box center [17, 55] width 17 height 17
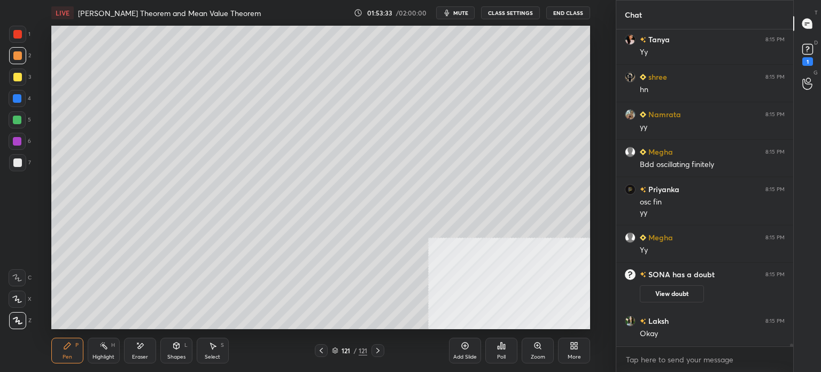
scroll to position [36788, 0]
click at [183, 358] on div "Shapes" at bounding box center [176, 356] width 18 height 5
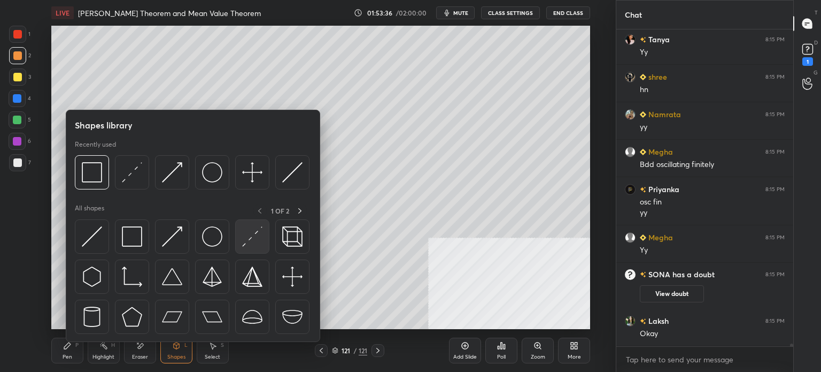
click at [247, 238] on img at bounding box center [252, 236] width 20 height 20
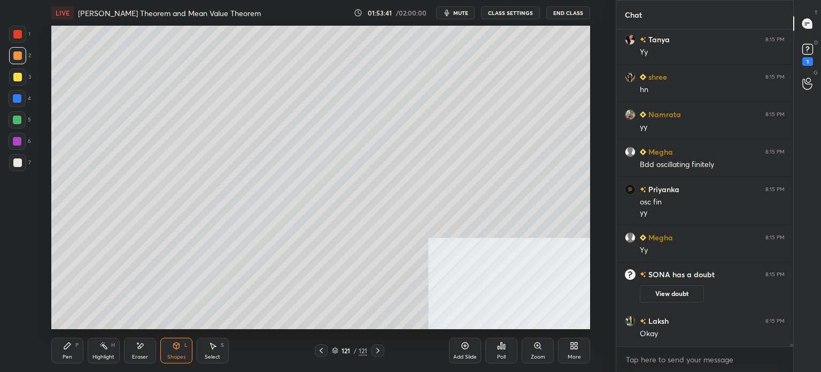
click at [65, 348] on icon at bounding box center [67, 345] width 6 height 6
click at [17, 76] on div at bounding box center [17, 77] width 9 height 9
click at [215, 346] on icon at bounding box center [212, 345] width 9 height 9
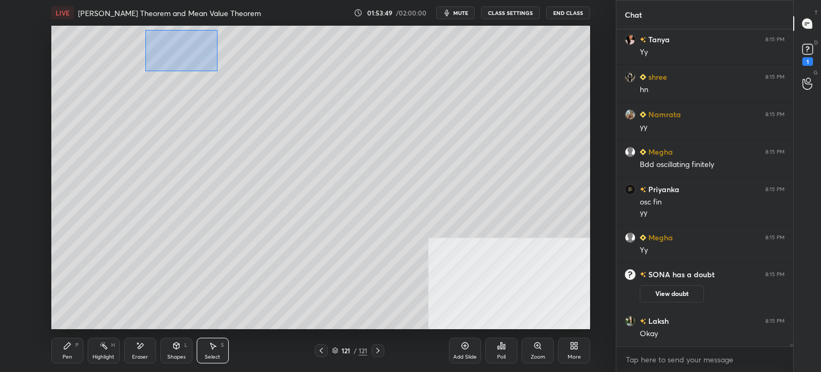
drag, startPoint x: 149, startPoint y: 34, endPoint x: 192, endPoint y: 55, distance: 47.8
click at [216, 70] on div "0 ° Undo Copy Duplicate Duplicate to new slide Delete" at bounding box center [320, 177] width 539 height 303
drag, startPoint x: 188, startPoint y: 76, endPoint x: 181, endPoint y: 89, distance: 14.4
click at [180, 89] on div "0 ° Undo Copy Duplicate Duplicate to new slide Delete" at bounding box center [320, 177] width 539 height 303
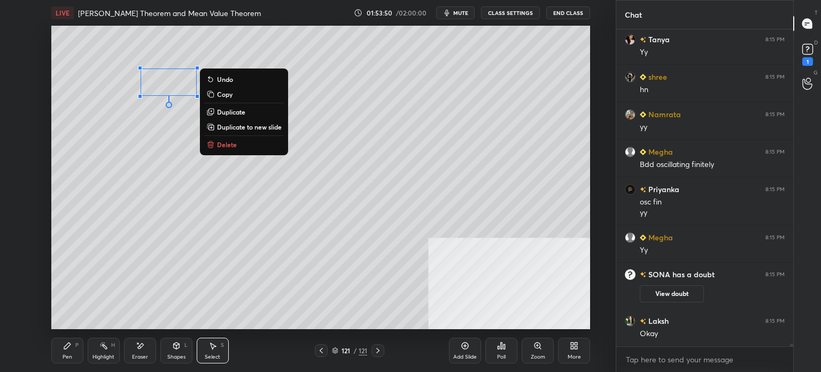
drag, startPoint x: 62, startPoint y: 351, endPoint x: 76, endPoint y: 333, distance: 22.5
click at [65, 350] on div "Pen P" at bounding box center [67, 350] width 32 height 26
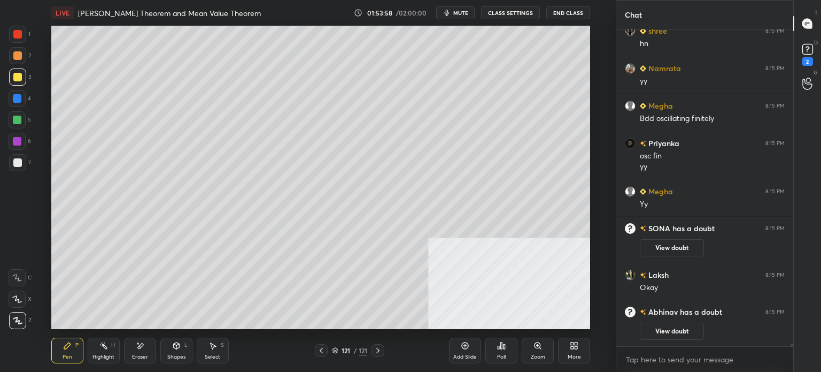
scroll to position [36839, 0]
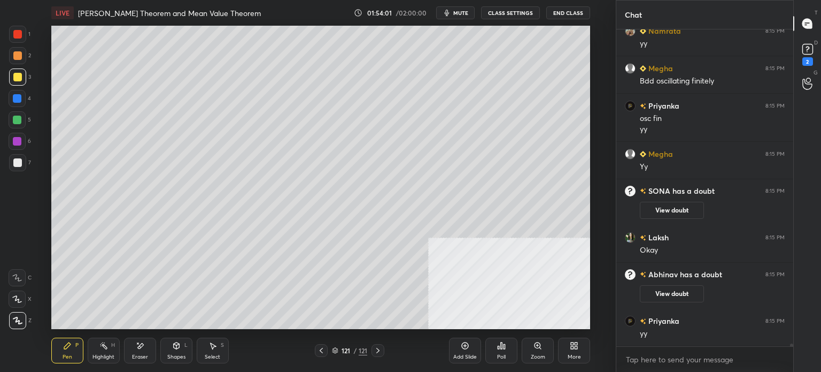
drag, startPoint x: 180, startPoint y: 351, endPoint x: 179, endPoint y: 343, distance: 7.6
click at [180, 349] on div "Shapes L" at bounding box center [176, 350] width 32 height 26
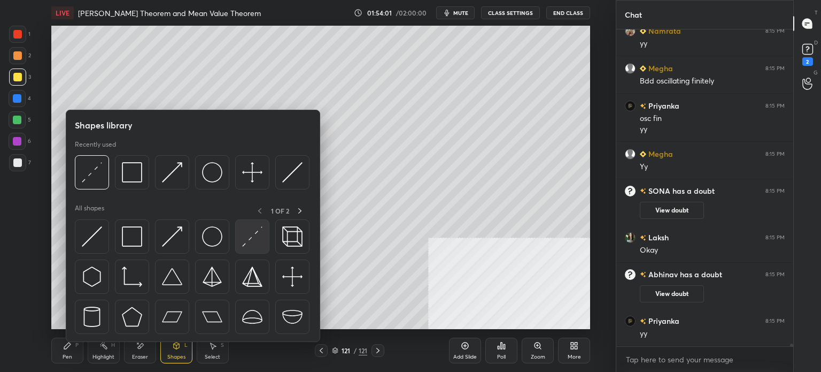
click at [257, 229] on img at bounding box center [252, 236] width 20 height 20
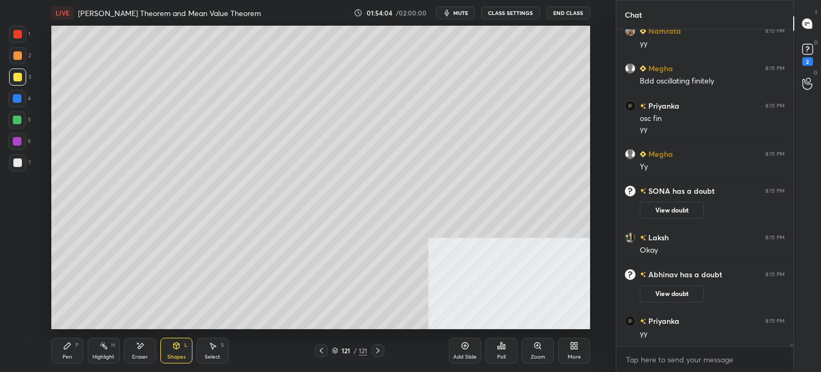
click at [64, 357] on div "Pen" at bounding box center [68, 356] width 10 height 5
click at [19, 61] on div at bounding box center [17, 55] width 17 height 17
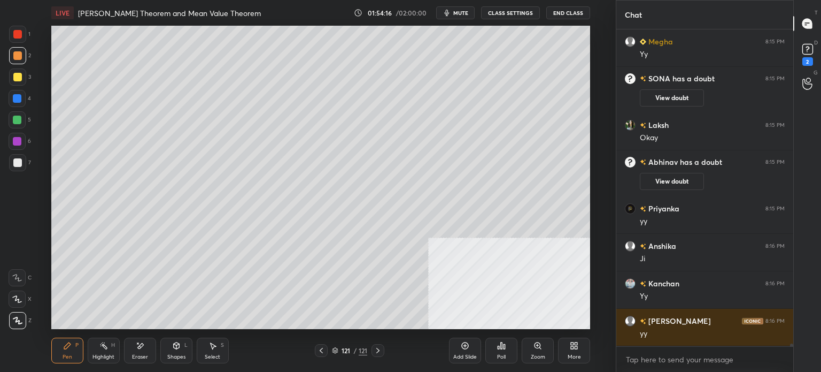
scroll to position [37027, 0]
click at [183, 354] on div "Shapes L" at bounding box center [176, 350] width 32 height 26
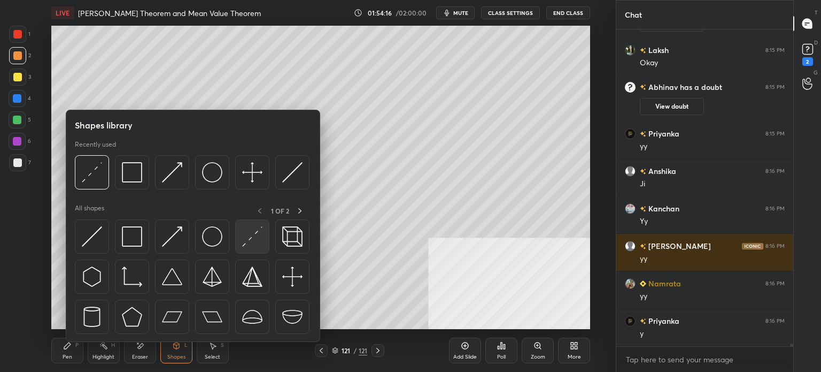
click at [248, 240] on img at bounding box center [252, 236] width 20 height 20
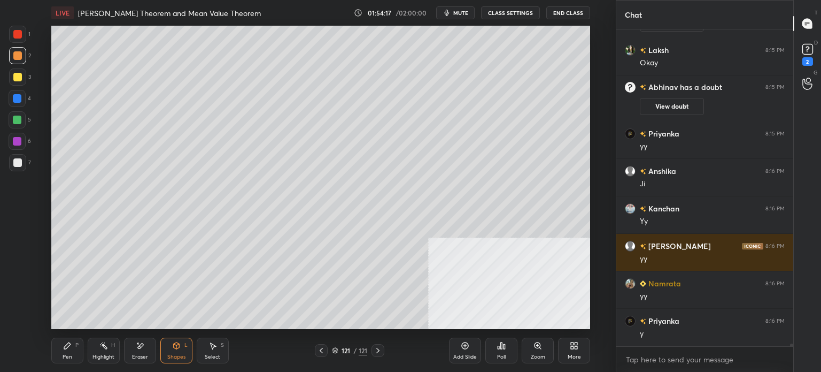
click at [17, 81] on div at bounding box center [17, 77] width 9 height 9
click at [63, 350] on div "Pen P" at bounding box center [67, 350] width 32 height 26
click at [17, 61] on div at bounding box center [17, 55] width 17 height 17
click at [141, 350] on div "Eraser" at bounding box center [140, 350] width 32 height 26
click at [71, 354] on div "Pen" at bounding box center [68, 356] width 10 height 5
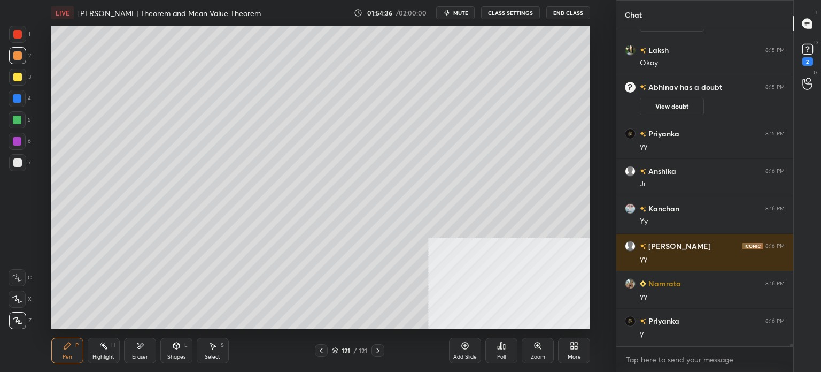
click at [135, 351] on div "Eraser" at bounding box center [140, 350] width 32 height 26
click at [73, 355] on div "Pen P" at bounding box center [67, 350] width 32 height 26
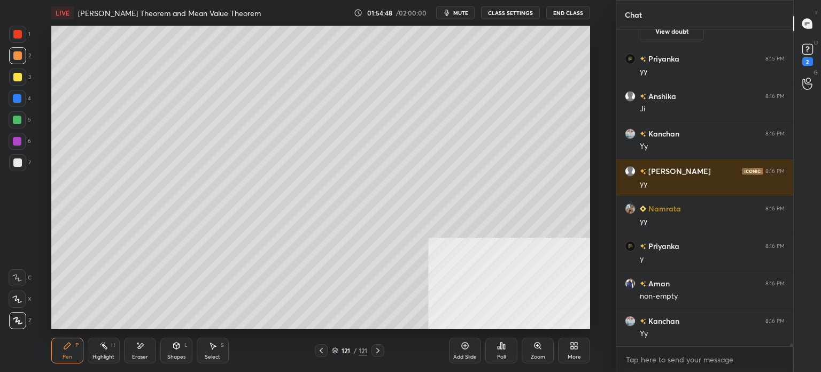
scroll to position [37139, 0]
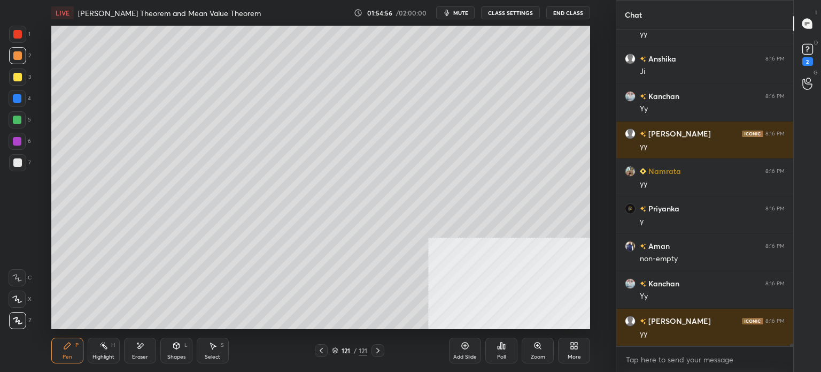
click at [180, 348] on icon at bounding box center [176, 345] width 9 height 9
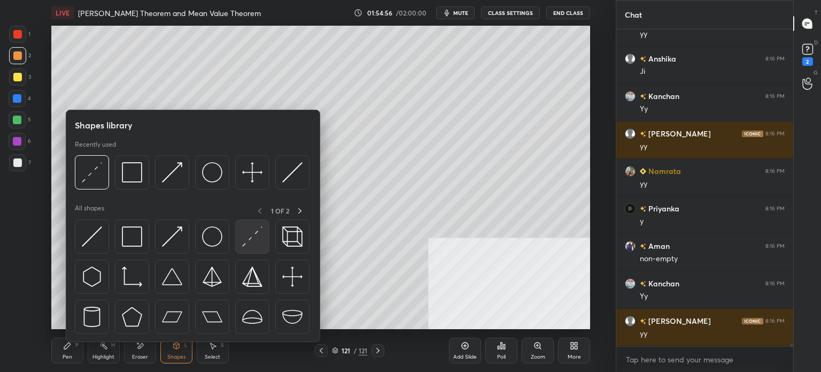
scroll to position [37176, 0]
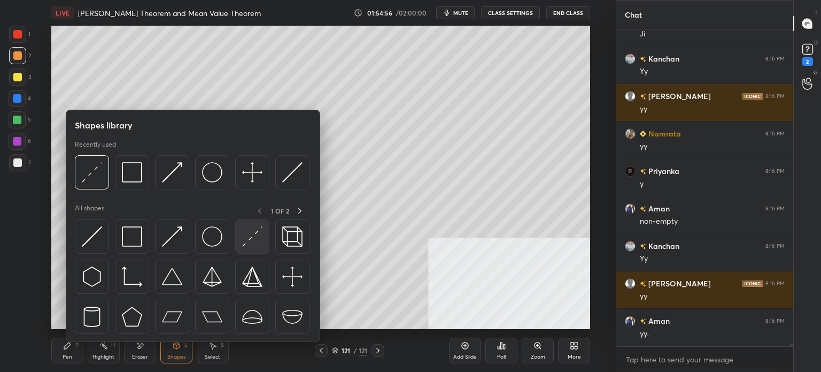
click at [241, 241] on div at bounding box center [252, 236] width 34 height 34
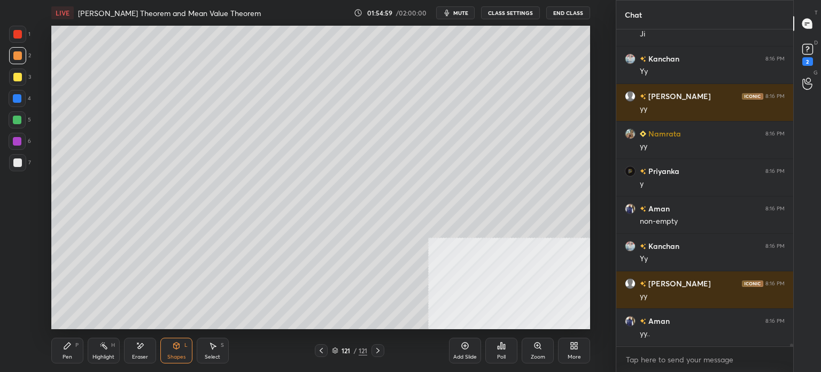
click at [68, 355] on div "Pen" at bounding box center [68, 356] width 10 height 5
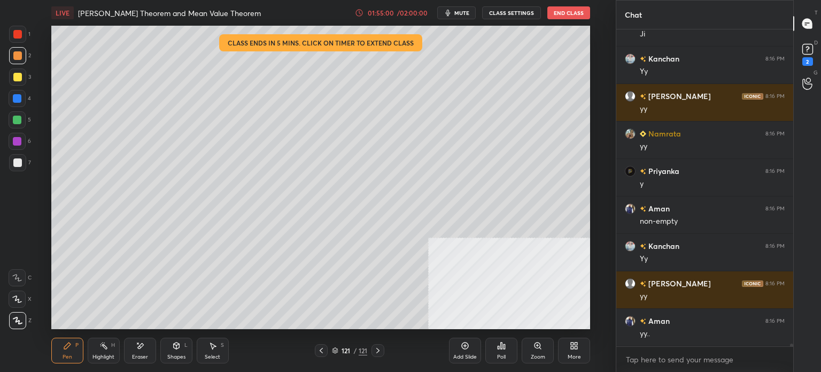
click at [16, 86] on div "3" at bounding box center [20, 78] width 22 height 21
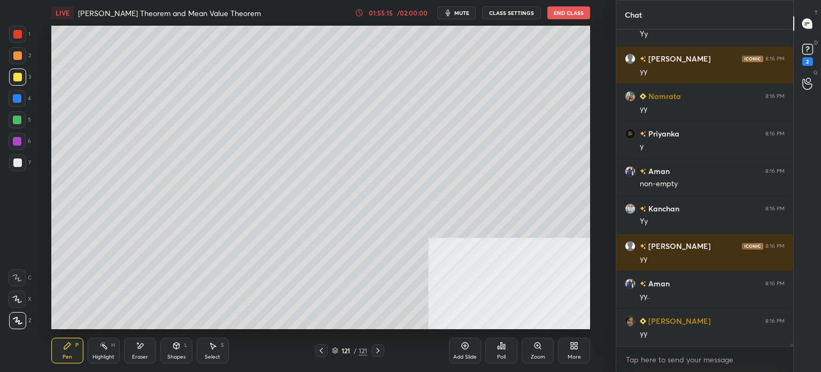
click at [562, 352] on div "More" at bounding box center [574, 350] width 32 height 26
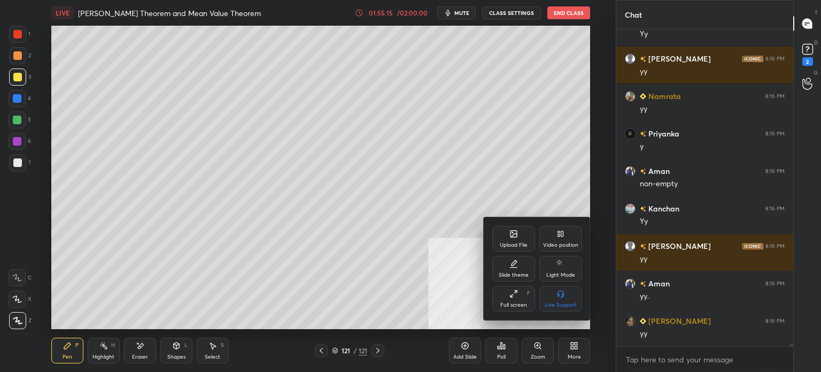
click at [565, 238] on div "Video position" at bounding box center [560, 239] width 43 height 26
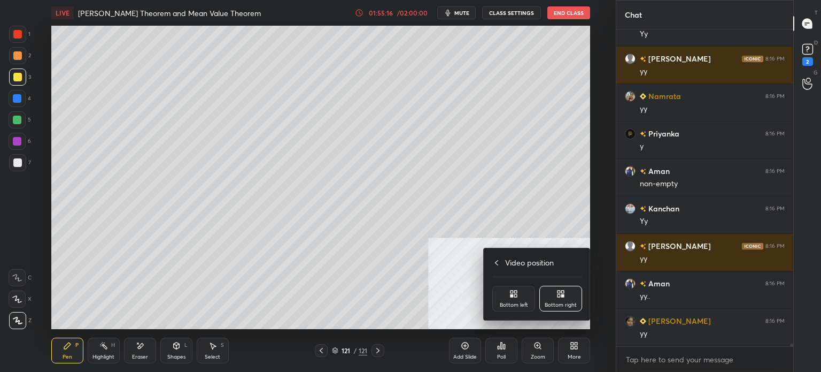
click at [522, 303] on div "Bottom left" at bounding box center [514, 304] width 28 height 5
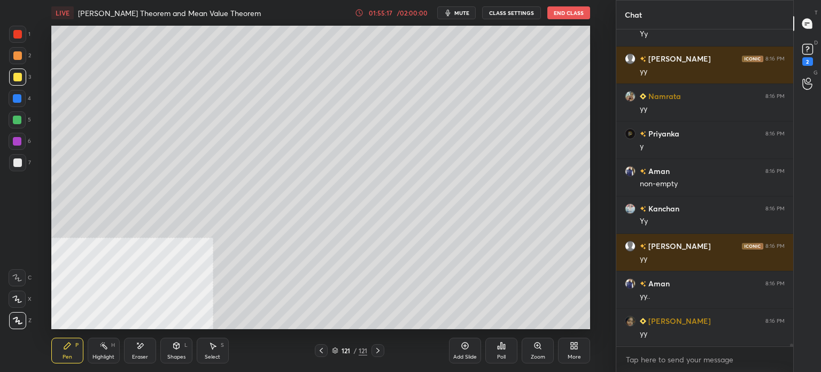
scroll to position [37251, 0]
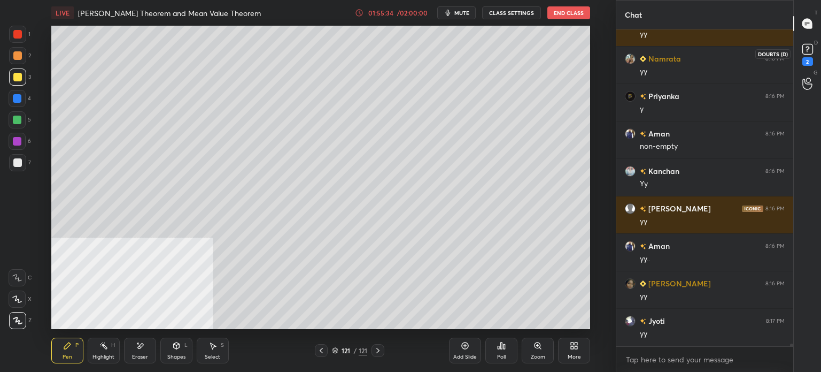
click at [812, 45] on rect at bounding box center [807, 49] width 10 height 10
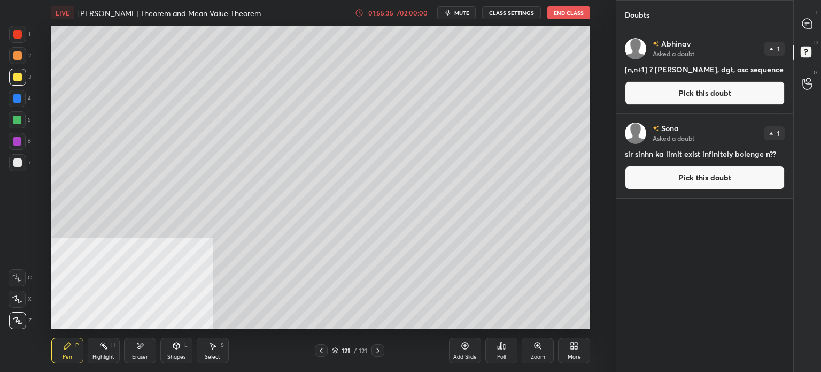
click at [693, 89] on button "Pick this doubt" at bounding box center [705, 93] width 160 height 24
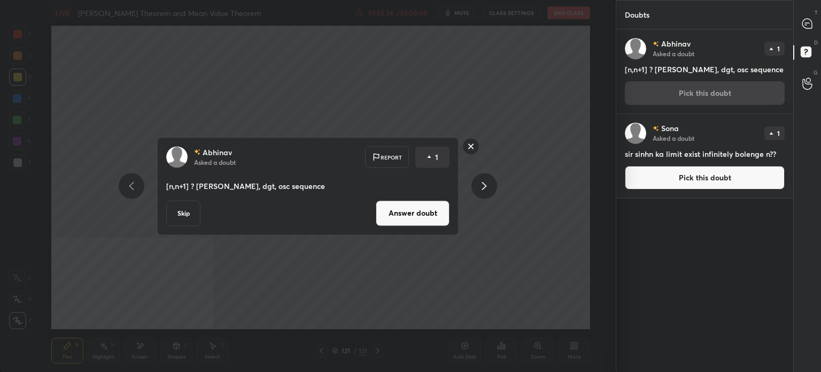
click at [442, 214] on button "Answer doubt" at bounding box center [413, 213] width 74 height 26
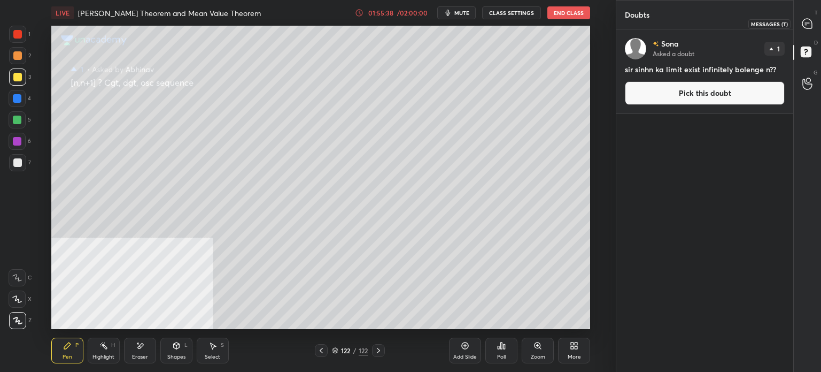
click at [808, 26] on icon at bounding box center [807, 24] width 10 height 10
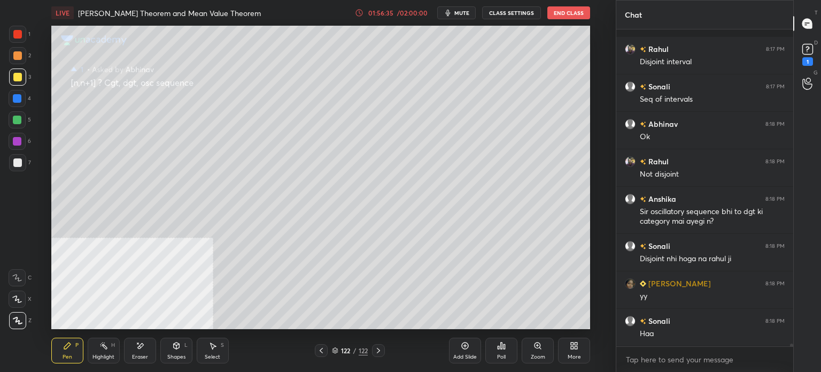
scroll to position [37882, 0]
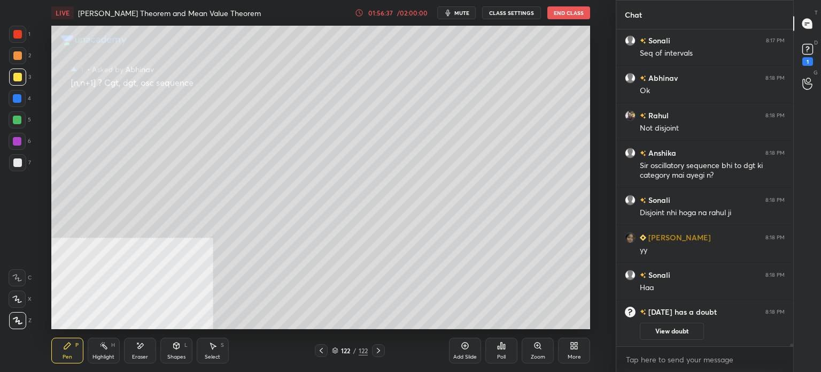
click at [806, 48] on rect at bounding box center [807, 49] width 10 height 10
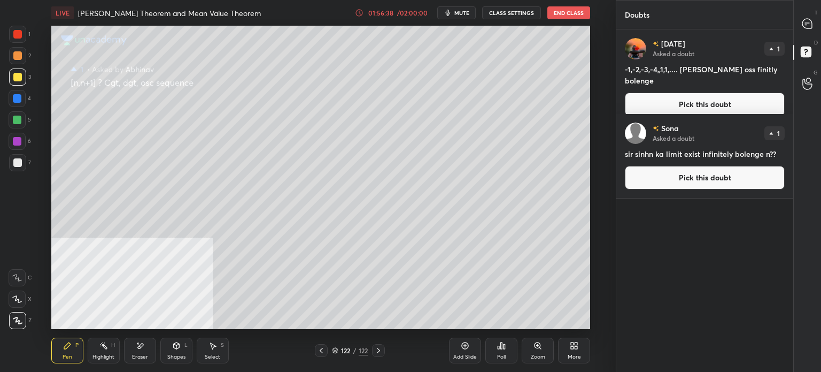
click at [676, 177] on button "Pick this doubt" at bounding box center [705, 178] width 160 height 24
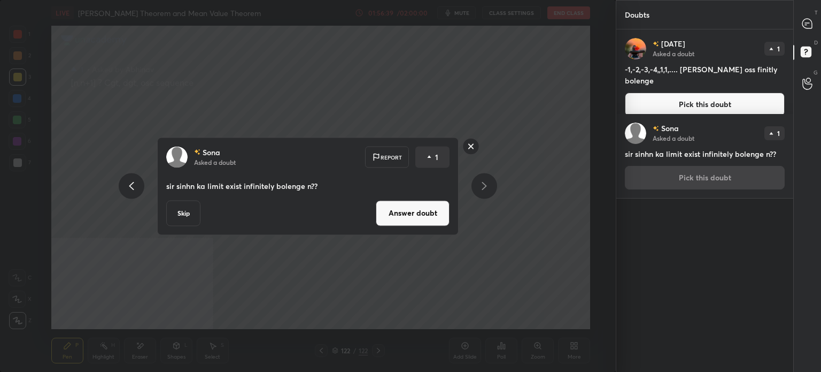
click at [388, 219] on button "Answer doubt" at bounding box center [413, 213] width 74 height 26
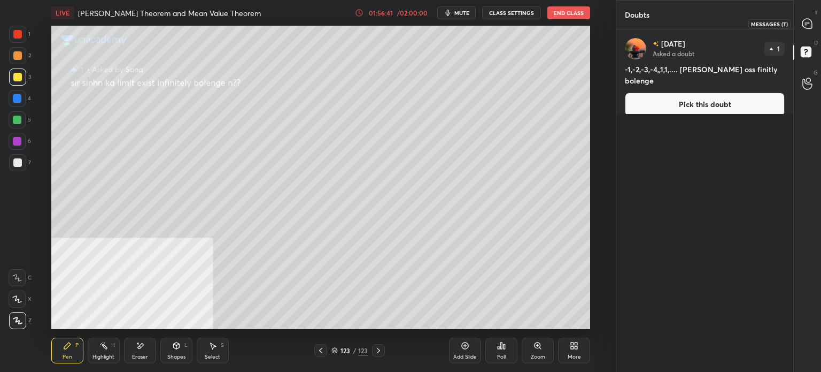
click at [802, 27] on icon at bounding box center [807, 23] width 11 height 11
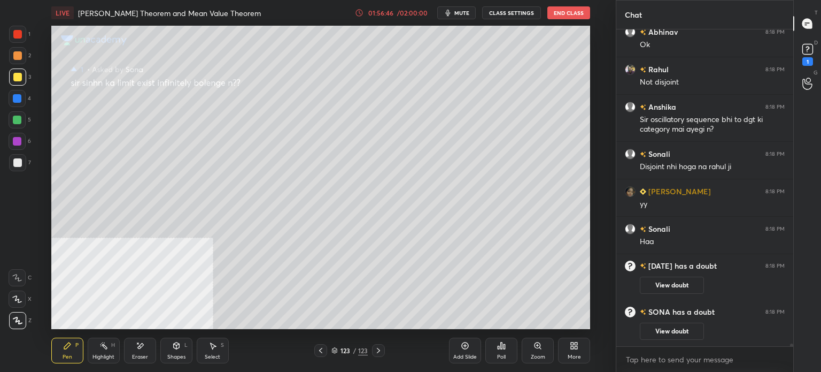
scroll to position [37464, 0]
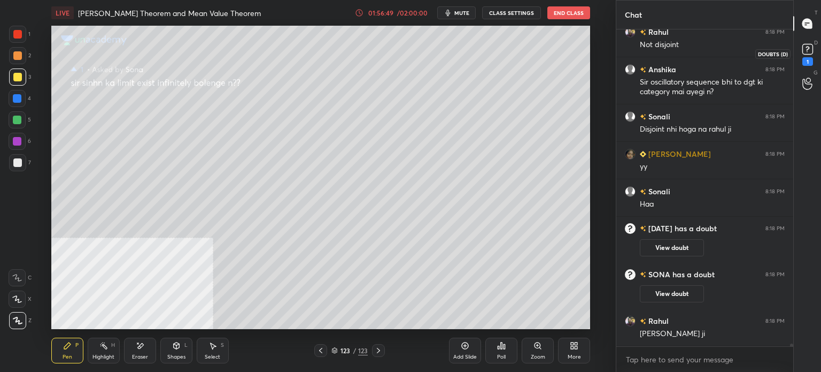
click at [813, 58] on div "1" at bounding box center [808, 53] width 16 height 25
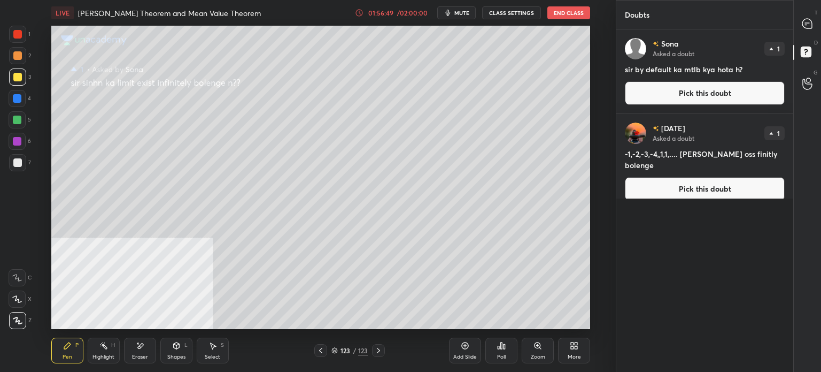
click at [691, 96] on button "Pick this doubt" at bounding box center [705, 93] width 160 height 24
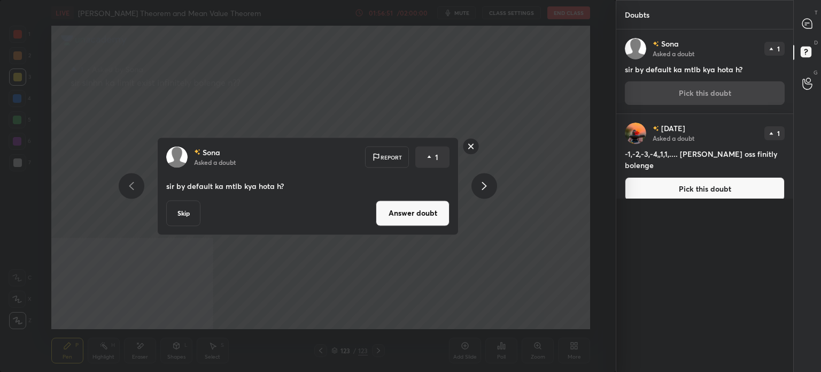
click at [430, 211] on button "Answer doubt" at bounding box center [413, 213] width 74 height 26
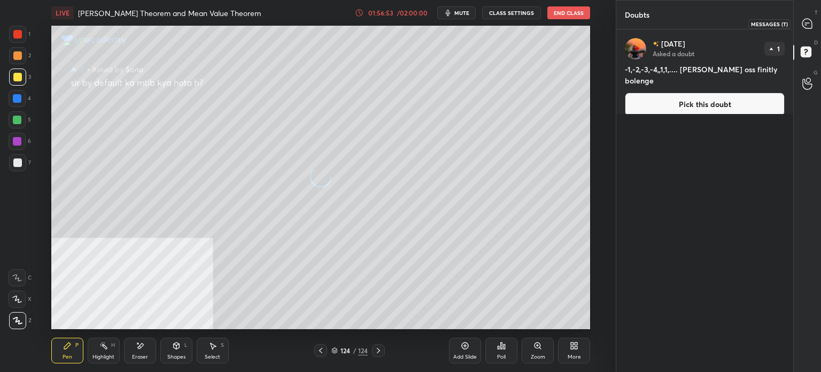
click at [810, 24] on icon at bounding box center [807, 24] width 10 height 10
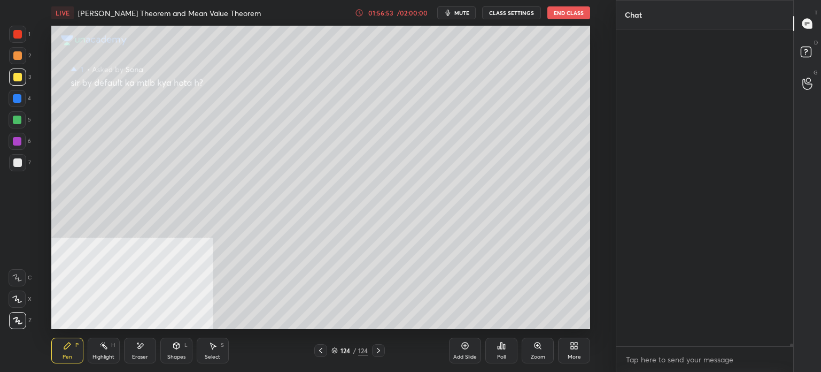
scroll to position [313, 174]
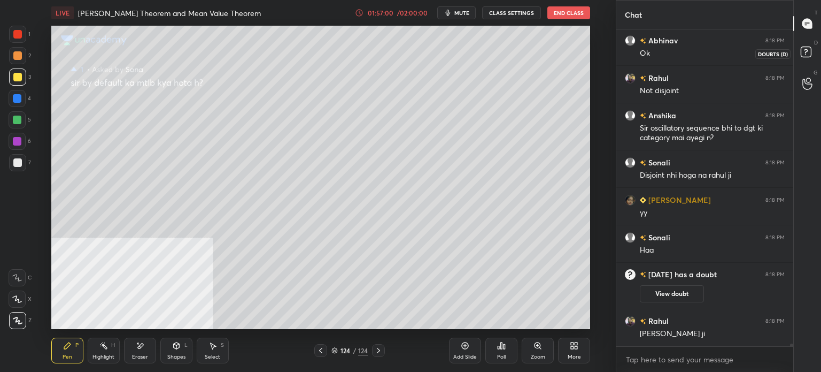
click at [811, 55] on icon at bounding box center [807, 53] width 19 height 19
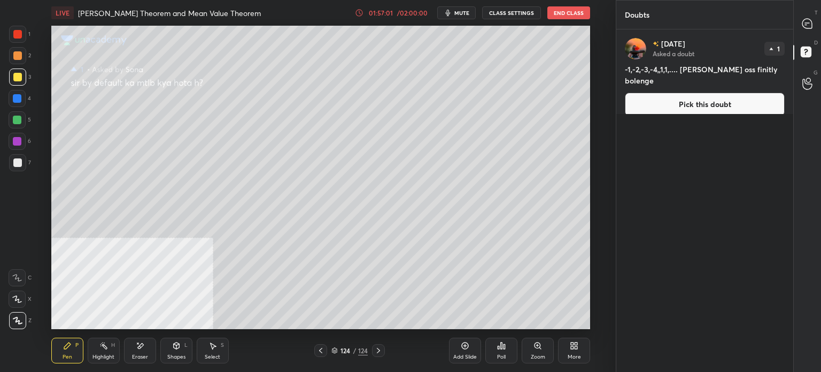
click at [689, 101] on button "Pick this doubt" at bounding box center [705, 104] width 160 height 24
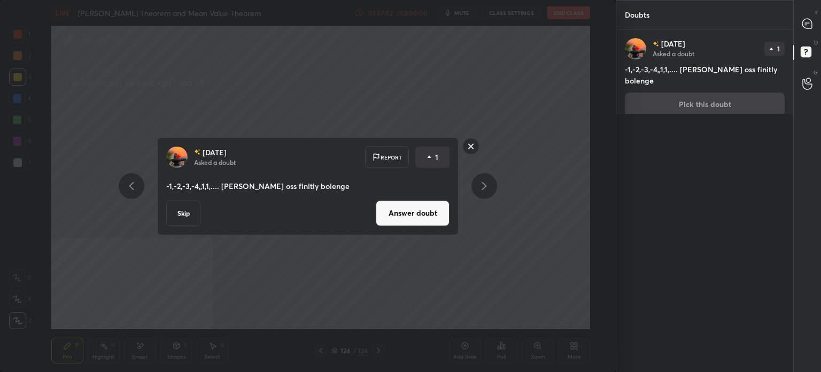
click at [404, 215] on button "Answer doubt" at bounding box center [413, 213] width 74 height 26
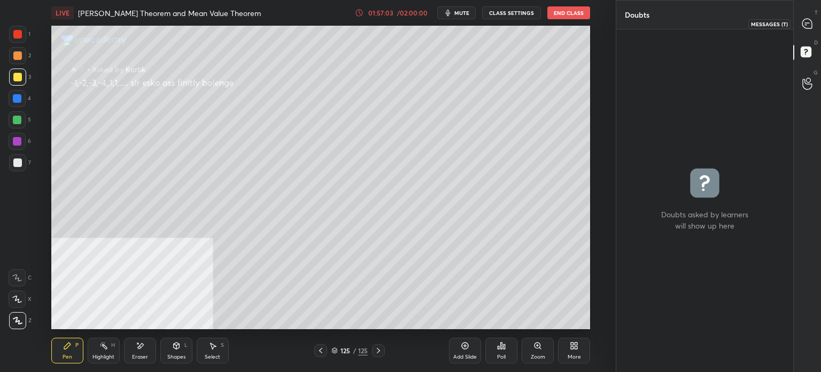
click at [808, 24] on icon at bounding box center [807, 24] width 10 height 10
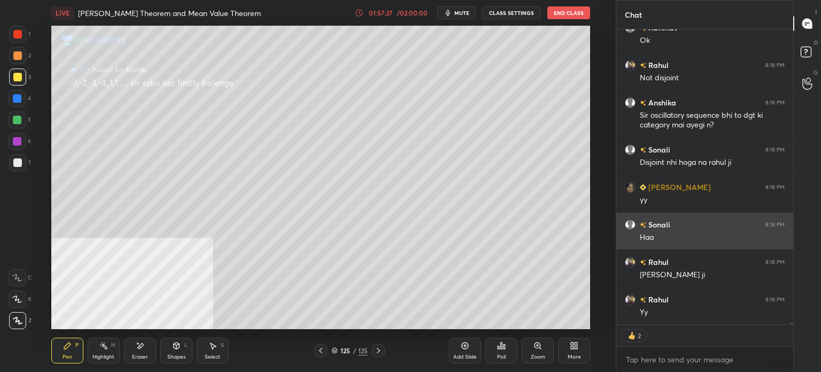
scroll to position [37651, 0]
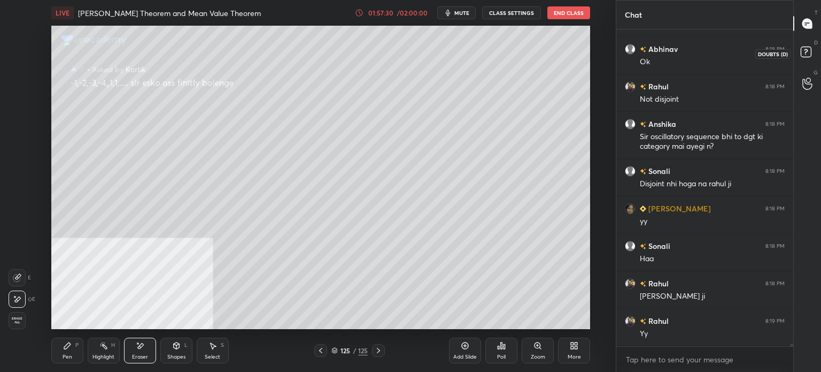
click at [810, 55] on rect at bounding box center [806, 52] width 10 height 10
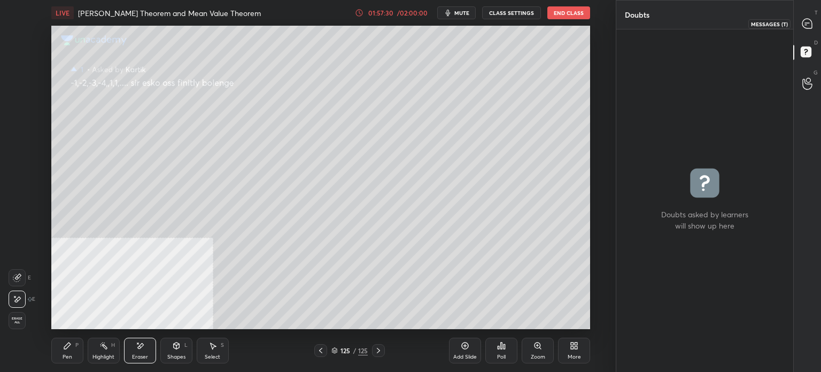
click at [804, 27] on icon at bounding box center [807, 23] width 11 height 11
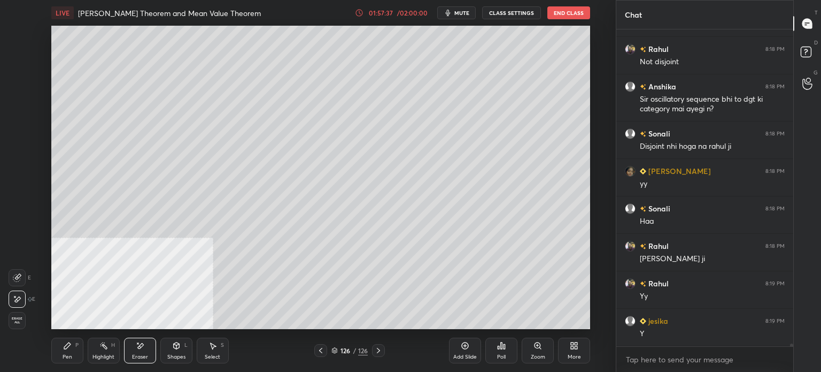
scroll to position [37734, 0]
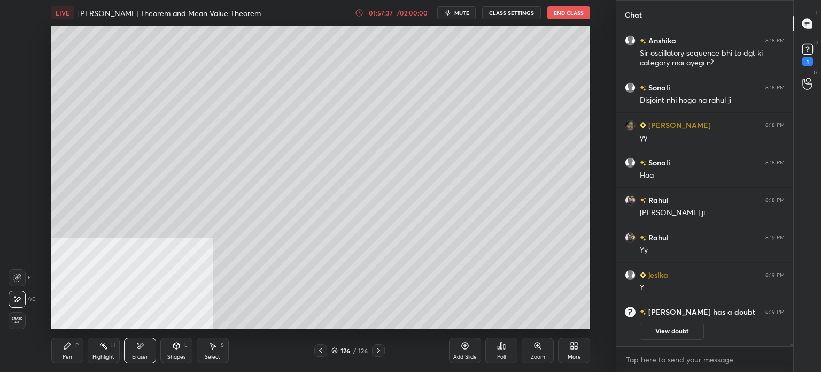
click at [75, 346] on div "P" at bounding box center [76, 344] width 3 height 5
click at [17, 81] on div at bounding box center [17, 77] width 9 height 9
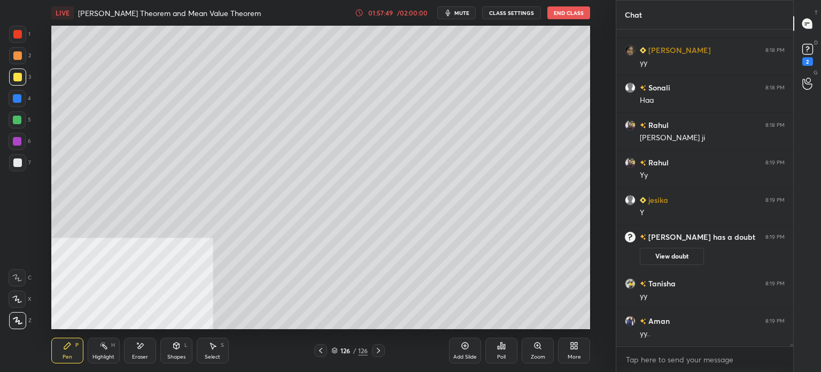
scroll to position [37592, 0]
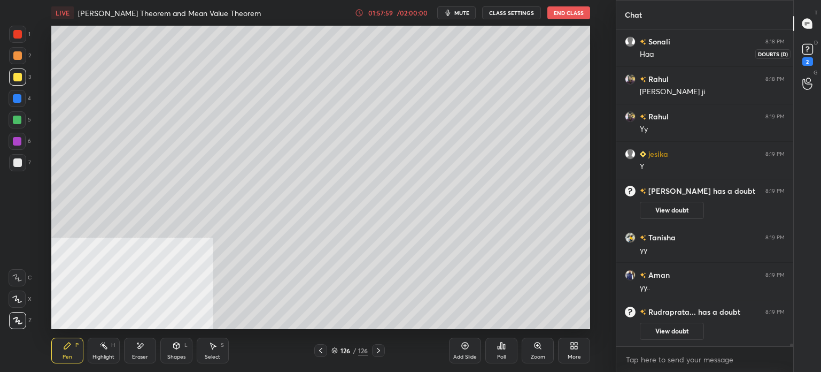
click at [807, 49] on icon at bounding box center [808, 49] width 4 height 4
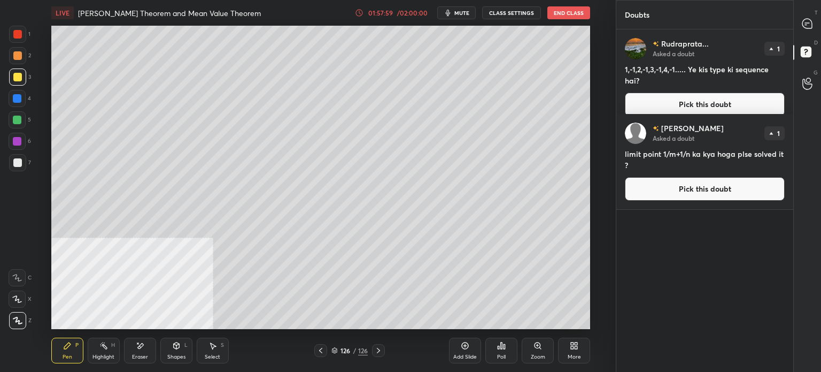
click at [733, 94] on button "Pick this doubt" at bounding box center [705, 104] width 160 height 24
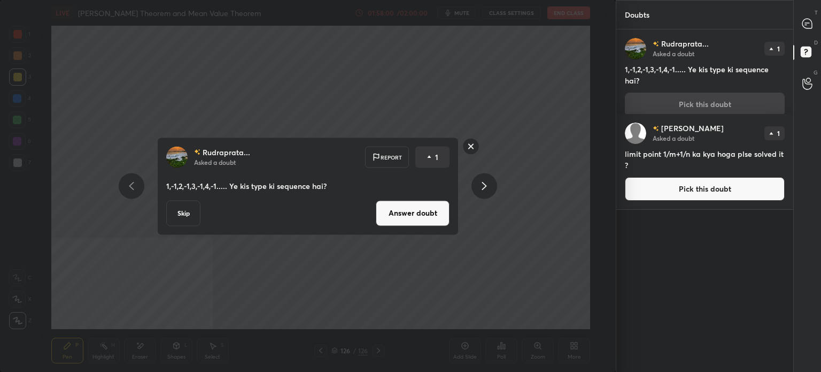
click at [444, 205] on button "Answer doubt" at bounding box center [413, 213] width 74 height 26
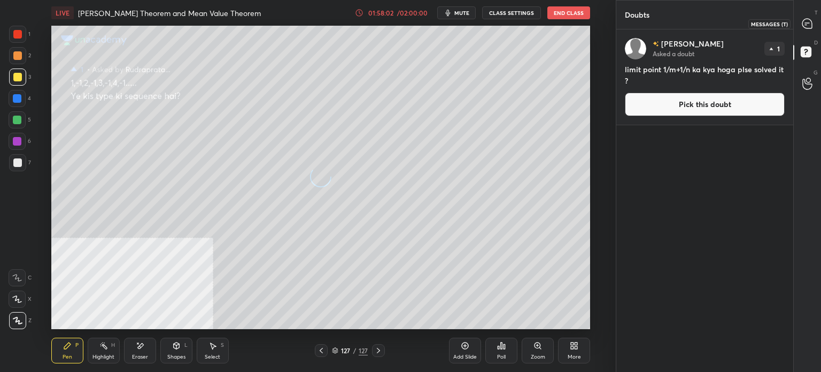
click at [804, 22] on icon at bounding box center [807, 24] width 10 height 10
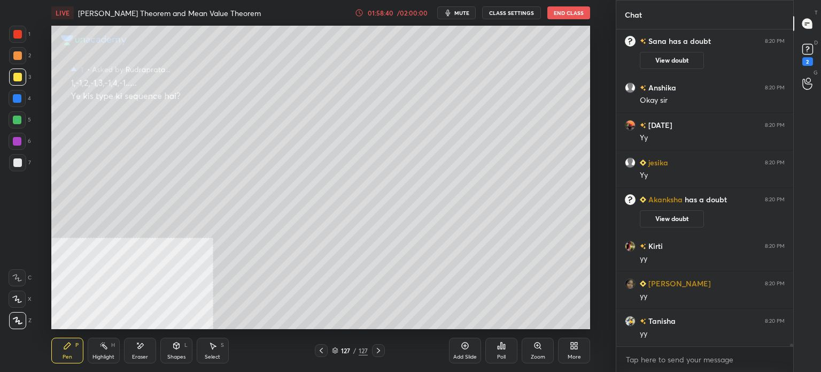
scroll to position [37905, 0]
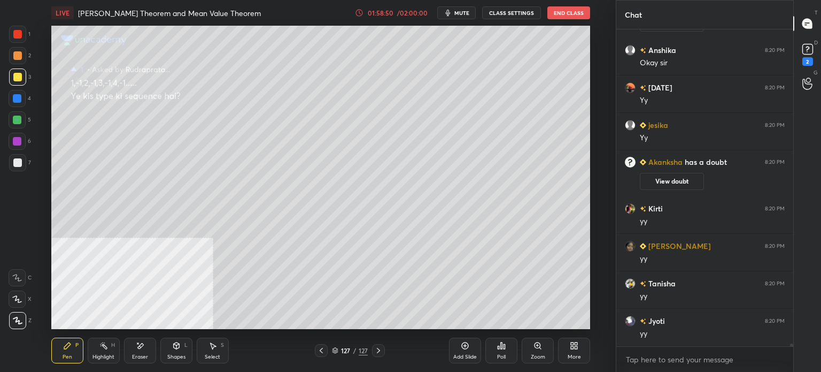
click at [227, 359] on div "Select S" at bounding box center [213, 350] width 32 height 26
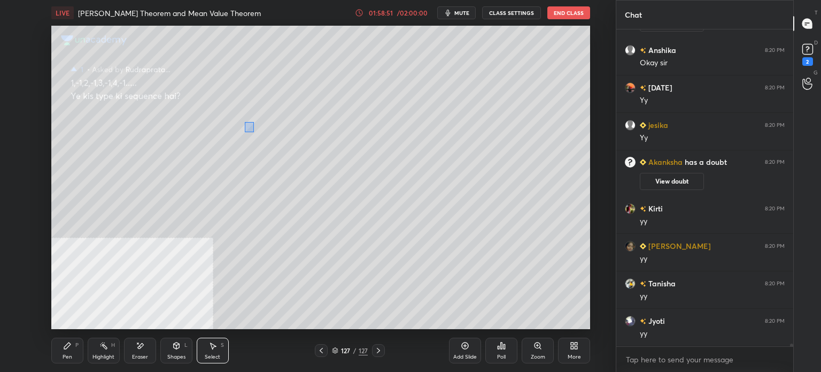
drag, startPoint x: 245, startPoint y: 121, endPoint x: 407, endPoint y: 242, distance: 202.2
click at [408, 242] on div "0 ° Undo Copy Duplicate Duplicate to new slide Delete" at bounding box center [320, 177] width 539 height 303
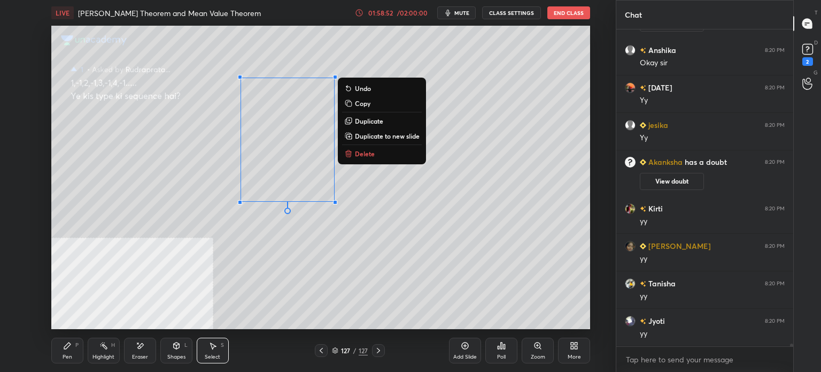
click at [381, 156] on button "Delete" at bounding box center [382, 153] width 80 height 13
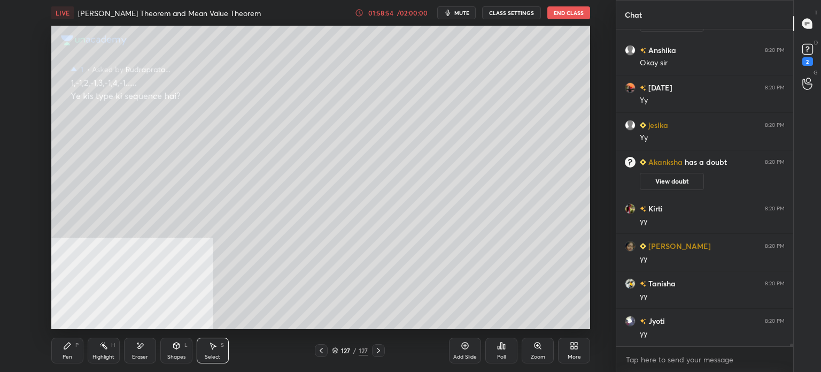
click at [816, 41] on p "D" at bounding box center [816, 42] width 4 height 8
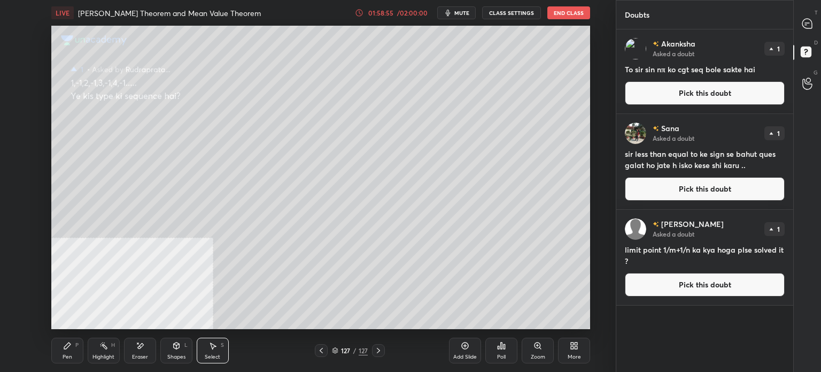
click at [671, 91] on button "Pick this doubt" at bounding box center [705, 93] width 160 height 24
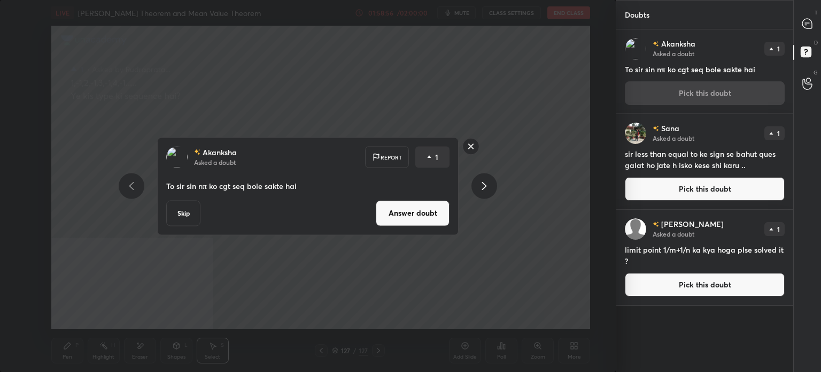
click at [406, 215] on button "Answer doubt" at bounding box center [413, 213] width 74 height 26
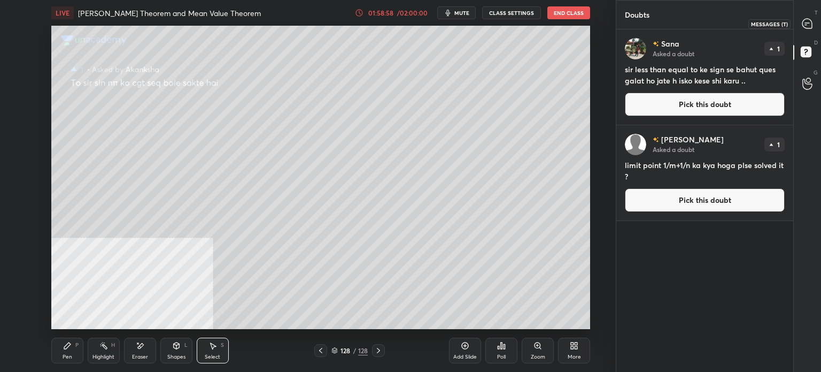
click at [810, 25] on icon at bounding box center [807, 24] width 10 height 10
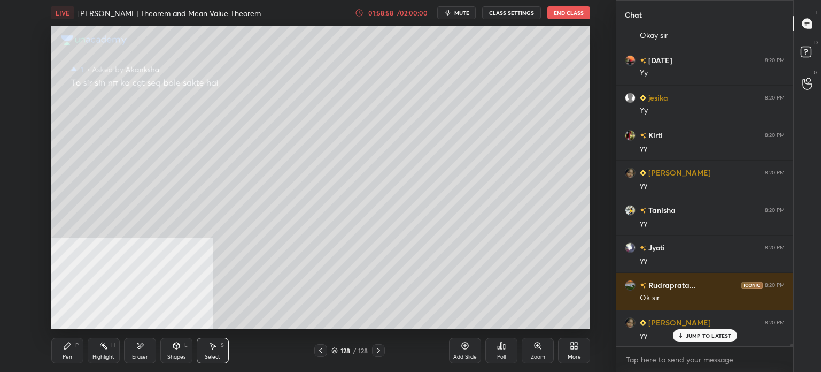
scroll to position [38144, 0]
drag, startPoint x: 115, startPoint y: 111, endPoint x: 135, endPoint y: 126, distance: 24.4
click at [135, 126] on div "0 ° Undo Copy Duplicate Duplicate to new slide Delete" at bounding box center [320, 177] width 539 height 303
click at [67, 354] on div "Pen" at bounding box center [68, 356] width 10 height 5
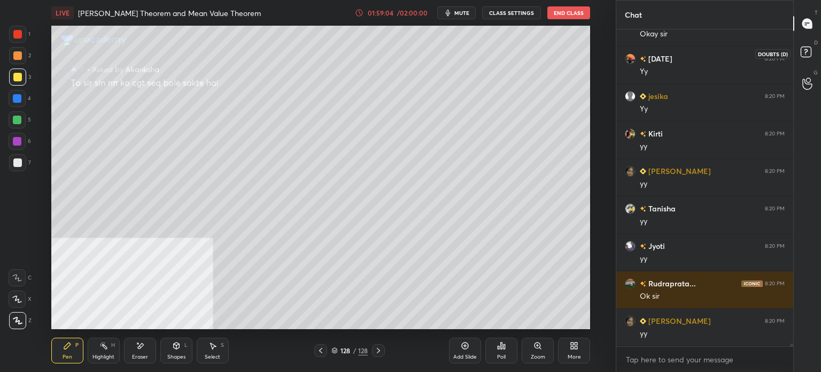
click at [812, 49] on icon at bounding box center [807, 53] width 19 height 19
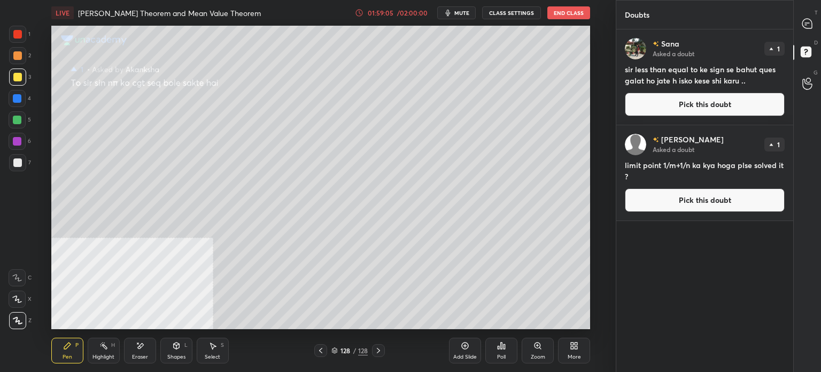
click at [718, 98] on button "Pick this doubt" at bounding box center [705, 104] width 160 height 24
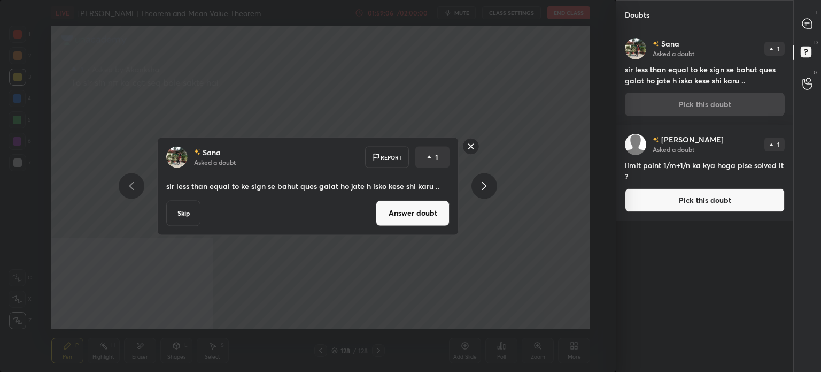
click at [422, 208] on button "Answer doubt" at bounding box center [413, 213] width 74 height 26
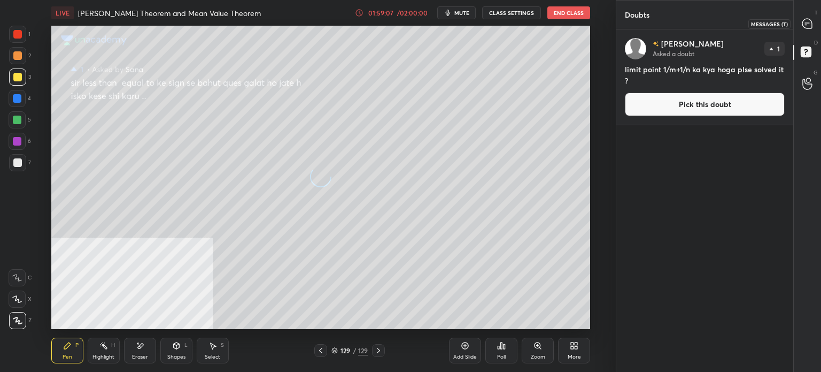
click at [810, 23] on icon at bounding box center [807, 24] width 10 height 10
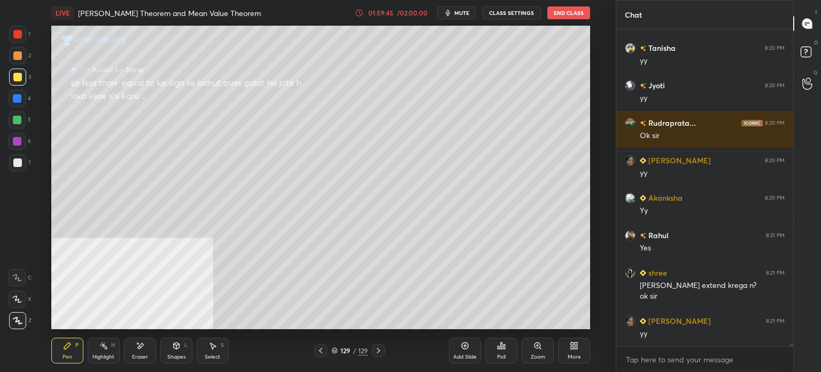
scroll to position [38304, 0]
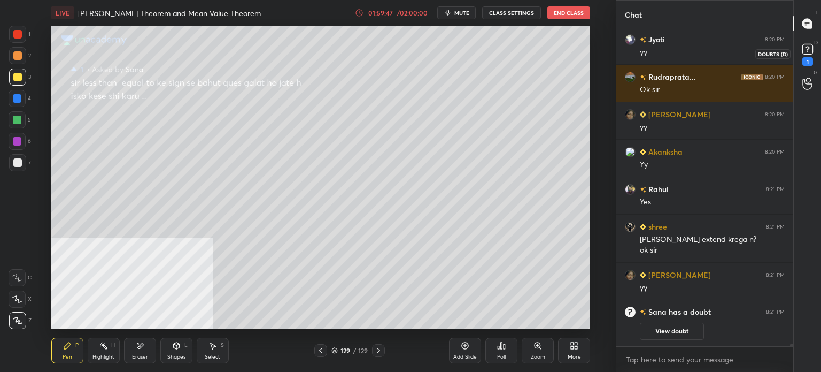
click at [812, 53] on rect at bounding box center [807, 49] width 10 height 10
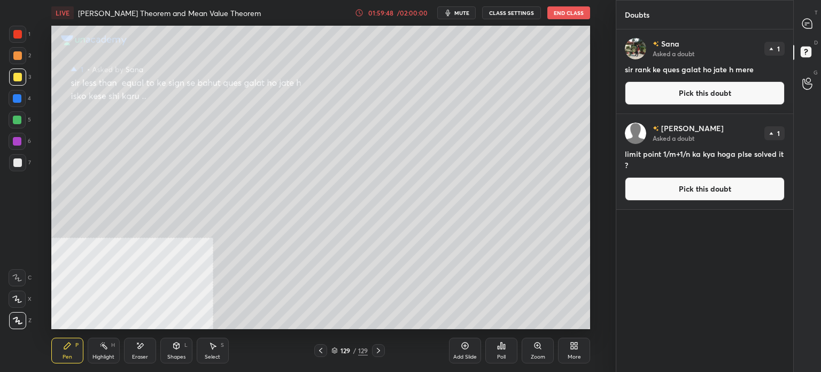
click at [661, 97] on button "Pick this doubt" at bounding box center [705, 93] width 160 height 24
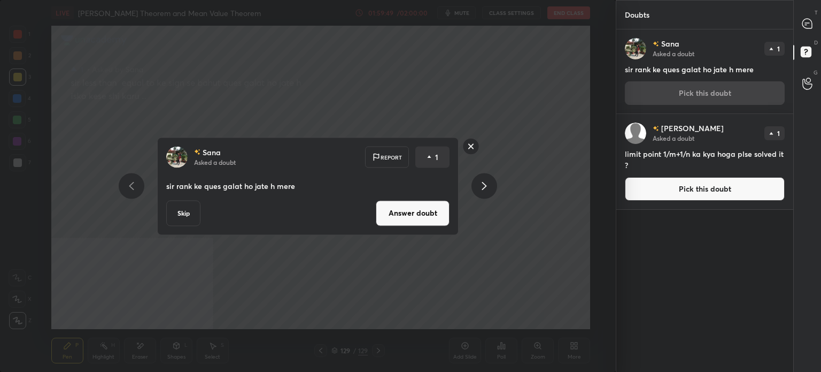
click at [444, 205] on button "Answer doubt" at bounding box center [413, 213] width 74 height 26
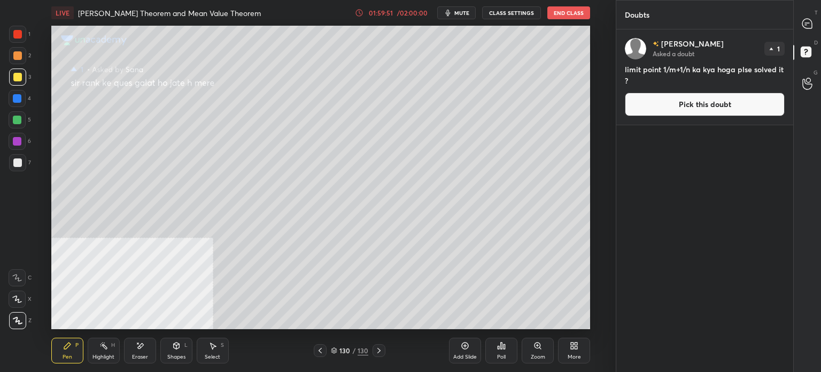
click at [699, 113] on button "Pick this doubt" at bounding box center [705, 104] width 160 height 24
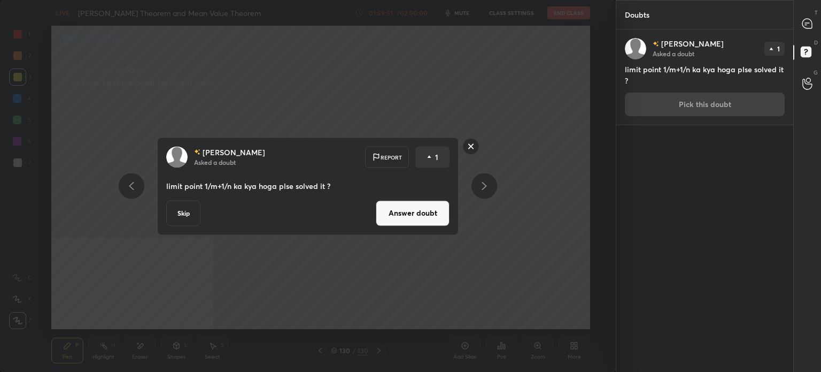
click at [436, 221] on button "Answer doubt" at bounding box center [413, 213] width 74 height 26
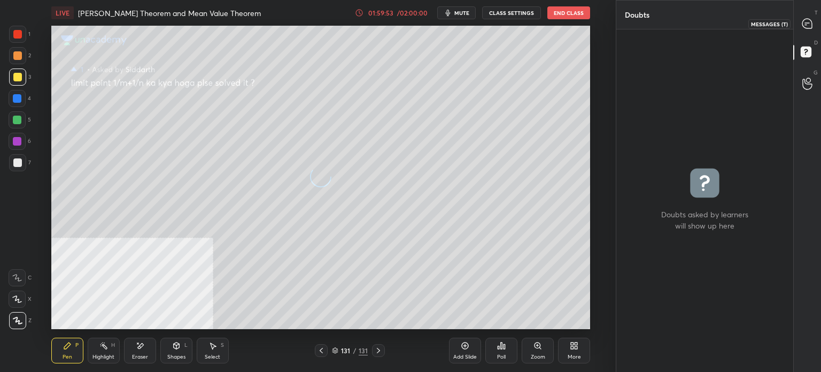
click at [807, 29] on div at bounding box center [807, 23] width 21 height 19
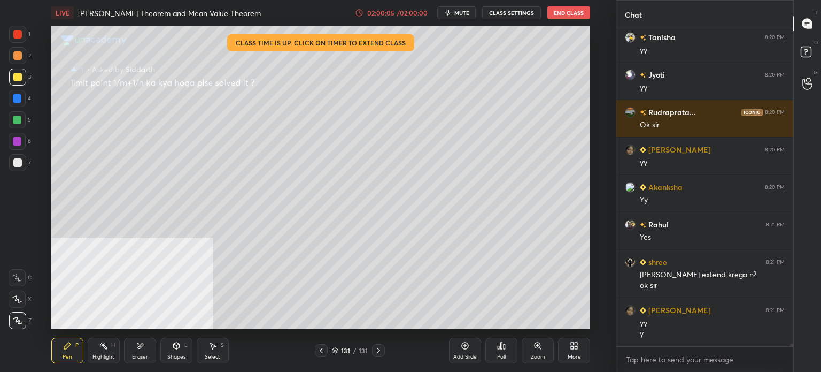
scroll to position [38078, 0]
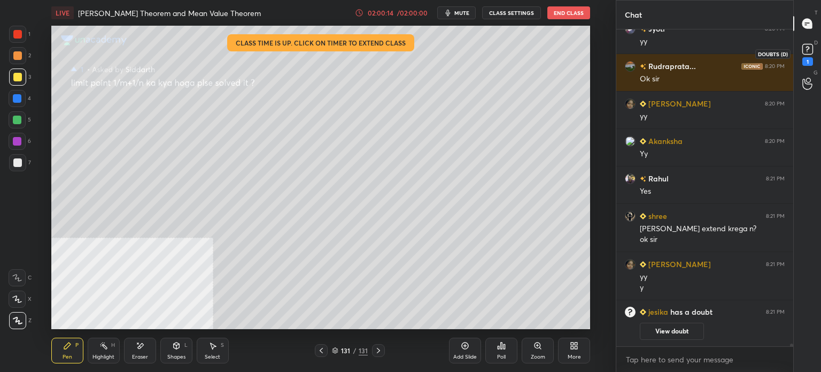
click at [808, 41] on icon at bounding box center [808, 49] width 16 height 16
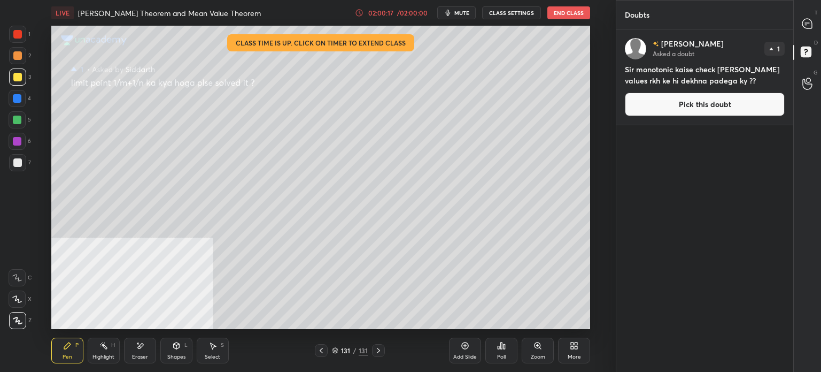
click at [702, 109] on button "Pick this doubt" at bounding box center [705, 104] width 160 height 24
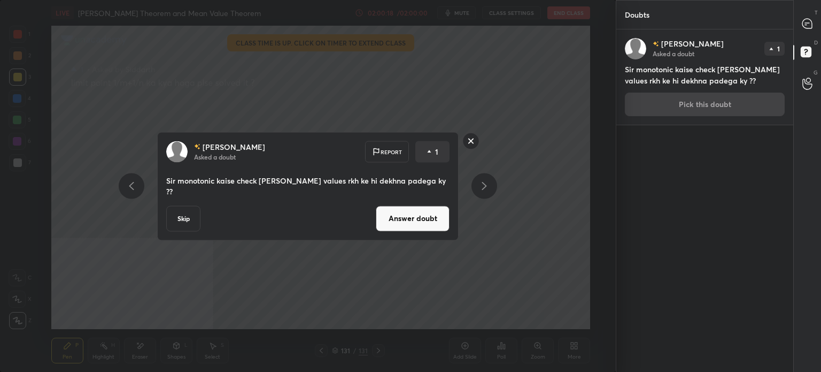
click at [437, 211] on button "Answer doubt" at bounding box center [413, 218] width 74 height 26
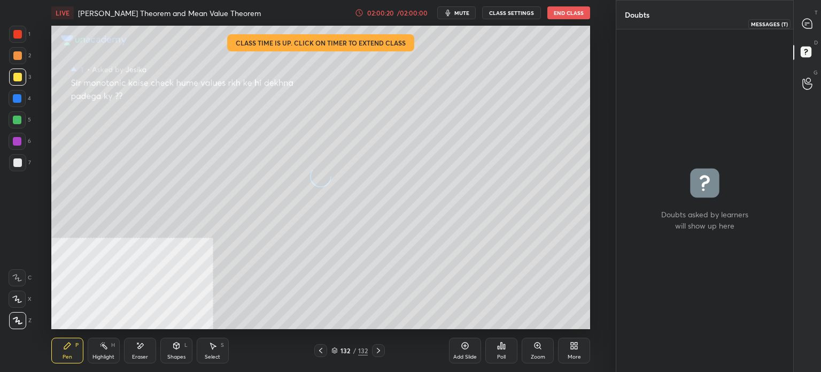
click at [808, 22] on icon at bounding box center [807, 24] width 10 height 10
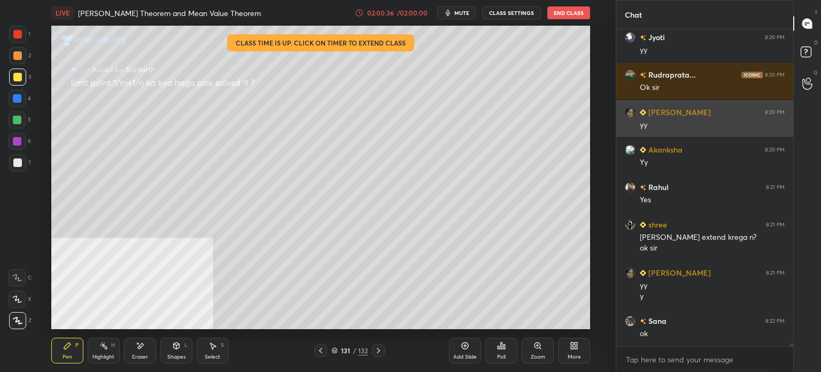
scroll to position [38096, 0]
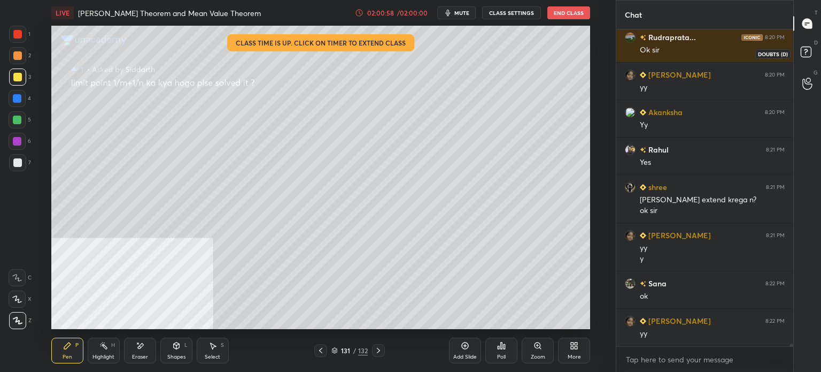
click at [815, 50] on icon at bounding box center [807, 53] width 19 height 19
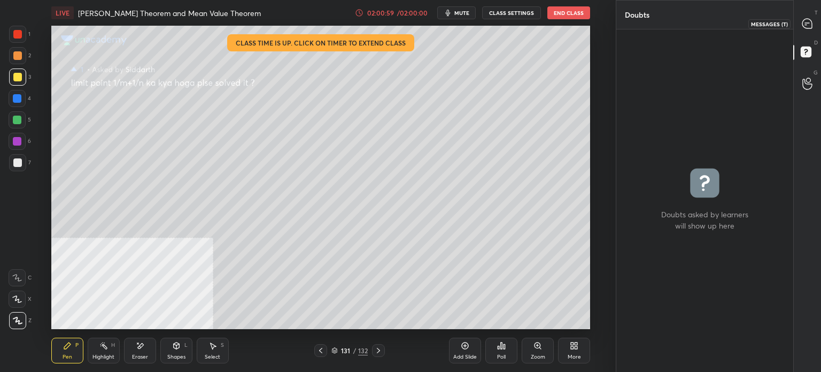
click at [807, 24] on icon at bounding box center [807, 24] width 10 height 10
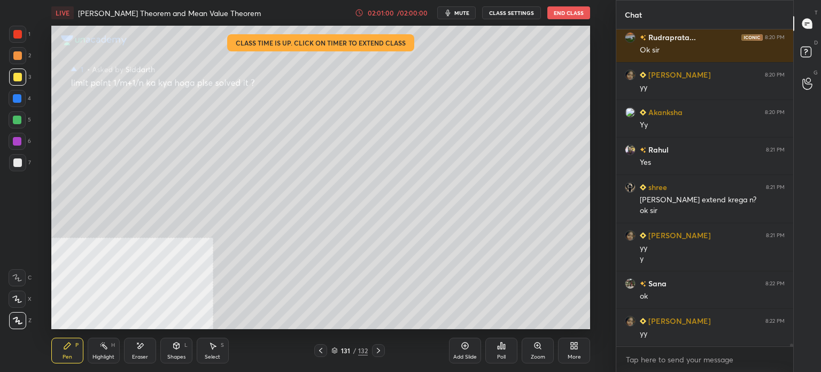
scroll to position [38133, 0]
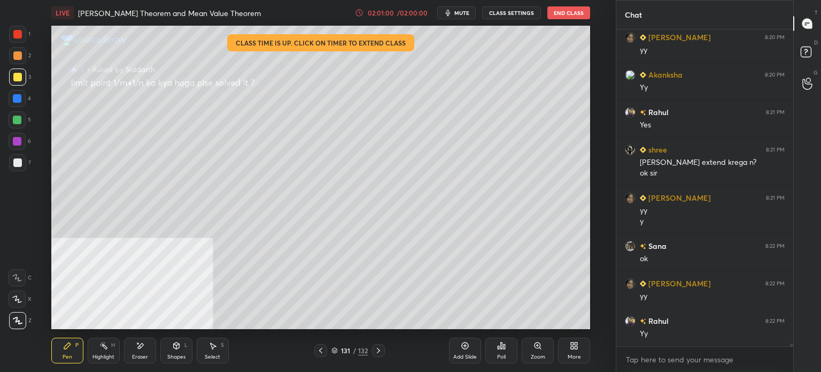
click at [335, 344] on div "131 / 132" at bounding box center [349, 350] width 71 height 13
click at [338, 349] on icon at bounding box center [334, 350] width 6 height 6
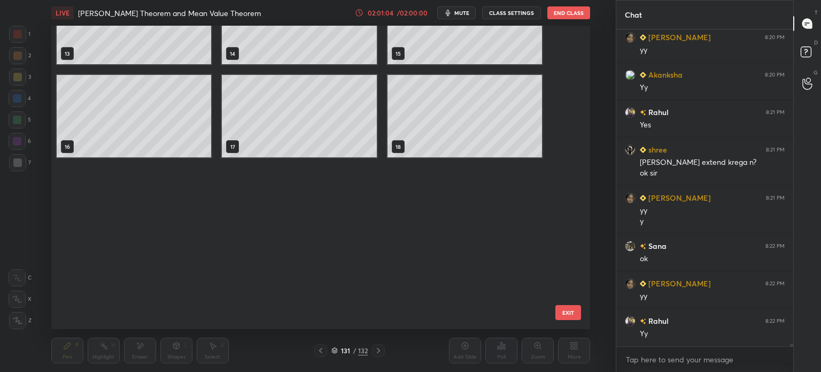
scroll to position [0, 0]
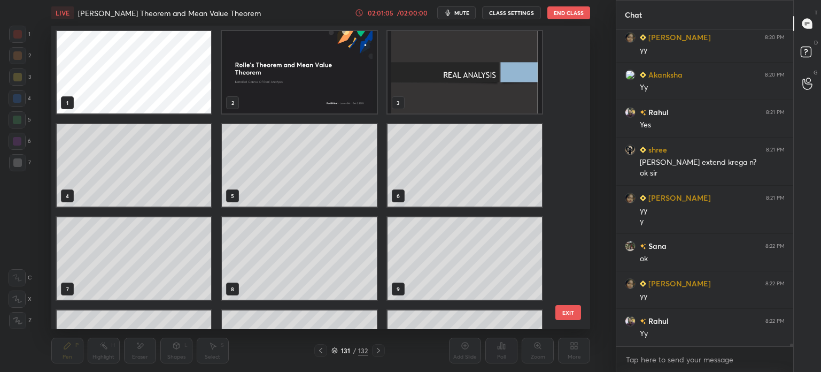
click at [318, 100] on img "grid" at bounding box center [299, 72] width 155 height 82
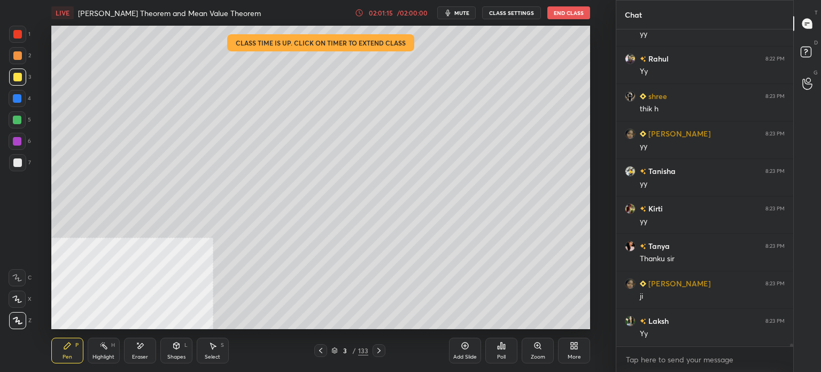
scroll to position [38470, 0]
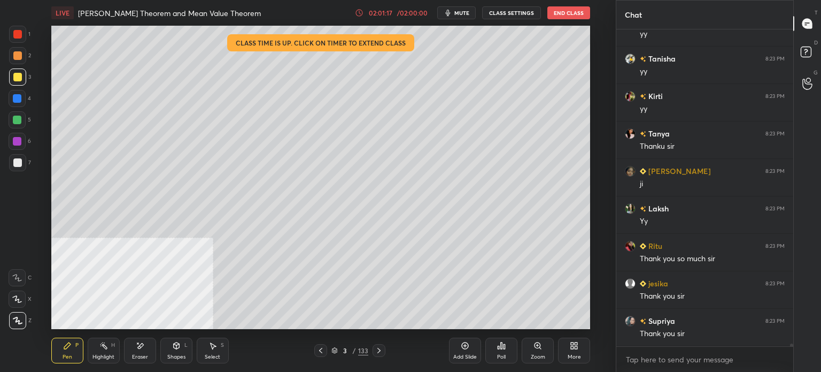
click at [564, 17] on button "End Class" at bounding box center [568, 12] width 43 height 13
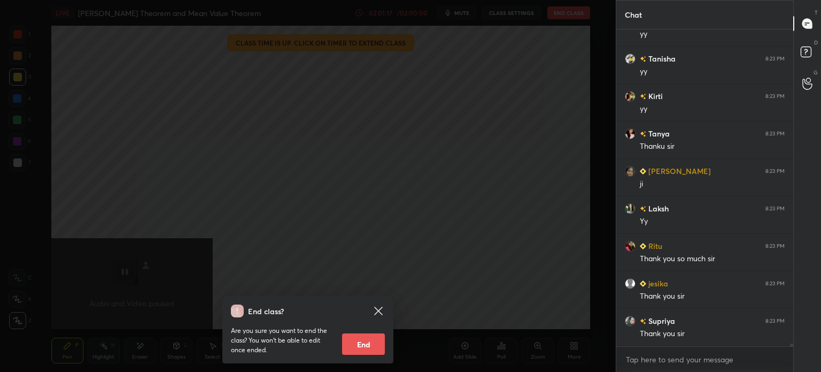
scroll to position [38582, 0]
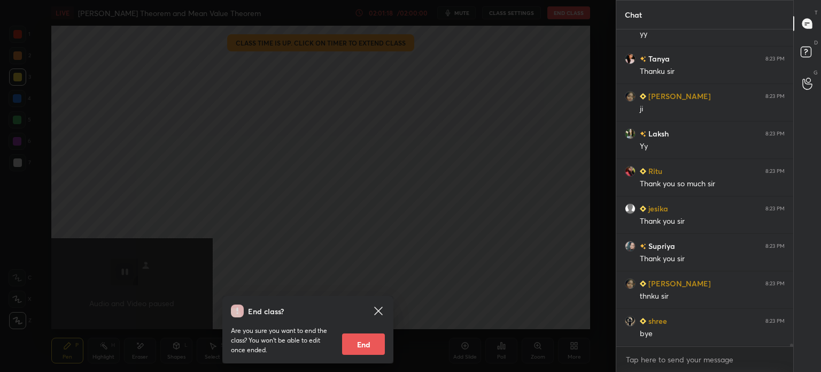
click at [356, 344] on button "End" at bounding box center [363, 343] width 43 height 21
type textarea "x"
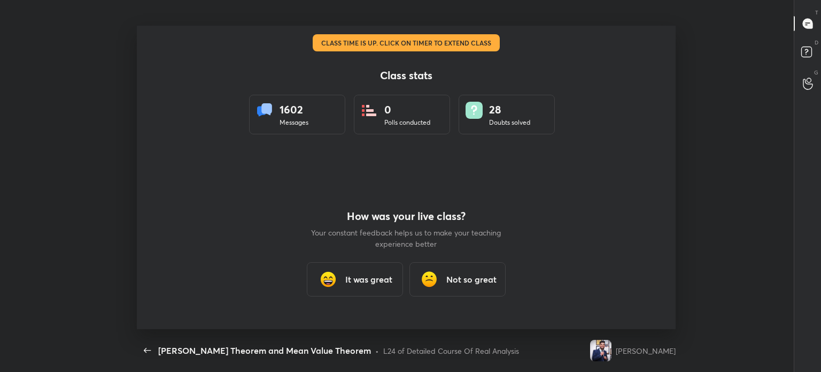
scroll to position [303, 670]
click at [367, 256] on div "How was your live class? Your constant feedback helps us to make your teaching …" at bounding box center [406, 253] width 192 height 152
click at [366, 269] on div "It was great" at bounding box center [355, 279] width 96 height 34
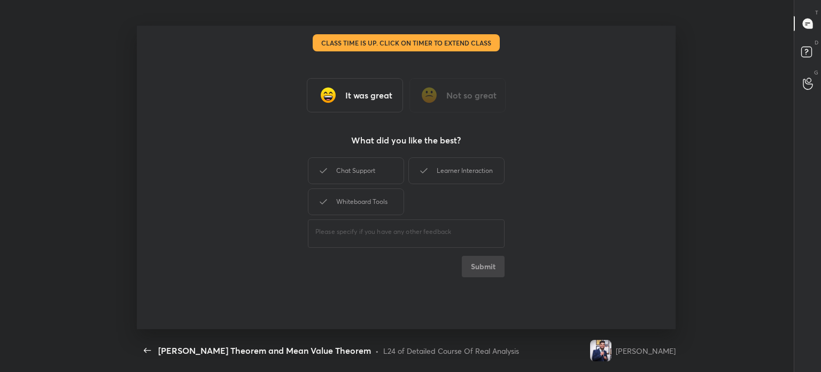
click at [372, 186] on div "Chat Support Learner Interaction Whiteboard Tools" at bounding box center [406, 186] width 197 height 62
click at [370, 176] on div "Chat Support" at bounding box center [356, 170] width 96 height 27
click at [451, 173] on div "Learner Interaction" at bounding box center [456, 170] width 96 height 27
click at [388, 192] on div "Whiteboard Tools" at bounding box center [356, 201] width 96 height 27
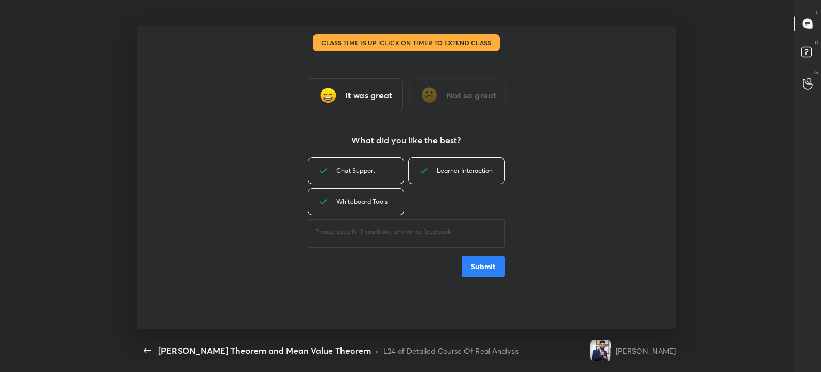
click at [497, 275] on button "Submit" at bounding box center [483, 266] width 43 height 21
